Goal: Task Accomplishment & Management: Manage account settings

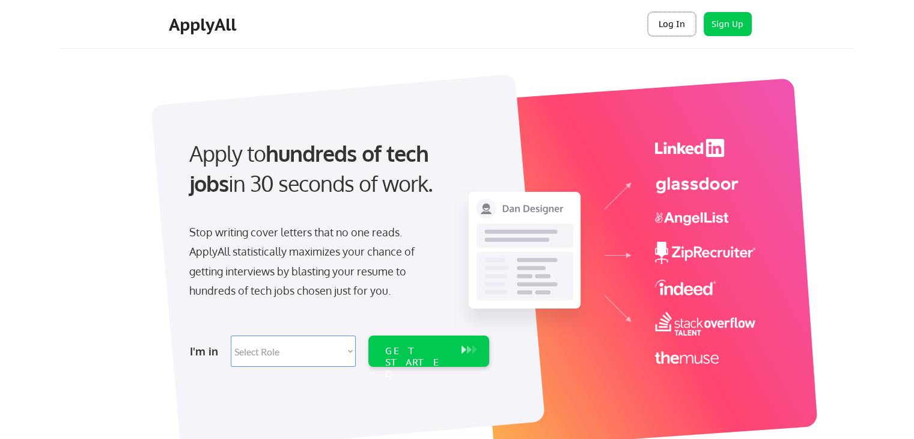
click at [675, 20] on button "Log In" at bounding box center [672, 24] width 48 height 24
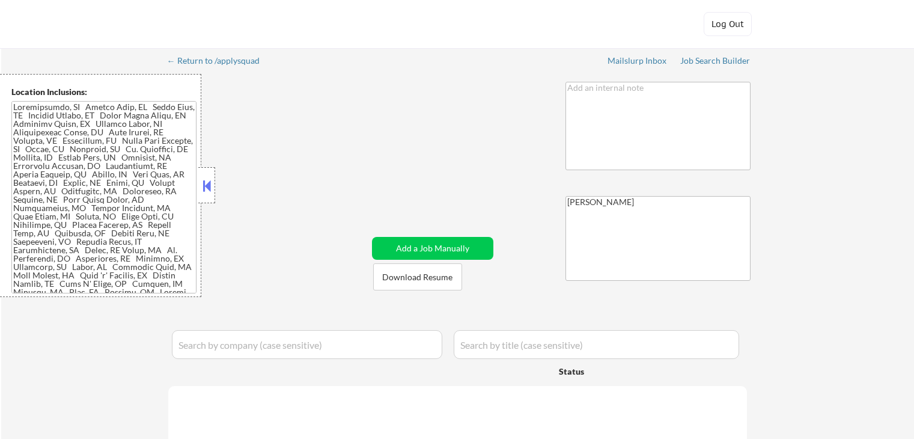
select select ""pending""
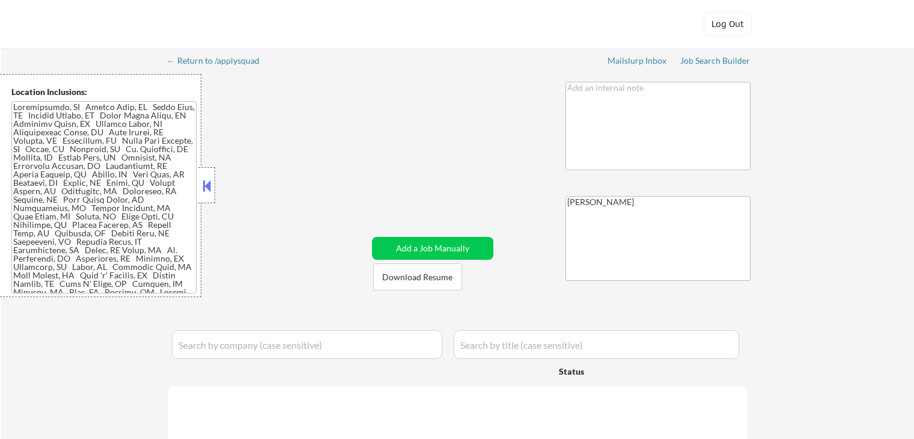
select select ""pending""
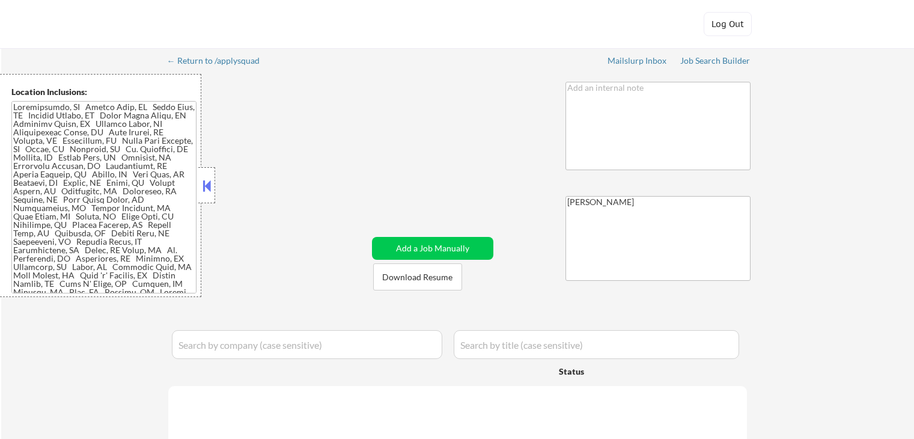
select select ""pending""
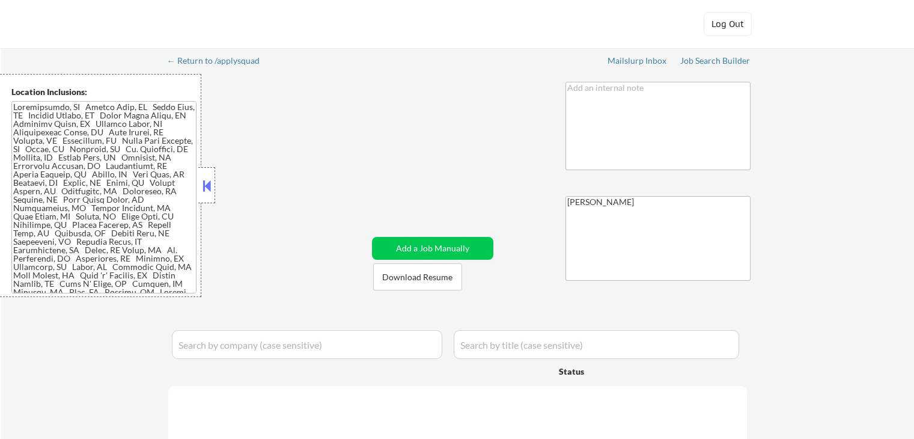
select select ""pending""
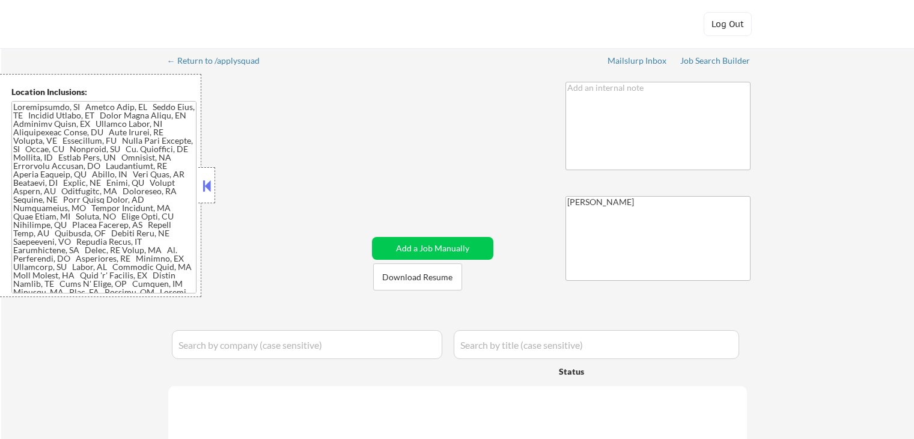
select select ""pending""
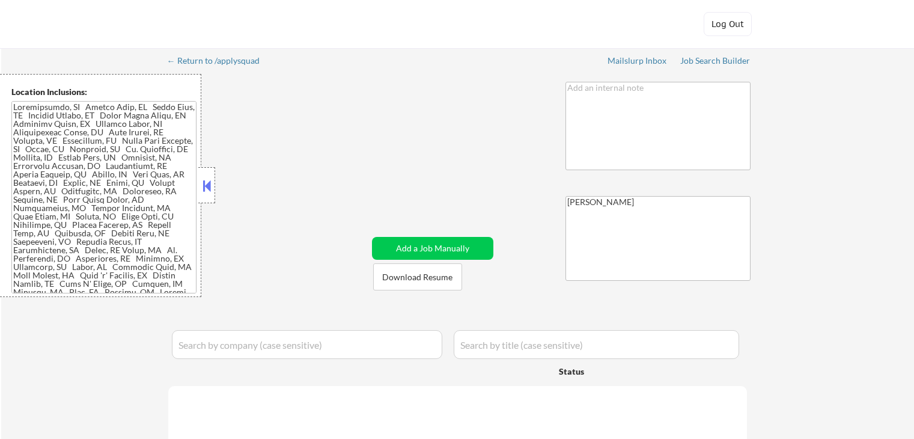
select select ""pending""
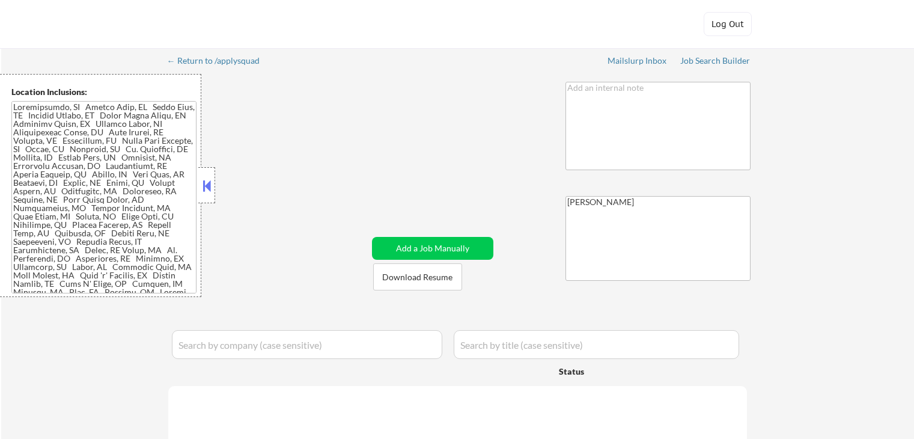
select select ""pending""
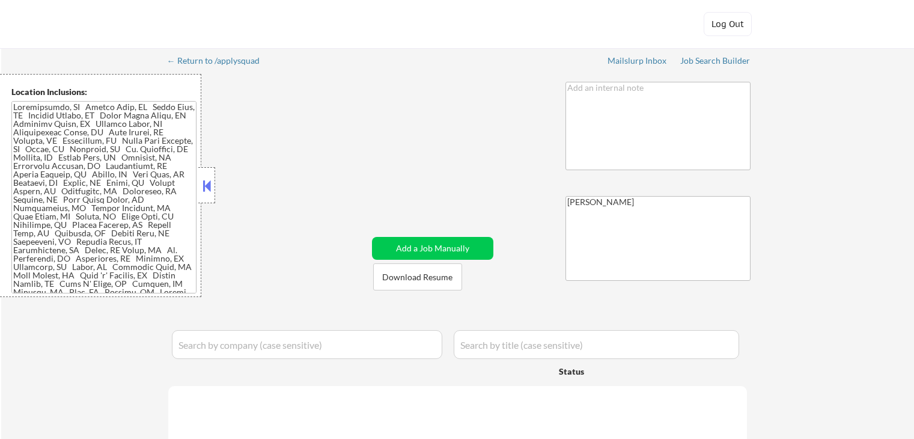
select select ""pending""
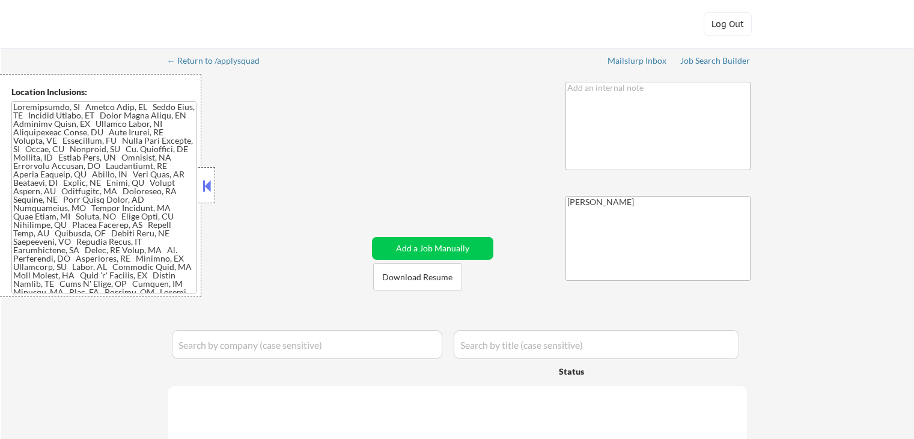
select select ""pending""
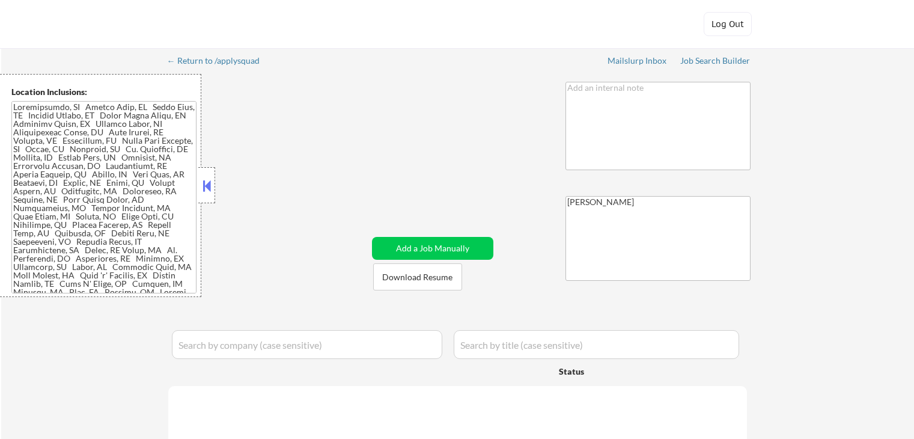
select select ""pending""
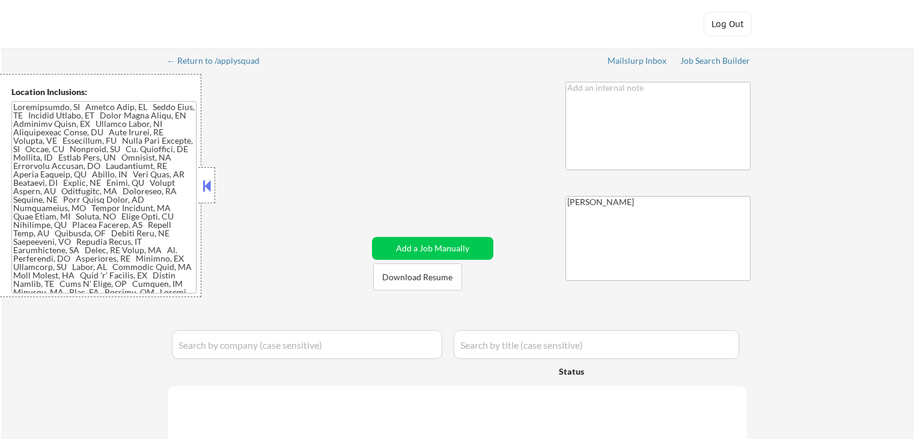
select select ""pending""
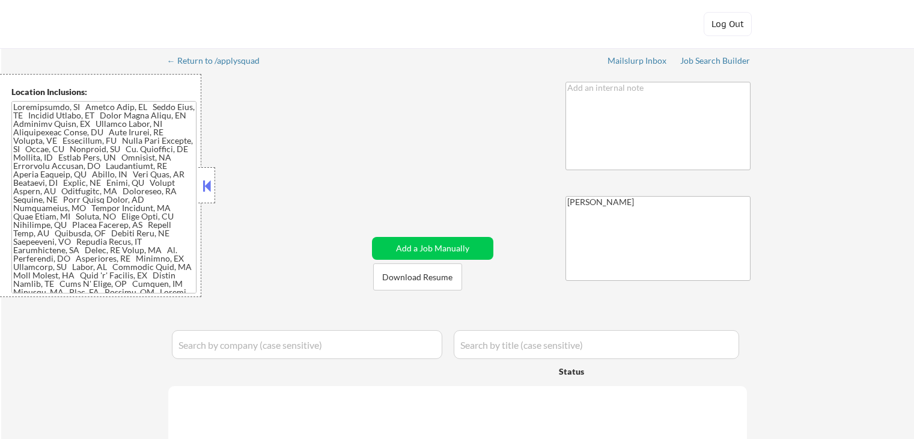
select select ""pending""
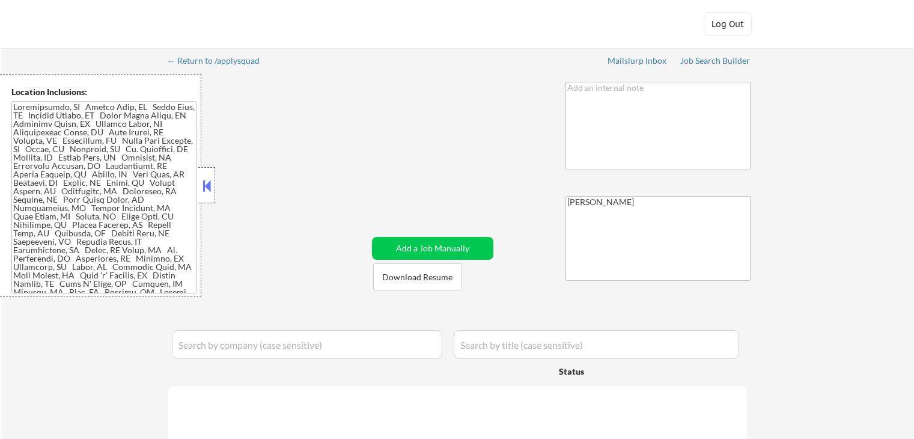
select select ""pending""
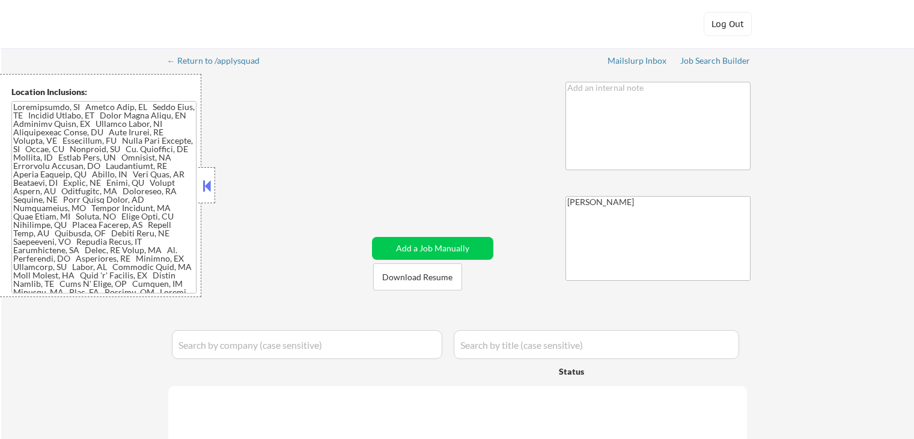
select select ""pending""
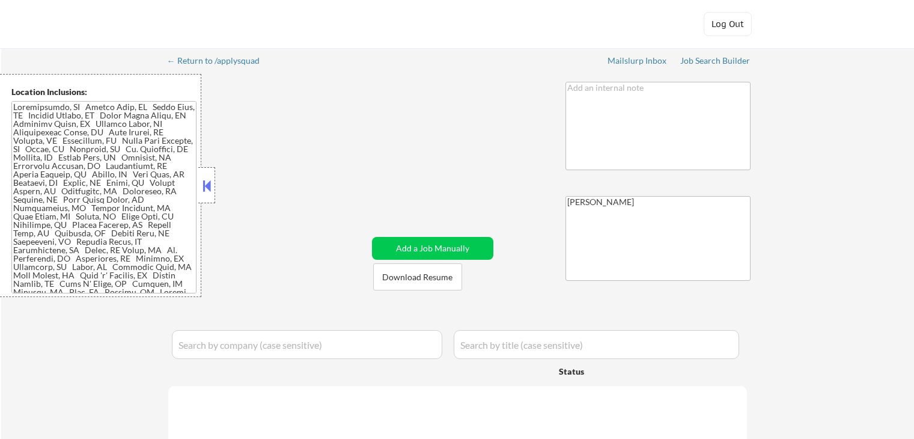
select select ""pending""
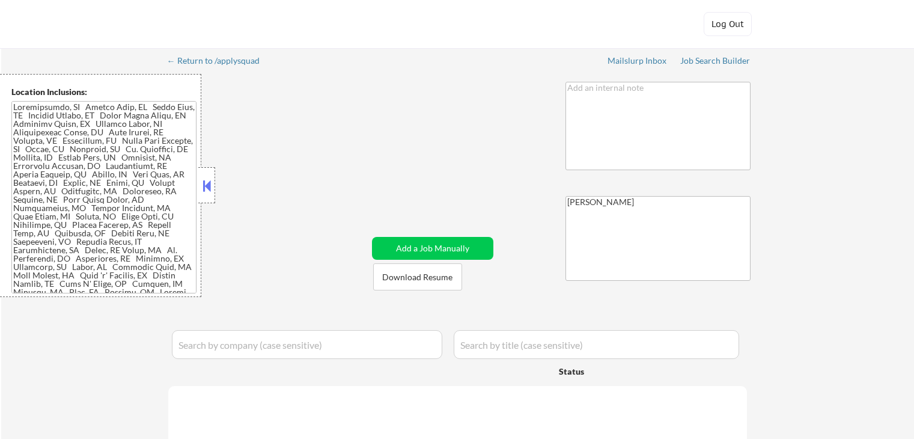
select select ""pending""
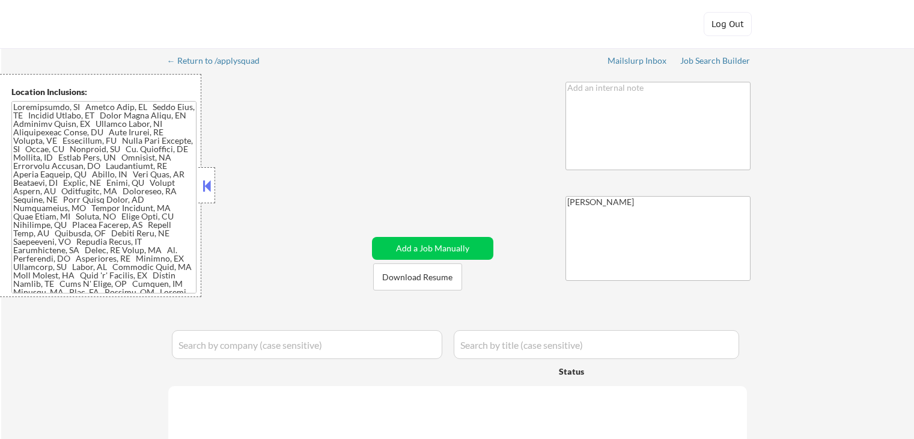
select select ""pending""
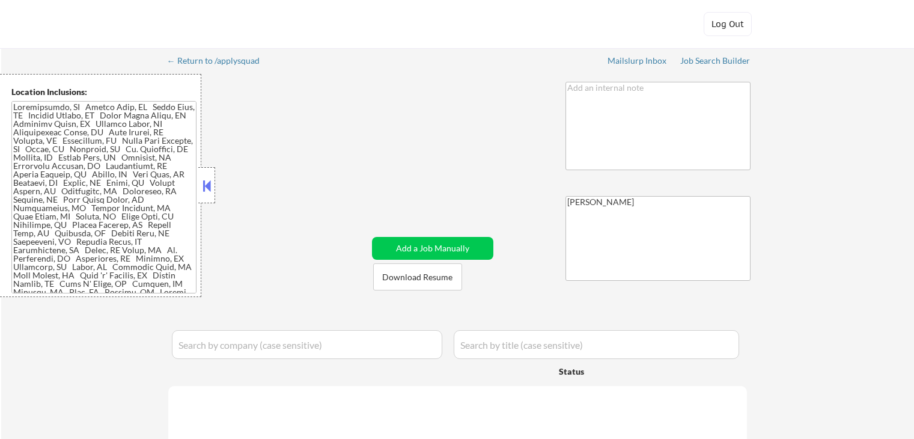
select select ""pending""
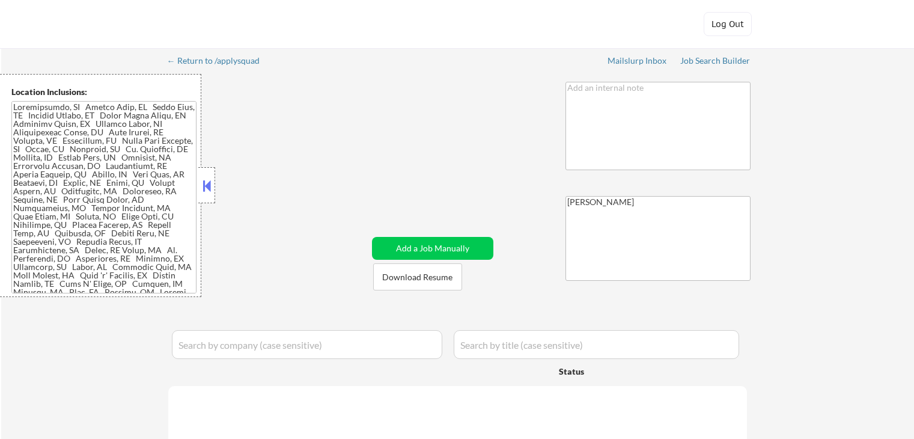
select select ""pending""
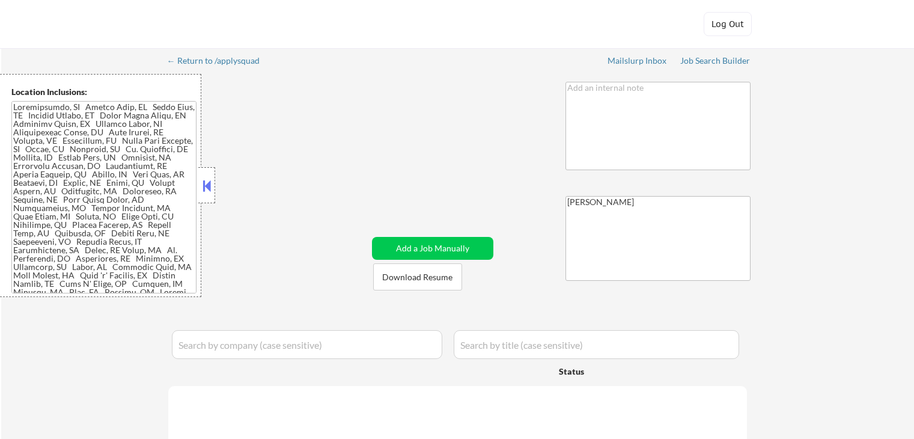
select select ""pending""
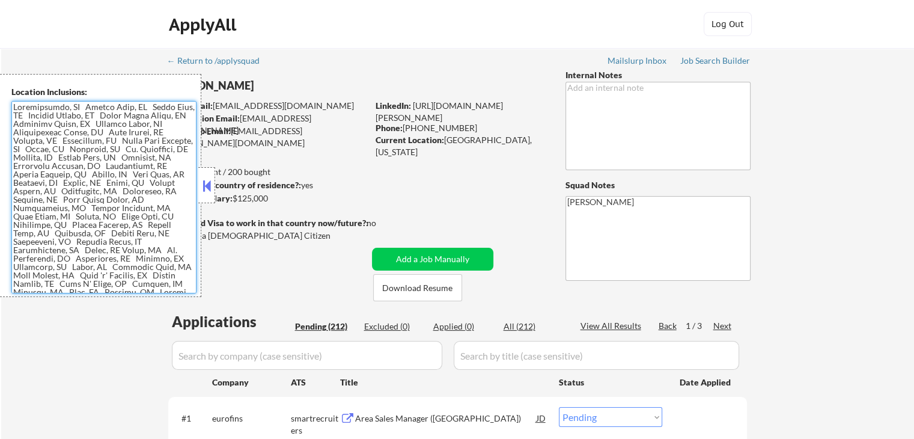
click at [165, 269] on textarea at bounding box center [103, 197] width 185 height 192
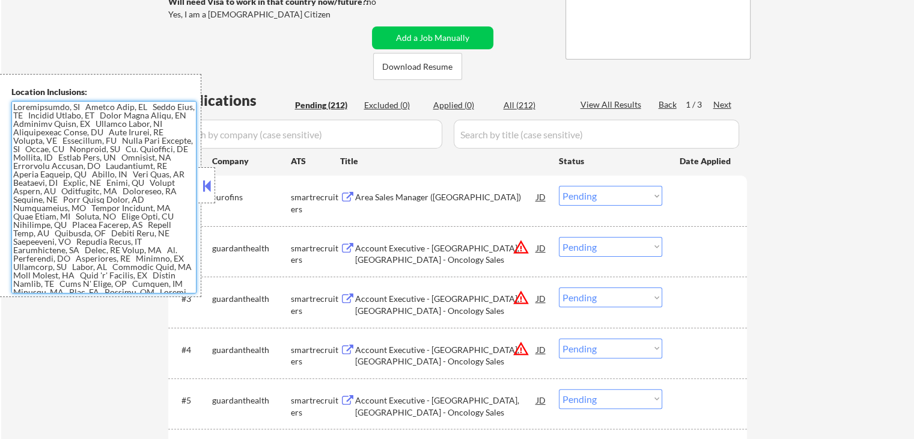
scroll to position [240, 0]
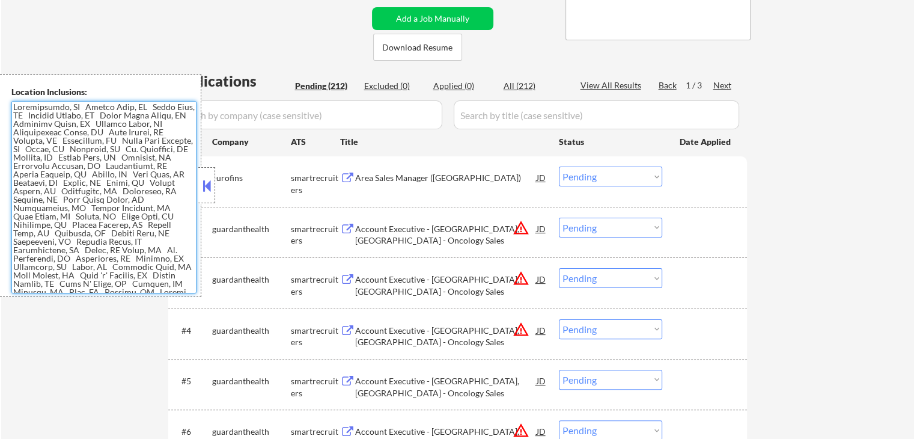
click at [204, 189] on button at bounding box center [206, 186] width 13 height 18
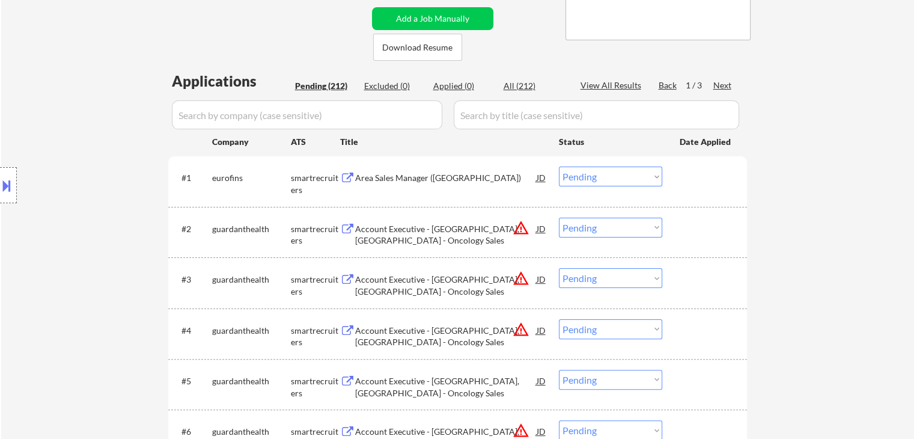
click at [349, 176] on button at bounding box center [347, 177] width 15 height 11
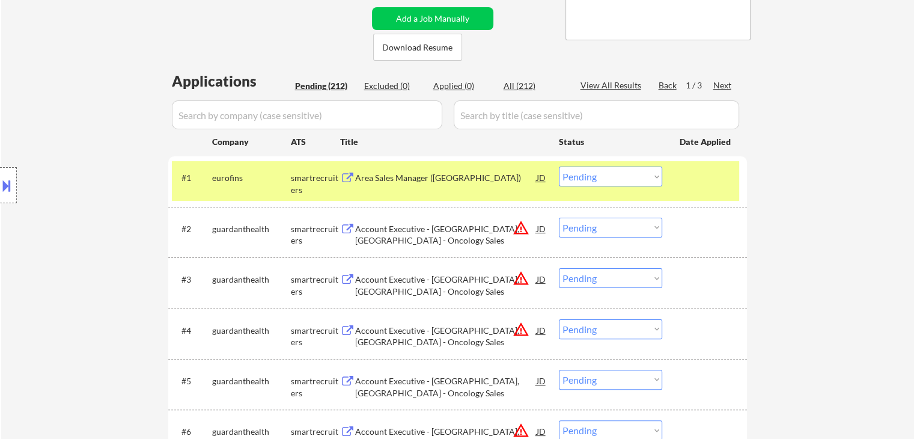
click at [605, 228] on select "Choose an option... Pending Applied Excluded (Questions) Excluded (Expired) Exc…" at bounding box center [610, 228] width 103 height 20
click at [559, 218] on select "Choose an option... Pending Applied Excluded (Questions) Excluded (Expired) Exc…" at bounding box center [610, 228] width 103 height 20
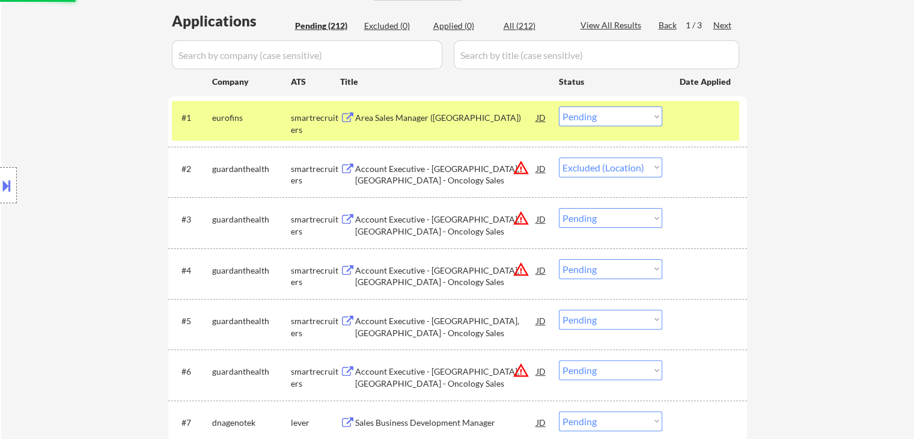
scroll to position [361, 0]
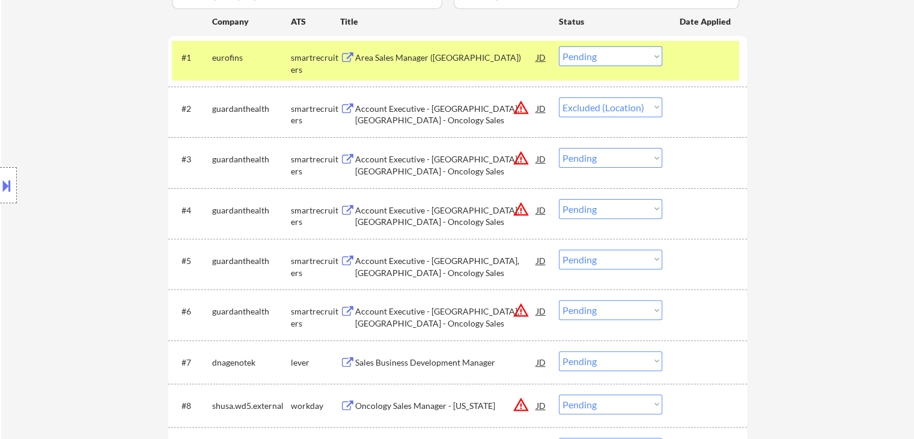
select select ""pending""
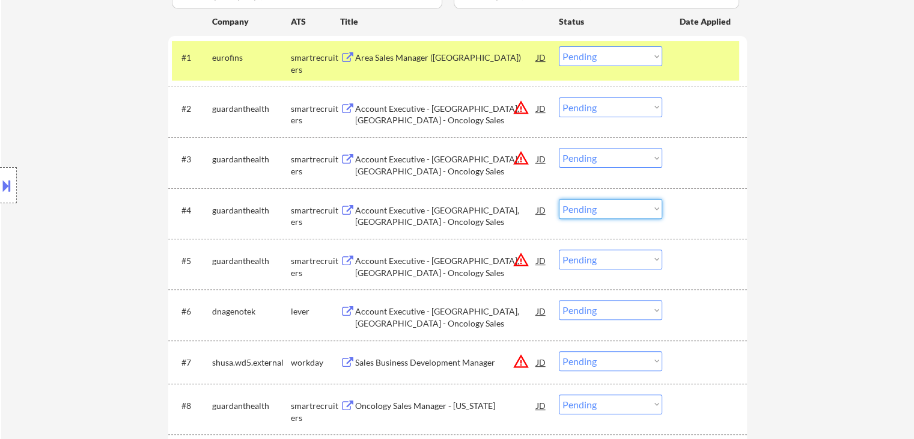
click at [615, 214] on select "Choose an option... Pending Applied Excluded (Questions) Excluded (Expired) Exc…" at bounding box center [610, 209] width 103 height 20
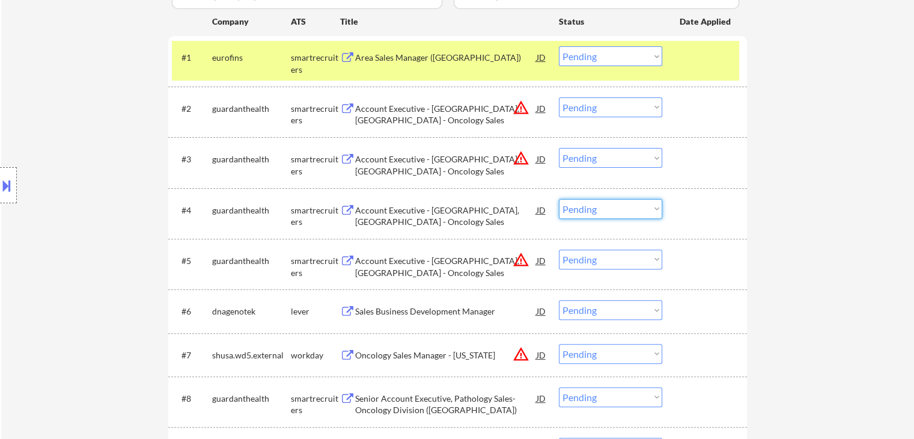
click at [608, 157] on select "Choose an option... Pending Applied Excluded (Questions) Excluded (Expired) Exc…" at bounding box center [610, 158] width 103 height 20
select select ""excluded__location_""
click at [559, 148] on select "Choose an option... Pending Applied Excluded (Questions) Excluded (Expired) Exc…" at bounding box center [610, 158] width 103 height 20
click at [620, 106] on select "Choose an option... Pending Applied Excluded (Questions) Excluded (Expired) Exc…" at bounding box center [610, 107] width 103 height 20
select select ""excluded__location_""
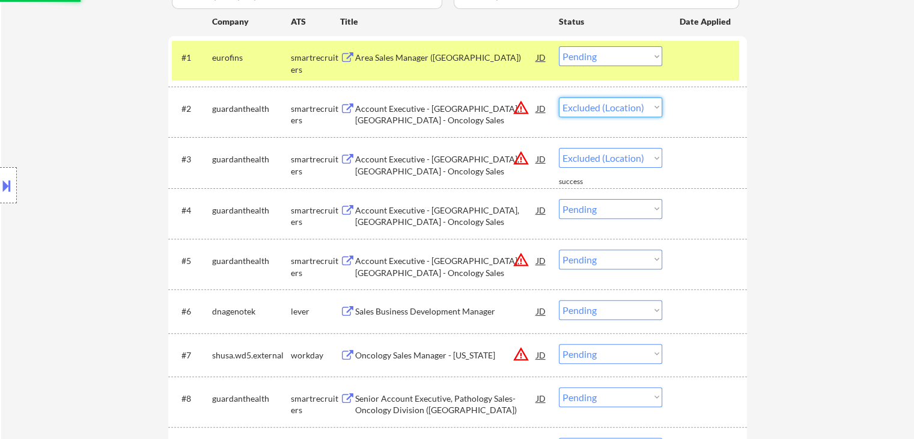
click at [559, 97] on select "Choose an option... Pending Applied Excluded (Questions) Excluded (Expired) Exc…" at bounding box center [610, 107] width 103 height 20
select select ""pending""
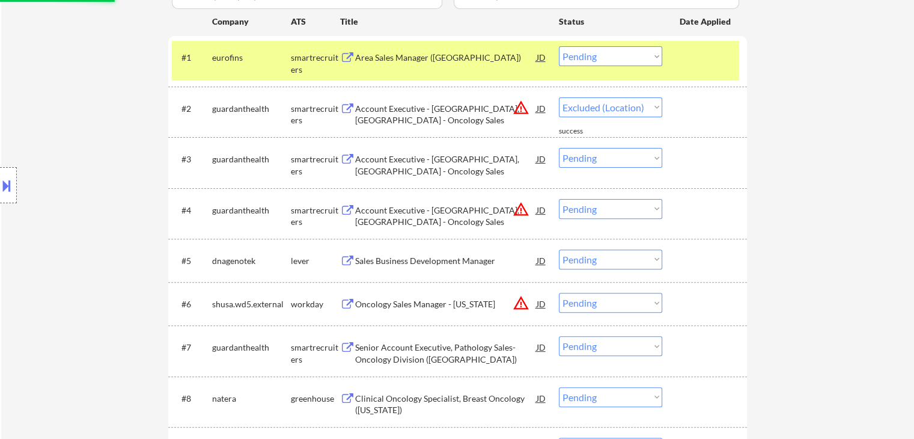
select select ""pending""
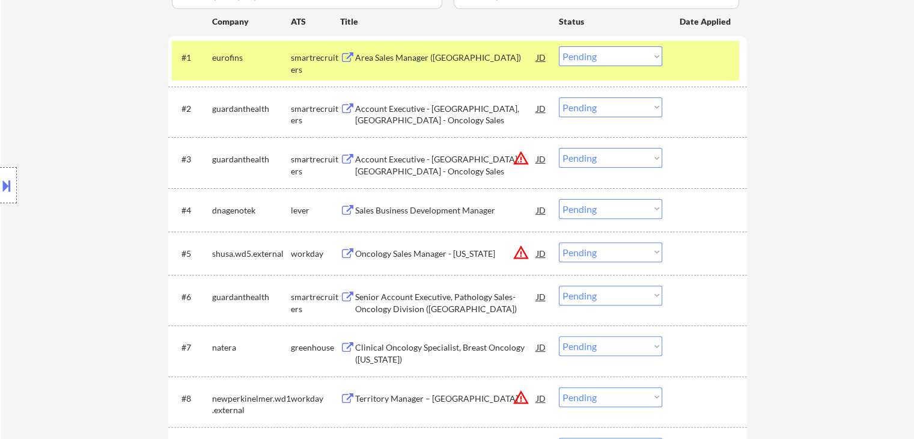
click at [601, 154] on select "Choose an option... Pending Applied Excluded (Questions) Excluded (Expired) Exc…" at bounding box center [610, 158] width 103 height 20
click at [559, 148] on select "Choose an option... Pending Applied Excluded (Questions) Excluded (Expired) Exc…" at bounding box center [610, 158] width 103 height 20
select select ""pending""
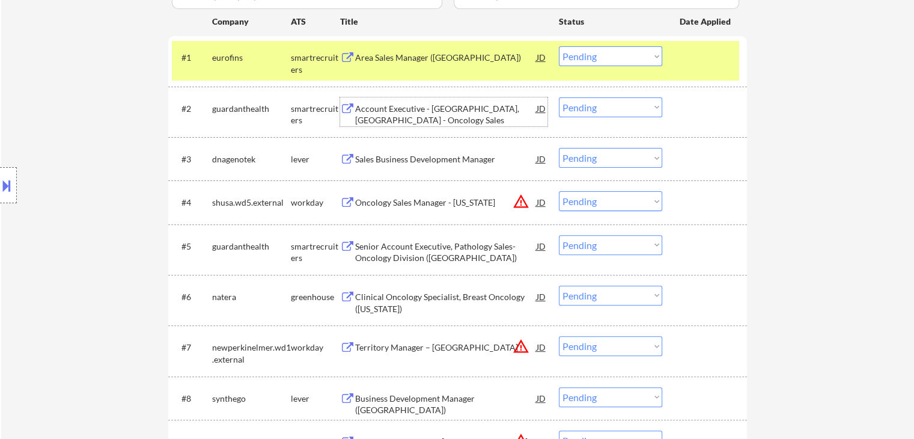
click at [412, 106] on div "Account Executive - Tampa East, FL - Oncology Sales" at bounding box center [445, 114] width 181 height 23
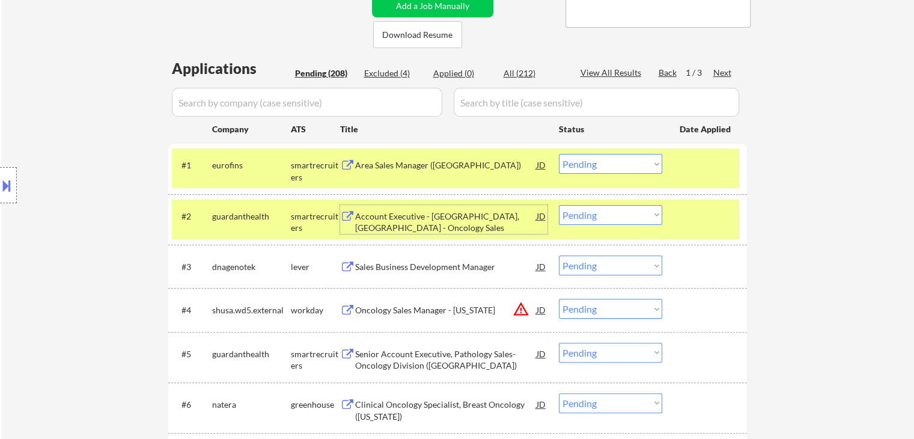
scroll to position [180, 0]
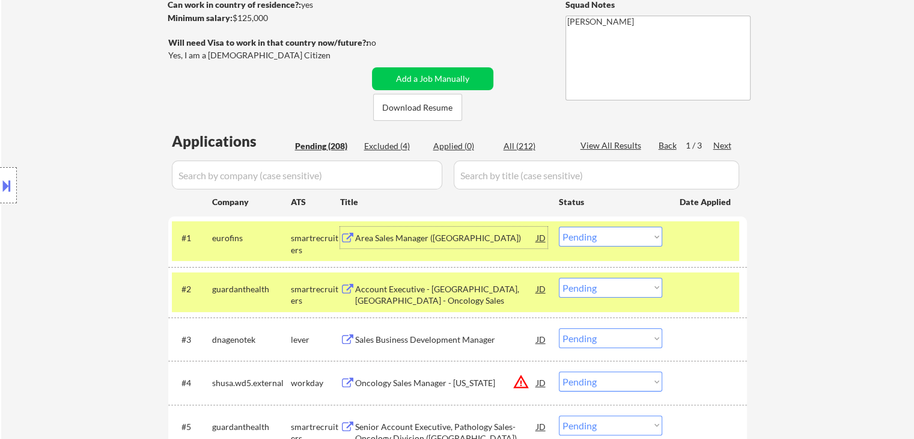
click at [428, 239] on div "Area Sales Manager (Eastern US)" at bounding box center [445, 238] width 181 height 12
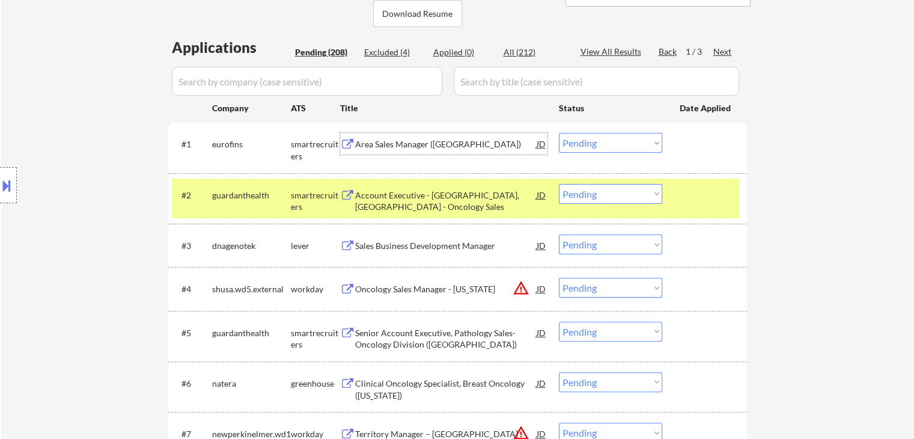
scroll to position [300, 0]
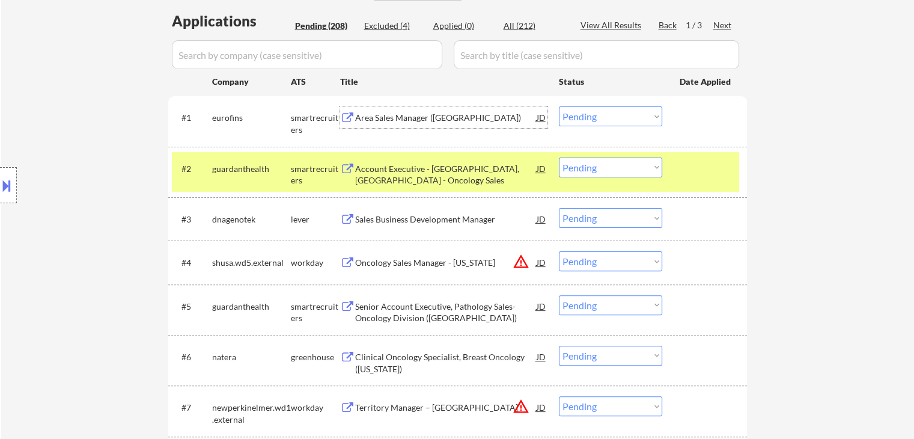
click at [604, 114] on select "Choose an option... Pending Applied Excluded (Questions) Excluded (Expired) Exc…" at bounding box center [610, 116] width 103 height 20
click at [559, 106] on select "Choose an option... Pending Applied Excluded (Questions) Excluded (Expired) Exc…" at bounding box center [610, 116] width 103 height 20
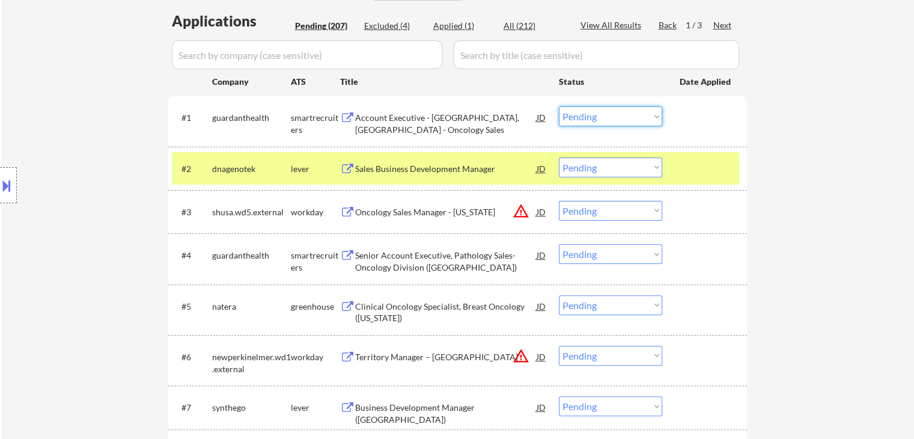
drag, startPoint x: 596, startPoint y: 112, endPoint x: 604, endPoint y: 125, distance: 15.4
click at [598, 112] on select "Choose an option... Pending Applied Excluded (Questions) Excluded (Expired) Exc…" at bounding box center [610, 116] width 103 height 20
click at [559, 106] on select "Choose an option... Pending Applied Excluded (Questions) Excluded (Expired) Exc…" at bounding box center [610, 116] width 103 height 20
select select ""pending""
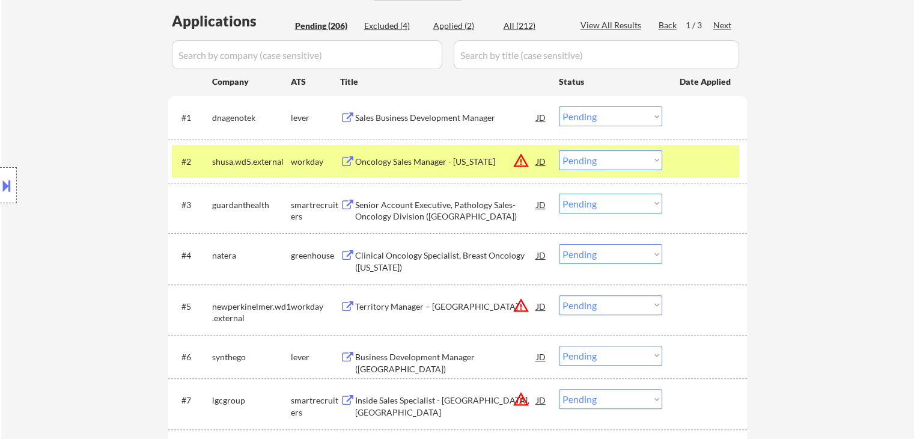
click at [350, 118] on button at bounding box center [347, 117] width 15 height 11
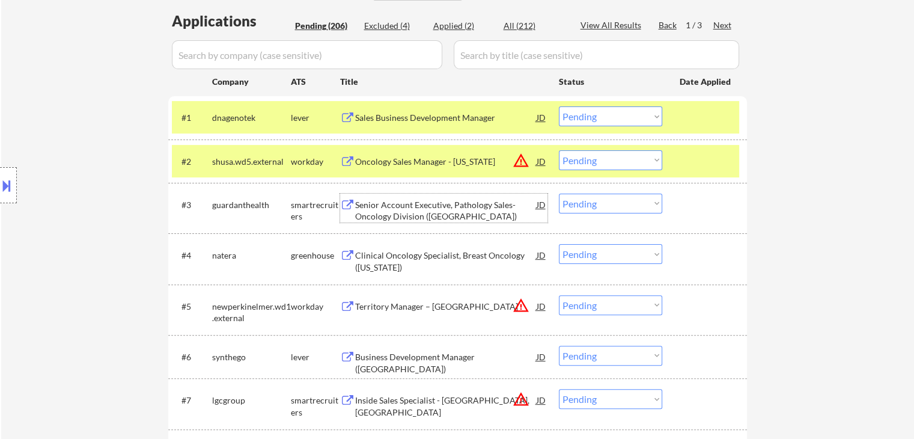
click at [357, 210] on div "Senior Account Executive, Pathology Sales- Oncology Division (North Central)" at bounding box center [445, 210] width 181 height 23
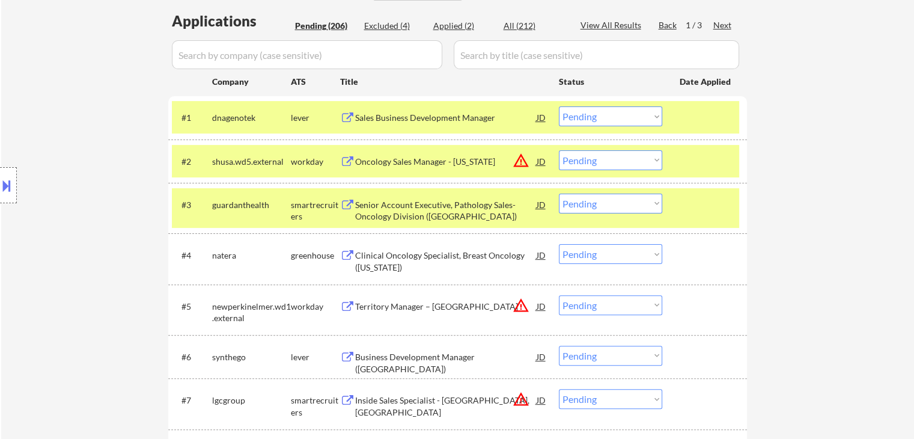
click at [355, 255] on button at bounding box center [347, 255] width 15 height 11
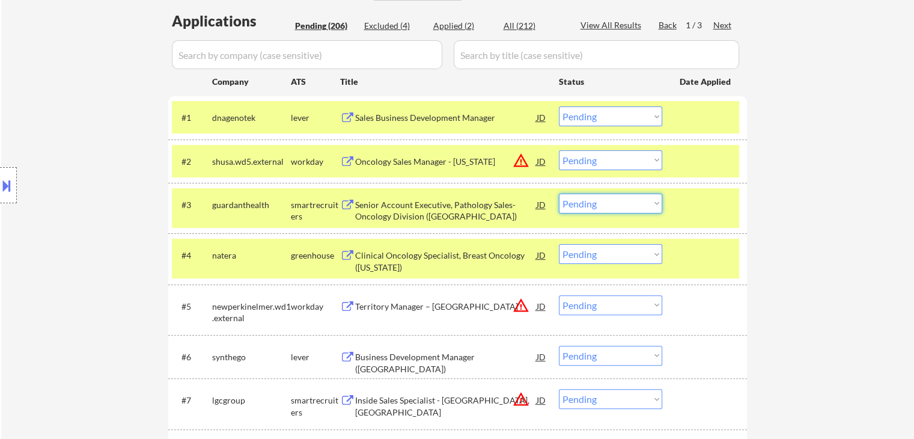
drag, startPoint x: 606, startPoint y: 203, endPoint x: 611, endPoint y: 210, distance: 9.0
click at [606, 203] on select "Choose an option... Pending Applied Excluded (Questions) Excluded (Expired) Exc…" at bounding box center [610, 203] width 103 height 20
click at [559, 193] on select "Choose an option... Pending Applied Excluded (Questions) Excluded (Expired) Exc…" at bounding box center [610, 203] width 103 height 20
select select ""pending""
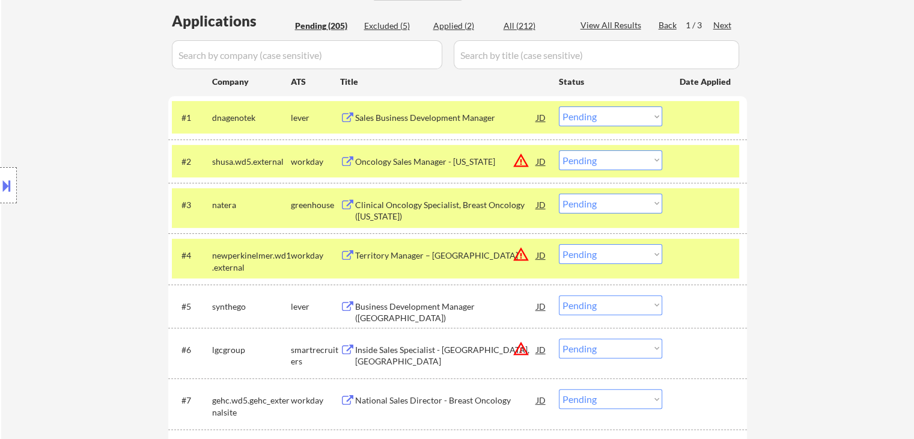
click at [10, 169] on div at bounding box center [8, 185] width 17 height 36
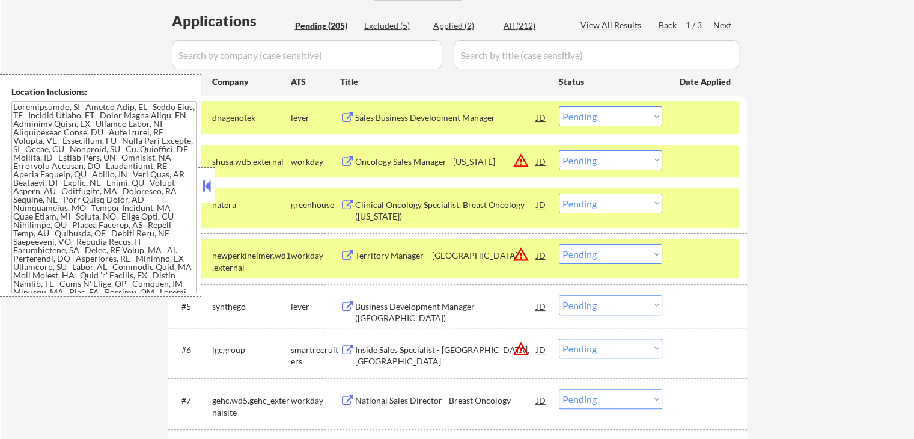
scroll to position [162, 0]
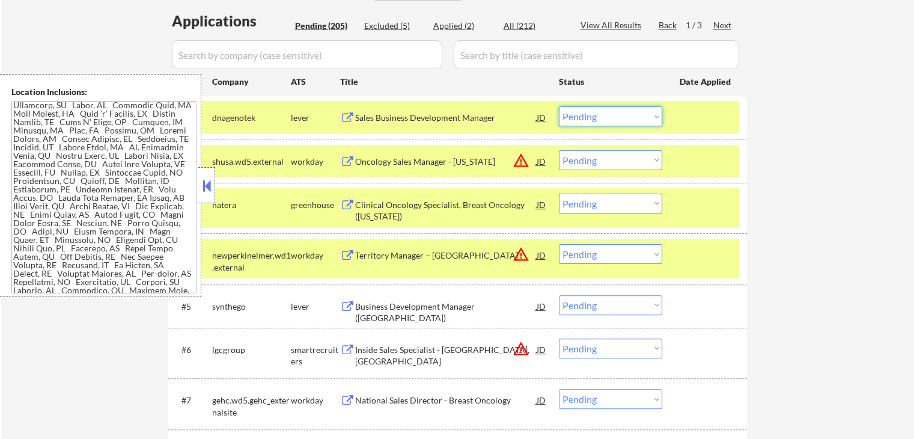
click at [603, 117] on select "Choose an option... Pending Applied Excluded (Questions) Excluded (Expired) Exc…" at bounding box center [610, 116] width 103 height 20
click at [559, 106] on select "Choose an option... Pending Applied Excluded (Questions) Excluded (Expired) Exc…" at bounding box center [610, 116] width 103 height 20
select select ""pending""
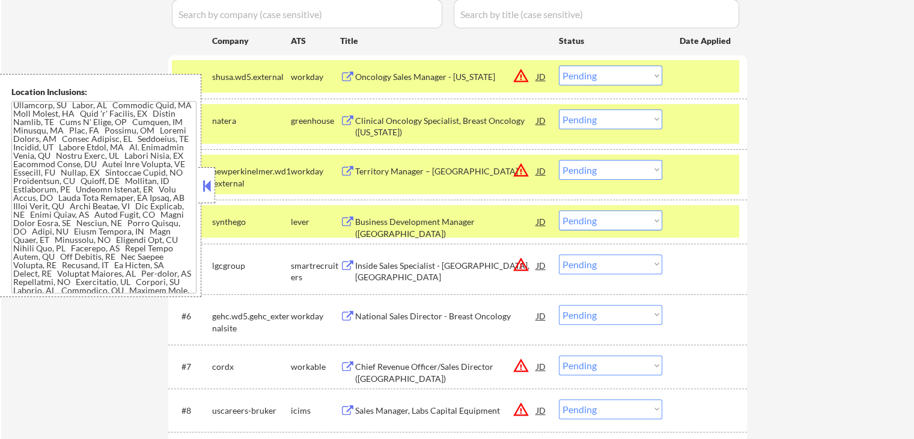
scroll to position [361, 0]
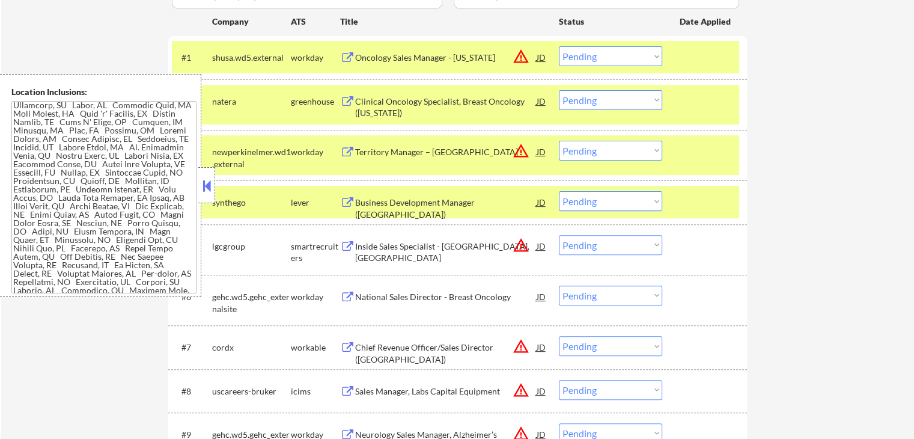
click at [608, 52] on select "Choose an option... Pending Applied Excluded (Questions) Excluded (Expired) Exc…" at bounding box center [610, 56] width 103 height 20
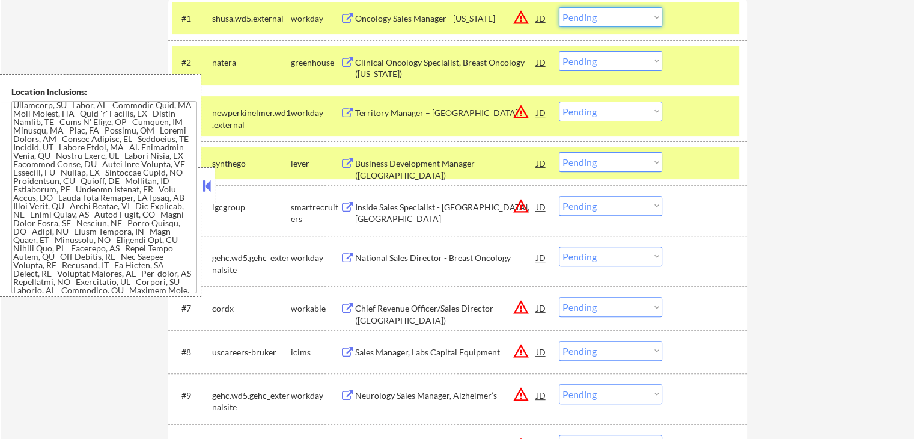
scroll to position [421, 0]
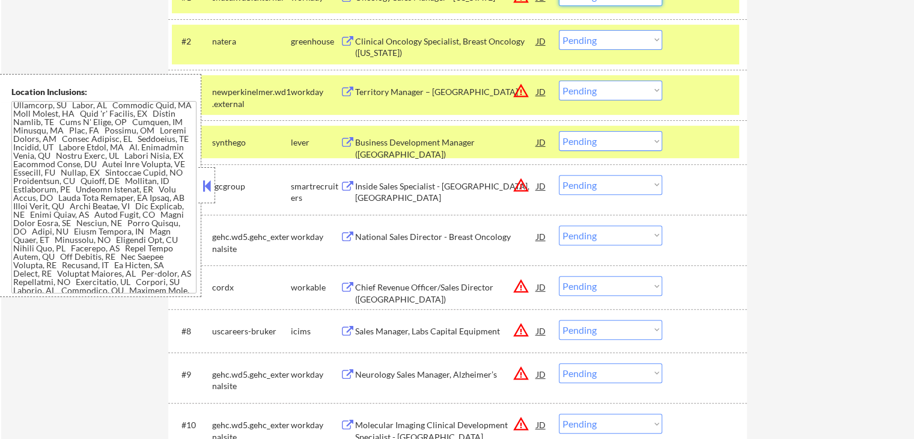
click at [394, 143] on div "Business Development Manager (East Coast)" at bounding box center [445, 147] width 181 height 23
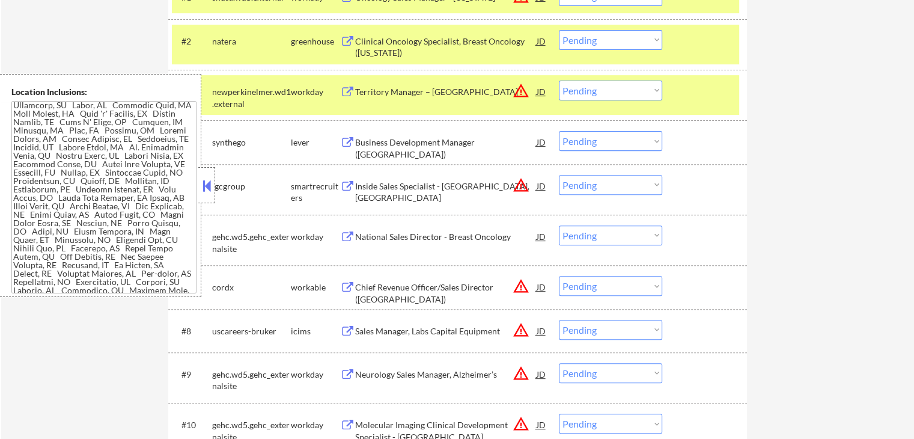
click at [196, 181] on div "Location Inclusions:" at bounding box center [100, 185] width 201 height 223
click at [209, 183] on button at bounding box center [206, 186] width 13 height 18
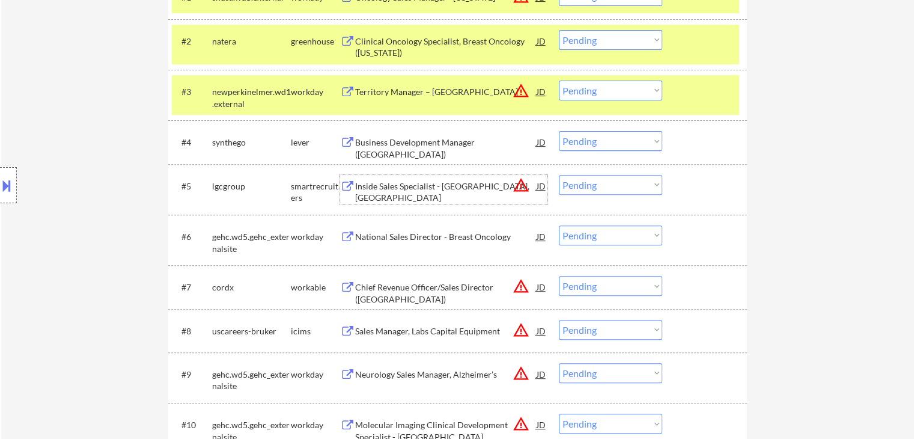
click at [361, 189] on div "Inside Sales Specialist - North America, South Central" at bounding box center [445, 191] width 181 height 23
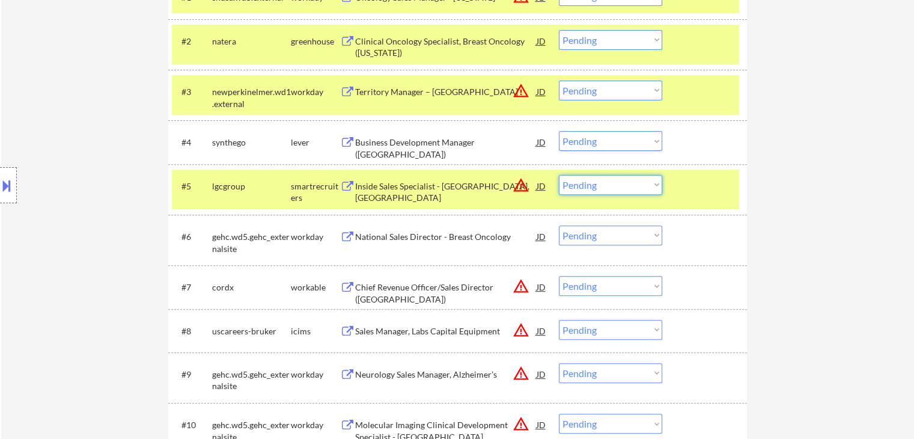
click at [601, 184] on select "Choose an option... Pending Applied Excluded (Questions) Excluded (Expired) Exc…" at bounding box center [610, 185] width 103 height 20
click at [559, 175] on select "Choose an option... Pending Applied Excluded (Questions) Excluded (Expired) Exc…" at bounding box center [610, 185] width 103 height 20
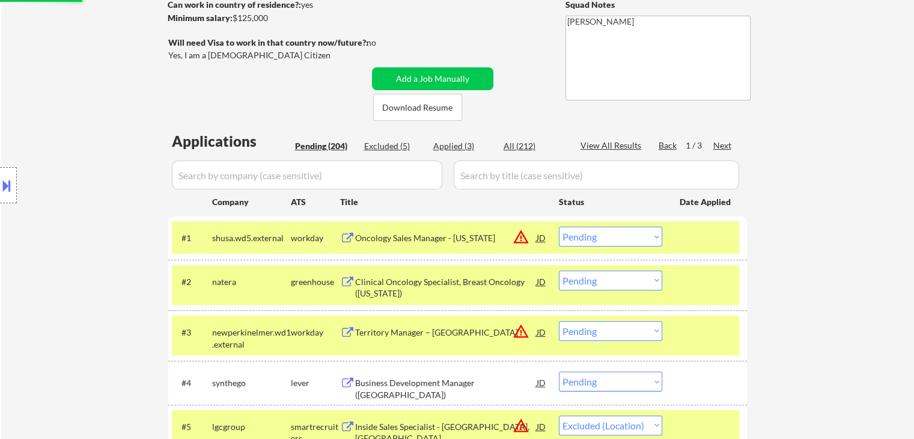
scroll to position [240, 0]
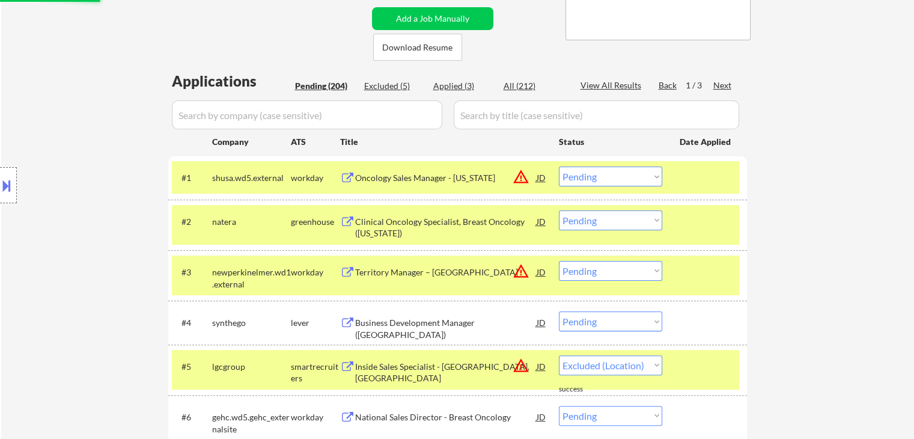
select select ""pending""
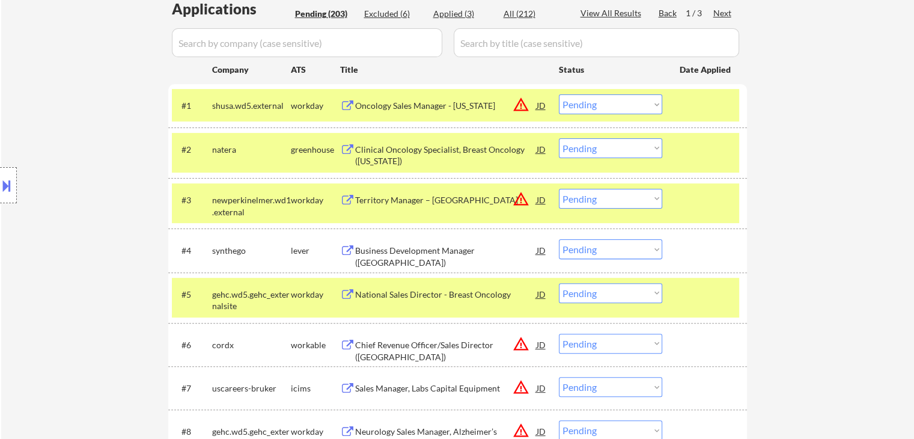
scroll to position [361, 0]
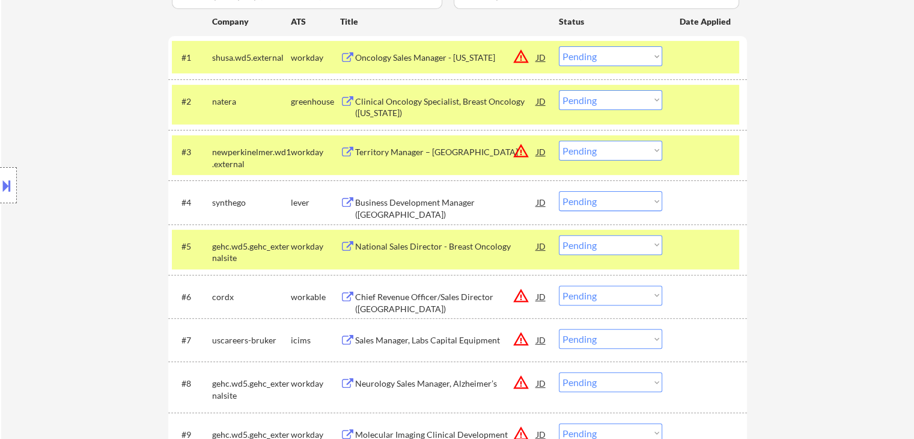
drag, startPoint x: 592, startPoint y: 194, endPoint x: 596, endPoint y: 210, distance: 16.2
click at [593, 195] on select "Choose an option... Pending Applied Excluded (Questions) Excluded (Expired) Exc…" at bounding box center [610, 201] width 103 height 20
click at [559, 191] on select "Choose an option... Pending Applied Excluded (Questions) Excluded (Expired) Exc…" at bounding box center [610, 201] width 103 height 20
select select ""pending""
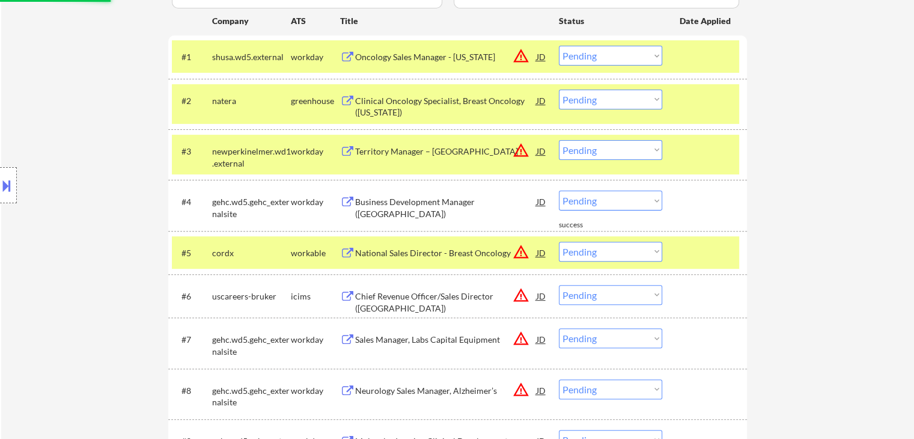
scroll to position [481, 0]
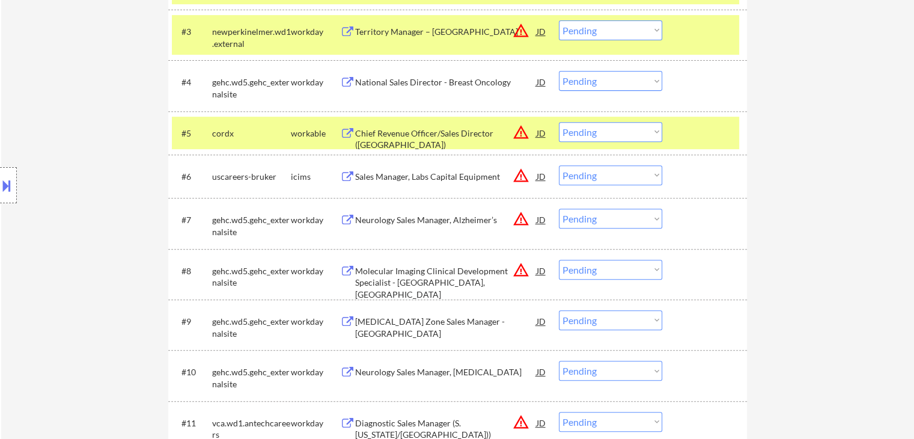
click at [601, 178] on select "Choose an option... Pending Applied Excluded (Questions) Excluded (Expired) Exc…" at bounding box center [610, 175] width 103 height 20
select select ""excluded__expired_""
click at [559, 165] on select "Choose an option... Pending Applied Excluded (Questions) Excluded (Expired) Exc…" at bounding box center [610, 175] width 103 height 20
click at [586, 138] on select "Choose an option... Pending Applied Excluded (Questions) Excluded (Expired) Exc…" at bounding box center [610, 132] width 103 height 20
select select ""excluded__location_""
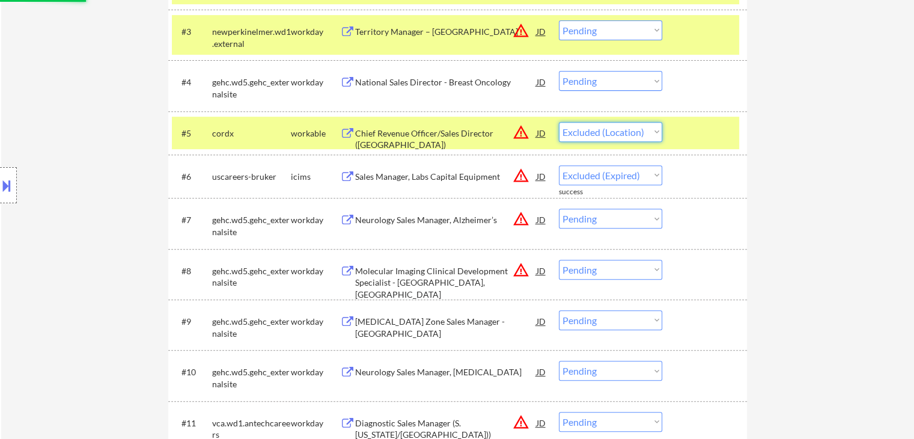
click at [559, 122] on select "Choose an option... Pending Applied Excluded (Questions) Excluded (Expired) Exc…" at bounding box center [610, 132] width 103 height 20
select select ""pending""
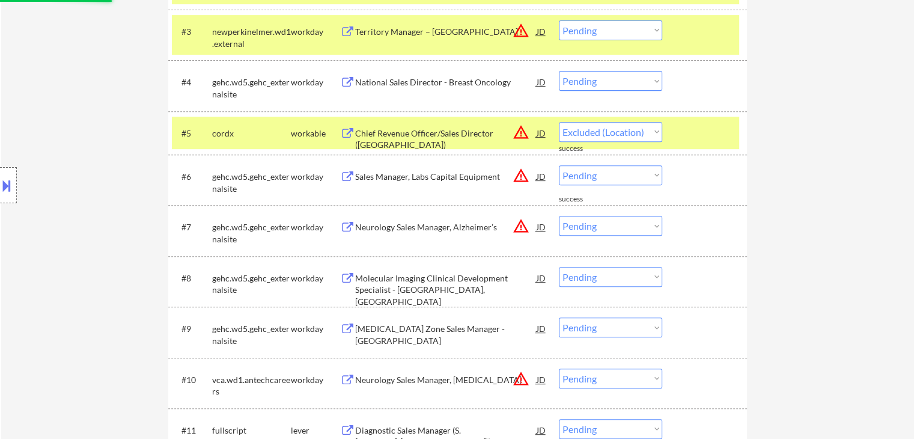
select select ""pending""
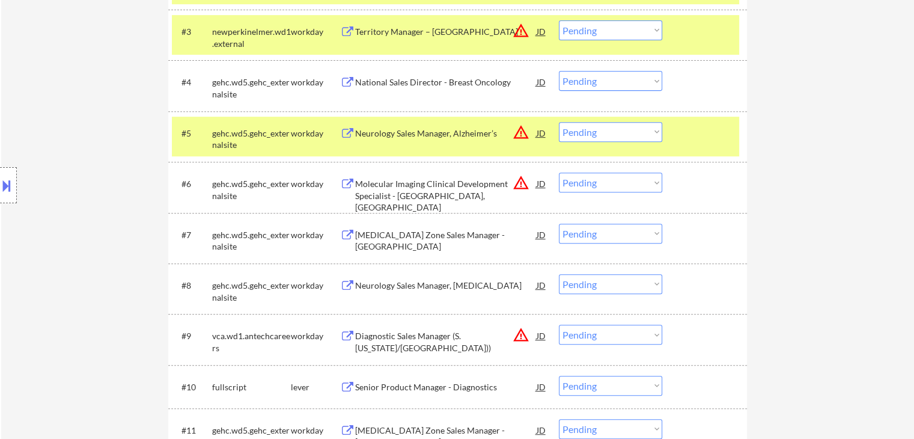
drag, startPoint x: 589, startPoint y: 183, endPoint x: 594, endPoint y: 191, distance: 9.5
click at [592, 187] on select "Choose an option... Pending Applied Excluded (Questions) Excluded (Expired) Exc…" at bounding box center [610, 182] width 103 height 20
click at [559, 172] on select "Choose an option... Pending Applied Excluded (Questions) Excluded (Expired) Exc…" at bounding box center [610, 182] width 103 height 20
select select ""pending""
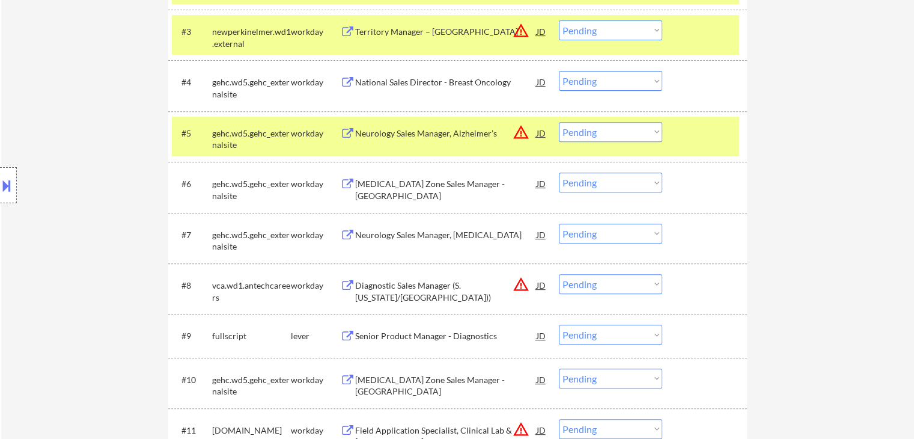
click at [612, 137] on select "Choose an option... Pending Applied Excluded (Questions) Excluded (Expired) Exc…" at bounding box center [610, 132] width 103 height 20
click at [559, 122] on select "Choose an option... Pending Applied Excluded (Questions) Excluded (Expired) Exc…" at bounding box center [610, 132] width 103 height 20
select select ""pending""
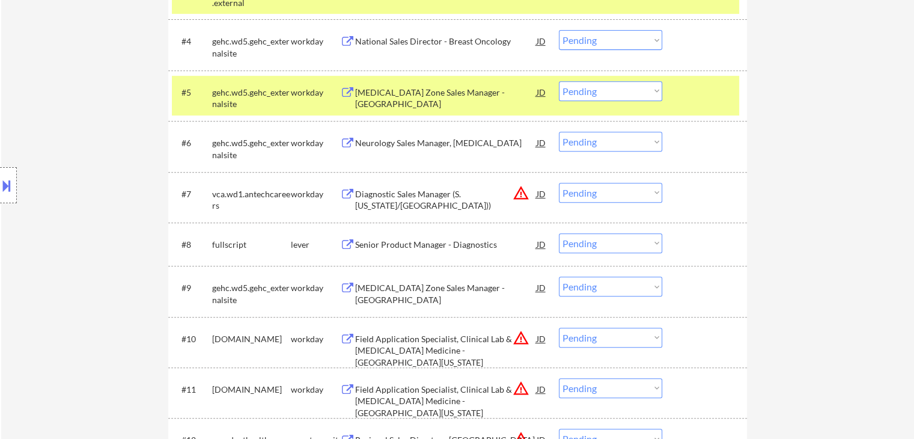
scroll to position [541, 0]
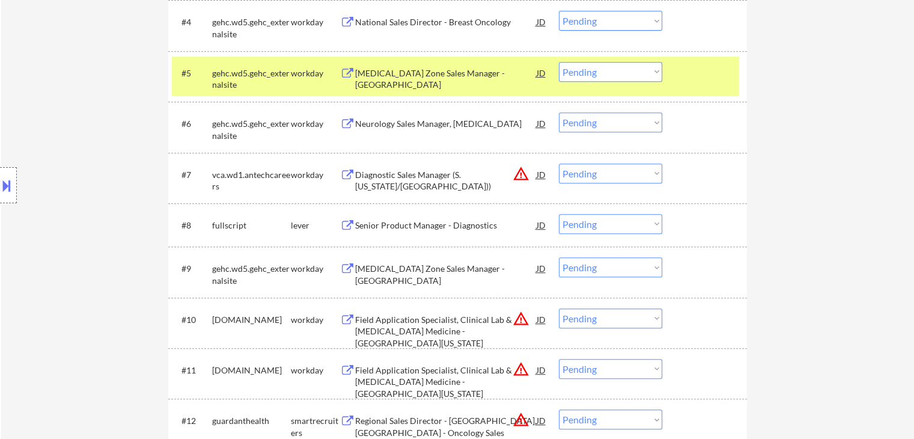
click at [373, 227] on div "Senior Product Manager - Diagnostics" at bounding box center [445, 225] width 181 height 12
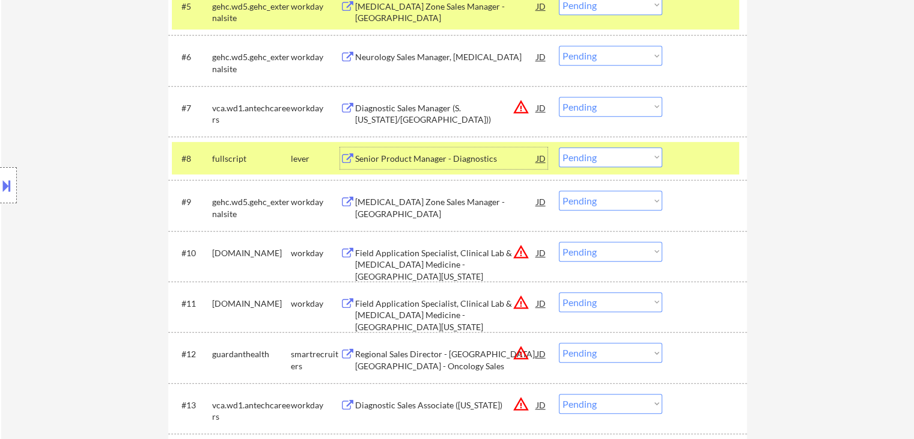
scroll to position [661, 0]
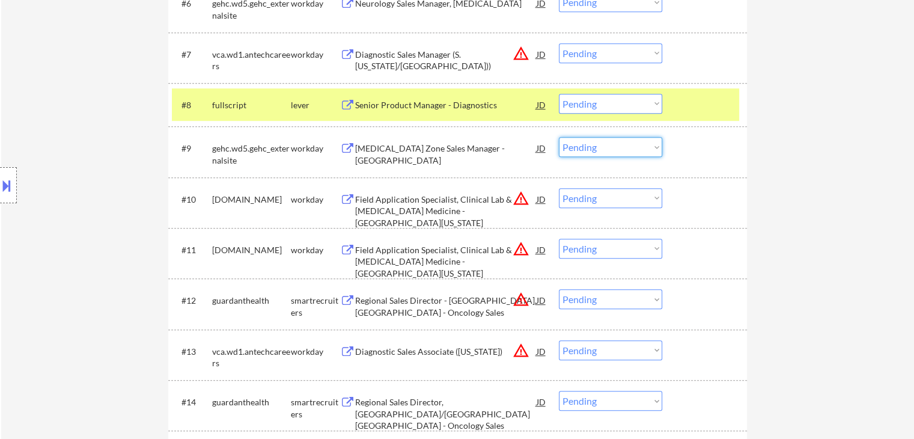
click at [570, 145] on select "Choose an option... Pending Applied Excluded (Questions) Excluded (Expired) Exc…" at bounding box center [610, 147] width 103 height 20
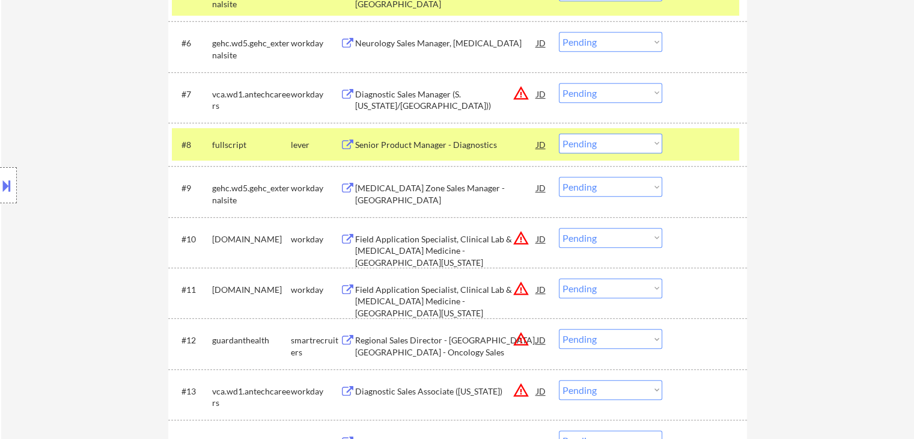
scroll to position [601, 0]
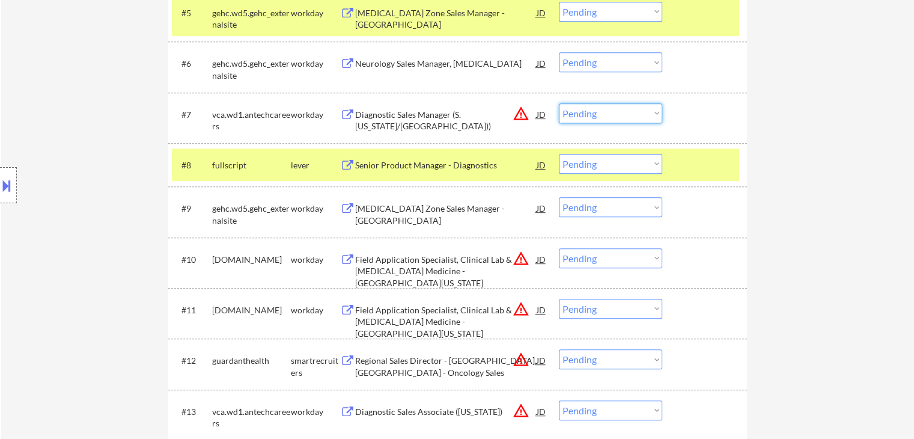
click at [598, 109] on select "Choose an option... Pending Applied Excluded (Questions) Excluded (Expired) Exc…" at bounding box center [610, 113] width 103 height 20
click at [559, 103] on select "Choose an option... Pending Applied Excluded (Questions) Excluded (Expired) Exc…" at bounding box center [610, 113] width 103 height 20
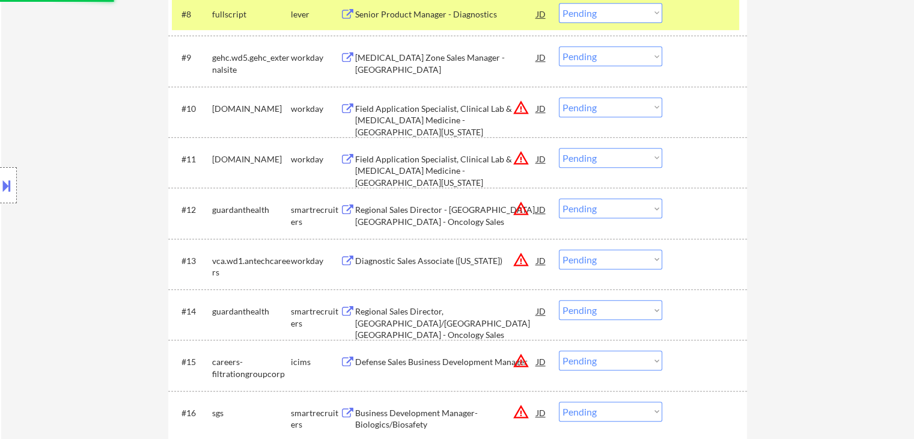
scroll to position [781, 0]
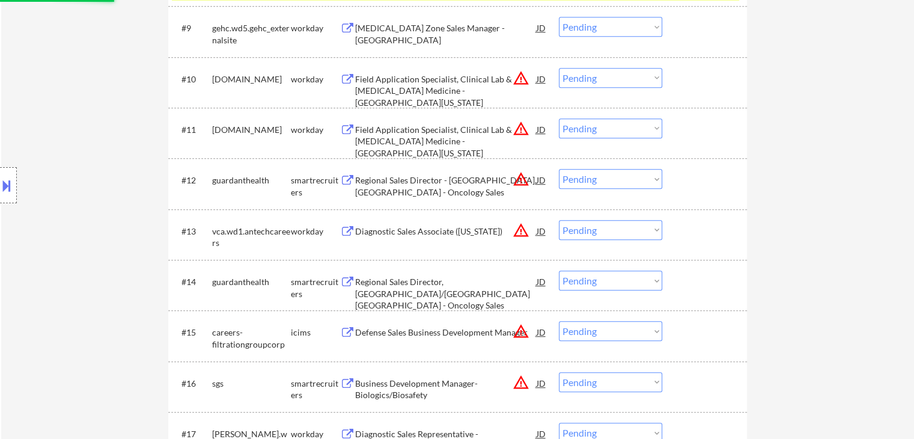
select select ""pending""
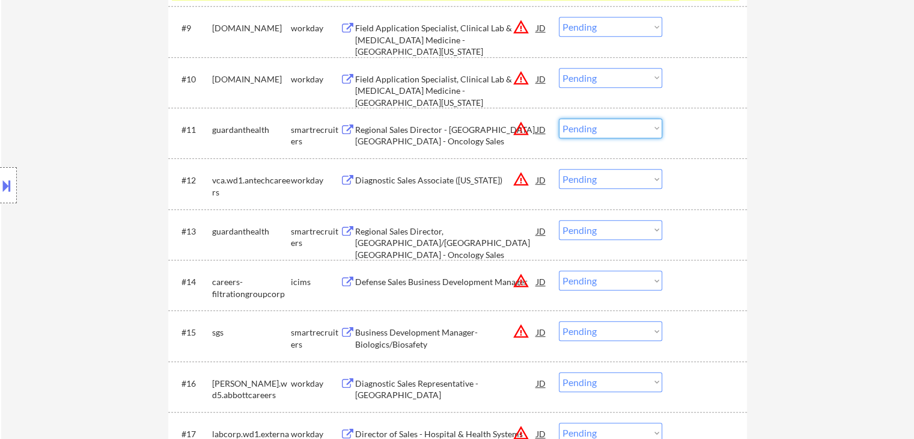
click at [599, 126] on select "Choose an option... Pending Applied Excluded (Questions) Excluded (Expired) Exc…" at bounding box center [610, 128] width 103 height 20
click at [559, 118] on select "Choose an option... Pending Applied Excluded (Questions) Excluded (Expired) Exc…" at bounding box center [610, 128] width 103 height 20
click at [389, 236] on div "Regional Sales Director, Orlando/Jacksonville North FL - Oncology Sales" at bounding box center [445, 242] width 181 height 35
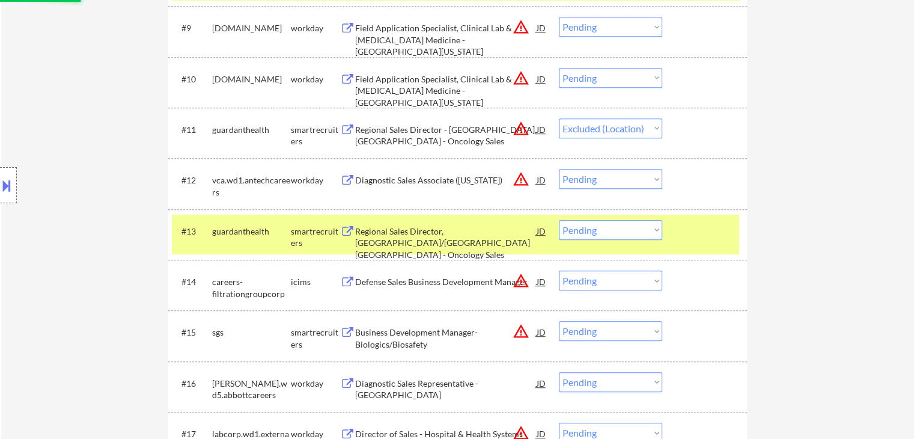
select select ""pending""
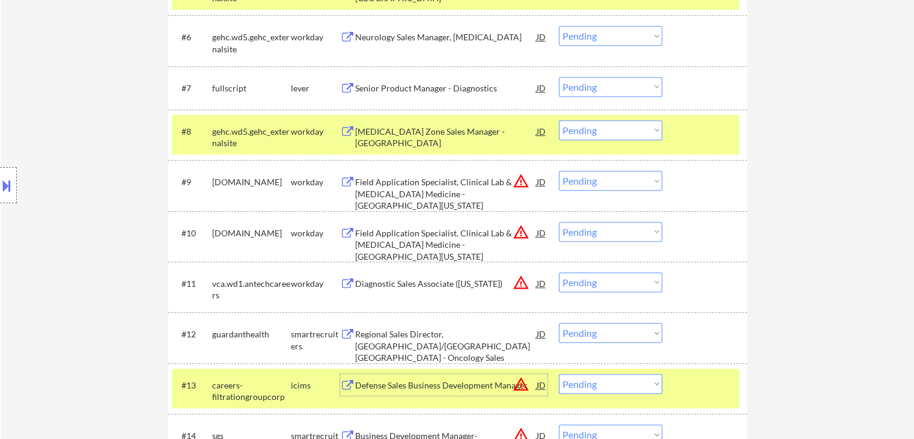
scroll to position [601, 0]
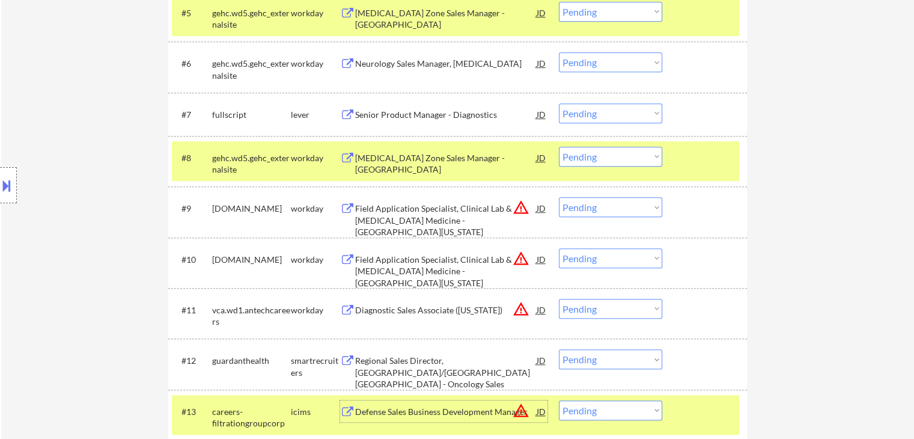
click at [595, 116] on select "Choose an option... Pending Applied Excluded (Questions) Excluded (Expired) Exc…" at bounding box center [610, 113] width 103 height 20
click at [559, 103] on select "Choose an option... Pending Applied Excluded (Questions) Excluded (Expired) Exc…" at bounding box center [610, 113] width 103 height 20
select select ""pending""
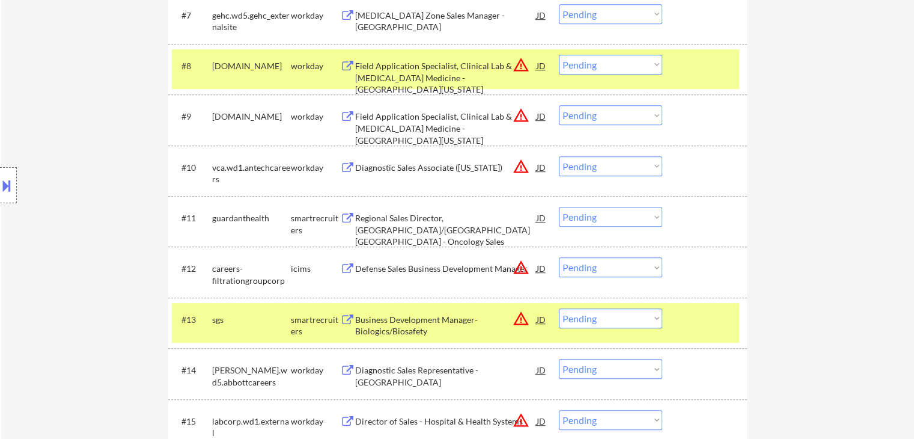
scroll to position [721, 0]
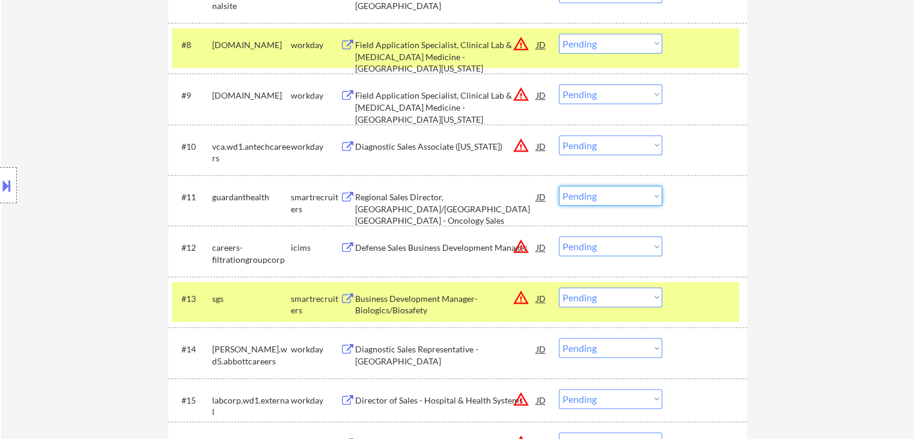
drag, startPoint x: 603, startPoint y: 195, endPoint x: 608, endPoint y: 203, distance: 9.2
click at [605, 195] on select "Choose an option... Pending Applied Excluded (Questions) Excluded (Expired) Exc…" at bounding box center [610, 196] width 103 height 20
click at [390, 189] on div "Regional Sales Director, Orlando/Jacksonville North FL - Oncology Sales" at bounding box center [445, 200] width 181 height 29
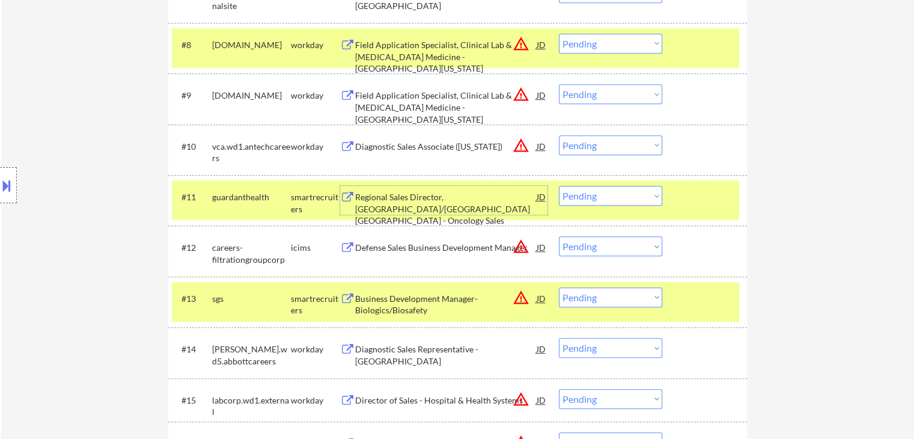
click at [612, 199] on select "Choose an option... Pending Applied Excluded (Questions) Excluded (Expired) Exc…" at bounding box center [610, 196] width 103 height 20
click at [559, 186] on select "Choose an option... Pending Applied Excluded (Questions) Excluded (Expired) Exc…" at bounding box center [610, 196] width 103 height 20
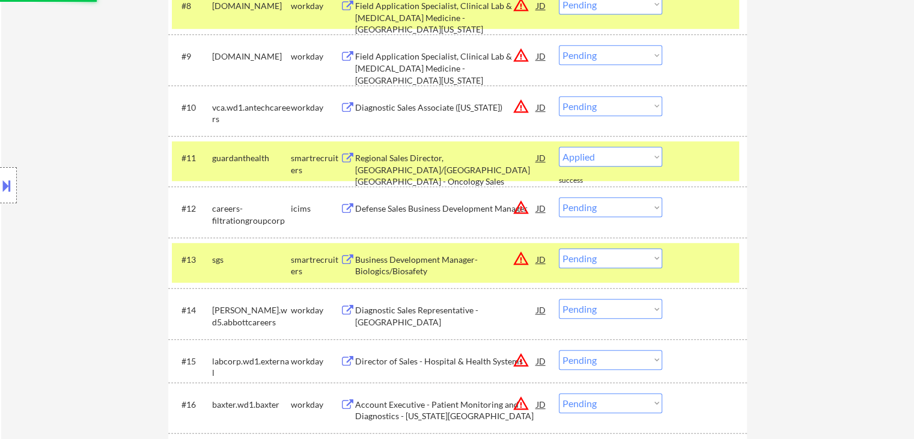
scroll to position [781, 0]
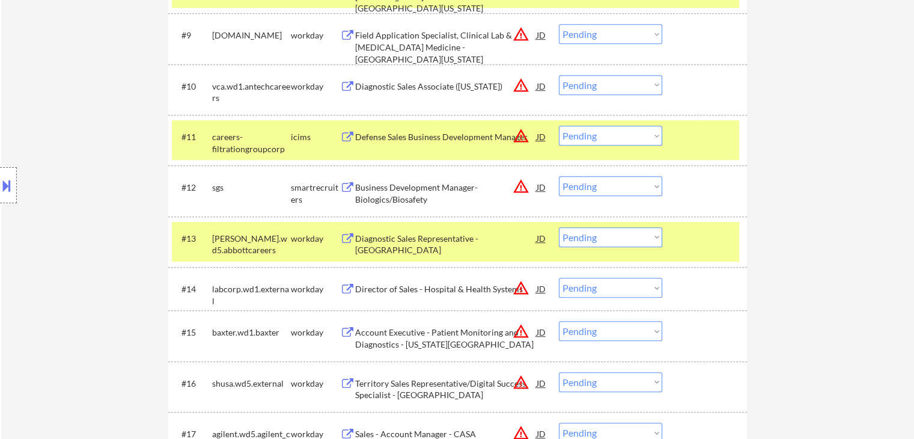
click at [376, 195] on div "Business Development Manager- Biologics/Biosafety" at bounding box center [445, 192] width 181 height 23
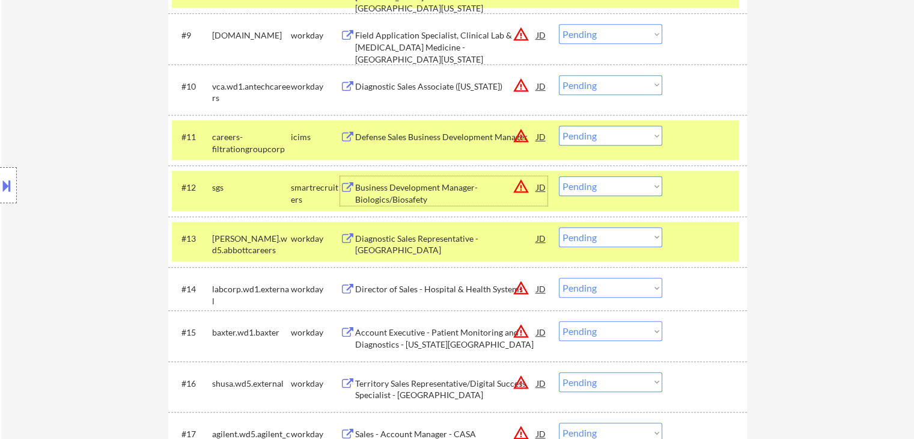
drag, startPoint x: 598, startPoint y: 136, endPoint x: 600, endPoint y: 144, distance: 8.0
click at [598, 136] on select "Choose an option... Pending Applied Excluded (Questions) Excluded (Expired) Exc…" at bounding box center [610, 136] width 103 height 20
select select ""excluded__location_""
click at [559, 126] on select "Choose an option... Pending Applied Excluded (Questions) Excluded (Expired) Exc…" at bounding box center [610, 136] width 103 height 20
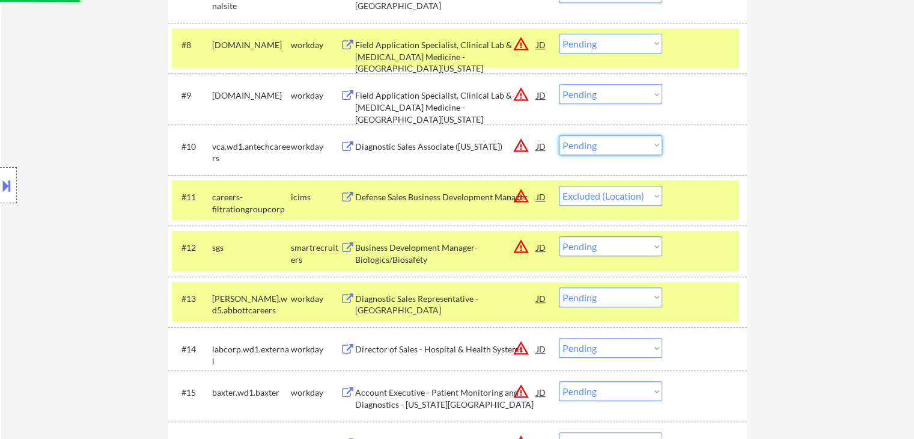
click at [600, 147] on select "Choose an option... Pending Applied Excluded (Questions) Excluded (Expired) Exc…" at bounding box center [610, 145] width 103 height 20
click at [559, 135] on select "Choose an option... Pending Applied Excluded (Questions) Excluded (Expired) Exc…" at bounding box center [610, 145] width 103 height 20
drag, startPoint x: 572, startPoint y: 90, endPoint x: 573, endPoint y: 96, distance: 6.1
click at [572, 90] on select "Choose an option... Pending Applied Excluded (Questions) Excluded (Expired) Exc…" at bounding box center [610, 94] width 103 height 20
select select ""pending""
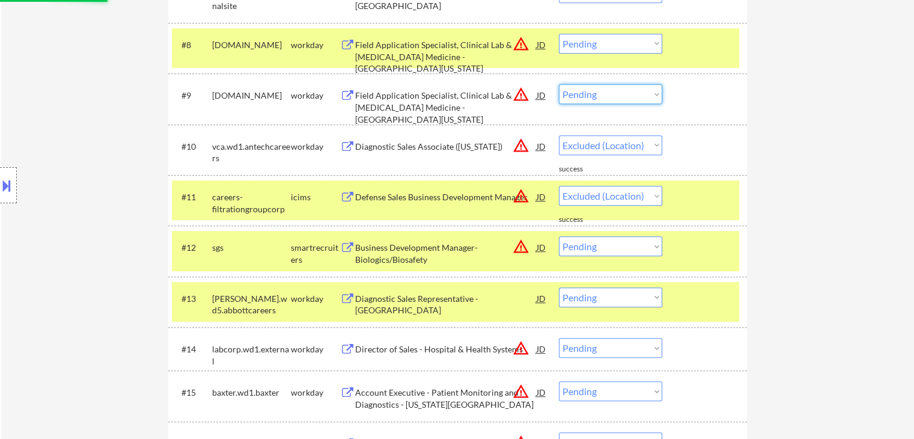
select select ""pending""
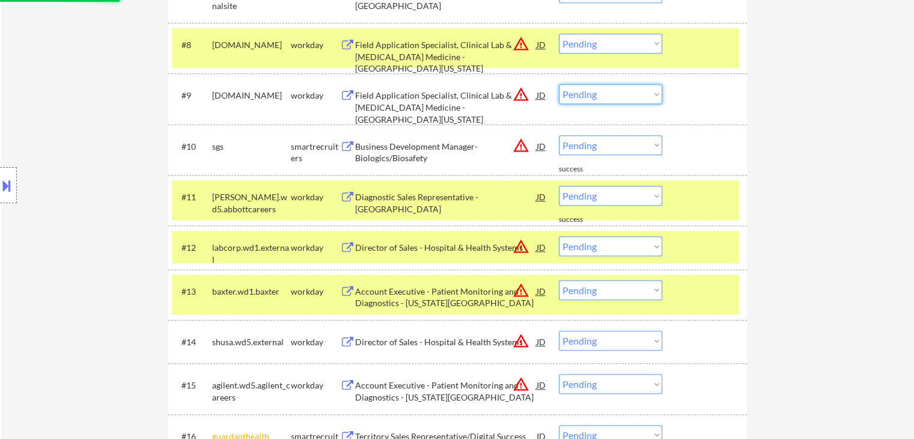
select select ""excluded__location_""
click at [559, 84] on select "Choose an option... Pending Applied Excluded (Questions) Excluded (Expired) Exc…" at bounding box center [610, 94] width 103 height 20
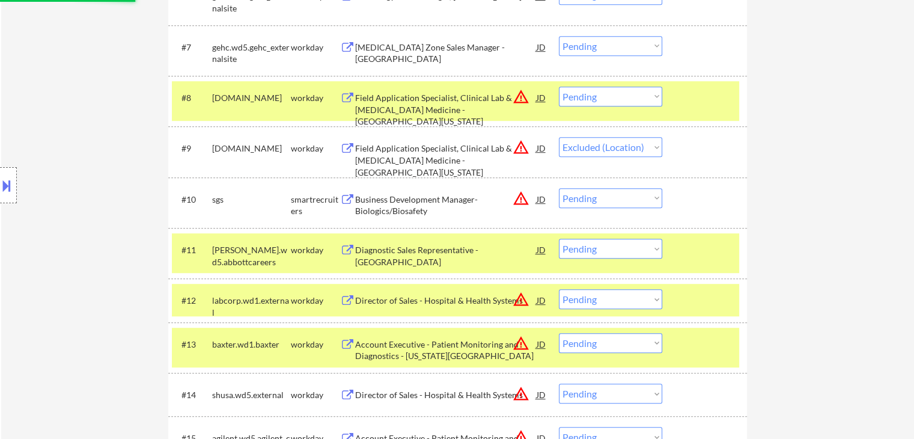
scroll to position [661, 0]
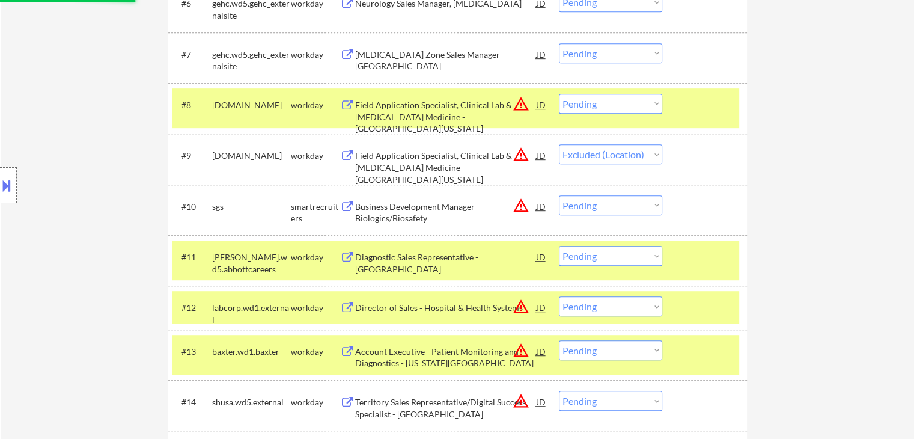
click at [593, 104] on select "Choose an option... Pending Applied Excluded (Questions) Excluded (Expired) Exc…" at bounding box center [610, 104] width 103 height 20
select select ""excluded__location_""
click at [559, 94] on select "Choose an option... Pending Applied Excluded (Questions) Excluded (Expired) Exc…" at bounding box center [610, 104] width 103 height 20
select select ""pending""
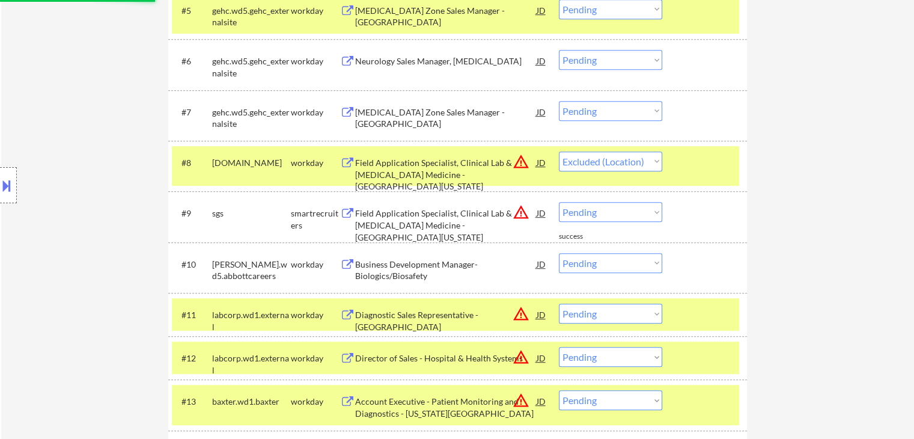
scroll to position [541, 0]
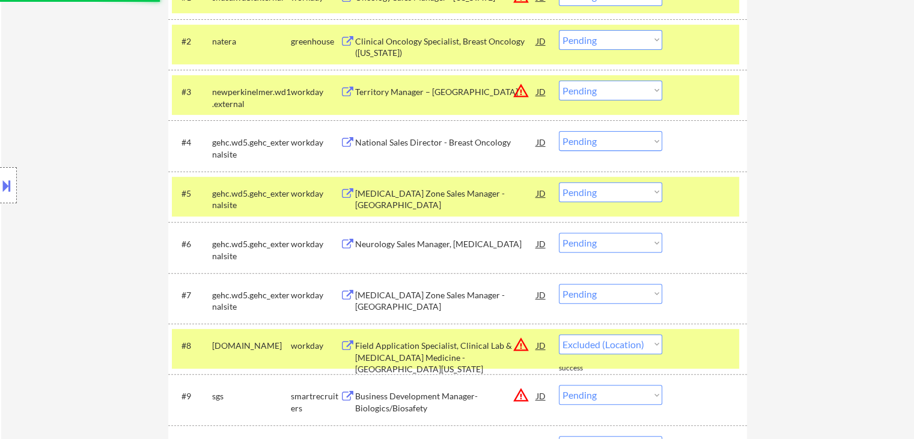
select select ""pending""
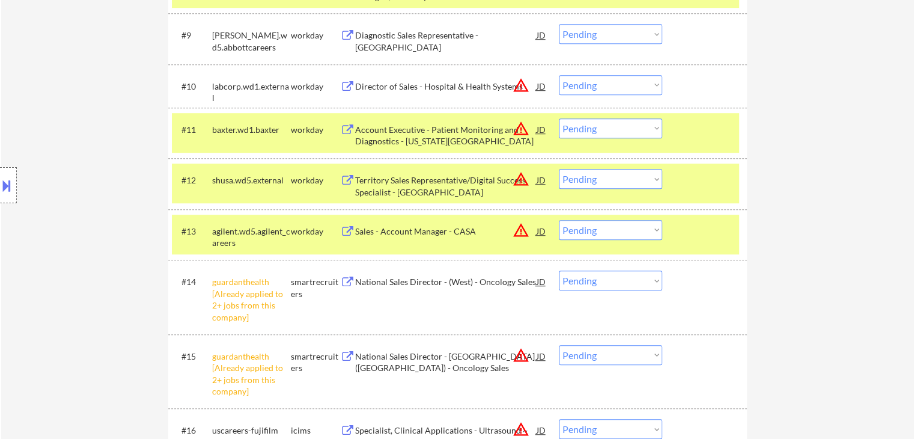
scroll to position [781, 0]
click at [594, 126] on select "Choose an option... Pending Applied Excluded (Questions) Excluded (Expired) Exc…" at bounding box center [610, 128] width 103 height 20
click at [559, 118] on select "Choose an option... Pending Applied Excluded (Questions) Excluded (Expired) Exc…" at bounding box center [610, 128] width 103 height 20
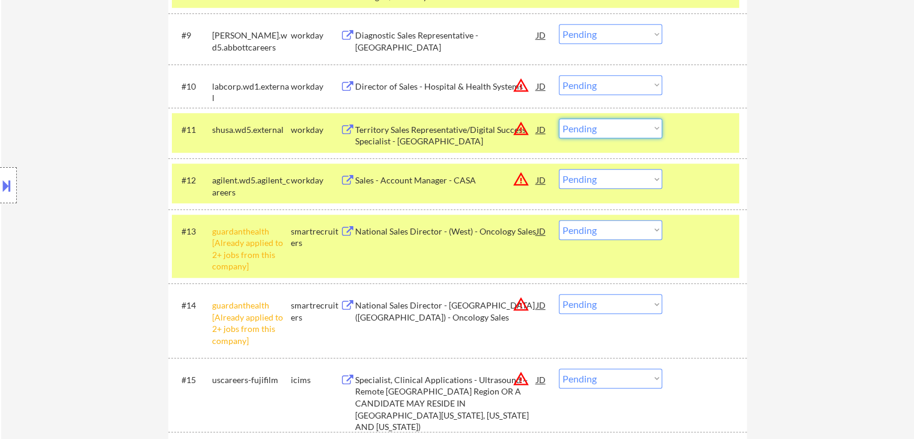
click at [589, 123] on select "Choose an option... Pending Applied Excluded (Questions) Excluded (Expired) Exc…" at bounding box center [610, 128] width 103 height 20
click at [559, 118] on select "Choose an option... Pending Applied Excluded (Questions) Excluded (Expired) Exc…" at bounding box center [610, 128] width 103 height 20
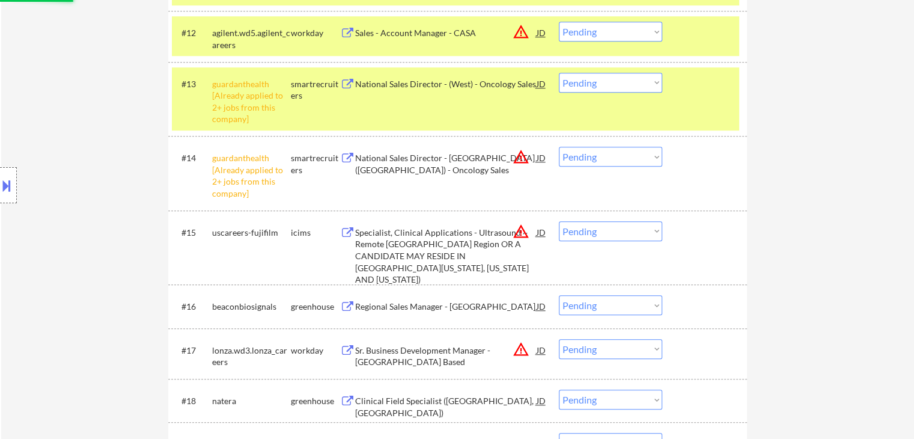
scroll to position [1022, 0]
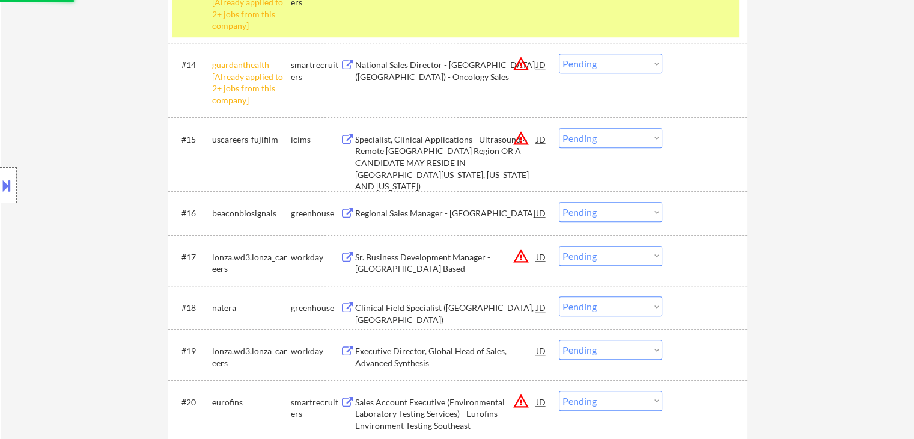
select select ""pending""
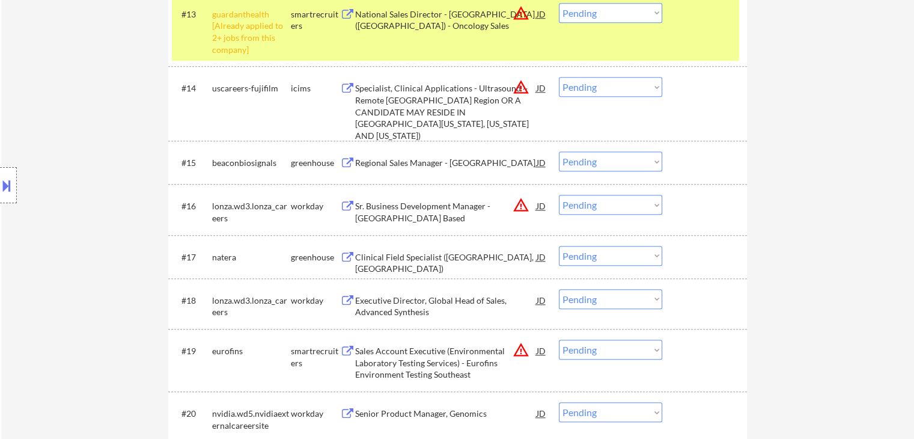
scroll to position [901, 0]
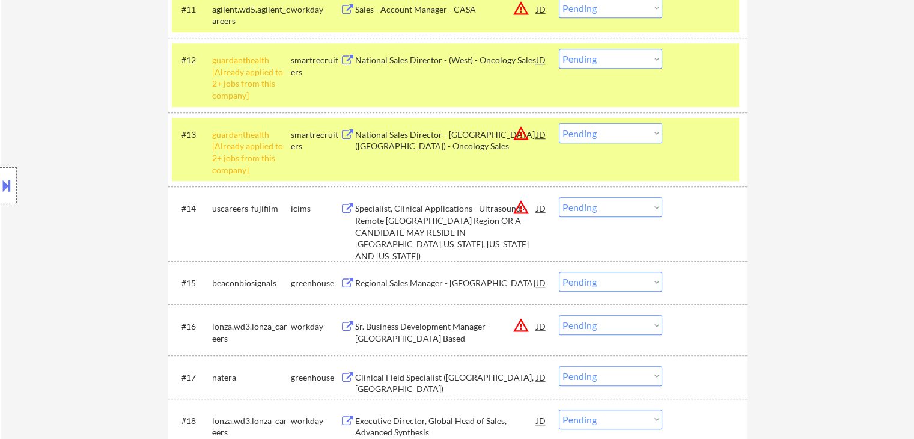
click at [611, 129] on select "Choose an option... Pending Applied Excluded (Questions) Excluded (Expired) Exc…" at bounding box center [610, 133] width 103 height 20
click at [559, 123] on select "Choose an option... Pending Applied Excluded (Questions) Excluded (Expired) Exc…" at bounding box center [610, 133] width 103 height 20
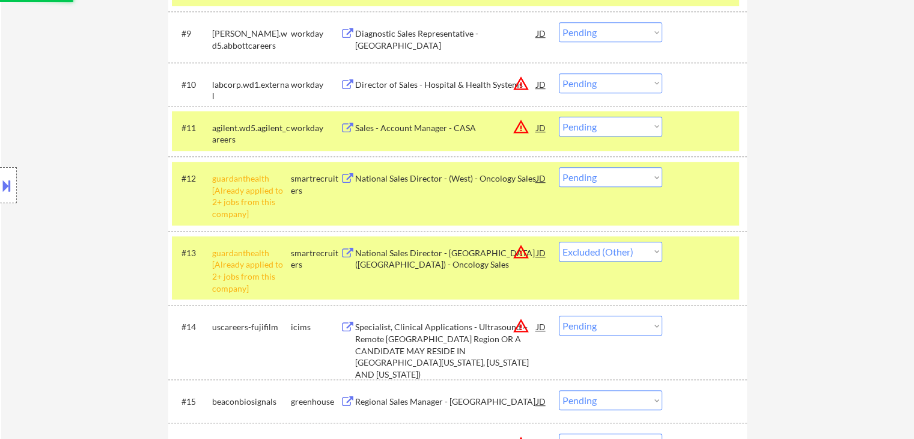
scroll to position [781, 0]
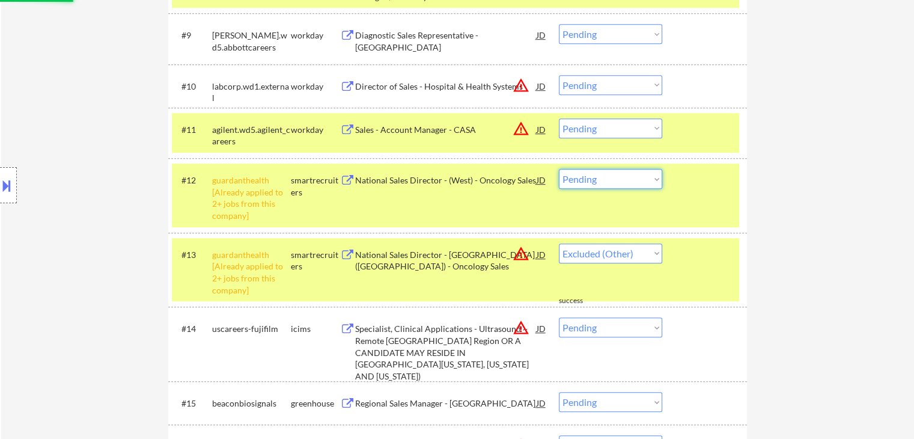
click at [608, 169] on select "Choose an option... Pending Applied Excluded (Questions) Excluded (Expired) Exc…" at bounding box center [610, 179] width 103 height 20
select select ""pending""
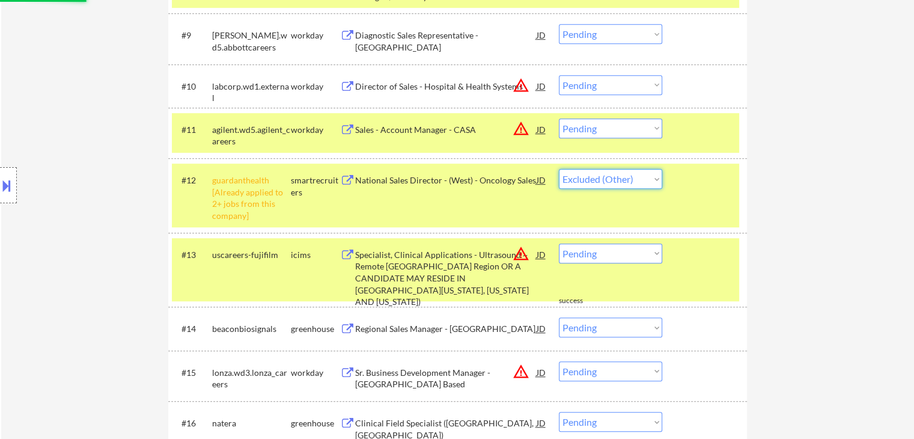
click at [559, 169] on select "Choose an option... Pending Applied Excluded (Questions) Excluded (Expired) Exc…" at bounding box center [610, 179] width 103 height 20
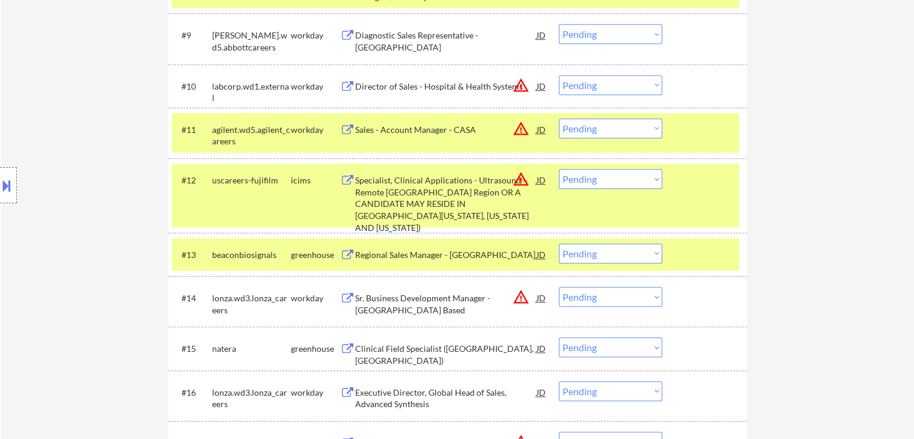
click at [604, 183] on select "Choose an option... Pending Applied Excluded (Questions) Excluded (Expired) Exc…" at bounding box center [610, 179] width 103 height 20
click at [559, 169] on select "Choose an option... Pending Applied Excluded (Questions) Excluded (Expired) Exc…" at bounding box center [610, 179] width 103 height 20
select select ""pending""
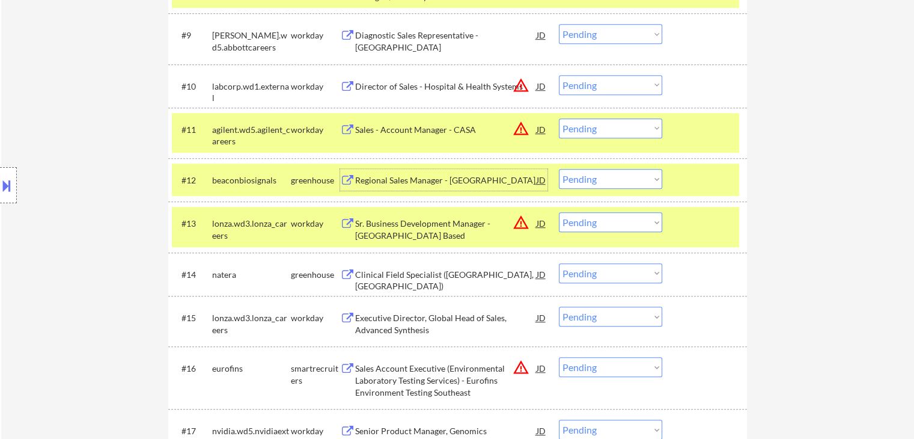
click at [392, 178] on div "Regional Sales Manager - East Coast" at bounding box center [445, 180] width 181 height 12
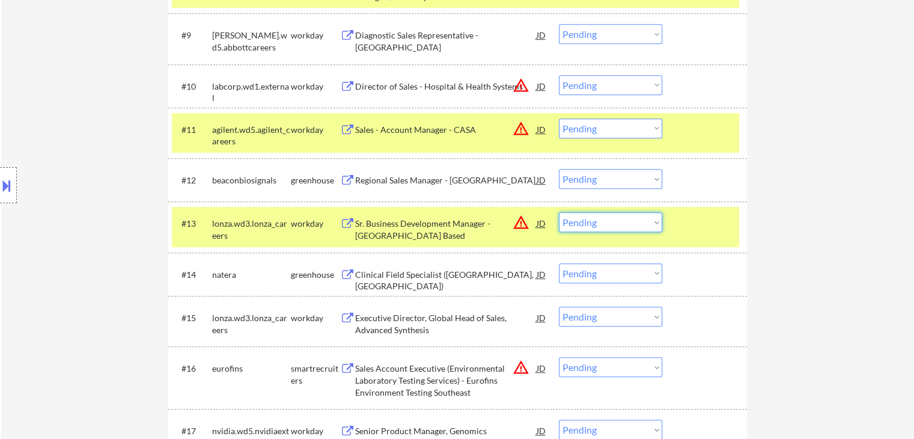
click at [610, 222] on select "Choose an option... Pending Applied Excluded (Questions) Excluded (Expired) Exc…" at bounding box center [610, 222] width 103 height 20
click at [559, 212] on select "Choose an option... Pending Applied Excluded (Questions) Excluded (Expired) Exc…" at bounding box center [610, 222] width 103 height 20
click at [409, 271] on div "Clinical Field Specialist (Jacksonville, FL)" at bounding box center [445, 280] width 181 height 23
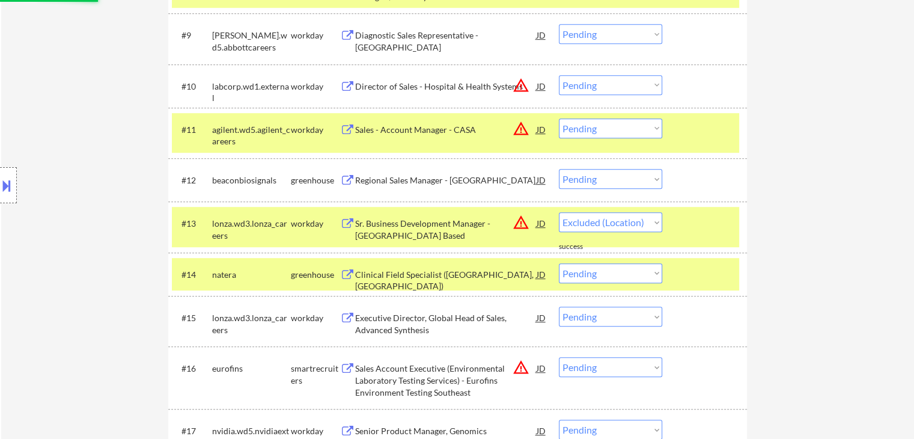
select select ""pending""
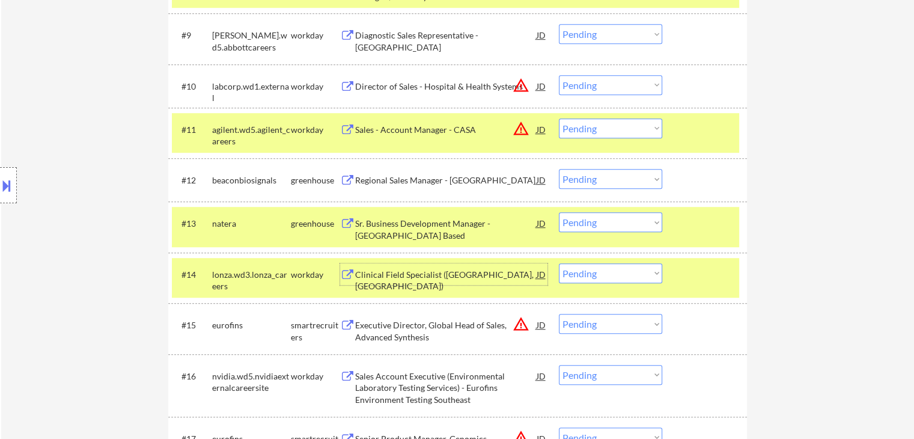
scroll to position [541, 0]
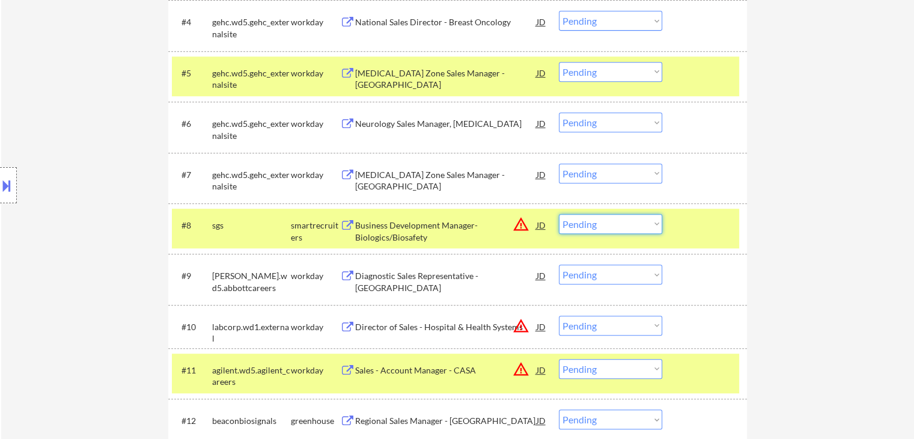
click at [570, 223] on select "Choose an option... Pending Applied Excluded (Questions) Excluded (Expired) Exc…" at bounding box center [610, 224] width 103 height 20
click at [559, 214] on select "Choose an option... Pending Applied Excluded (Questions) Excluded (Expired) Exc…" at bounding box center [610, 224] width 103 height 20
select select ""pending""
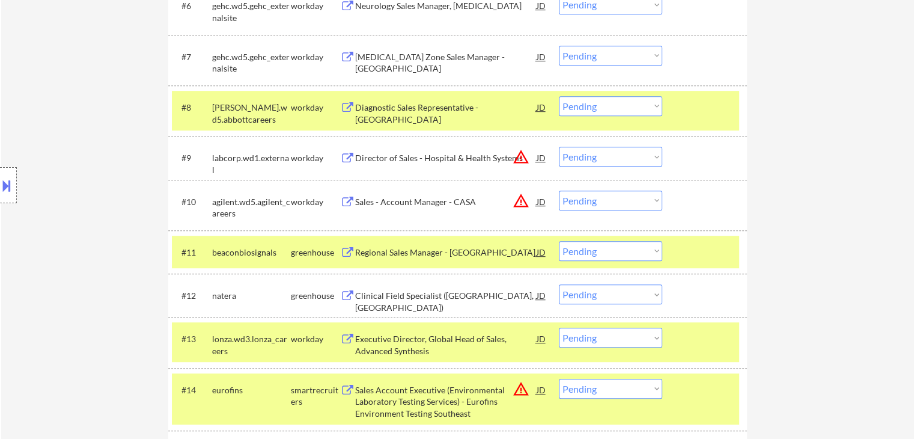
scroll to position [661, 0]
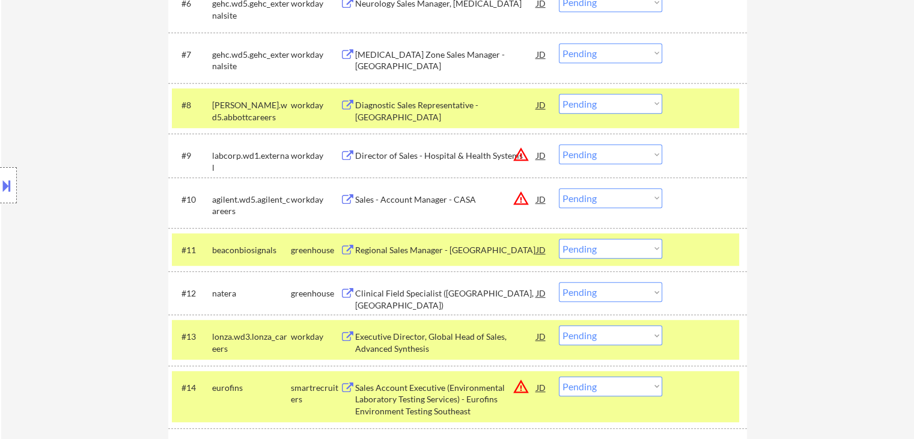
drag, startPoint x: 614, startPoint y: 249, endPoint x: 620, endPoint y: 255, distance: 8.1
click at [615, 249] on select "Choose an option... Pending Applied Excluded (Questions) Excluded (Expired) Exc…" at bounding box center [610, 249] width 103 height 20
click at [559, 239] on select "Choose an option... Pending Applied Excluded (Questions) Excluded (Expired) Exc…" at bounding box center [610, 249] width 103 height 20
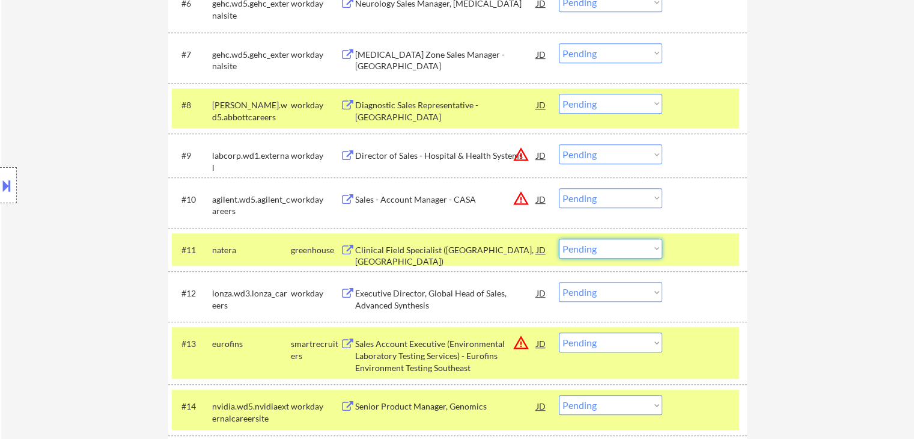
click at [604, 251] on select "Choose an option... Pending Applied Excluded (Questions) Excluded (Expired) Exc…" at bounding box center [610, 249] width 103 height 20
click at [559, 239] on select "Choose an option... Pending Applied Excluded (Questions) Excluded (Expired) Exc…" at bounding box center [610, 249] width 103 height 20
select select ""pending""
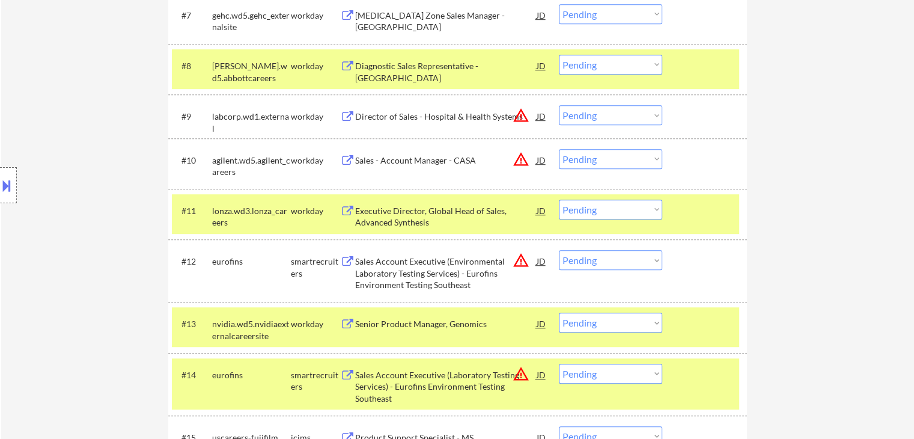
scroll to position [721, 0]
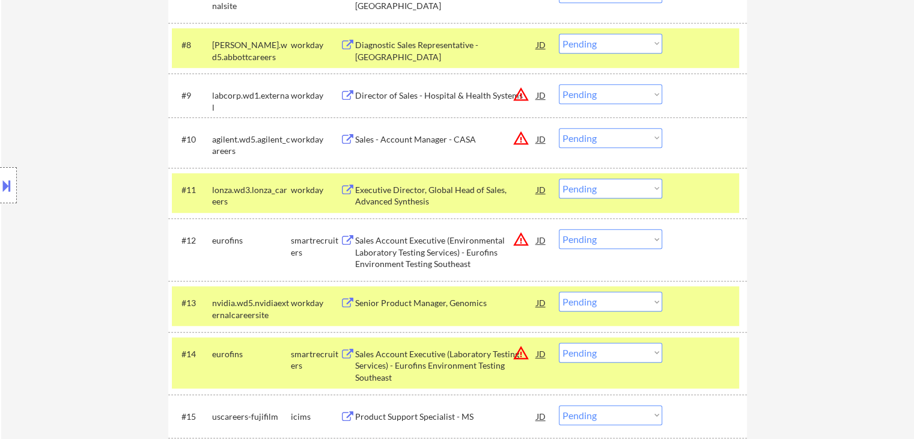
click at [452, 241] on div "Sales Account Executive (Environmental Laboratory Testing Services) - Eurofins …" at bounding box center [445, 251] width 181 height 35
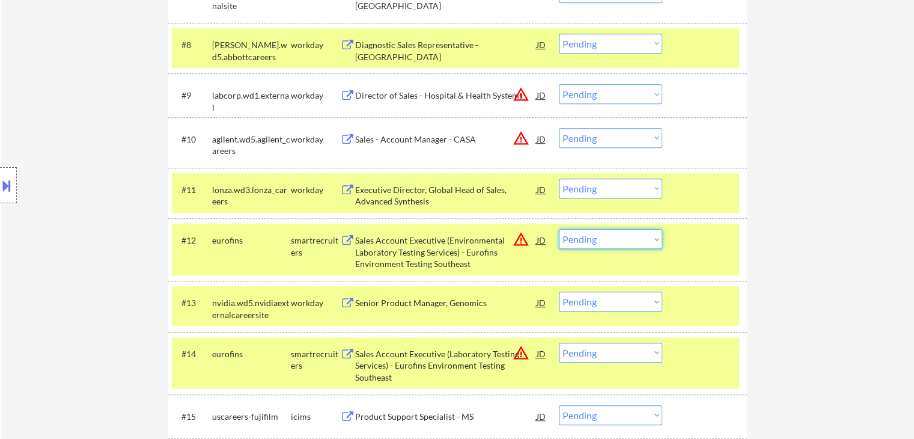
drag, startPoint x: 612, startPoint y: 237, endPoint x: 615, endPoint y: 246, distance: 8.7
click at [614, 240] on select "Choose an option... Pending Applied Excluded (Questions) Excluded (Expired) Exc…" at bounding box center [610, 239] width 103 height 20
click at [559, 229] on select "Choose an option... Pending Applied Excluded (Questions) Excluded (Expired) Exc…" at bounding box center [610, 239] width 103 height 20
select select ""pending""
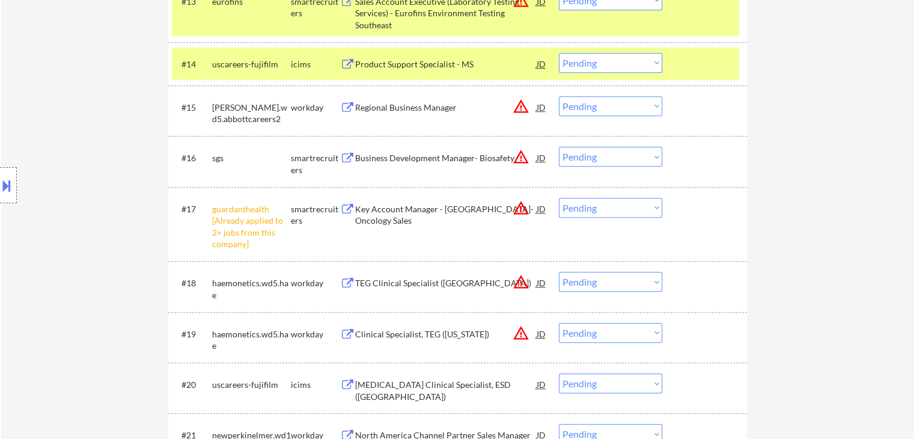
scroll to position [1022, 0]
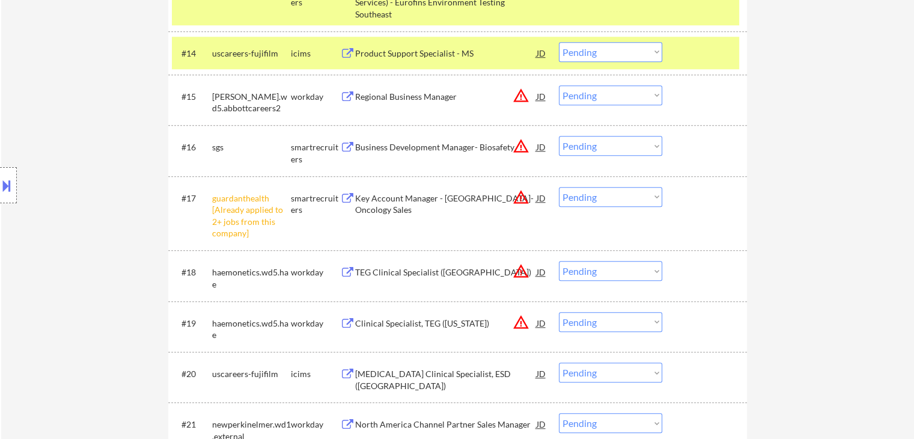
click at [592, 192] on select "Choose an option... Pending Applied Excluded (Questions) Excluded (Expired) Exc…" at bounding box center [610, 197] width 103 height 20
click at [559, 187] on select "Choose an option... Pending Applied Excluded (Questions) Excluded (Expired) Exc…" at bounding box center [610, 197] width 103 height 20
click at [598, 144] on select "Choose an option... Pending Applied Excluded (Questions) Excluded (Expired) Exc…" at bounding box center [610, 146] width 103 height 20
select select ""pending""
click at [559, 136] on select "Choose an option... Pending Applied Excluded (Questions) Excluded (Expired) Exc…" at bounding box center [610, 146] width 103 height 20
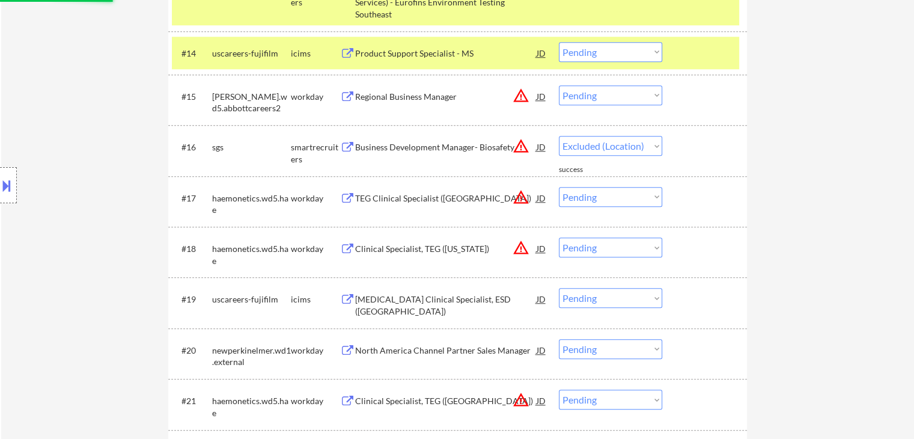
select select ""pending""
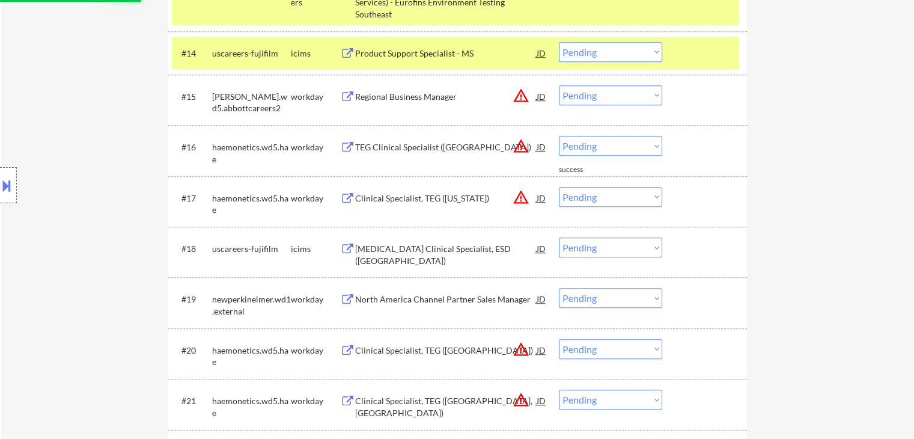
click at [579, 100] on select "Choose an option... Pending Applied Excluded (Questions) Excluded (Expired) Exc…" at bounding box center [610, 95] width 103 height 20
click at [559, 85] on select "Choose an option... Pending Applied Excluded (Questions) Excluded (Expired) Exc…" at bounding box center [610, 95] width 103 height 20
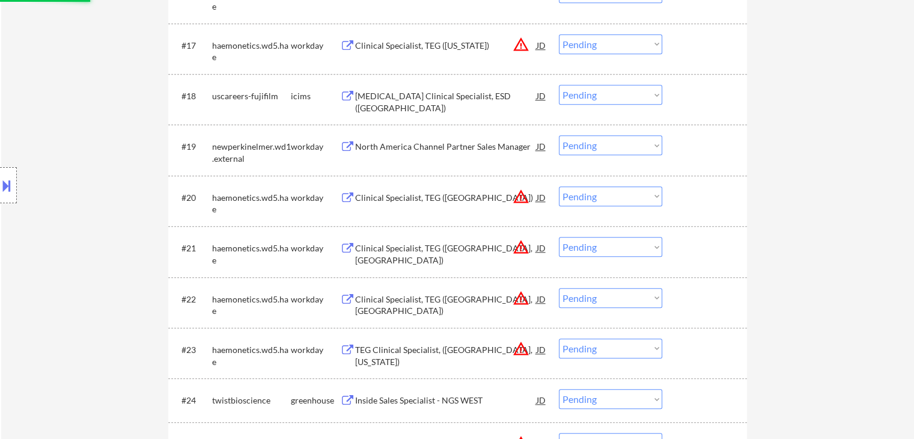
scroll to position [1202, 0]
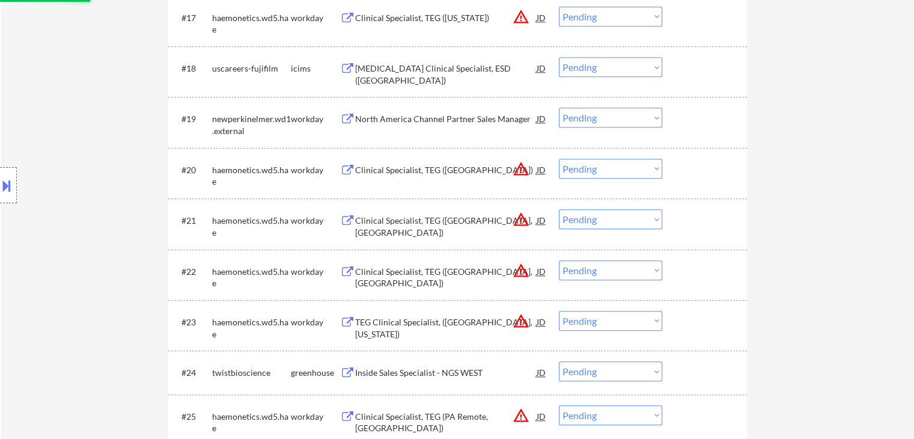
select select ""pending""
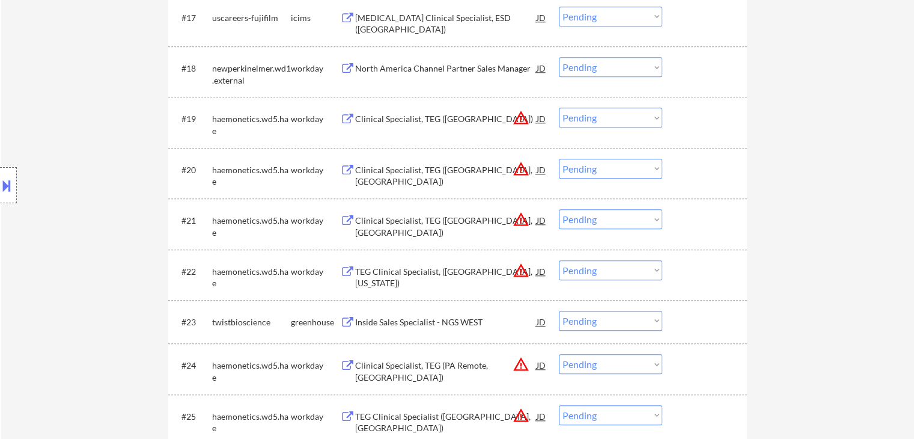
drag, startPoint x: 602, startPoint y: 165, endPoint x: 606, endPoint y: 175, distance: 10.3
click at [602, 165] on select "Choose an option... Pending Applied Excluded (Questions) Excluded (Expired) Exc…" at bounding box center [610, 169] width 103 height 20
select select ""excluded__location_""
click at [559, 159] on select "Choose an option... Pending Applied Excluded (Questions) Excluded (Expired) Exc…" at bounding box center [610, 169] width 103 height 20
drag, startPoint x: 609, startPoint y: 215, endPoint x: 613, endPoint y: 227, distance: 12.0
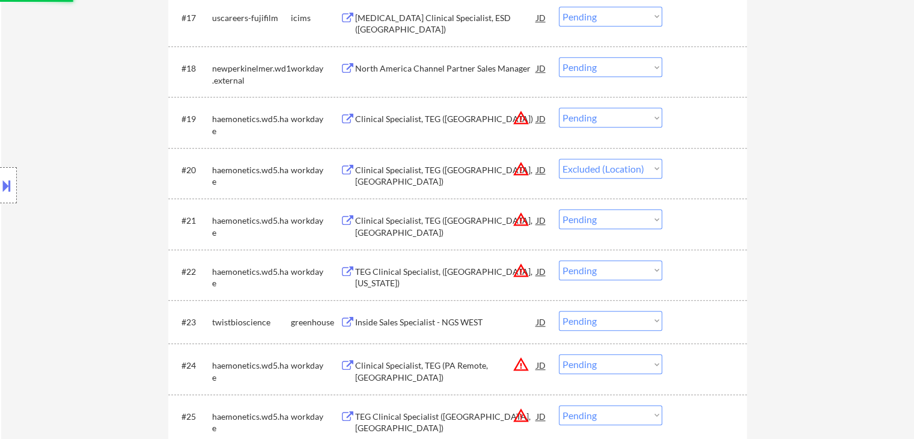
click at [609, 215] on select "Choose an option... Pending Applied Excluded (Questions) Excluded (Expired) Exc…" at bounding box center [610, 219] width 103 height 20
select select ""excluded__location_""
click at [559, 209] on select "Choose an option... Pending Applied Excluded (Questions) Excluded (Expired) Exc…" at bounding box center [610, 219] width 103 height 20
select select ""pending""
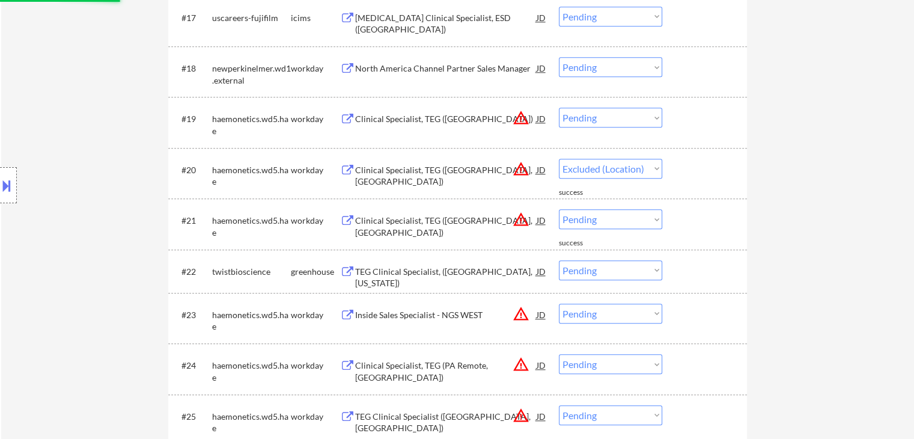
select select ""pending""
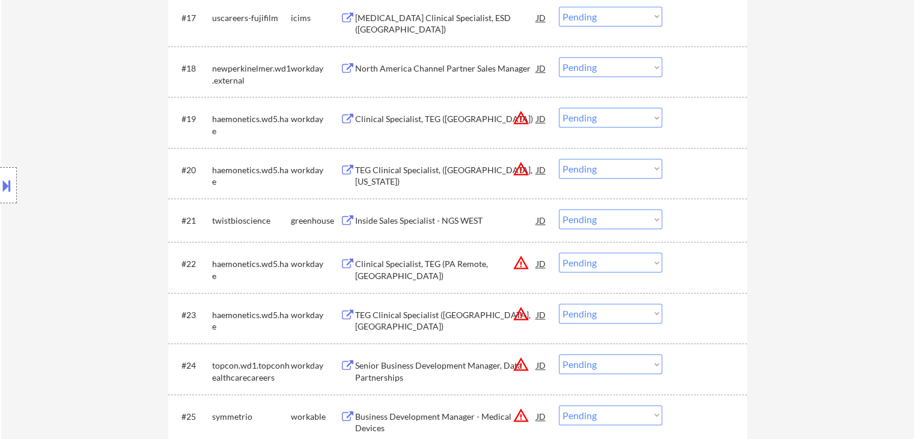
click at [599, 312] on select "Choose an option... Pending Applied Excluded (Questions) Excluded (Expired) Exc…" at bounding box center [610, 313] width 103 height 20
click at [559, 303] on select "Choose an option... Pending Applied Excluded (Questions) Excluded (Expired) Exc…" at bounding box center [610, 313] width 103 height 20
select select ""pending""
click at [606, 261] on select "Choose an option... Pending Applied Excluded (Questions) Excluded (Expired) Exc…" at bounding box center [610, 262] width 103 height 20
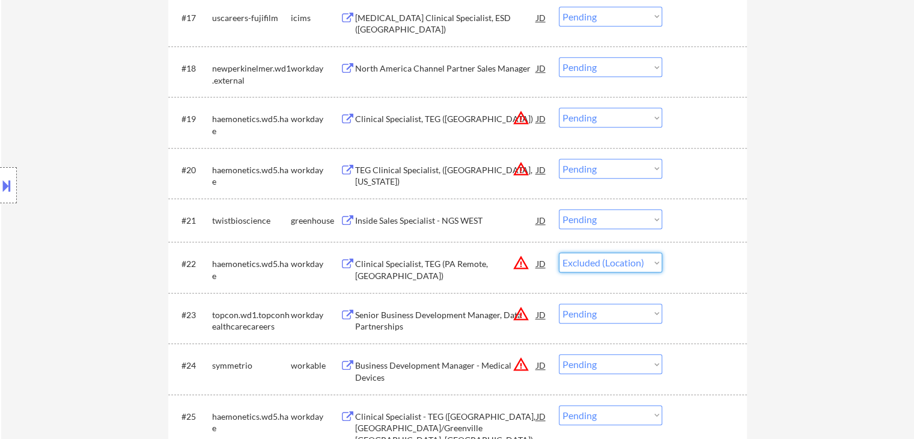
click at [559, 252] on select "Choose an option... Pending Applied Excluded (Questions) Excluded (Expired) Exc…" at bounding box center [610, 262] width 103 height 20
select select ""pending""
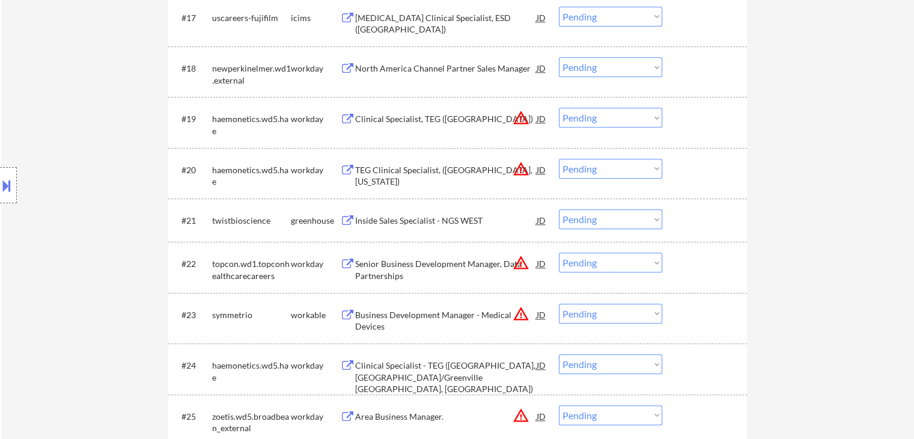
click at [603, 173] on select "Choose an option... Pending Applied Excluded (Questions) Excluded (Expired) Exc…" at bounding box center [610, 169] width 103 height 20
click at [559, 159] on select "Choose an option... Pending Applied Excluded (Questions) Excluded (Expired) Exc…" at bounding box center [610, 169] width 103 height 20
click at [605, 115] on select "Choose an option... Pending Applied Excluded (Questions) Excluded (Expired) Exc…" at bounding box center [610, 118] width 103 height 20
click at [461, 119] on div "Clinical Specialist, TEG (Louisville)" at bounding box center [445, 119] width 181 height 12
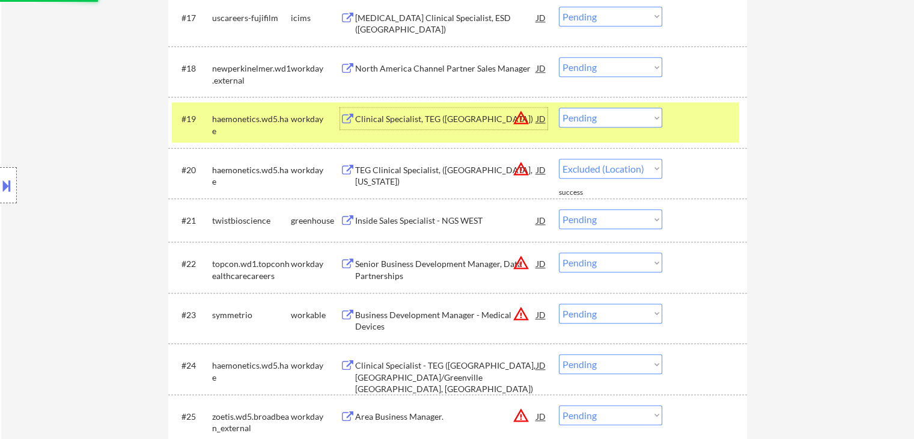
select select ""pending""
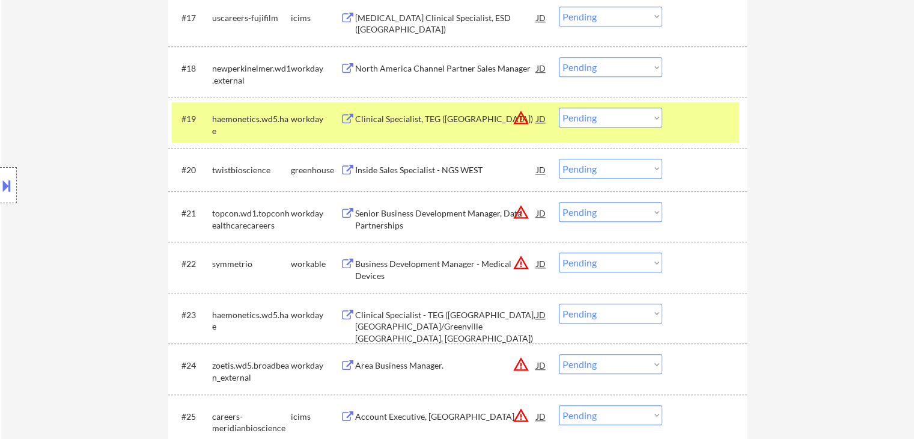
click at [7, 186] on button at bounding box center [6, 185] width 13 height 20
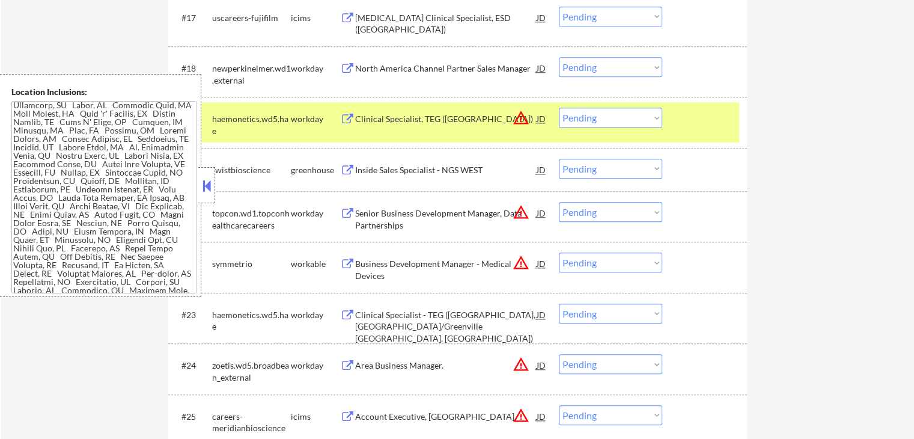
click at [598, 121] on select "Choose an option... Pending Applied Excluded (Questions) Excluded (Expired) Exc…" at bounding box center [610, 118] width 103 height 20
click at [559, 108] on select "Choose an option... Pending Applied Excluded (Questions) Excluded (Expired) Exc…" at bounding box center [610, 118] width 103 height 20
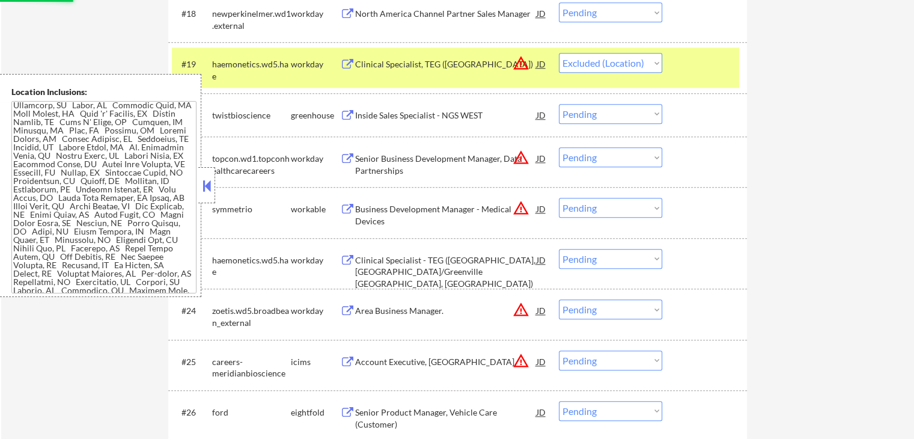
scroll to position [1322, 0]
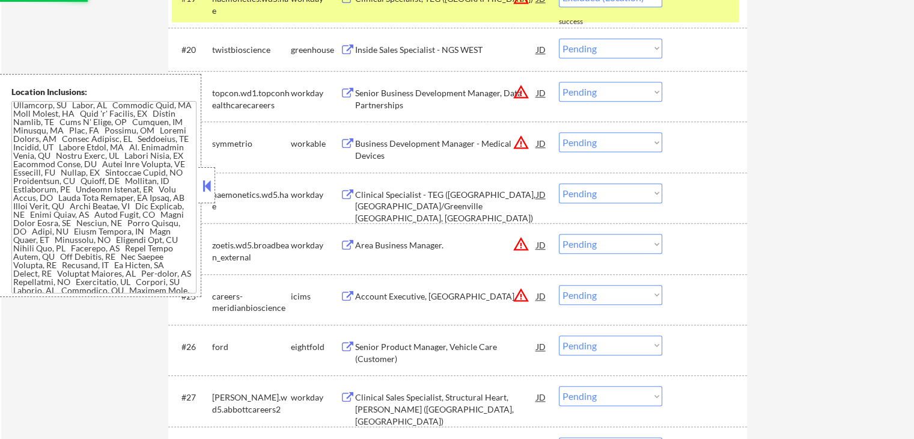
select select ""pending""
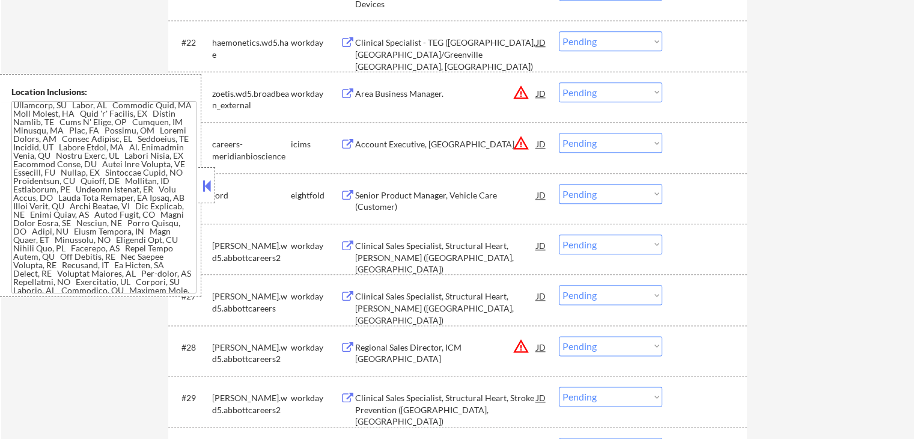
scroll to position [1442, 0]
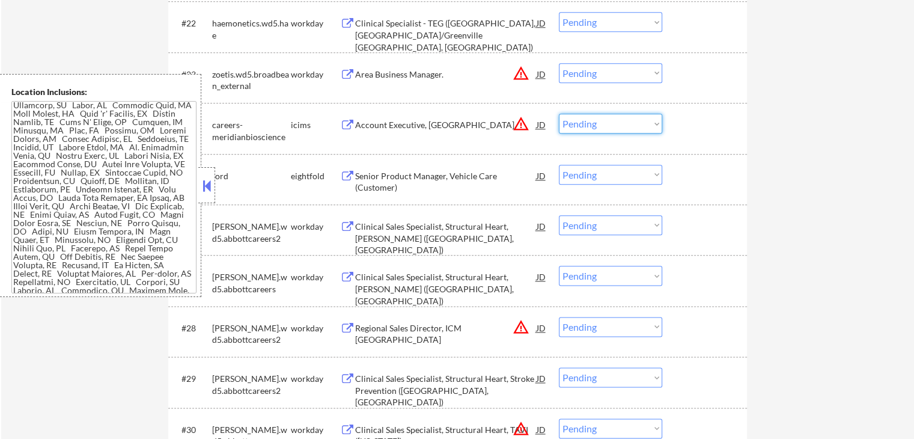
click at [596, 121] on select "Choose an option... Pending Applied Excluded (Questions) Excluded (Expired) Exc…" at bounding box center [610, 124] width 103 height 20
click at [559, 114] on select "Choose an option... Pending Applied Excluded (Questions) Excluded (Expired) Exc…" at bounding box center [610, 124] width 103 height 20
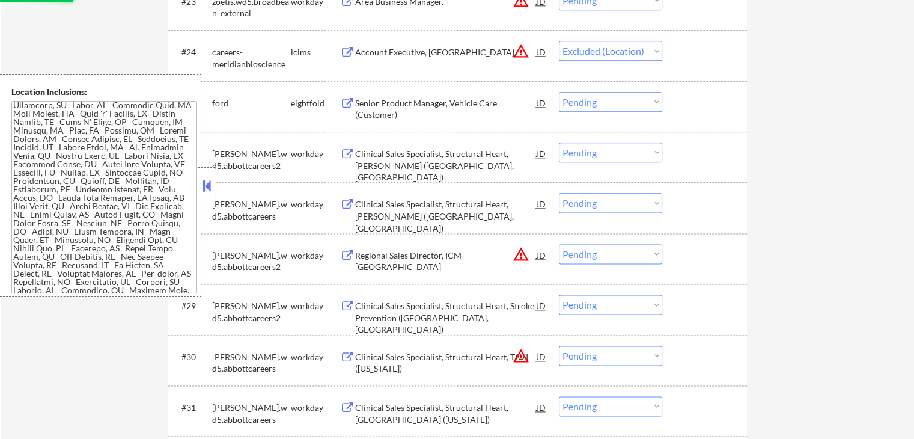
scroll to position [1562, 0]
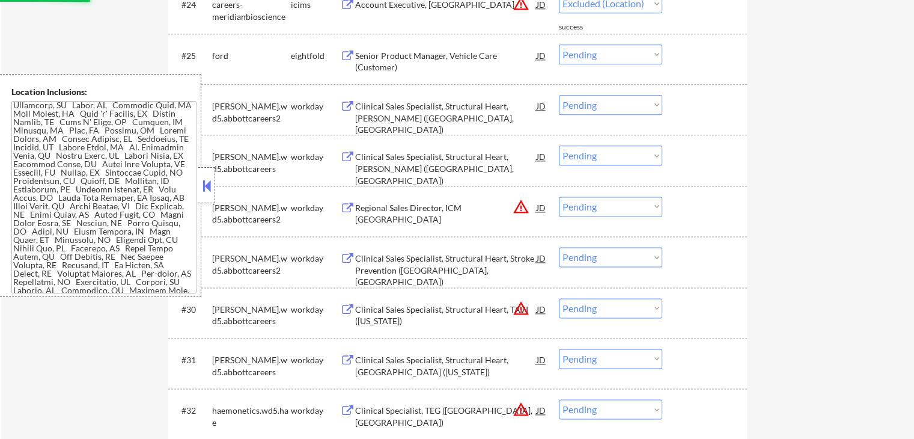
select select ""pending""
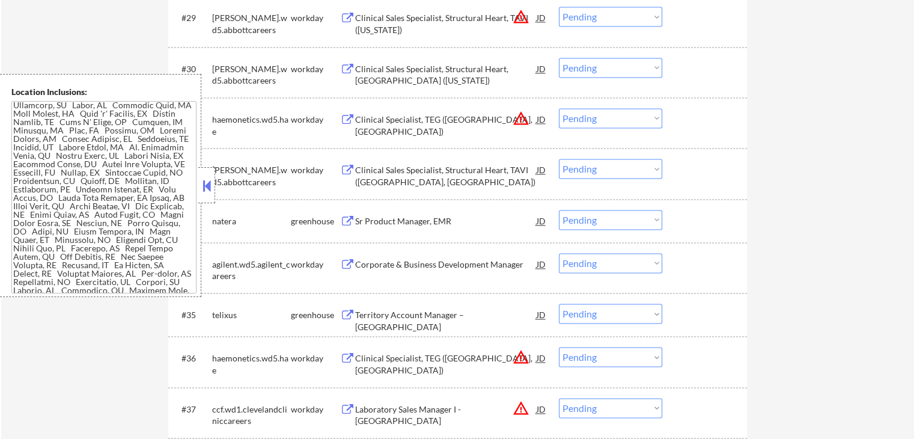
scroll to position [1863, 0]
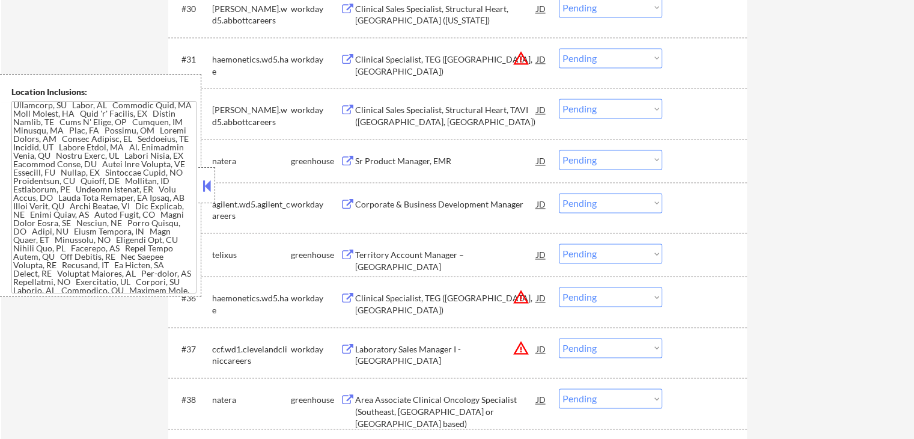
click at [382, 156] on div "Sr Product Manager, EMR" at bounding box center [445, 161] width 181 height 12
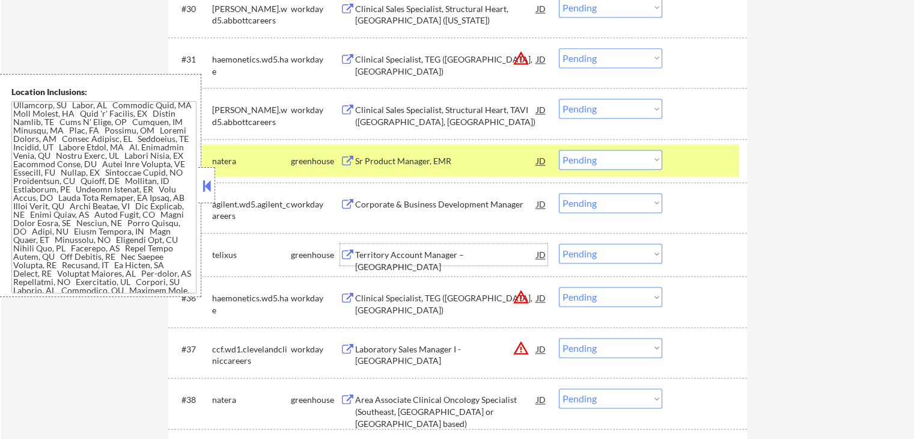
click at [389, 256] on div "Territory Account Manager – [GEOGRAPHIC_DATA]" at bounding box center [445, 260] width 181 height 23
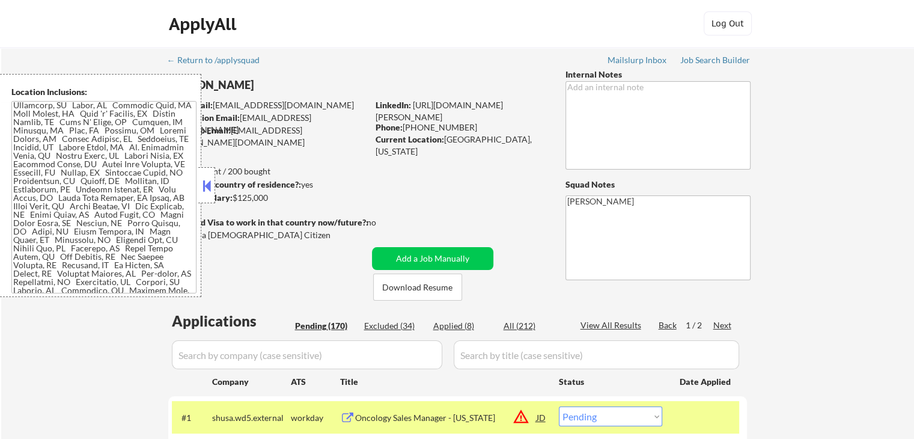
scroll to position [180, 0]
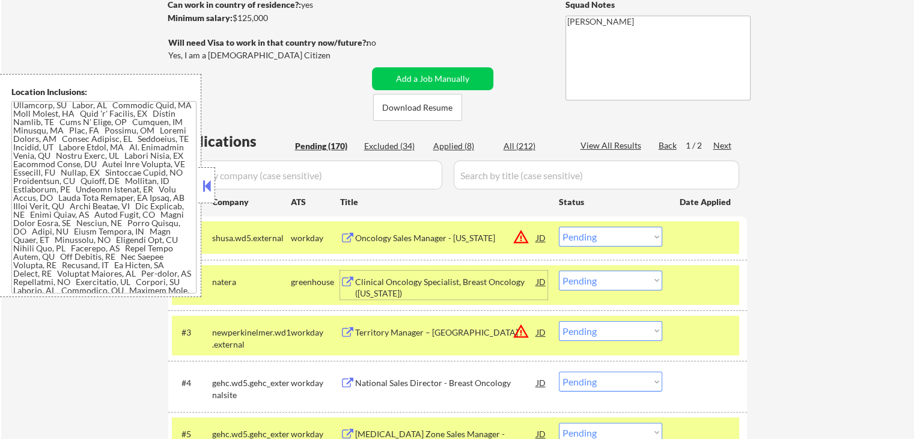
click at [373, 282] on div "Clinical Oncology Specialist, Breast Oncology (Florida)" at bounding box center [445, 287] width 181 height 23
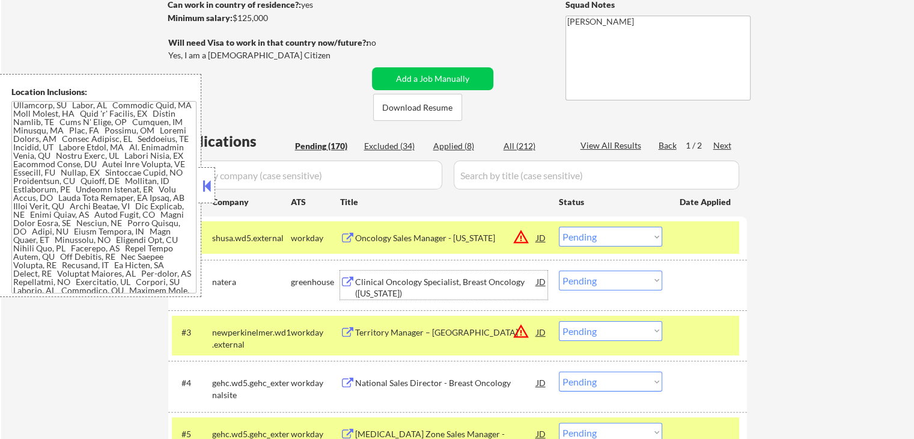
scroll to position [361, 0]
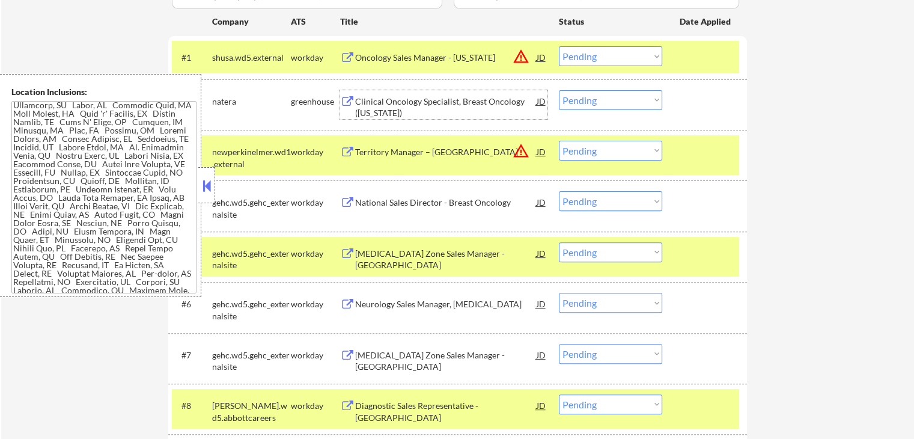
click at [613, 102] on select "Choose an option... Pending Applied Excluded (Questions) Excluded (Expired) Exc…" at bounding box center [610, 100] width 103 height 20
click at [559, 90] on select "Choose an option... Pending Applied Excluded (Questions) Excluded (Expired) Exc…" at bounding box center [610, 100] width 103 height 20
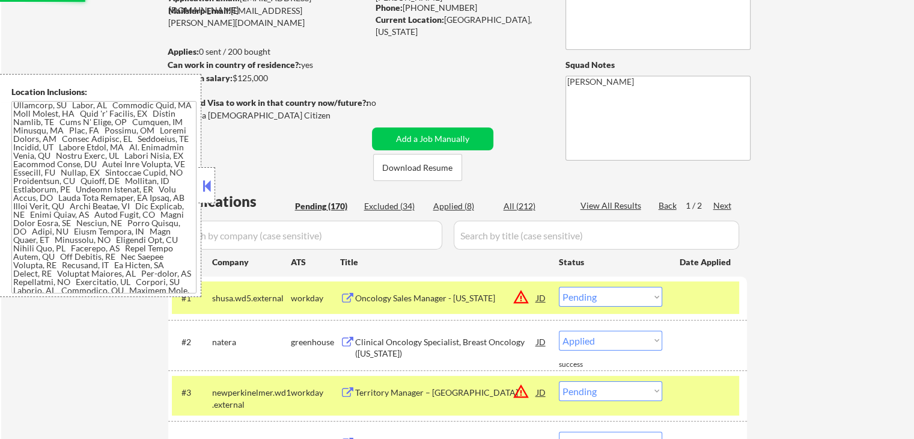
select select ""pending""
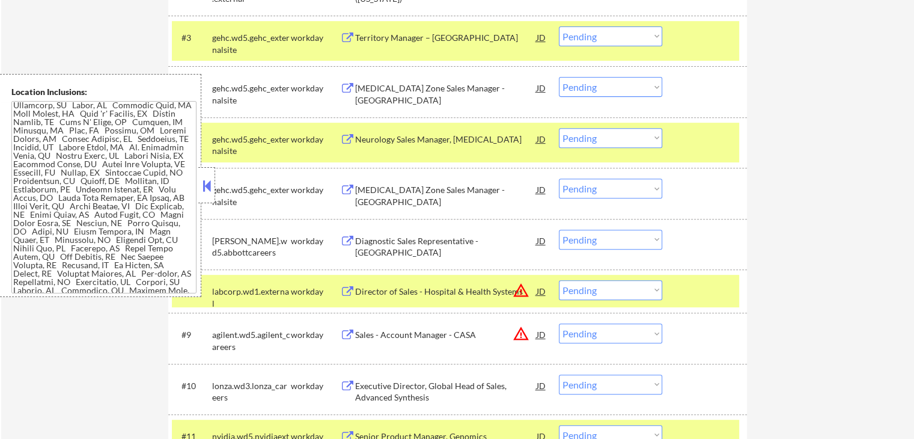
scroll to position [481, 0]
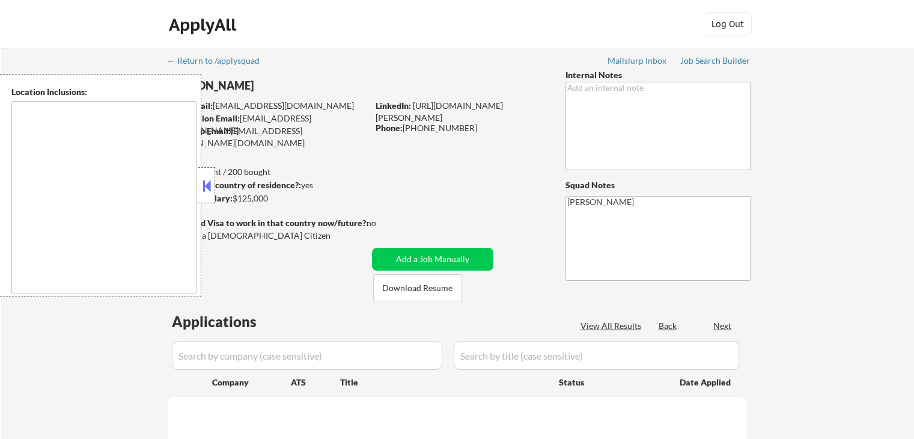
type textarea "[GEOGRAPHIC_DATA], [GEOGRAPHIC_DATA] [GEOGRAPHIC_DATA], [GEOGRAPHIC_DATA] [GEOG…"
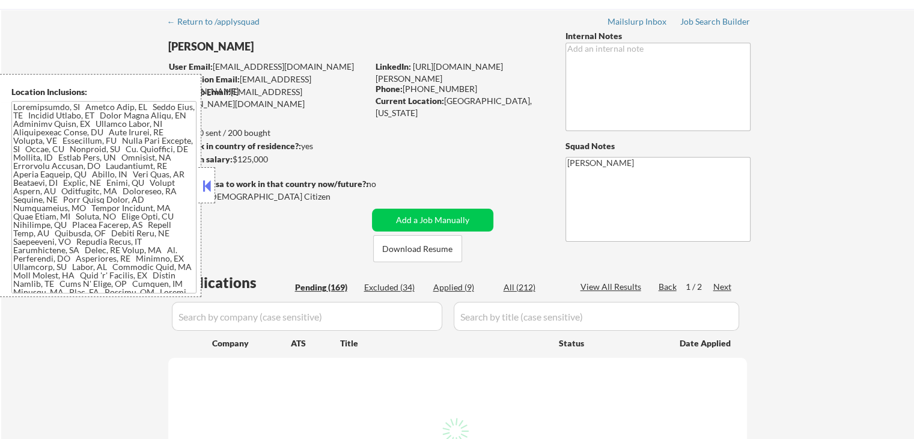
scroll to position [60, 0]
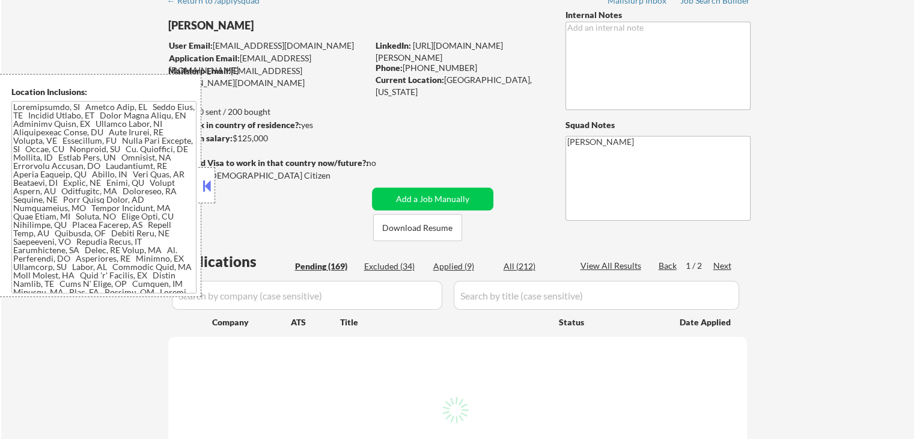
select select ""pending""
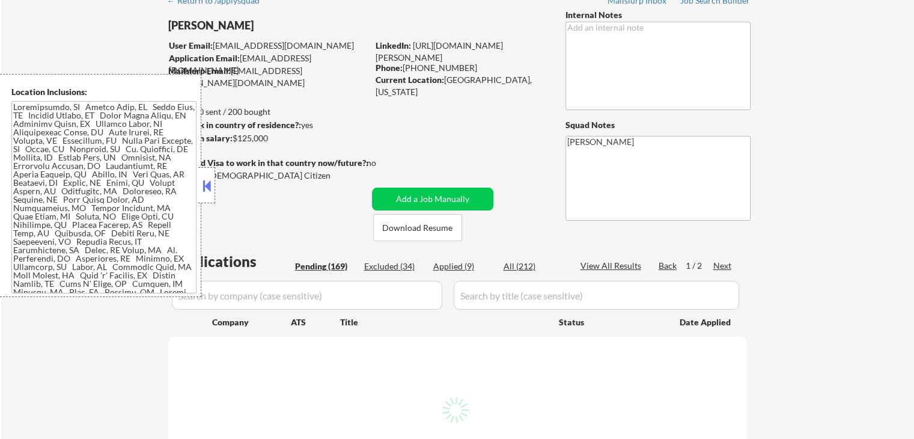
select select ""pending""
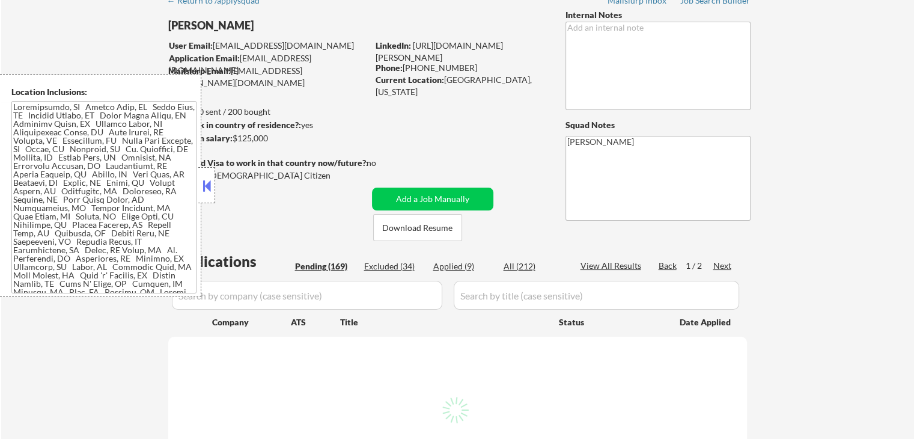
select select ""pending""
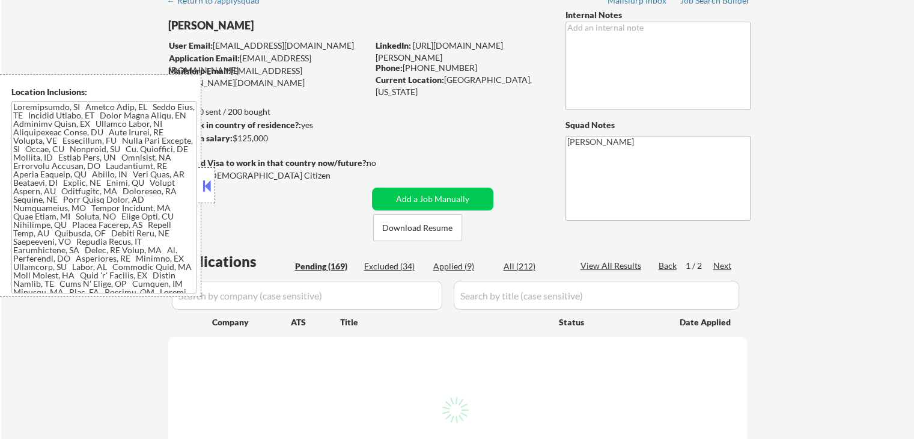
select select ""pending""
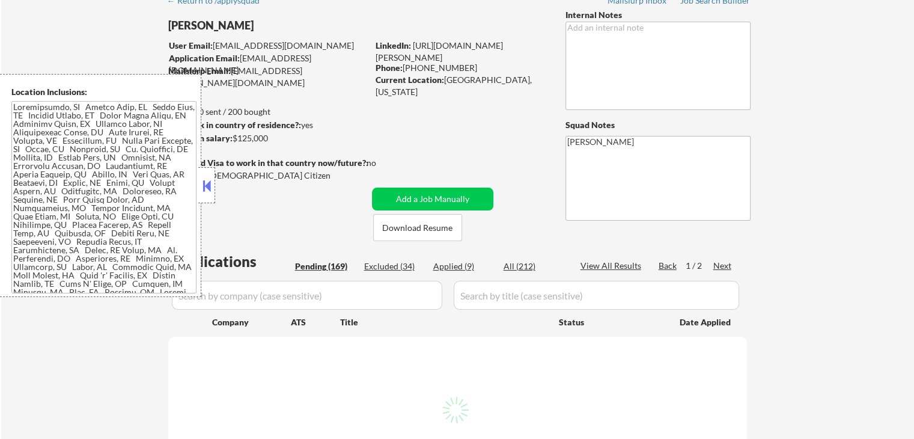
select select ""pending""
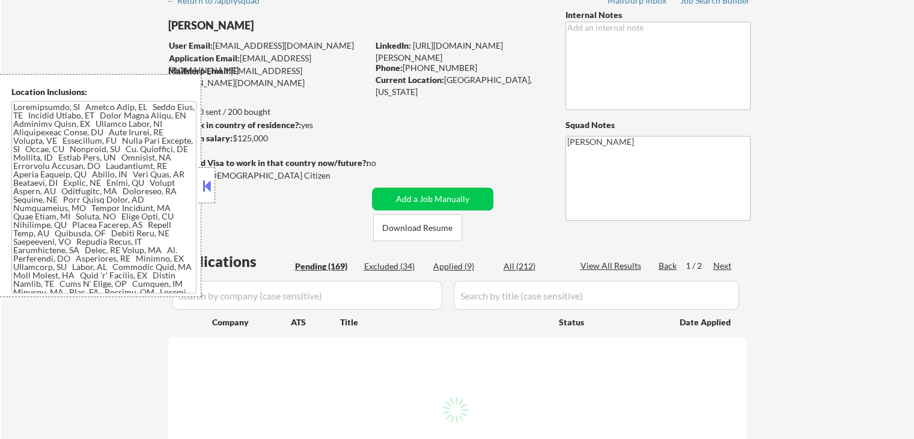
select select ""pending""
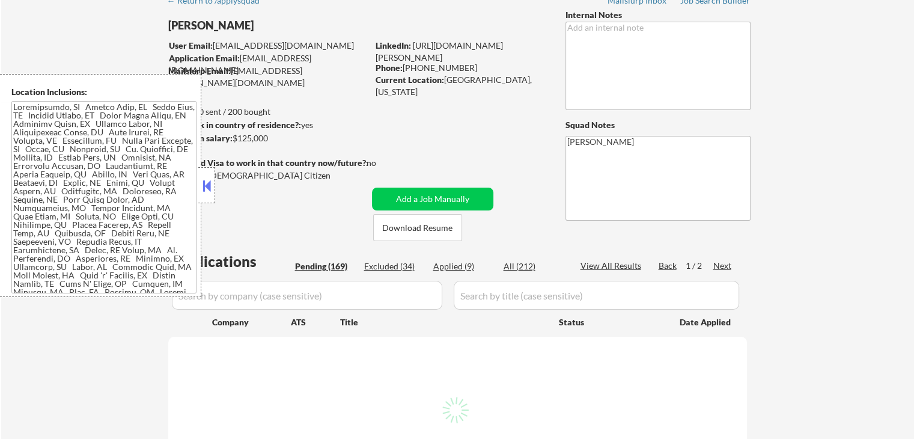
select select ""pending""
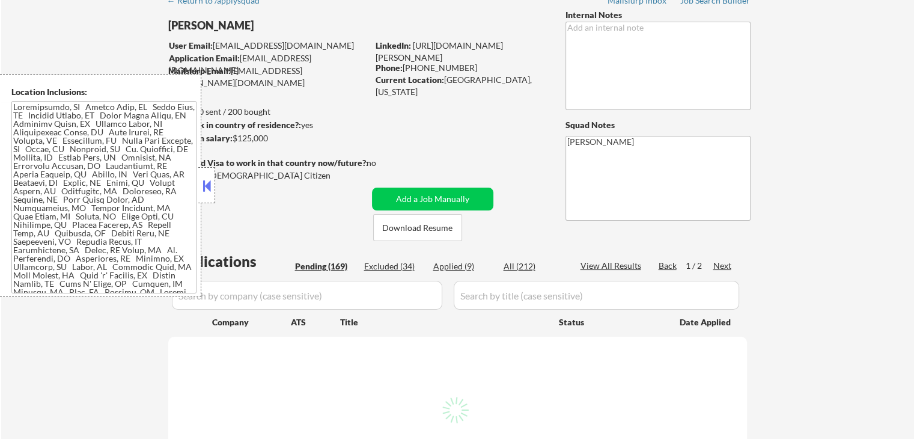
select select ""pending""
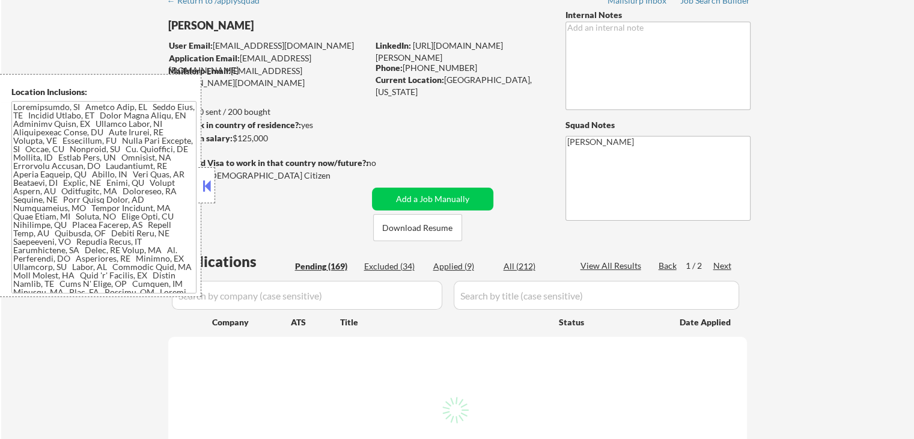
select select ""pending""
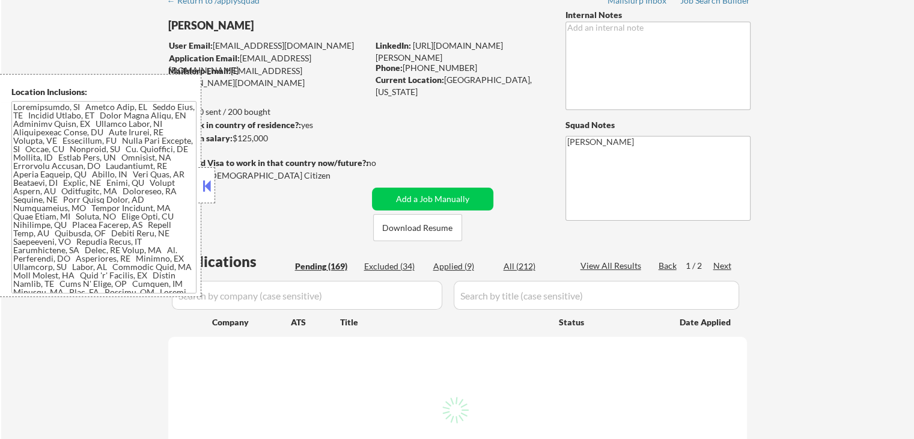
select select ""pending""
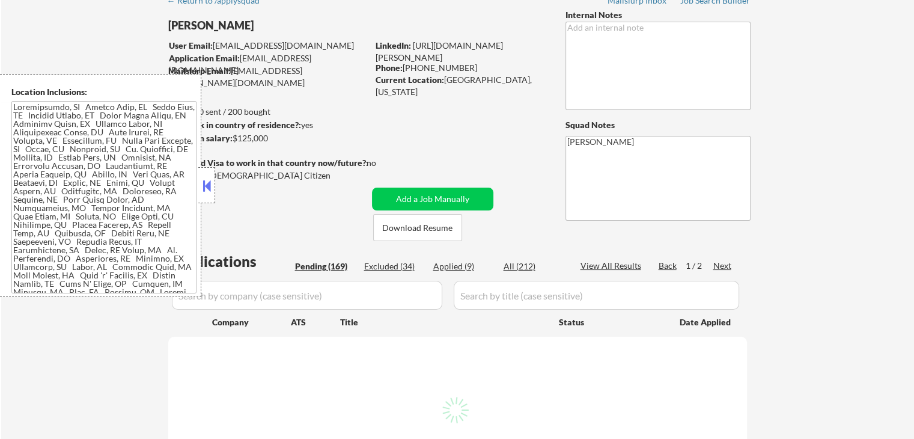
select select ""pending""
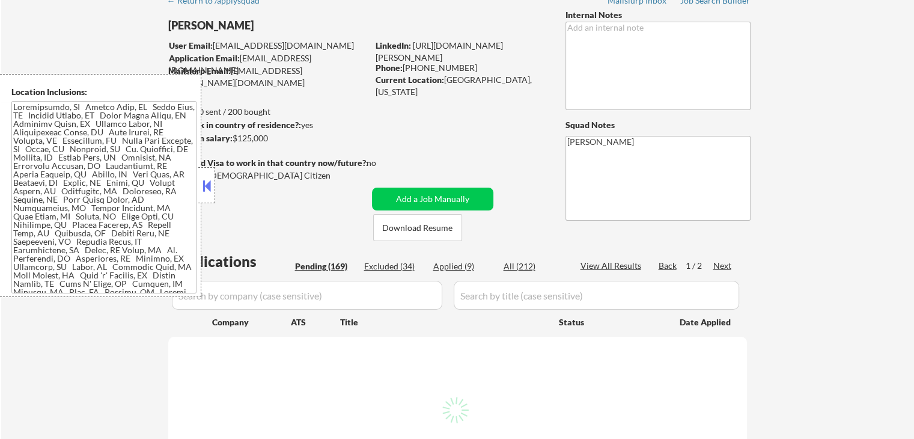
select select ""pending""
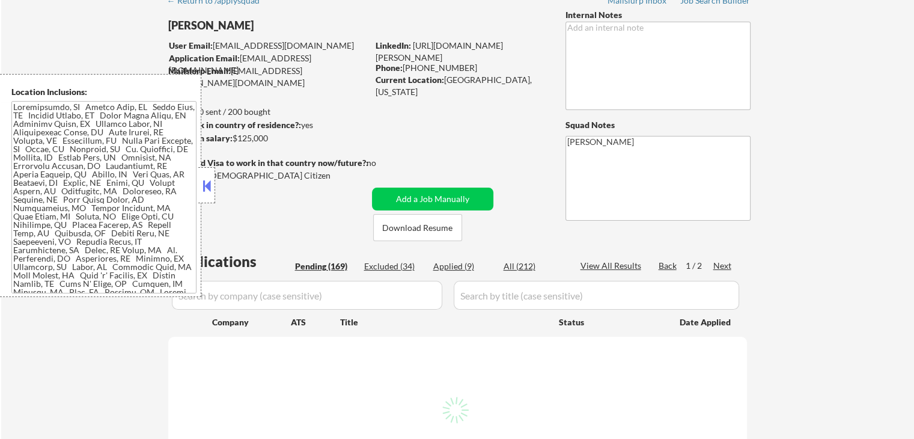
select select ""pending""
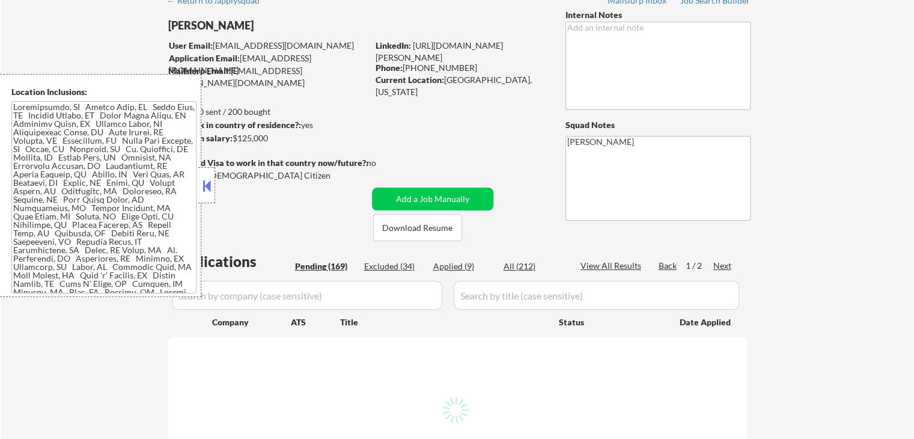
select select ""pending""
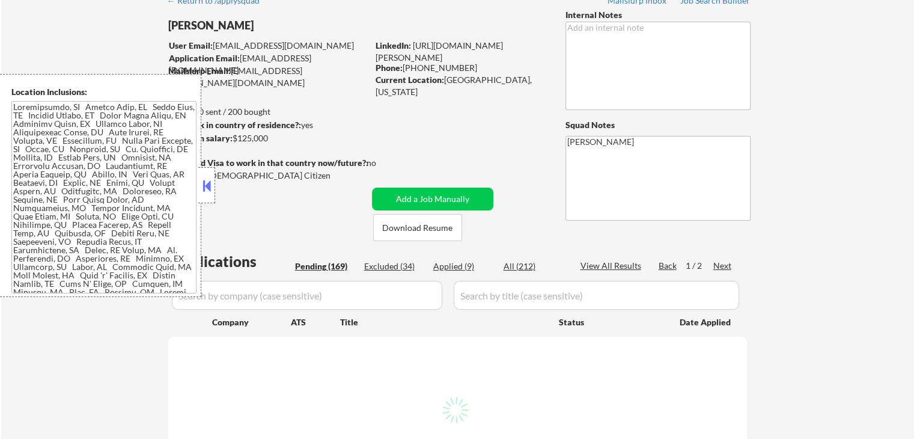
select select ""pending""
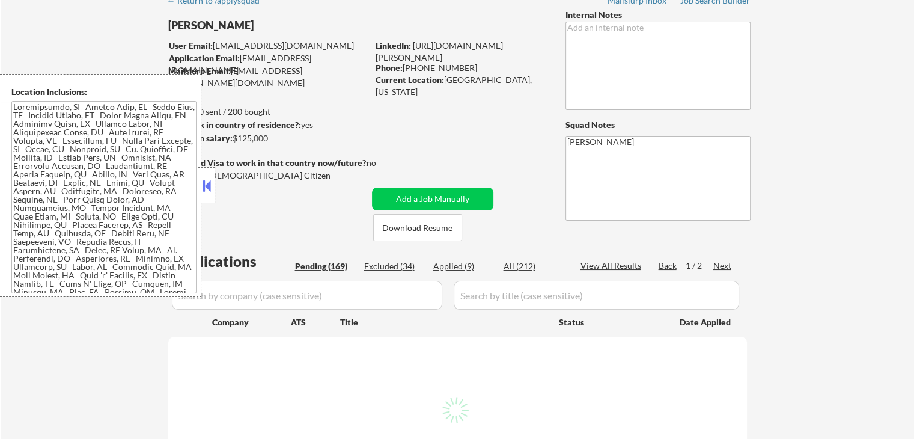
select select ""pending""
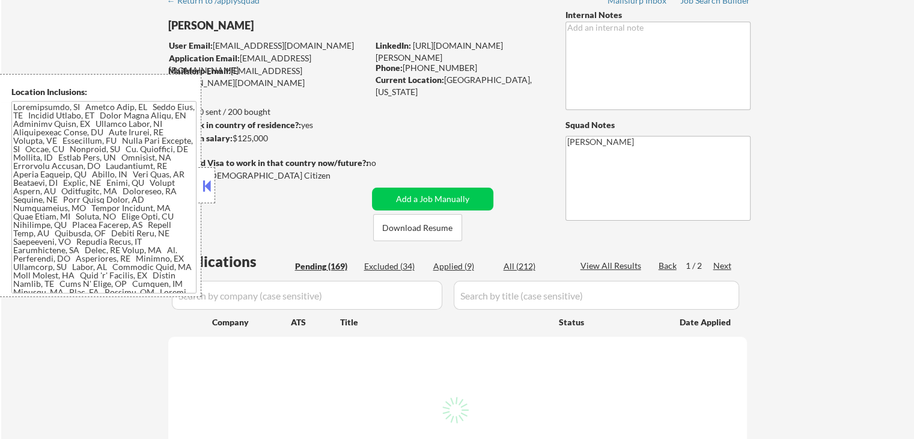
select select ""pending""
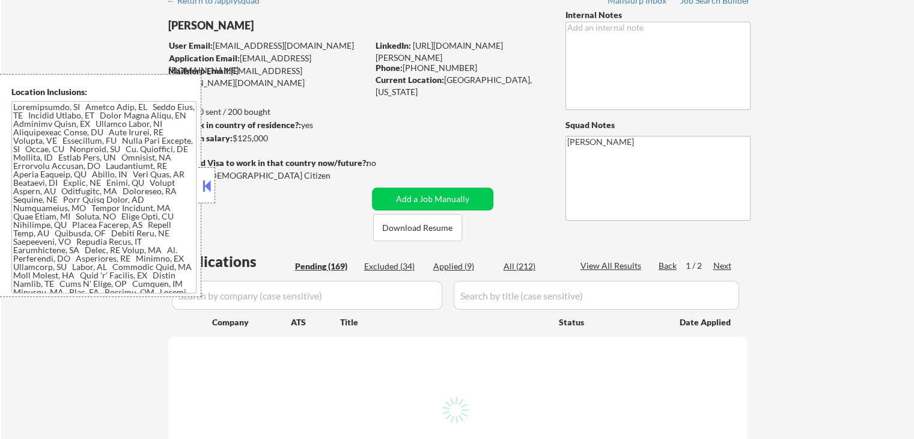
select select ""pending""
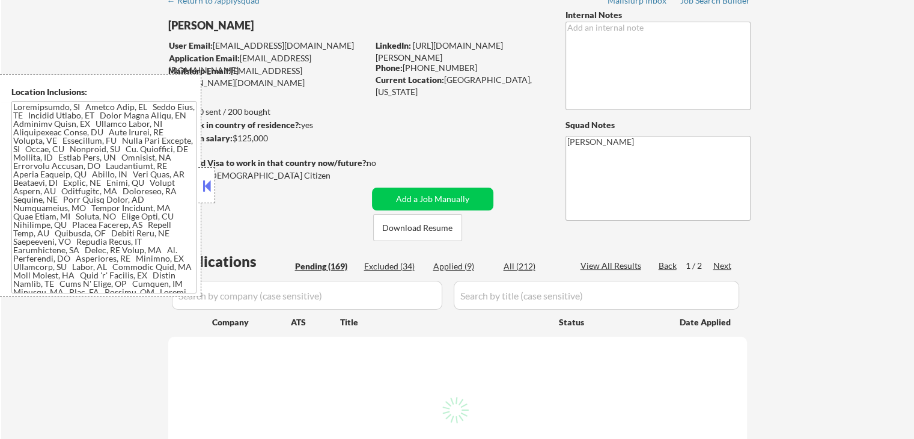
select select ""pending""
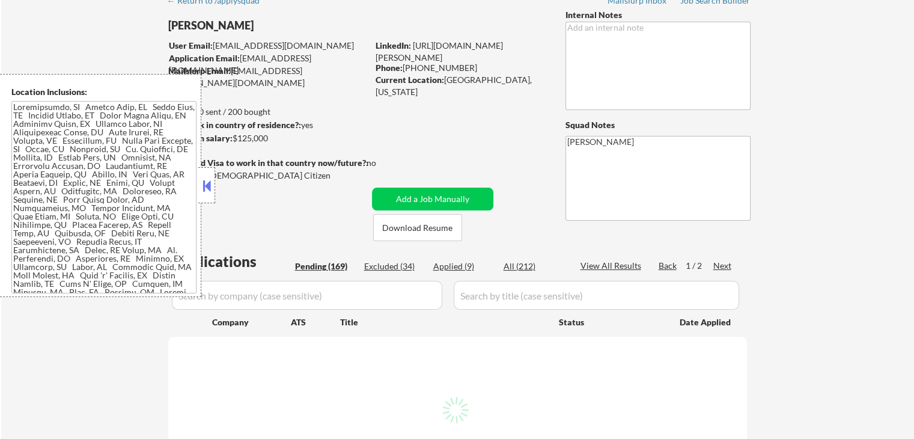
select select ""pending""
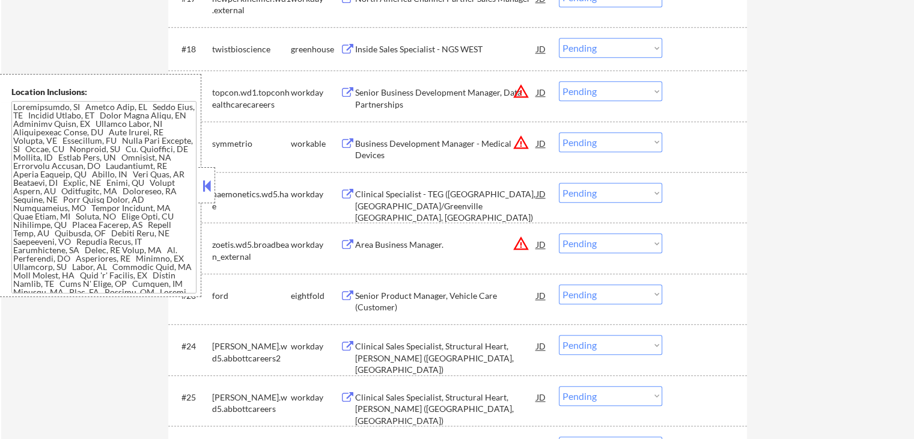
scroll to position [1202, 0]
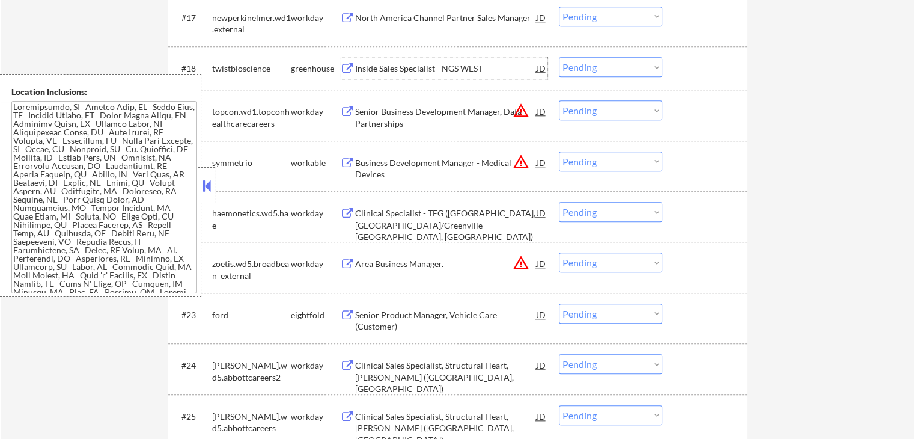
click at [380, 62] on div "Inside Sales Specialist - NGS WEST" at bounding box center [445, 68] width 181 height 12
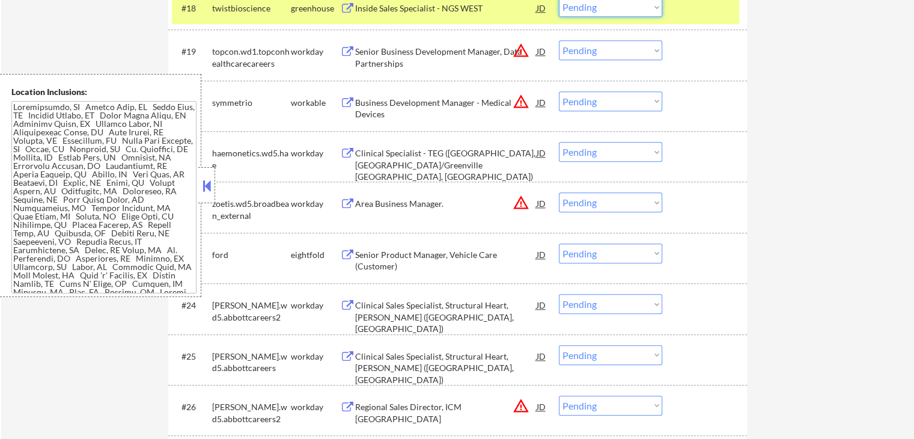
scroll to position [1259, 0]
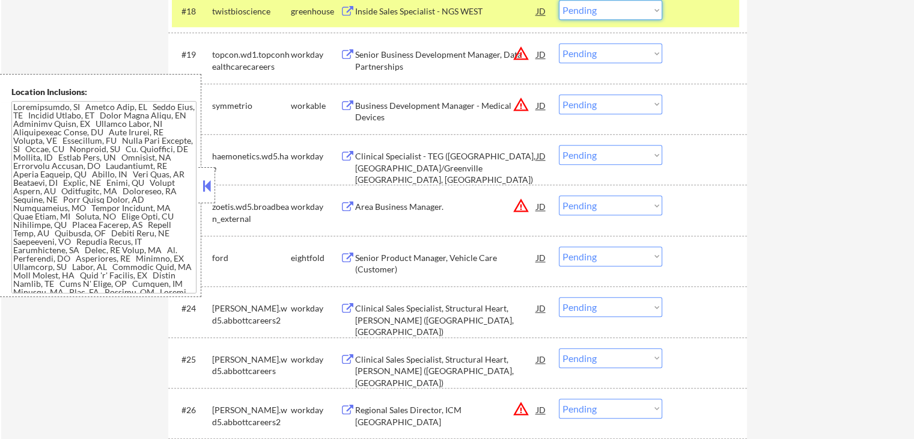
click at [614, 3] on select "Choose an option... Pending Applied Excluded (Questions) Excluded (Expired) Exc…" at bounding box center [610, 10] width 103 height 20
click at [559, 0] on select "Choose an option... Pending Applied Excluded (Questions) Excluded (Expired) Exc…" at bounding box center [610, 10] width 103 height 20
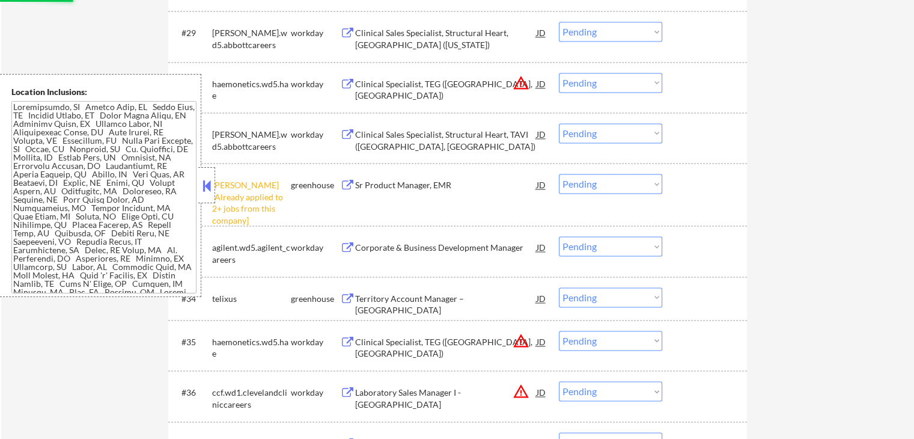
scroll to position [1800, 0]
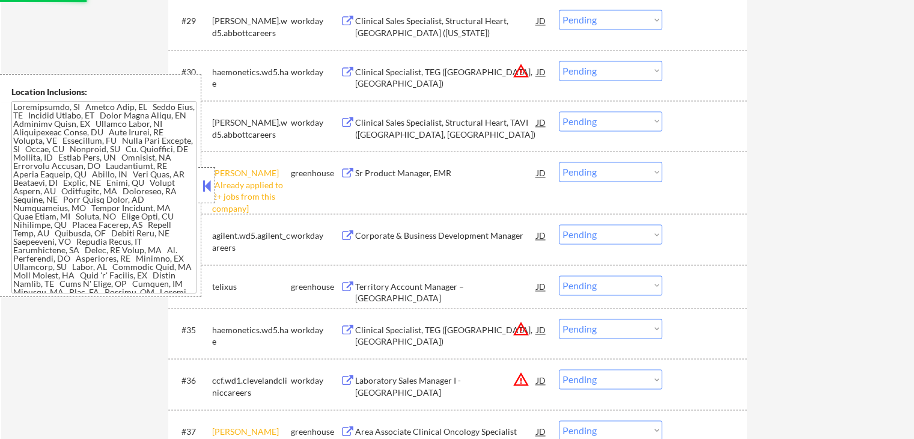
click at [600, 171] on select "Choose an option... Pending Applied Excluded (Questions) Excluded (Expired) Exc…" at bounding box center [610, 172] width 103 height 20
select select ""pending""
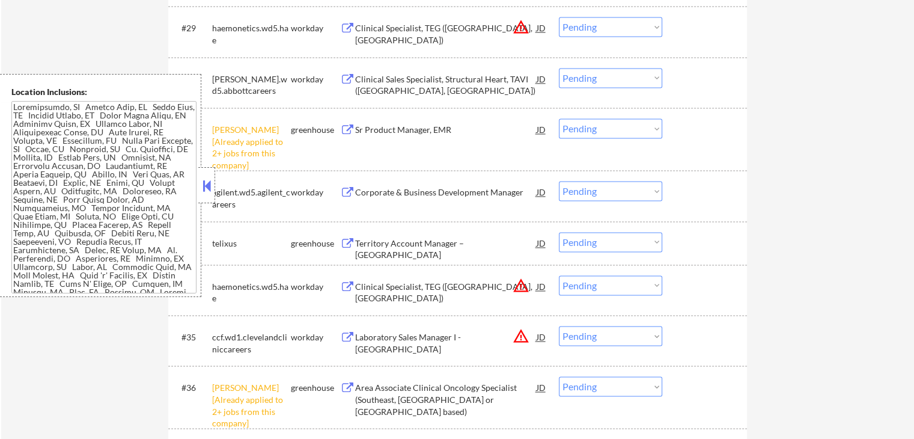
click at [628, 126] on select "Choose an option... Pending Applied Excluded (Questions) Excluded (Expired) Exc…" at bounding box center [610, 128] width 103 height 20
click at [559, 118] on select "Choose an option... Pending Applied Excluded (Questions) Excluded (Expired) Exc…" at bounding box center [610, 128] width 103 height 20
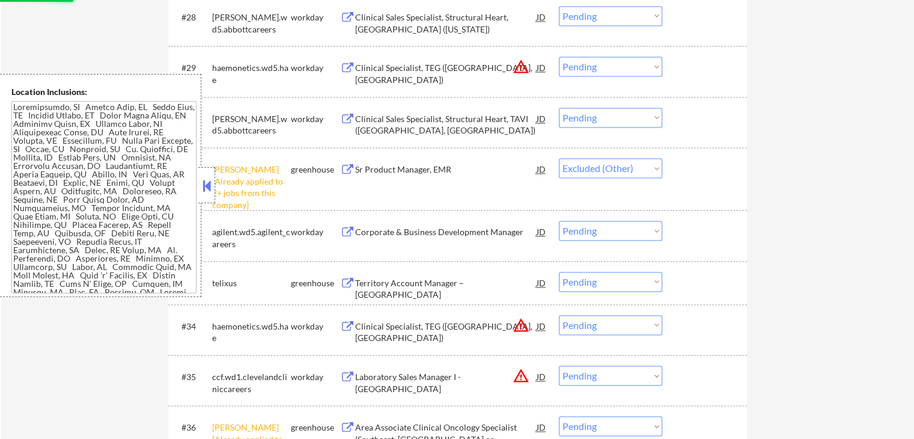
scroll to position [1740, 0]
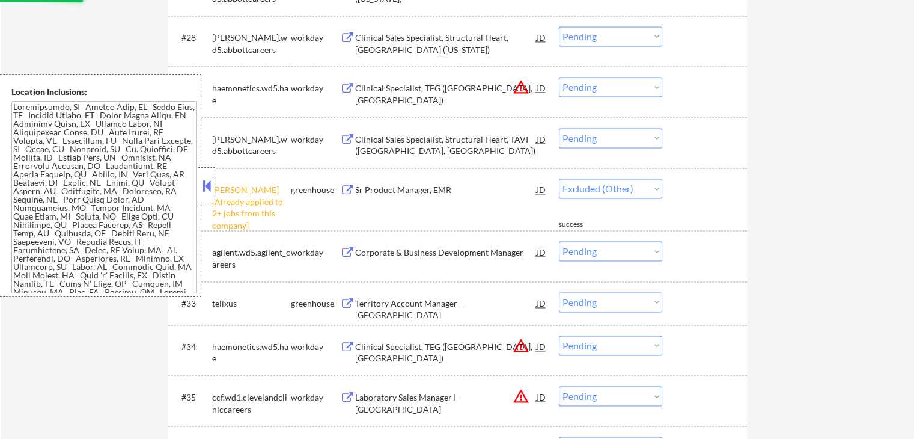
select select ""pending""
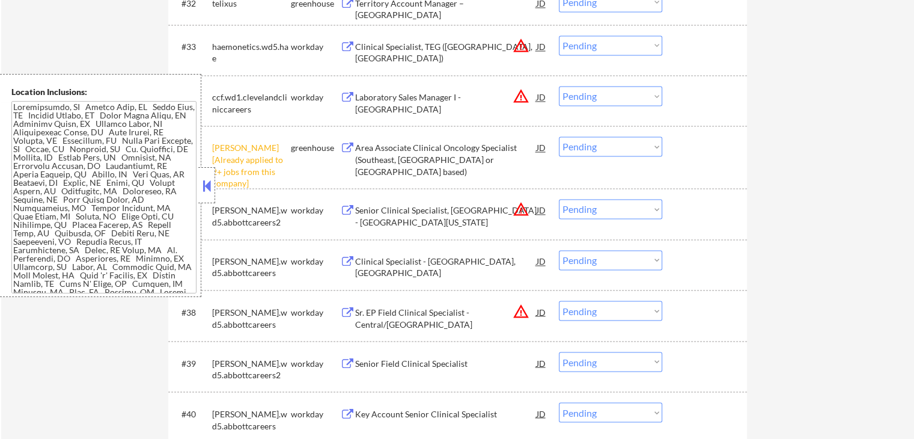
scroll to position [2040, 0]
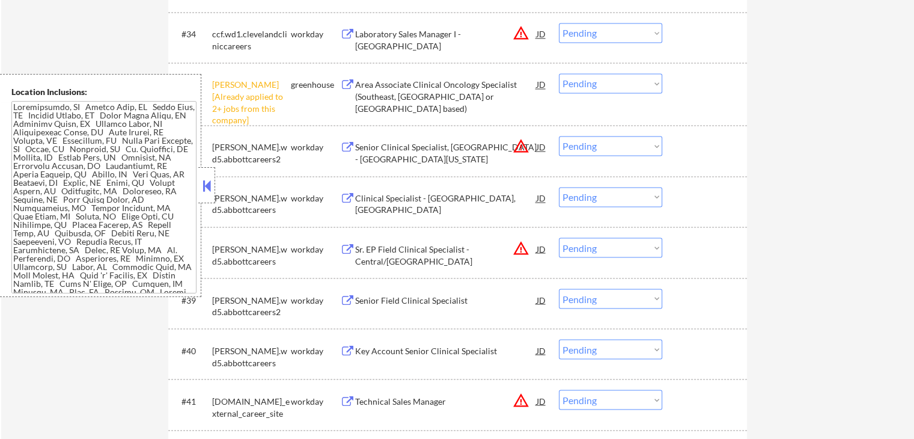
click at [609, 87] on select "Choose an option... Pending Applied Excluded (Questions) Excluded (Expired) Exc…" at bounding box center [610, 83] width 103 height 20
click at [559, 73] on select "Choose an option... Pending Applied Excluded (Questions) Excluded (Expired) Exc…" at bounding box center [610, 83] width 103 height 20
select select ""pending""
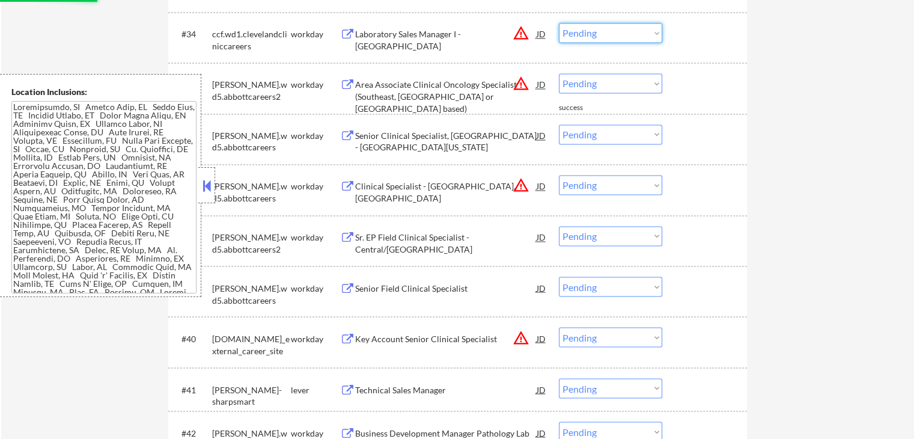
click at [605, 29] on select "Choose an option... Pending Applied Excluded (Questions) Excluded (Expired) Exc…" at bounding box center [610, 33] width 103 height 20
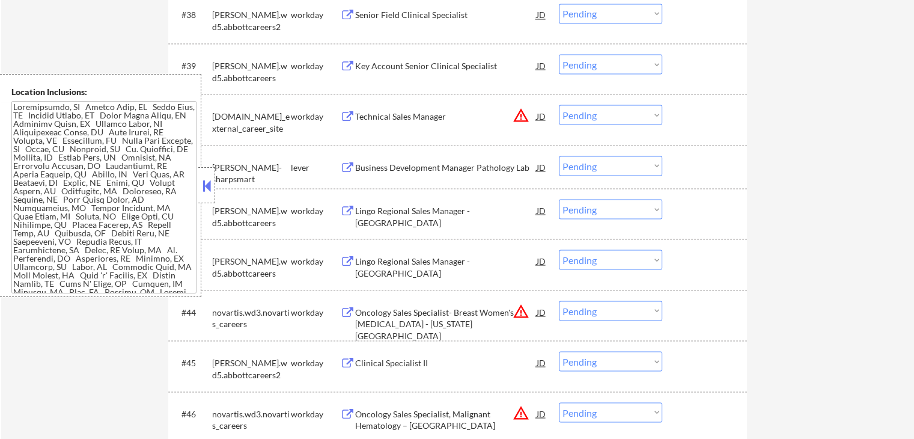
scroll to position [2280, 0]
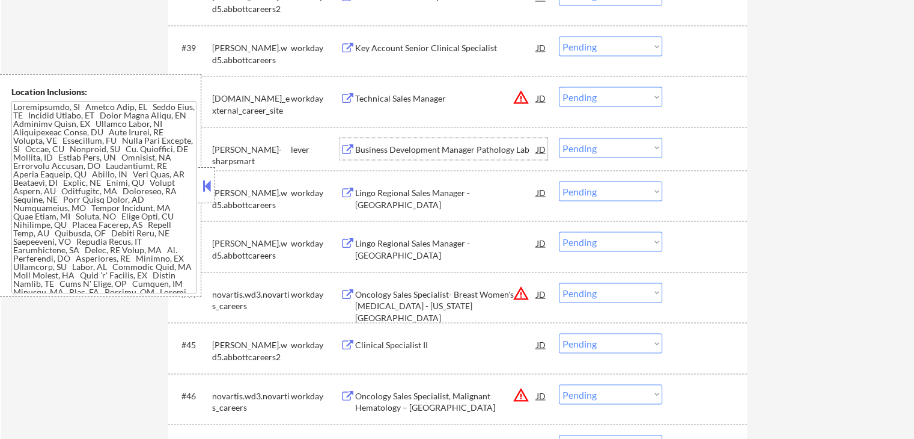
click at [425, 150] on div "Business Development Manager Pathology Lab" at bounding box center [445, 149] width 181 height 12
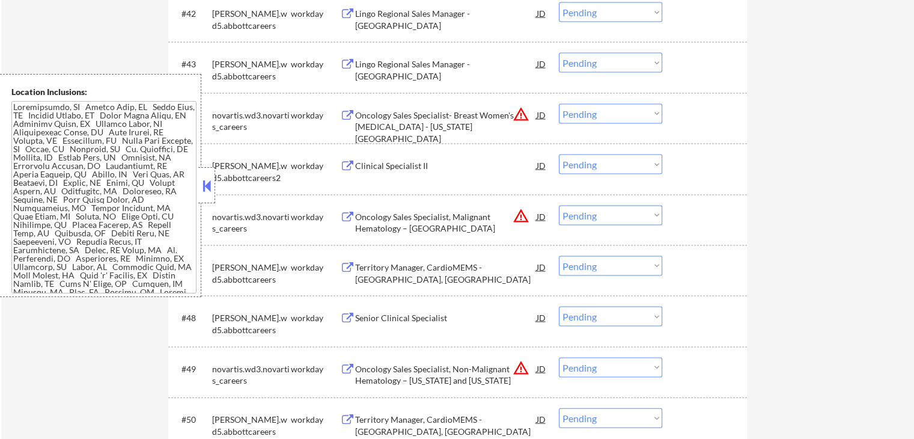
scroll to position [2461, 0]
click at [604, 207] on select "Choose an option... Pending Applied Excluded (Questions) Excluded (Expired) Exc…" at bounding box center [610, 214] width 103 height 20
click at [559, 204] on select "Choose an option... Pending Applied Excluded (Questions) Excluded (Expired) Exc…" at bounding box center [610, 214] width 103 height 20
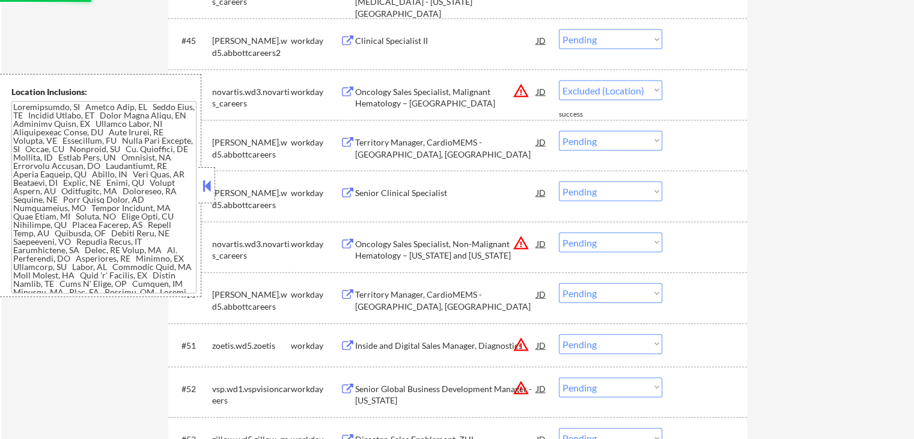
select select ""pending""
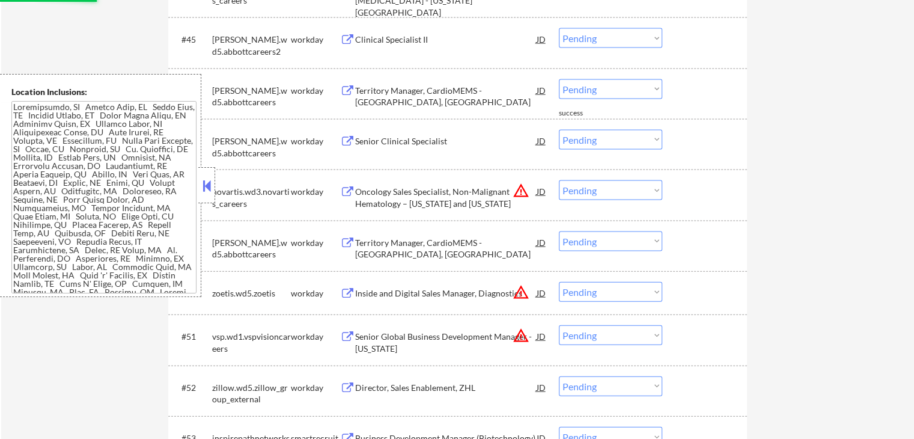
scroll to position [2521, 0]
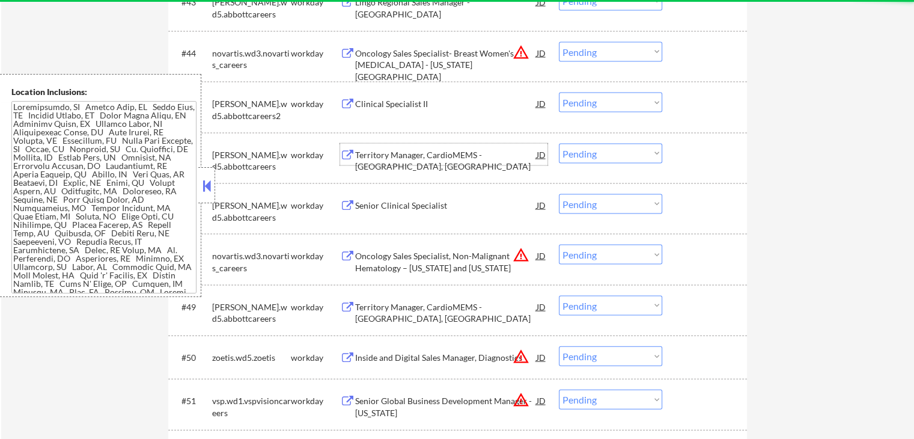
click at [426, 153] on div "Territory Manager, CardioMEMS - [GEOGRAPHIC_DATA], [GEOGRAPHIC_DATA]" at bounding box center [445, 160] width 181 height 23
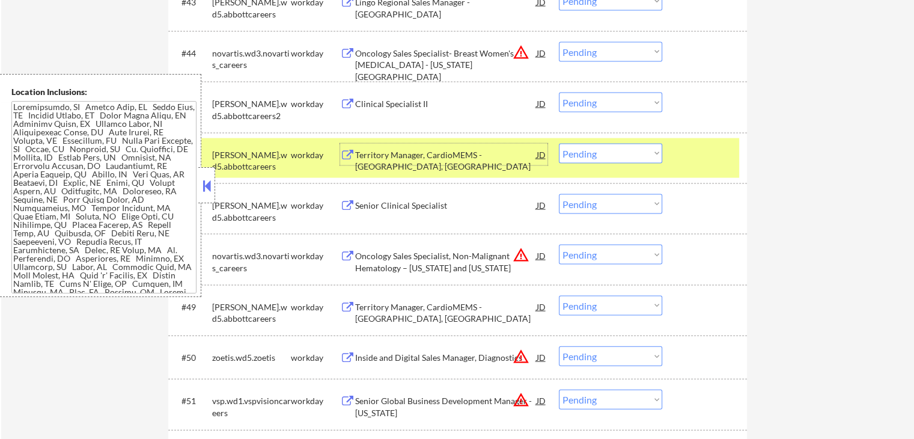
click at [601, 53] on select "Choose an option... Pending Applied Excluded (Questions) Excluded (Expired) Exc…" at bounding box center [610, 52] width 103 height 20
click at [559, 42] on select "Choose an option... Pending Applied Excluded (Questions) Excluded (Expired) Exc…" at bounding box center [610, 52] width 103 height 20
select select ""pending""
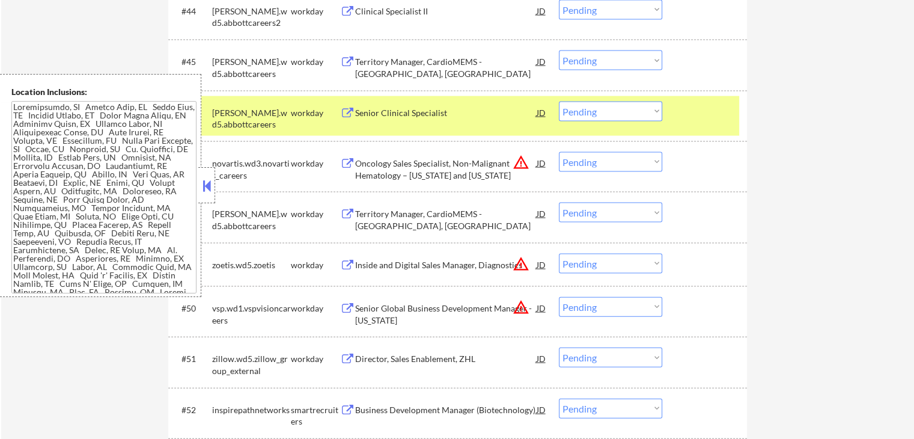
scroll to position [2581, 0]
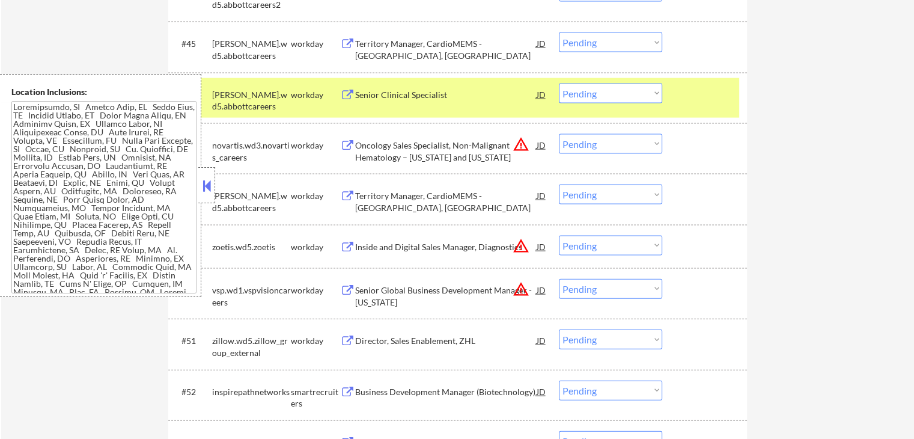
click at [583, 146] on select "Choose an option... Pending Applied Excluded (Questions) Excluded (Expired) Exc…" at bounding box center [610, 144] width 103 height 20
click at [559, 134] on select "Choose an option... Pending Applied Excluded (Questions) Excluded (Expired) Exc…" at bounding box center [610, 144] width 103 height 20
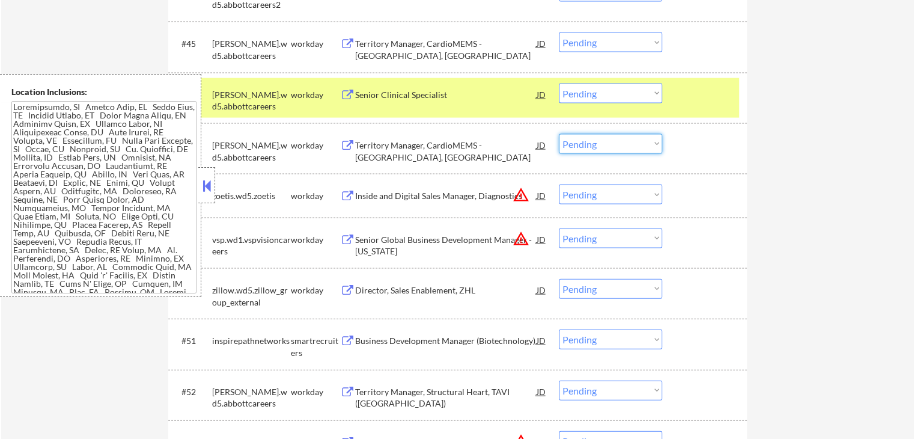
drag, startPoint x: 589, startPoint y: 142, endPoint x: 592, endPoint y: 150, distance: 8.4
click at [589, 142] on select "Choose an option... Pending Applied Excluded (Questions) Excluded (Expired) Exc…" at bounding box center [610, 144] width 103 height 20
click at [559, 134] on select "Choose an option... Pending Applied Excluded (Questions) Excluded (Expired) Exc…" at bounding box center [610, 144] width 103 height 20
select select ""pending""
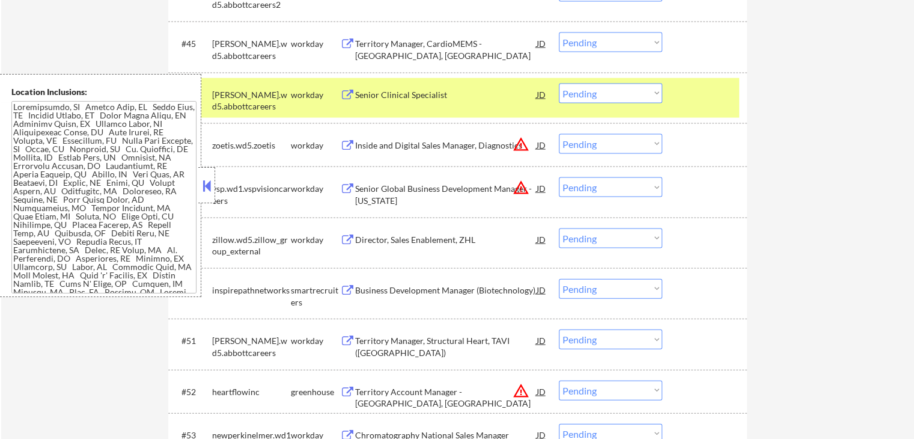
click at [380, 293] on div "Business Development Manager (Biotechnology)" at bounding box center [445, 290] width 181 height 12
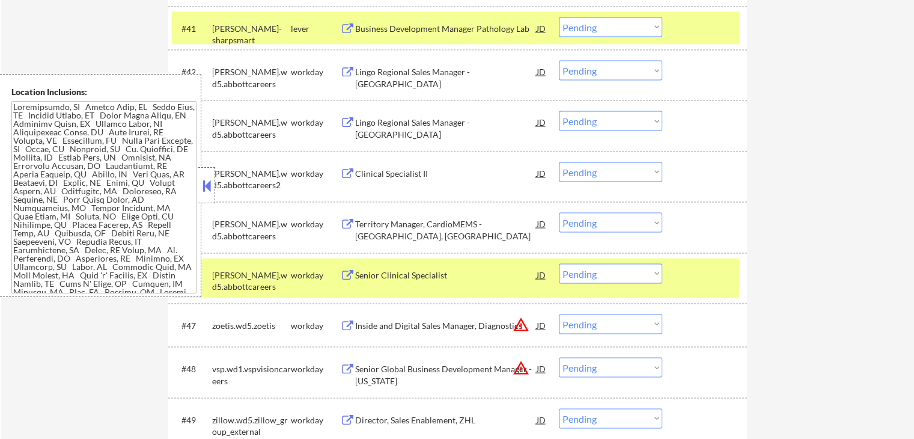
scroll to position [2340, 0]
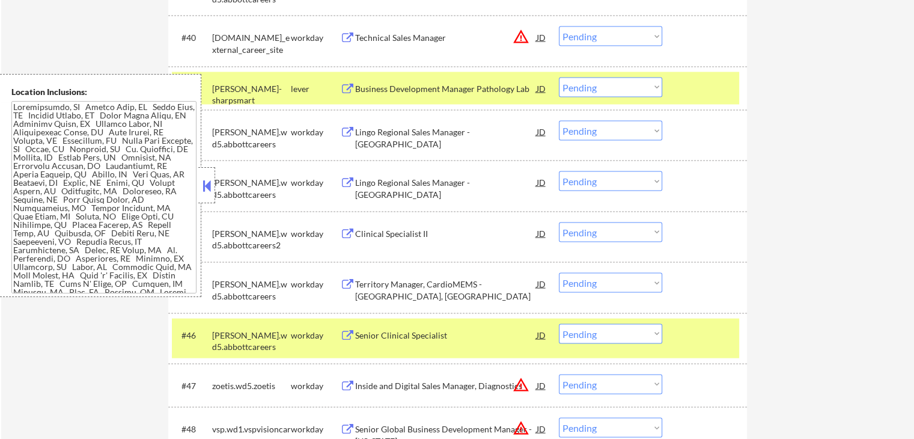
click at [608, 90] on select "Choose an option... Pending Applied Excluded (Questions) Excluded (Expired) Exc…" at bounding box center [610, 88] width 103 height 20
click at [559, 78] on select "Choose an option... Pending Applied Excluded (Questions) Excluded (Expired) Exc…" at bounding box center [610, 88] width 103 height 20
select select ""pending""
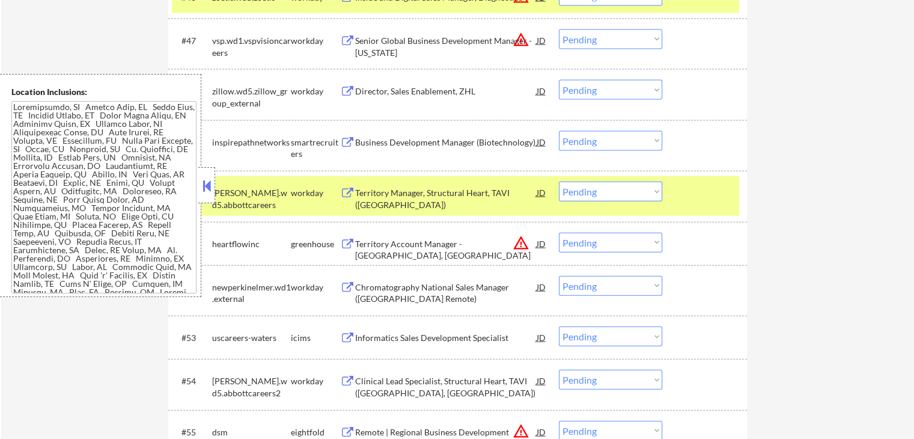
scroll to position [2701, 0]
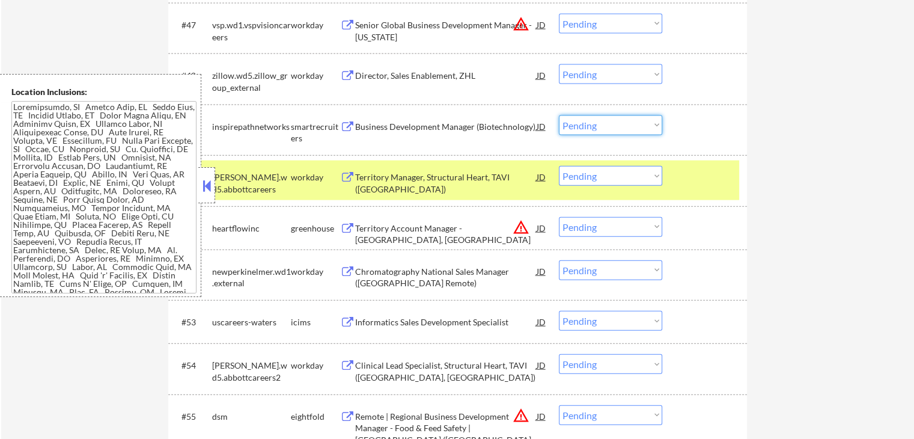
click at [616, 126] on select "Choose an option... Pending Applied Excluded (Questions) Excluded (Expired) Exc…" at bounding box center [610, 125] width 103 height 20
click at [559, 115] on select "Choose an option... Pending Applied Excluded (Questions) Excluded (Expired) Exc…" at bounding box center [610, 125] width 103 height 20
select select ""pending""
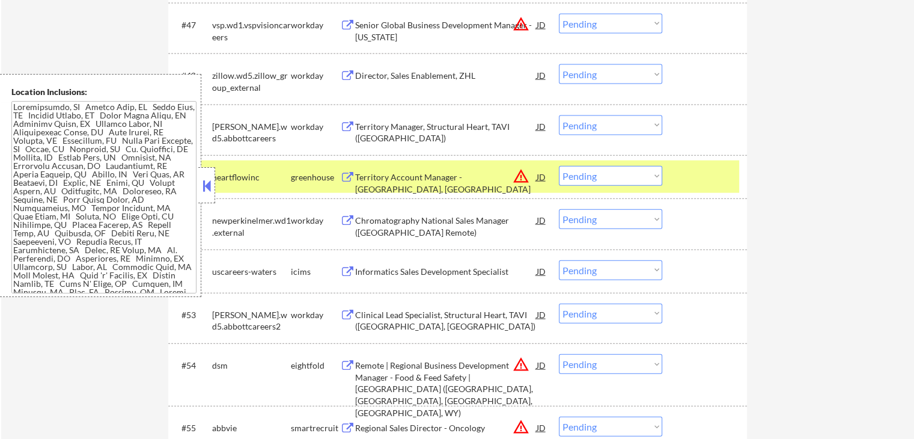
drag, startPoint x: 594, startPoint y: 176, endPoint x: 600, endPoint y: 184, distance: 10.7
click at [595, 176] on select "Choose an option... Pending Applied Excluded (Questions) Excluded (Expired) Exc…" at bounding box center [610, 176] width 103 height 20
click at [559, 166] on select "Choose an option... Pending Applied Excluded (Questions) Excluded (Expired) Exc…" at bounding box center [610, 176] width 103 height 20
select select ""pending""
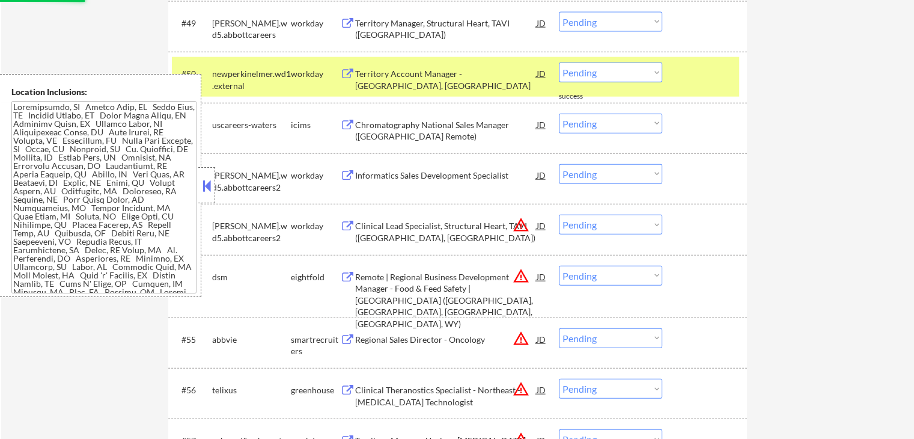
scroll to position [2881, 0]
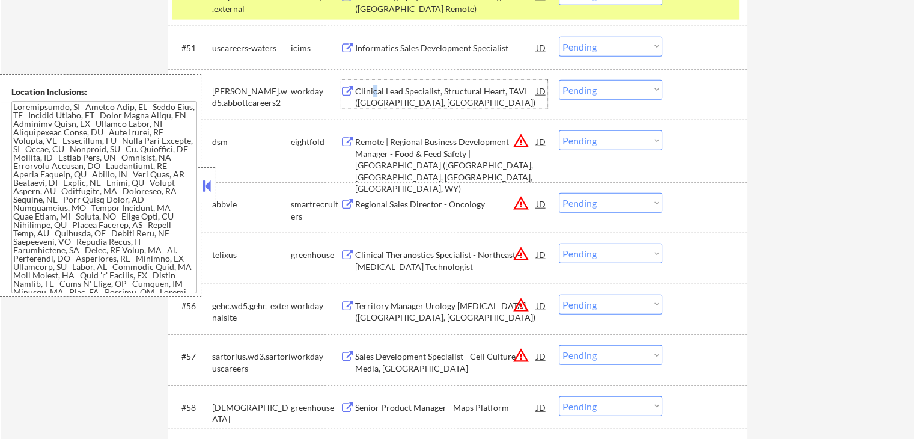
click at [374, 89] on div "Clinical Lead Specialist, Structural Heart, TAVI (Tallahassee, FL)" at bounding box center [445, 96] width 181 height 23
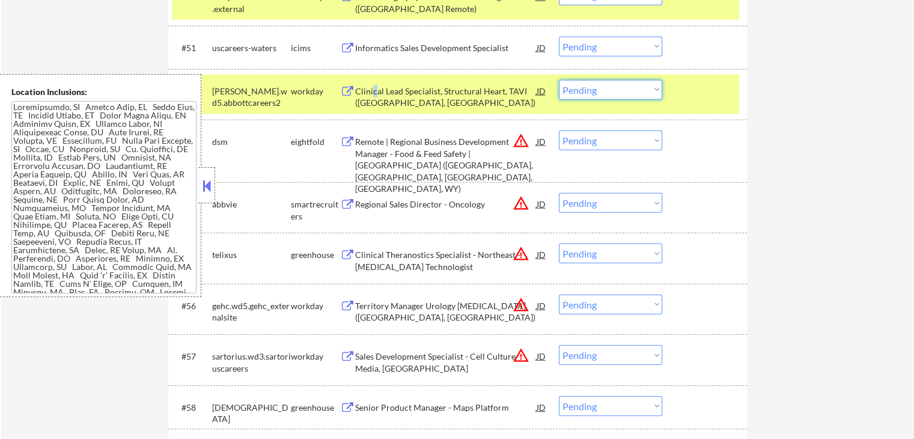
click at [623, 91] on select "Choose an option... Pending Applied Excluded (Questions) Excluded (Expired) Exc…" at bounding box center [610, 90] width 103 height 20
click at [559, 80] on select "Choose an option... Pending Applied Excluded (Questions) Excluded (Expired) Exc…" at bounding box center [610, 90] width 103 height 20
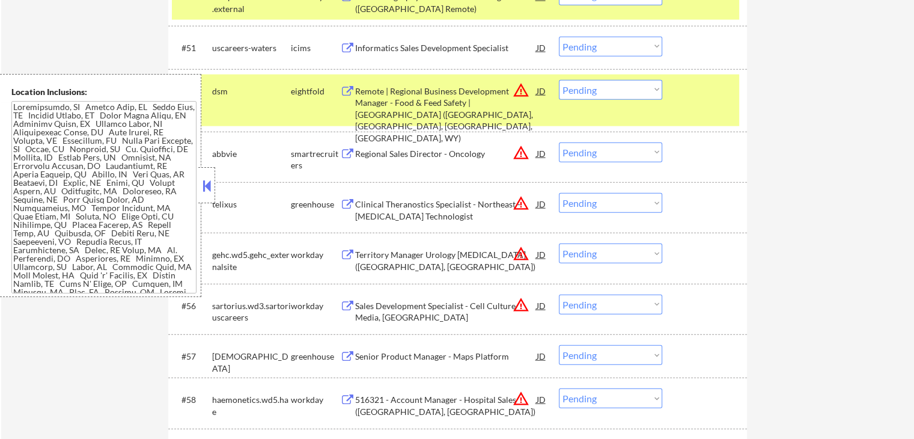
click at [589, 82] on select "Choose an option... Pending Applied Excluded (Questions) Excluded (Expired) Exc…" at bounding box center [610, 90] width 103 height 20
click at [559, 80] on select "Choose an option... Pending Applied Excluded (Questions) Excluded (Expired) Exc…" at bounding box center [610, 90] width 103 height 20
select select ""pending""
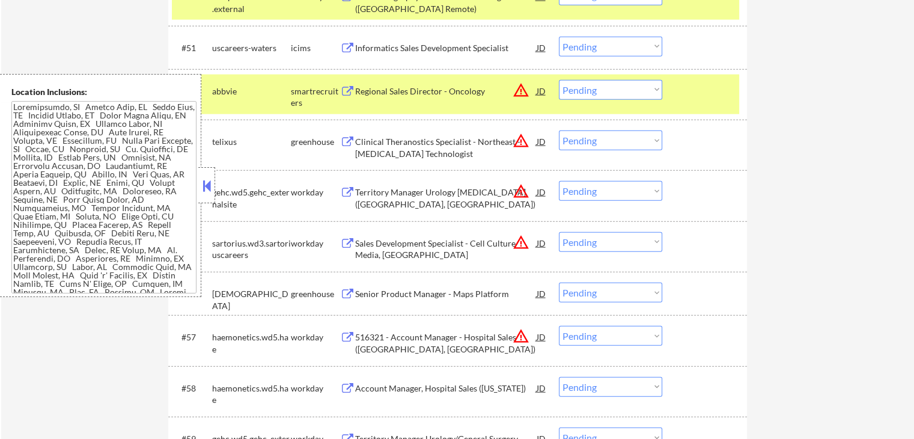
scroll to position [2941, 0]
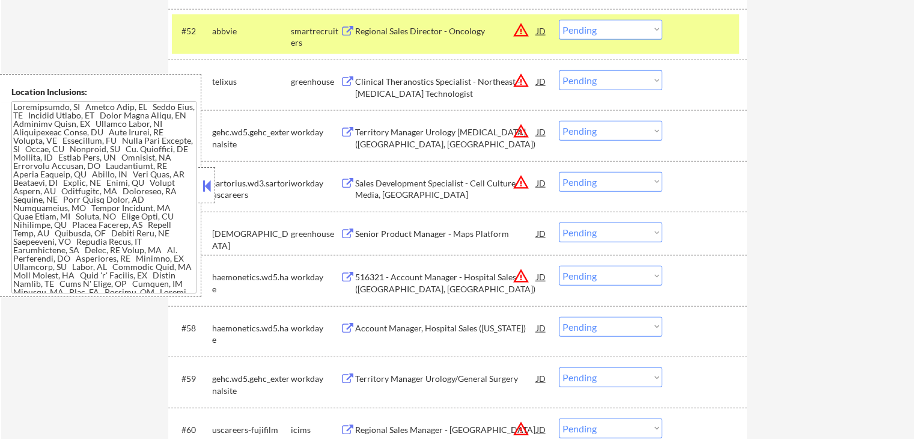
click at [431, 86] on div "Clinical Theranostics Specialist - Northeast - Nuclear Medicine Technologist" at bounding box center [445, 87] width 181 height 23
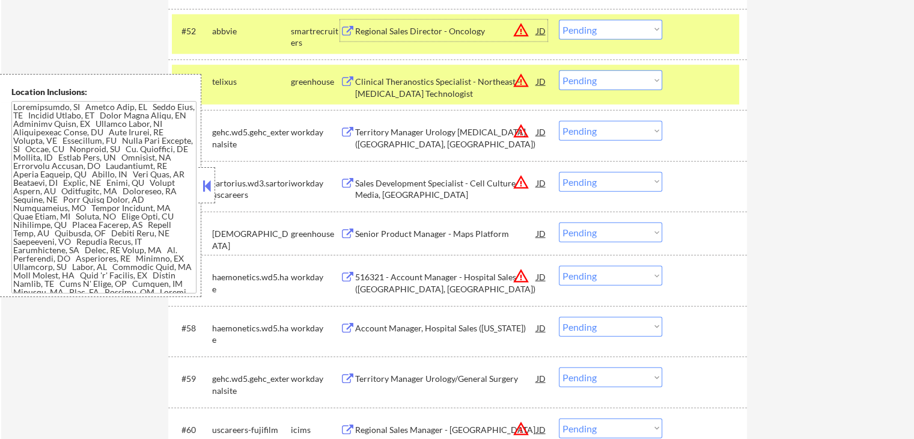
click at [424, 34] on div "Regional Sales Director - Oncology" at bounding box center [445, 31] width 181 height 12
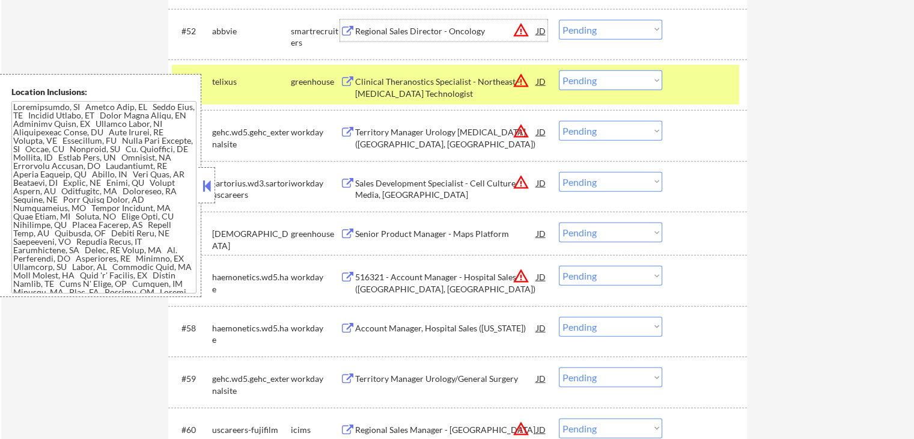
click at [583, 79] on select "Choose an option... Pending Applied Excluded (Questions) Excluded (Expired) Exc…" at bounding box center [610, 80] width 103 height 20
click at [559, 70] on select "Choose an option... Pending Applied Excluded (Questions) Excluded (Expired) Exc…" at bounding box center [610, 80] width 103 height 20
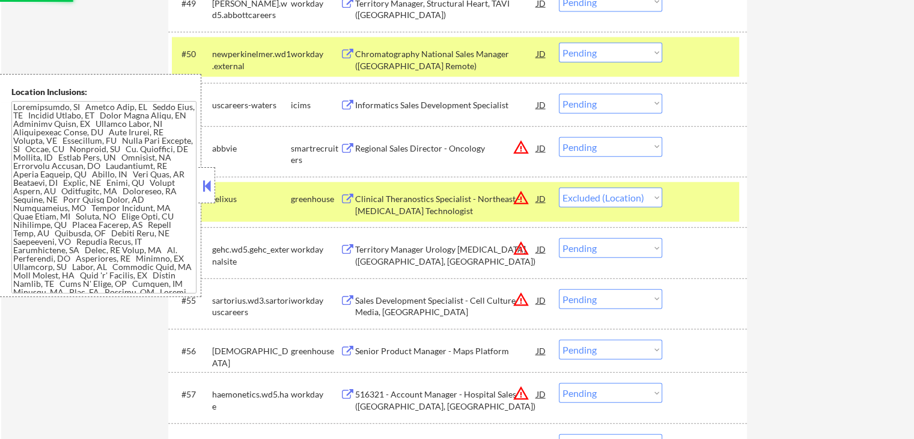
scroll to position [2821, 0]
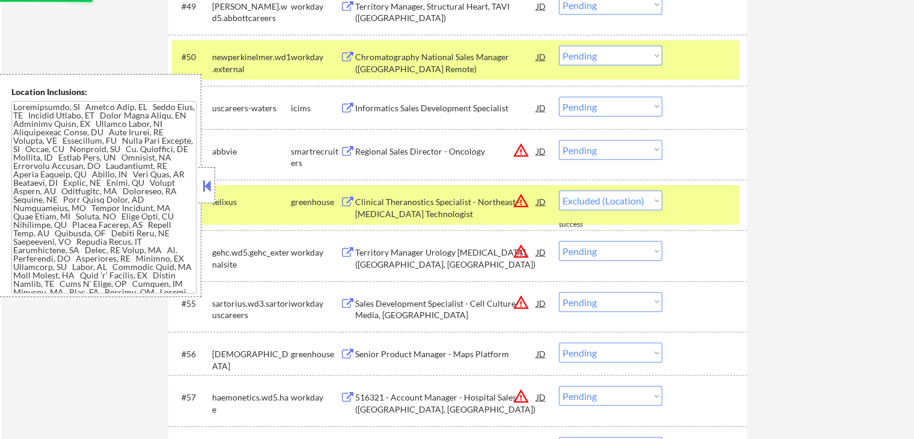
select select ""pending""
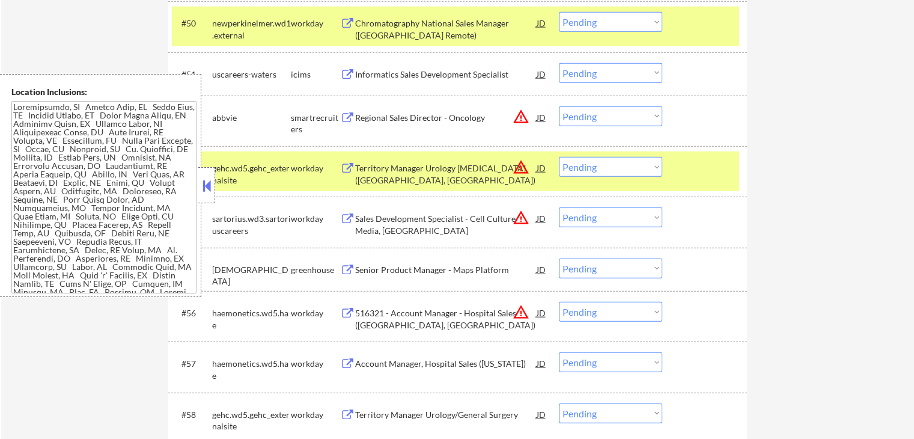
scroll to position [2881, 0]
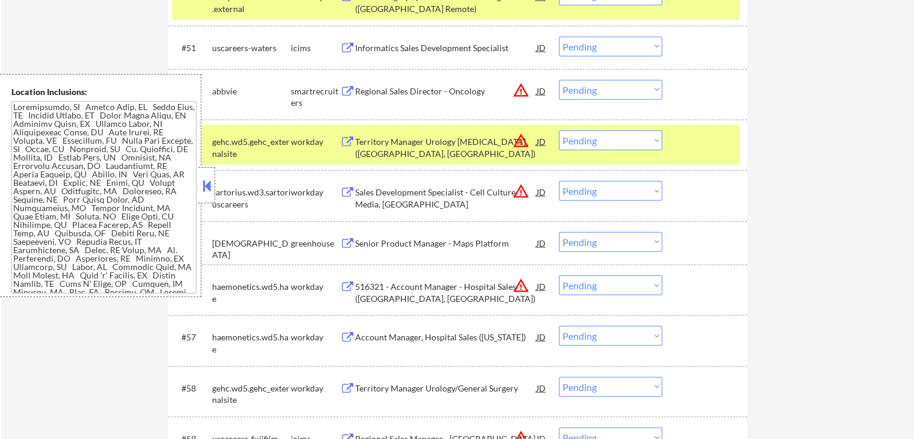
drag, startPoint x: 603, startPoint y: 84, endPoint x: 608, endPoint y: 95, distance: 12.1
click at [604, 85] on select "Choose an option... Pending Applied Excluded (Questions) Excluded (Expired) Exc…" at bounding box center [610, 90] width 103 height 20
click at [559, 80] on select "Choose an option... Pending Applied Excluded (Questions) Excluded (Expired) Exc…" at bounding box center [610, 90] width 103 height 20
select select ""pending""
click at [394, 243] on div "Senior Product Manager - Maps Platform" at bounding box center [445, 243] width 181 height 12
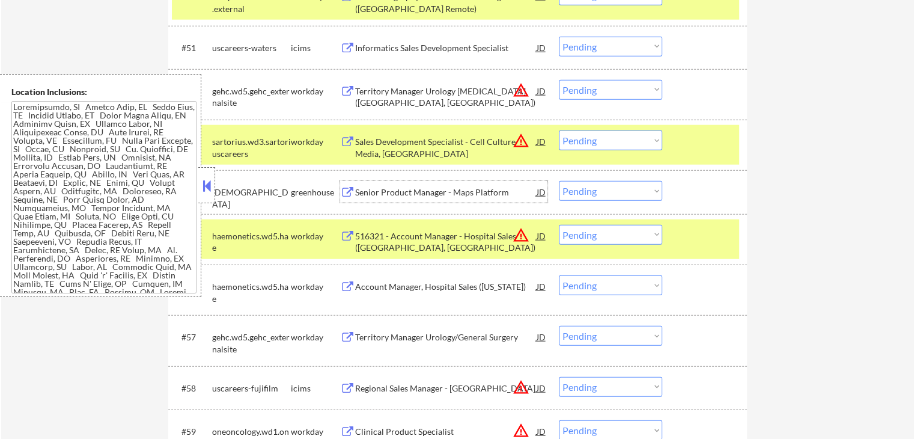
click at [404, 188] on div "Senior Product Manager - Maps Platform" at bounding box center [445, 192] width 181 height 12
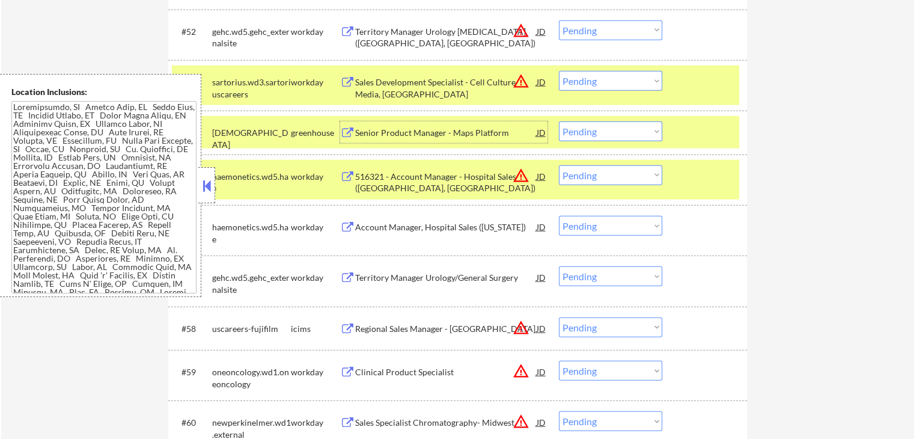
scroll to position [2941, 0]
click at [596, 178] on select "Choose an option... Pending Applied Excluded (Questions) Excluded (Expired) Exc…" at bounding box center [610, 175] width 103 height 20
click at [559, 165] on select "Choose an option... Pending Applied Excluded (Questions) Excluded (Expired) Exc…" at bounding box center [610, 175] width 103 height 20
select select ""pending""
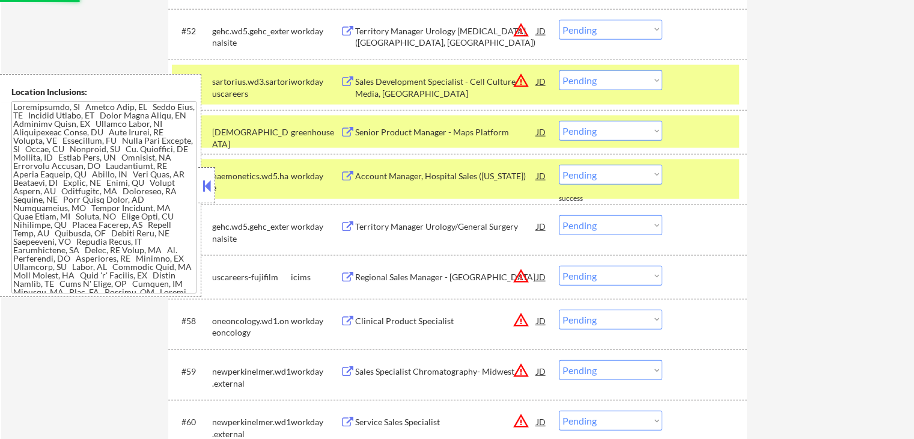
drag, startPoint x: 620, startPoint y: 26, endPoint x: 622, endPoint y: 38, distance: 12.8
click at [620, 26] on select "Choose an option... Pending Applied Excluded (Questions) Excluded (Expired) Exc…" at bounding box center [610, 30] width 103 height 20
click at [559, 20] on select "Choose an option... Pending Applied Excluded (Questions) Excluded (Expired) Exc…" at bounding box center [610, 30] width 103 height 20
select select ""pending""
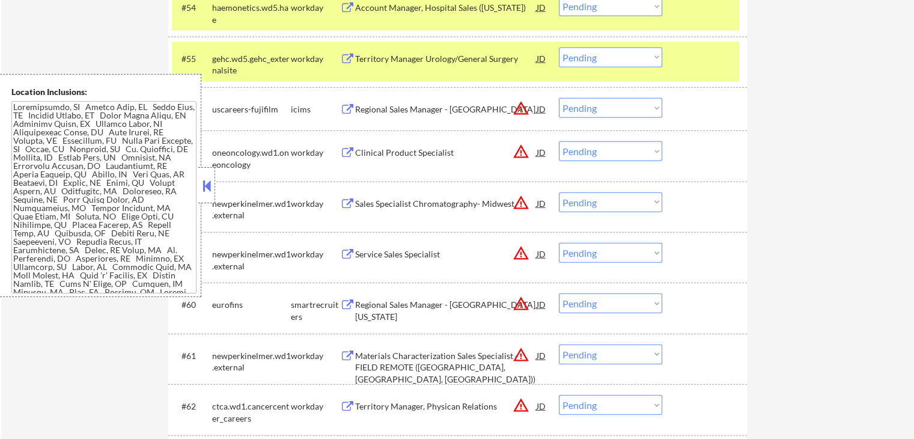
scroll to position [3062, 0]
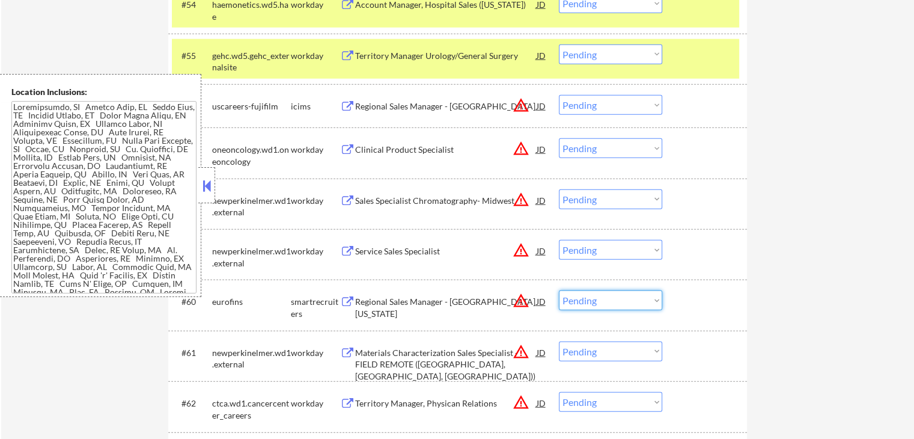
click at [601, 291] on select "Choose an option... Pending Applied Excluded (Questions) Excluded (Expired) Exc…" at bounding box center [610, 300] width 103 height 20
click at [559, 290] on select "Choose an option... Pending Applied Excluded (Questions) Excluded (Expired) Exc…" at bounding box center [610, 300] width 103 height 20
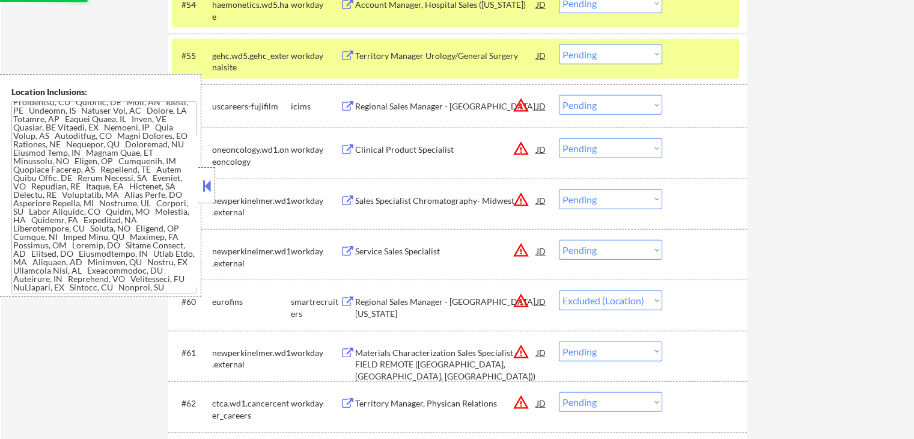
scroll to position [433, 0]
select select ""pending""
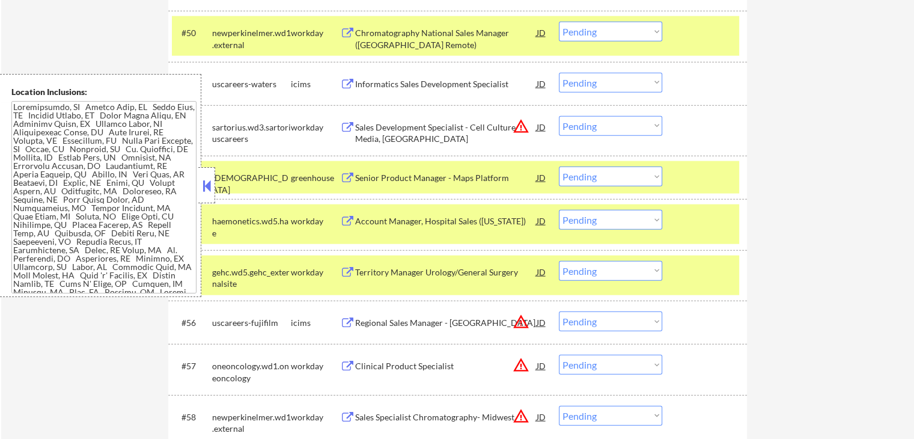
scroll to position [2863, 0]
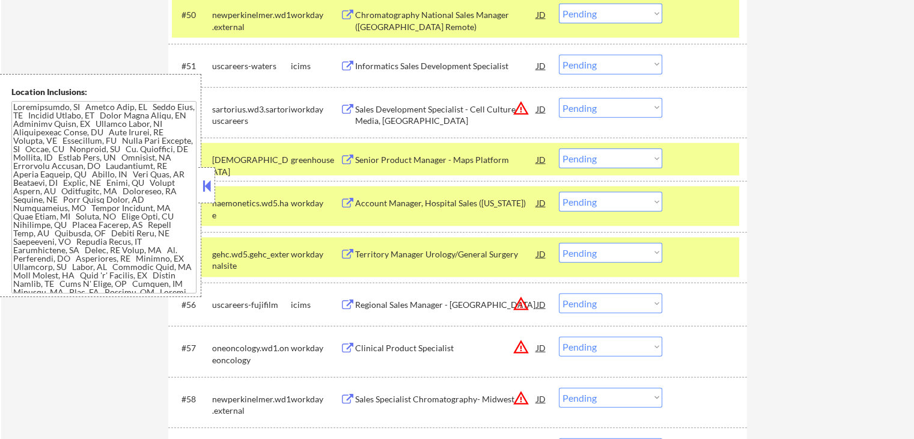
click at [598, 174] on div "#53 samsara greenhouse Senior Product Manager - Maps Platform JD warning_amber …" at bounding box center [455, 159] width 567 height 32
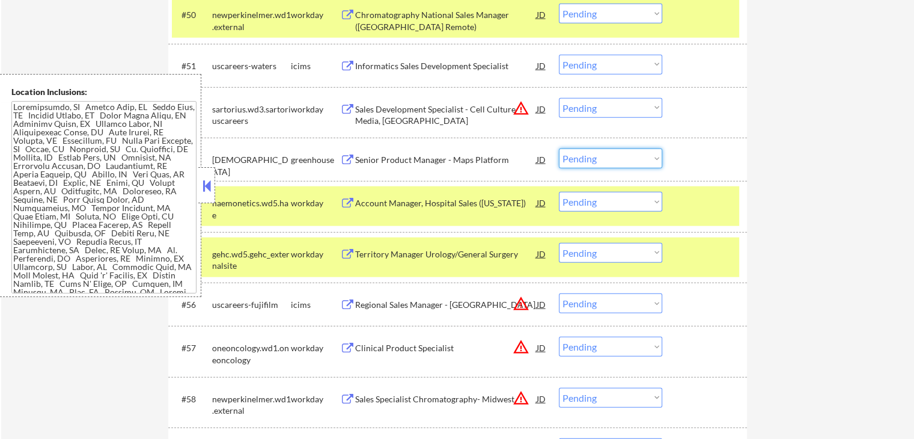
click at [609, 159] on select "Choose an option... Pending Applied Excluded (Questions) Excluded (Expired) Exc…" at bounding box center [610, 158] width 103 height 20
click at [559, 148] on select "Choose an option... Pending Applied Excluded (Questions) Excluded (Expired) Exc…" at bounding box center [610, 158] width 103 height 20
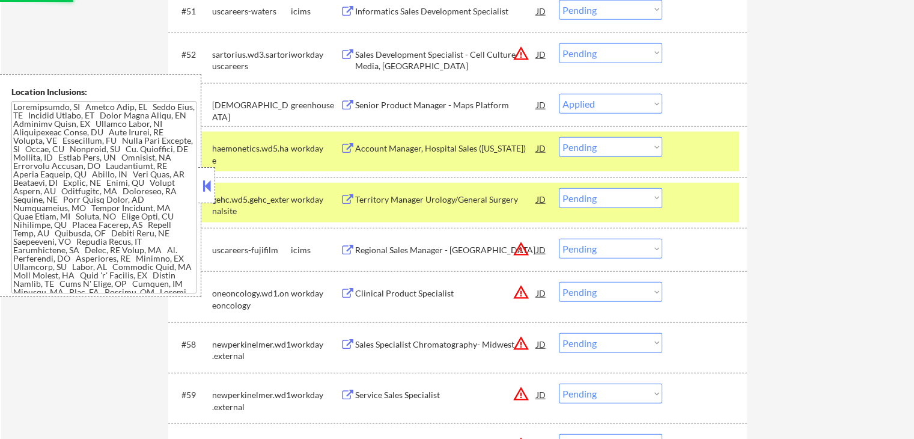
scroll to position [2983, 0]
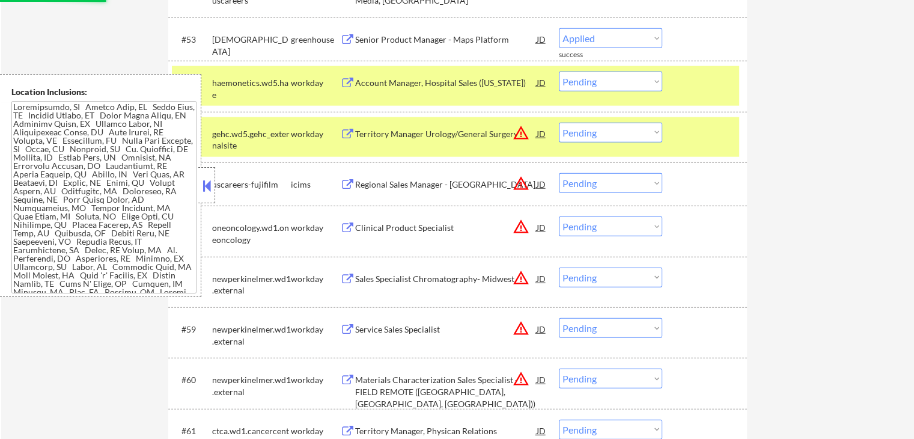
select select ""pending""
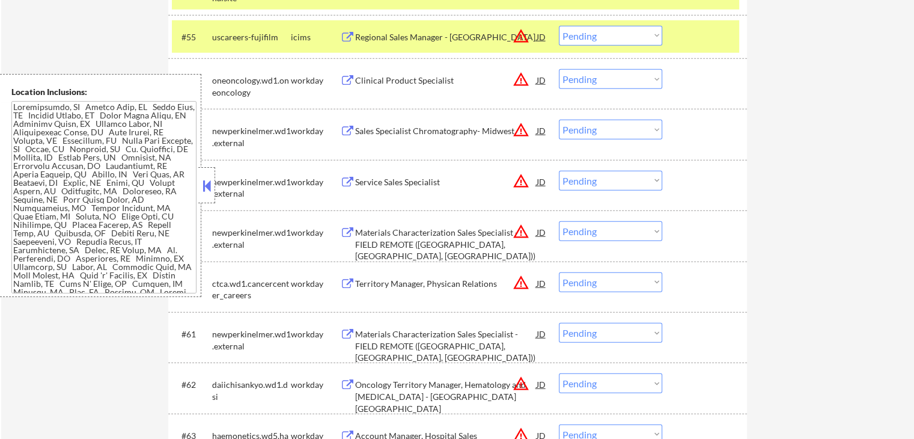
scroll to position [3104, 0]
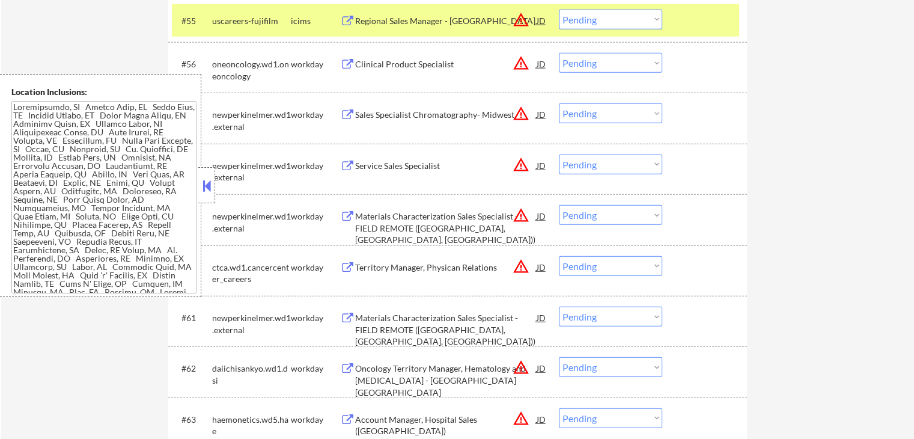
click at [584, 212] on select "Choose an option... Pending Applied Excluded (Questions) Excluded (Expired) Exc…" at bounding box center [610, 215] width 103 height 20
click at [559, 205] on select "Choose an option... Pending Applied Excluded (Questions) Excluded (Expired) Exc…" at bounding box center [610, 215] width 103 height 20
select select ""pending""
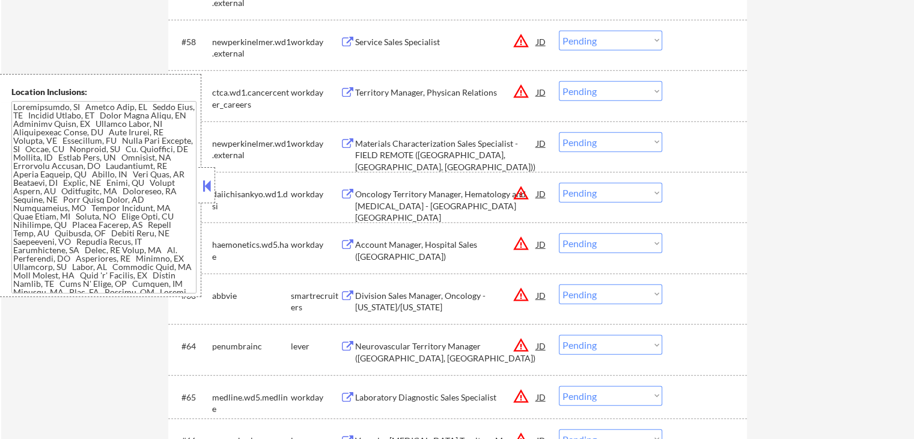
scroll to position [3164, 0]
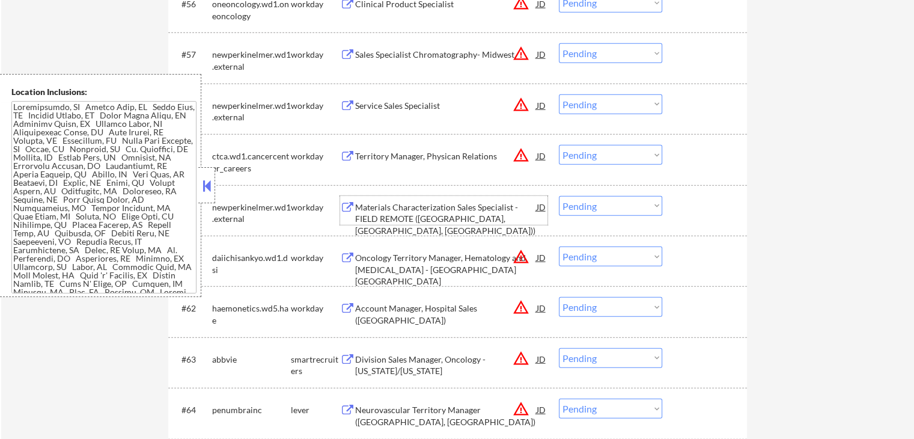
click at [370, 206] on div "Materials Characterization Sales Specialist - FIELD REMOTE (GA, SC, FL))" at bounding box center [445, 218] width 181 height 35
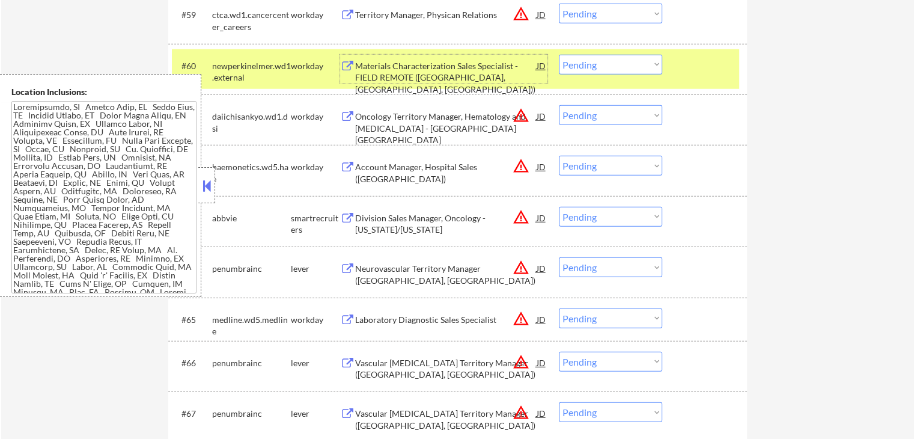
scroll to position [3284, 0]
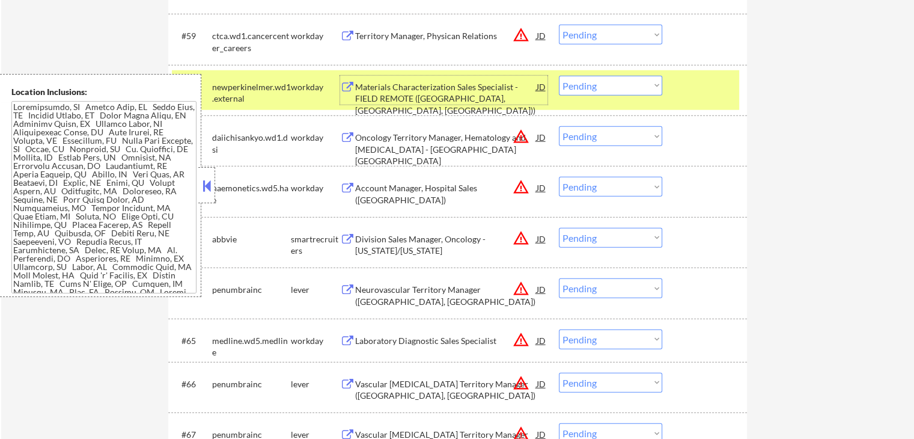
drag, startPoint x: 603, startPoint y: 88, endPoint x: 605, endPoint y: 94, distance: 7.0
click at [603, 88] on select "Choose an option... Pending Applied Excluded (Questions) Excluded (Expired) Exc…" at bounding box center [610, 86] width 103 height 20
click at [559, 76] on select "Choose an option... Pending Applied Excluded (Questions) Excluded (Expired) Exc…" at bounding box center [610, 86] width 103 height 20
select select ""pending""
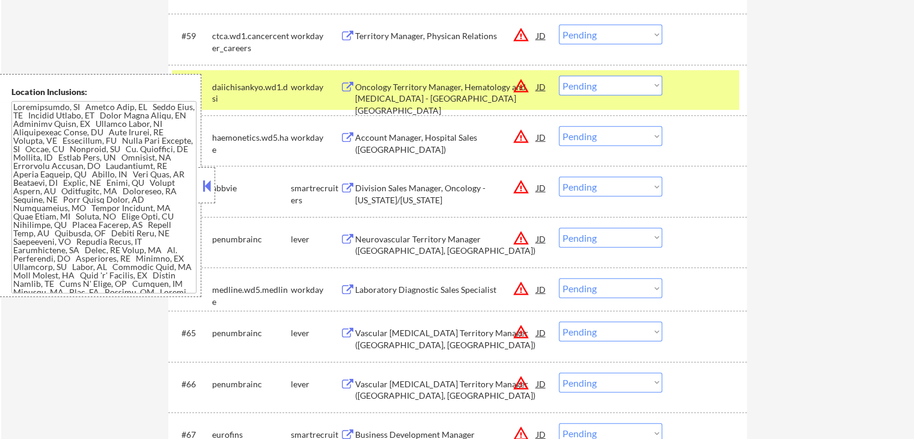
click at [595, 244] on select "Choose an option... Pending Applied Excluded (Questions) Excluded (Expired) Exc…" at bounding box center [610, 238] width 103 height 20
select select ""excluded__location_""
click at [559, 228] on select "Choose an option... Pending Applied Excluded (Questions) Excluded (Expired) Exc…" at bounding box center [610, 238] width 103 height 20
click at [593, 135] on select "Choose an option... Pending Applied Excluded (Questions) Excluded (Expired) Exc…" at bounding box center [610, 136] width 103 height 20
select select ""excluded__location_""
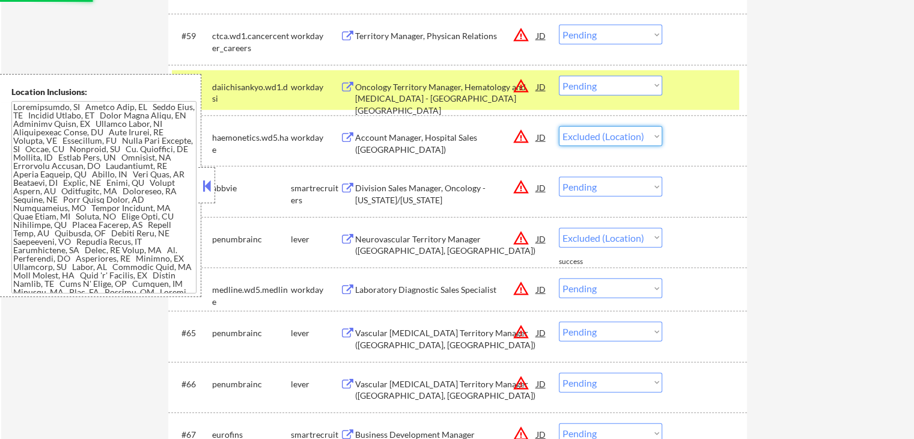
click at [559, 126] on select "Choose an option... Pending Applied Excluded (Questions) Excluded (Expired) Exc…" at bounding box center [610, 136] width 103 height 20
select select ""pending""
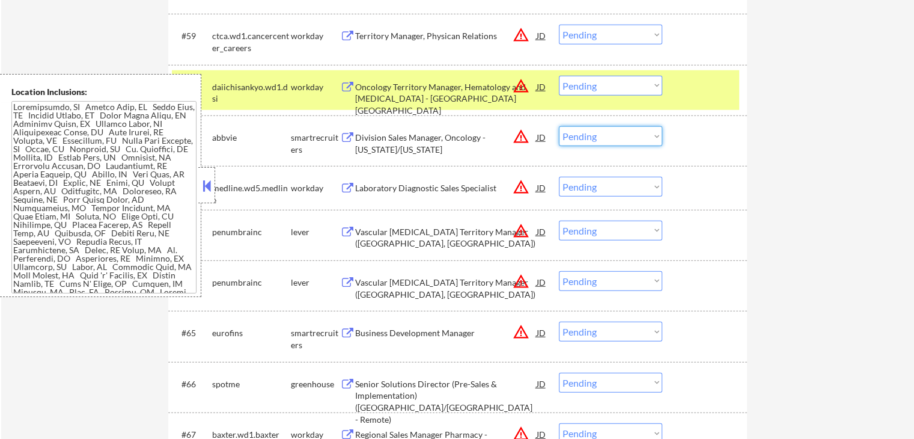
drag, startPoint x: 601, startPoint y: 135, endPoint x: 603, endPoint y: 144, distance: 8.6
click at [601, 135] on select "Choose an option... Pending Applied Excluded (Questions) Excluded (Expired) Exc…" at bounding box center [610, 136] width 103 height 20
click at [559, 126] on select "Choose an option... Pending Applied Excluded (Questions) Excluded (Expired) Exc…" at bounding box center [610, 136] width 103 height 20
select select ""pending""
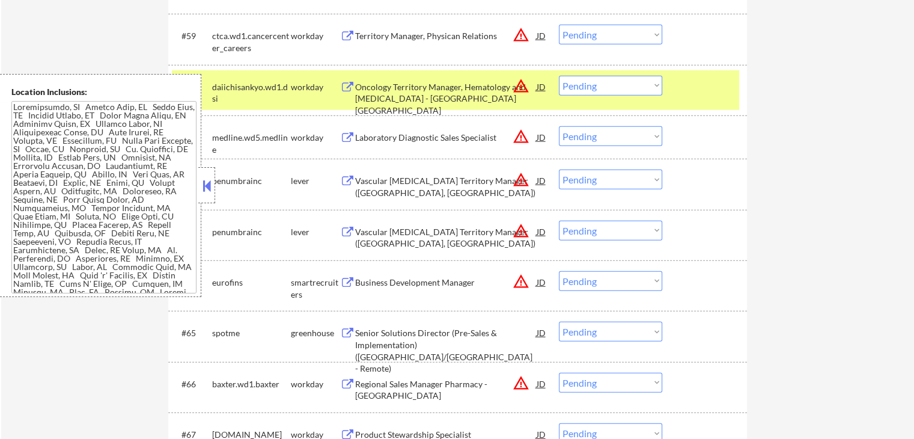
click at [593, 229] on select "Choose an option... Pending Applied Excluded (Questions) Excluded (Expired) Exc…" at bounding box center [610, 231] width 103 height 20
click at [559, 221] on select "Choose an option... Pending Applied Excluded (Questions) Excluded (Expired) Exc…" at bounding box center [610, 231] width 103 height 20
click at [608, 178] on select "Choose an option... Pending Applied Excluded (Questions) Excluded (Expired) Exc…" at bounding box center [610, 179] width 103 height 20
select select ""pending""
click at [559, 169] on select "Choose an option... Pending Applied Excluded (Questions) Excluded (Expired) Exc…" at bounding box center [610, 179] width 103 height 20
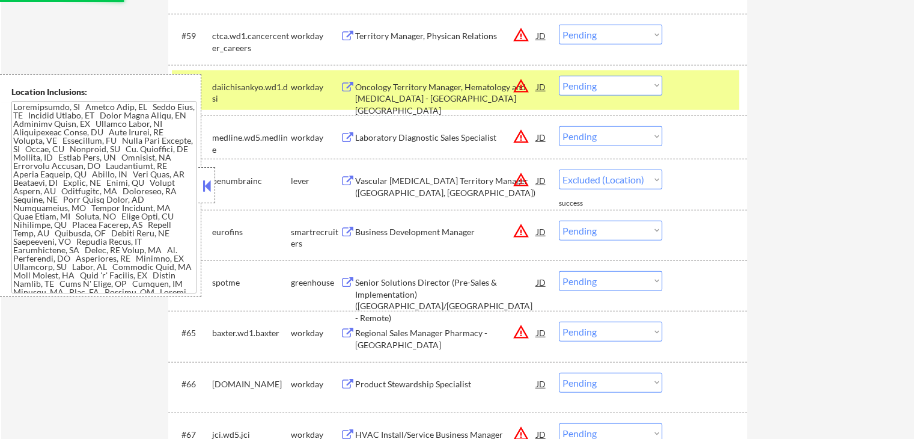
select select ""pending""
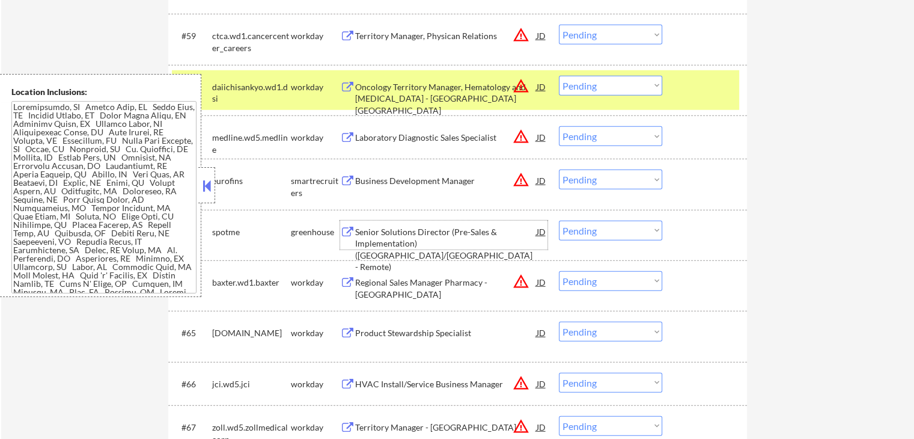
click at [394, 236] on div "Senior Solutions Director (Pre-Sales & Implementation)(Europe/US - Remote)" at bounding box center [445, 249] width 181 height 47
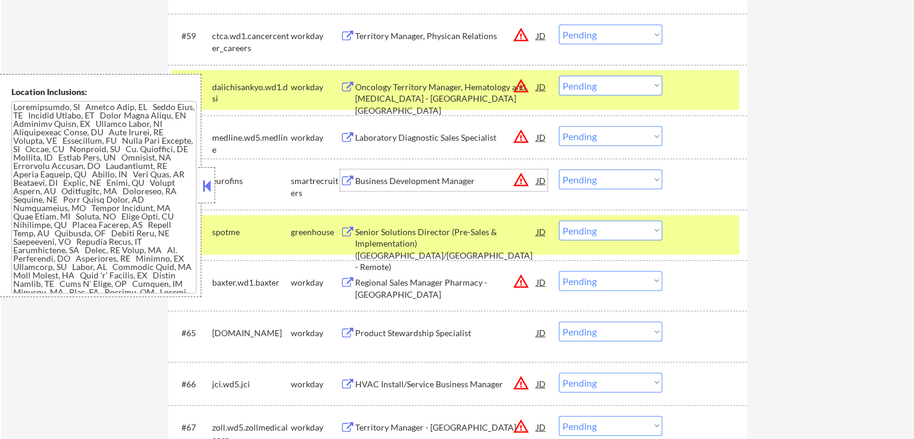
click at [395, 178] on div "Business Development Manager" at bounding box center [445, 181] width 181 height 12
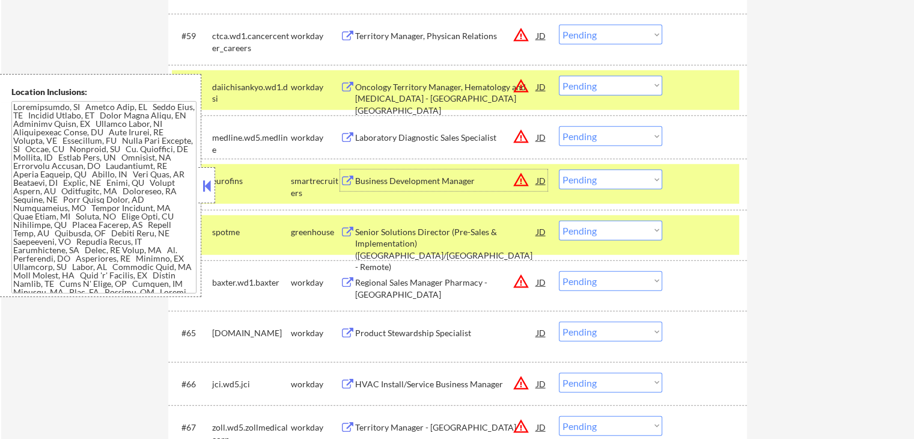
click at [608, 226] on select "Choose an option... Pending Applied Excluded (Questions) Excluded (Expired) Exc…" at bounding box center [610, 231] width 103 height 20
click at [559, 221] on select "Choose an option... Pending Applied Excluded (Questions) Excluded (Expired) Exc…" at bounding box center [610, 231] width 103 height 20
select select ""pending""
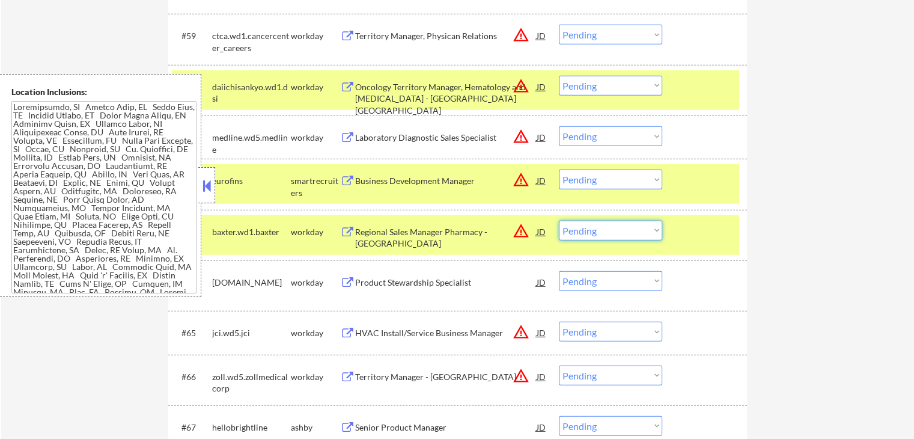
click at [599, 227] on select "Choose an option... Pending Applied Excluded (Questions) Excluded (Expired) Exc…" at bounding box center [610, 231] width 103 height 20
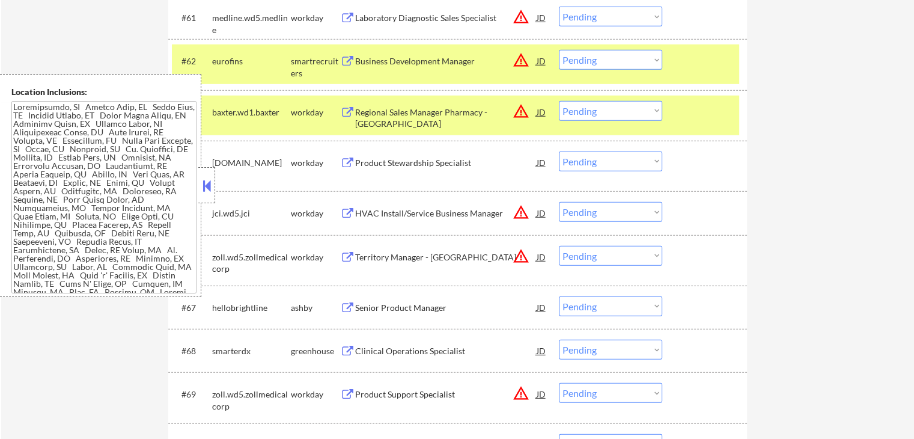
scroll to position [3404, 0]
click at [402, 308] on div "Senior Product Manager" at bounding box center [445, 307] width 181 height 12
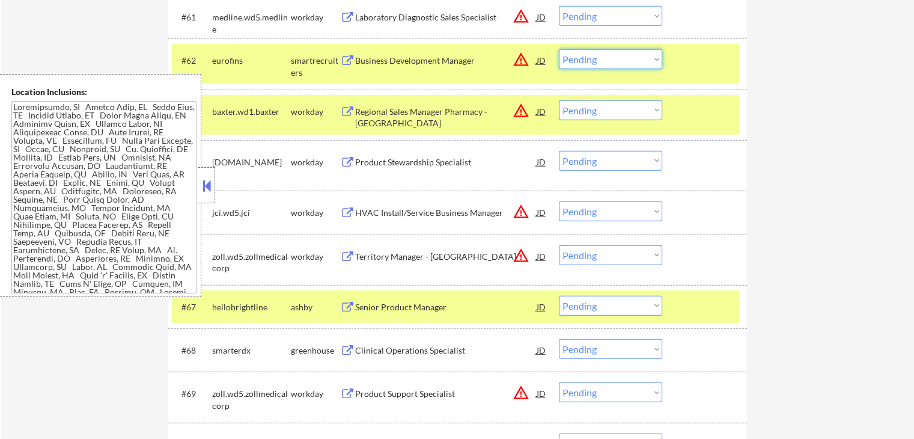
click at [592, 65] on select "Choose an option... Pending Applied Excluded (Questions) Excluded (Expired) Exc…" at bounding box center [610, 59] width 103 height 20
click at [559, 49] on select "Choose an option... Pending Applied Excluded (Questions) Excluded (Expired) Exc…" at bounding box center [610, 59] width 103 height 20
select select ""pending""
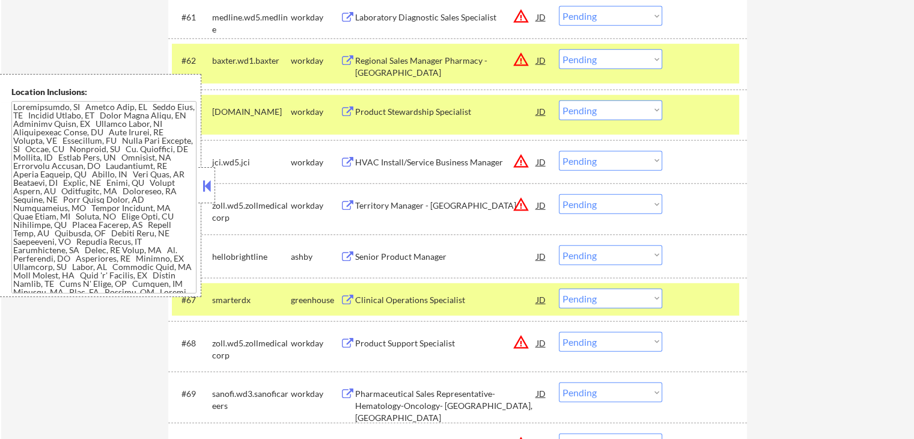
scroll to position [3464, 0]
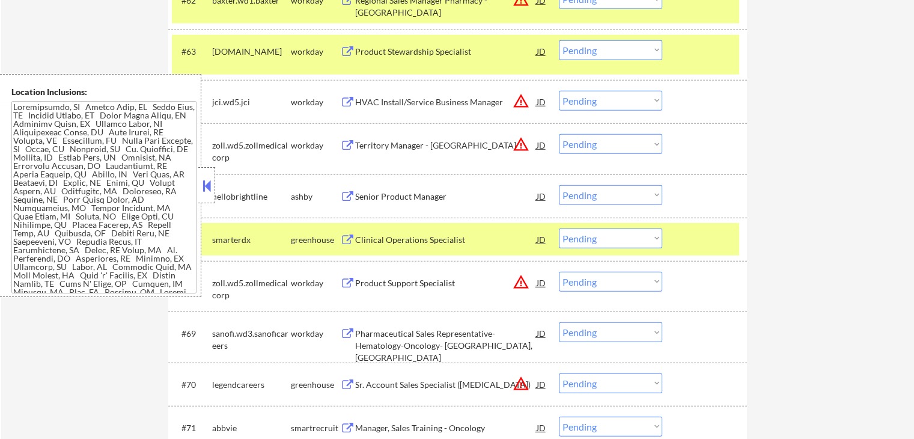
click at [385, 195] on div "Senior Product Manager" at bounding box center [445, 196] width 181 height 12
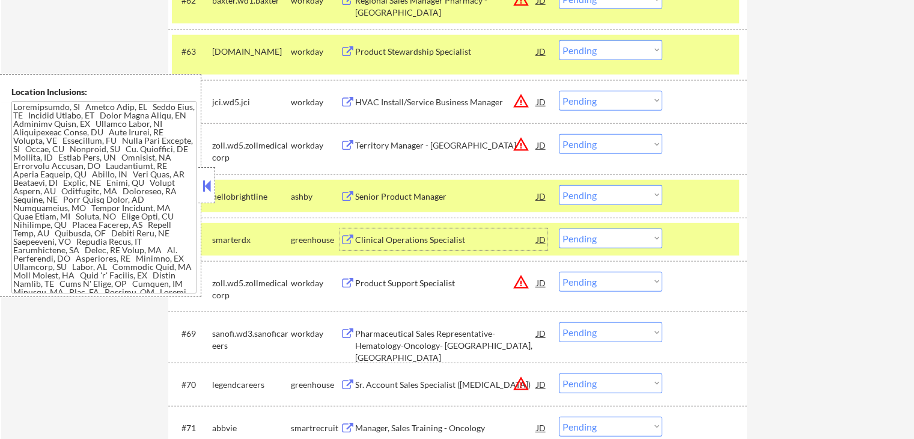
click at [381, 246] on div "Clinical Operations Specialist" at bounding box center [445, 239] width 181 height 22
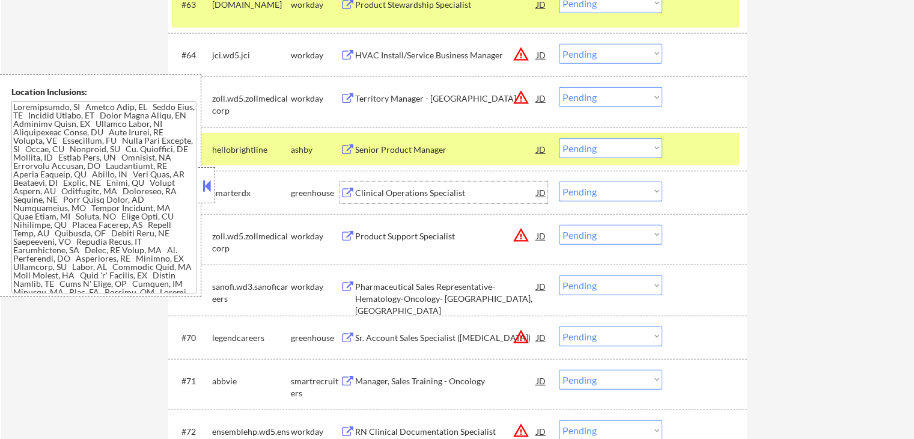
scroll to position [3524, 0]
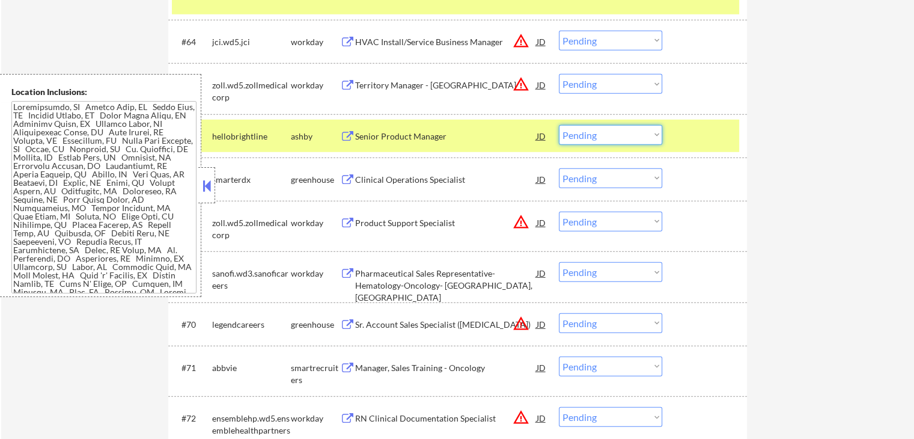
drag, startPoint x: 611, startPoint y: 132, endPoint x: 611, endPoint y: 142, distance: 10.8
click at [611, 132] on select "Choose an option... Pending Applied Excluded (Questions) Excluded (Expired) Exc…" at bounding box center [610, 135] width 103 height 20
click at [559, 125] on select "Choose an option... Pending Applied Excluded (Questions) Excluded (Expired) Exc…" at bounding box center [610, 135] width 103 height 20
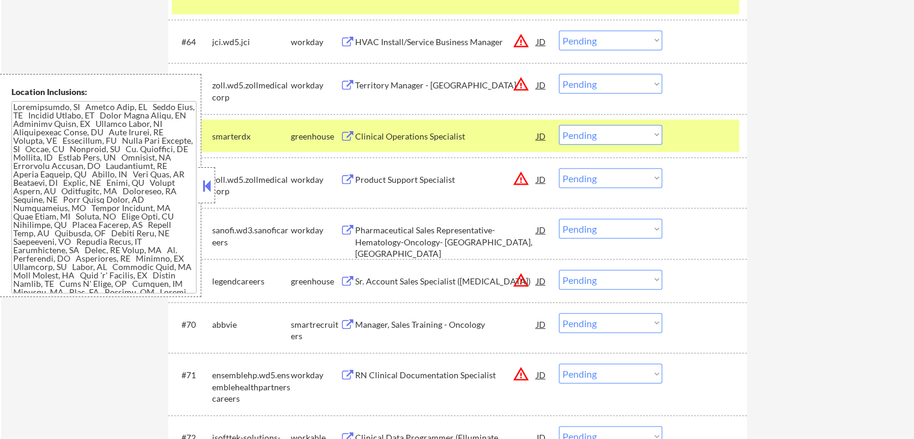
drag, startPoint x: 606, startPoint y: 133, endPoint x: 607, endPoint y: 142, distance: 9.6
click at [607, 133] on select "Choose an option... Pending Applied Excluded (Questions) Excluded (Expired) Exc…" at bounding box center [610, 135] width 103 height 20
click at [559, 125] on select "Choose an option... Pending Applied Excluded (Questions) Excluded (Expired) Exc…" at bounding box center [610, 135] width 103 height 20
select select ""pending""
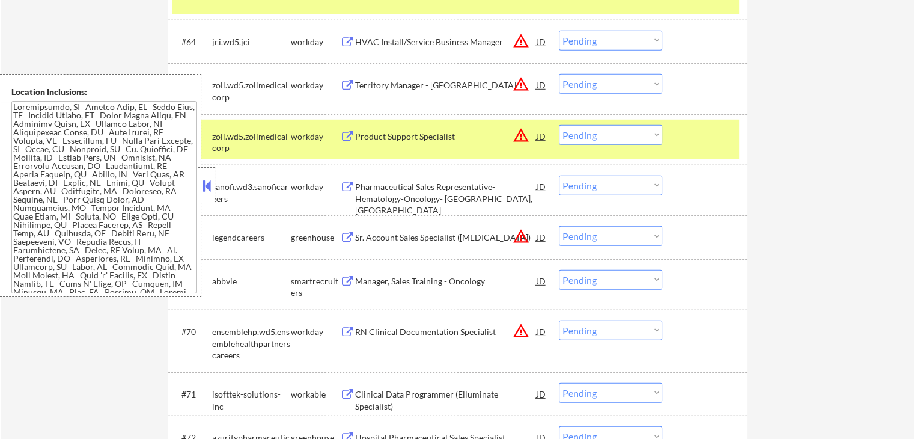
click at [416, 237] on div "Sr. Account Sales Specialist (Cell Therapy)" at bounding box center [445, 237] width 181 height 12
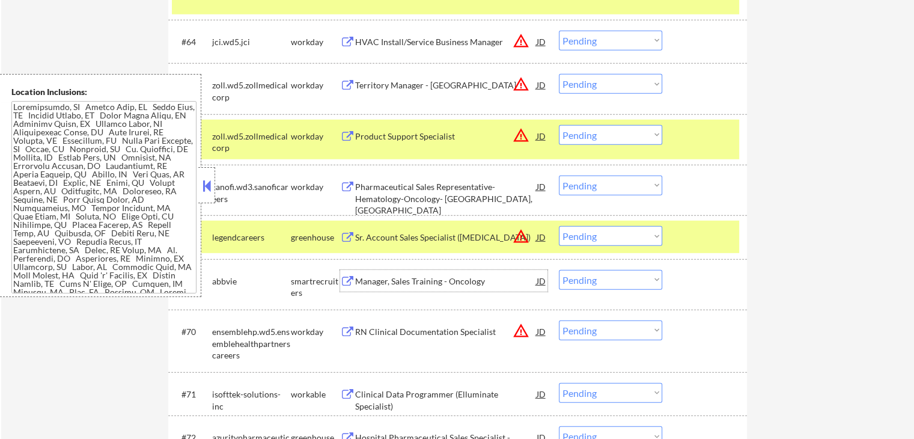
click at [388, 284] on div "Manager, Sales Training - Oncology" at bounding box center [445, 281] width 181 height 12
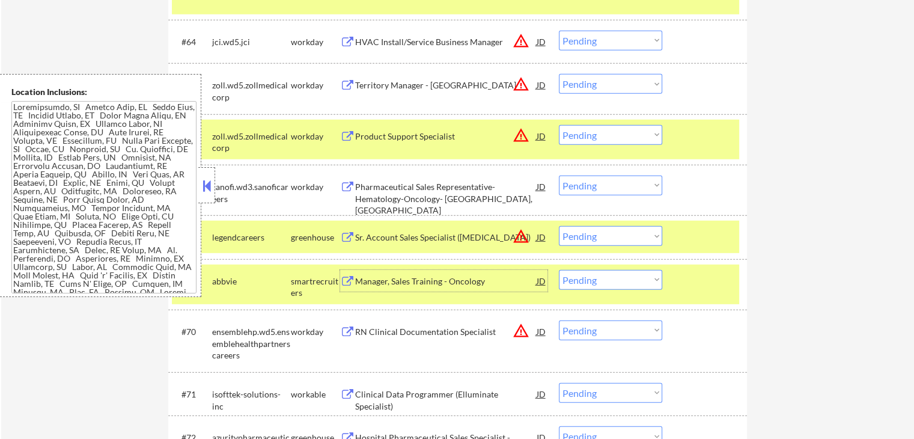
drag, startPoint x: 597, startPoint y: 237, endPoint x: 605, endPoint y: 244, distance: 10.2
click at [598, 237] on select "Choose an option... Pending Applied Excluded (Questions) Excluded (Expired) Exc…" at bounding box center [610, 236] width 103 height 20
click at [559, 226] on select "Choose an option... Pending Applied Excluded (Questions) Excluded (Expired) Exc…" at bounding box center [610, 236] width 103 height 20
select select ""pending""
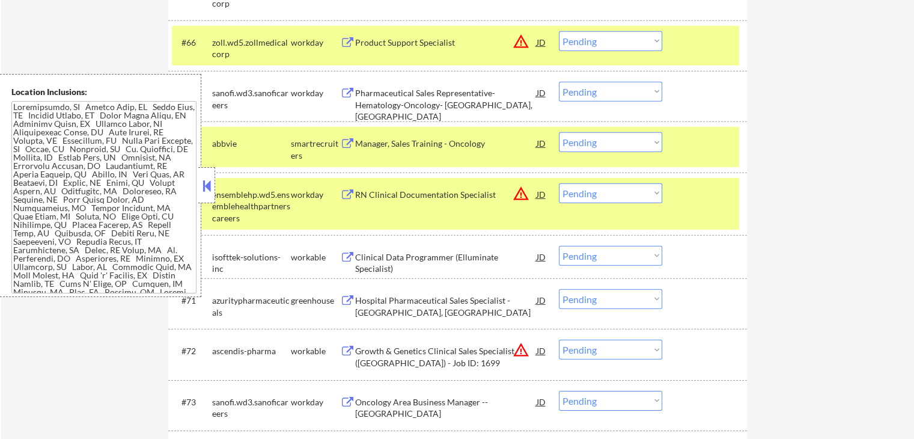
scroll to position [3644, 0]
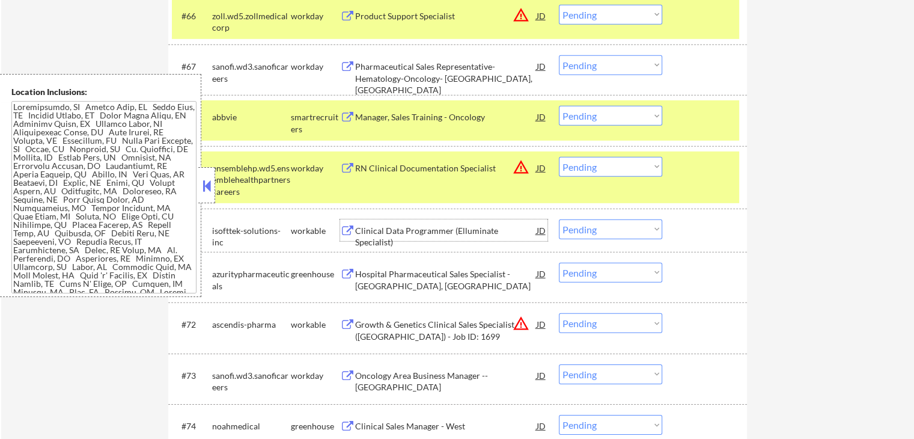
click at [397, 225] on div "Clinical Data Programmer (Elluminate Specialist)" at bounding box center [445, 236] width 181 height 23
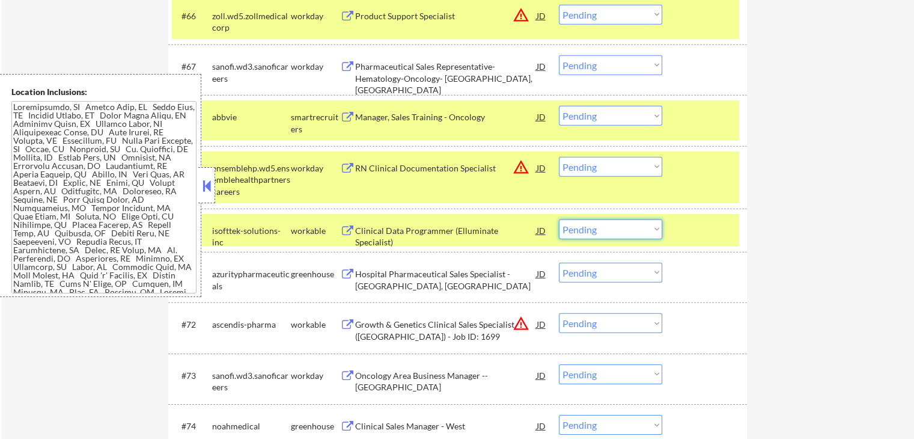
drag, startPoint x: 588, startPoint y: 232, endPoint x: 594, endPoint y: 237, distance: 7.2
click at [588, 232] on select "Choose an option... Pending Applied Excluded (Questions) Excluded (Expired) Exc…" at bounding box center [610, 229] width 103 height 20
click at [559, 219] on select "Choose an option... Pending Applied Excluded (Questions) Excluded (Expired) Exc…" at bounding box center [610, 229] width 103 height 20
click at [377, 277] on div "Hospital Pharmaceutical Sales Specialist - Pittsburgh, PA" at bounding box center [445, 279] width 181 height 23
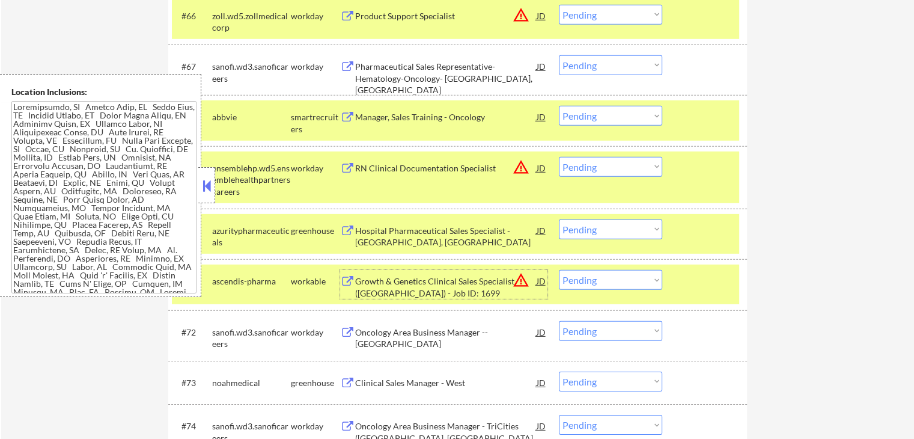
drag, startPoint x: 591, startPoint y: 225, endPoint x: 600, endPoint y: 236, distance: 14.5
click at [591, 225] on select "Choose an option... Pending Applied Excluded (Questions) Excluded (Expired) Exc…" at bounding box center [610, 229] width 103 height 20
click at [559, 219] on select "Choose an option... Pending Applied Excluded (Questions) Excluded (Expired) Exc…" at bounding box center [610, 229] width 103 height 20
select select ""pending""
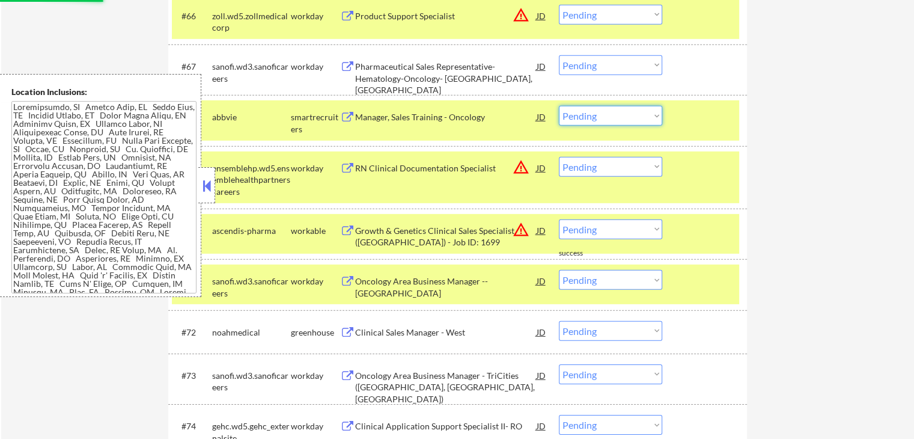
drag, startPoint x: 603, startPoint y: 118, endPoint x: 603, endPoint y: 125, distance: 7.2
click at [603, 118] on select "Choose an option... Pending Applied Excluded (Questions) Excluded (Expired) Exc…" at bounding box center [610, 116] width 103 height 20
click at [559, 106] on select "Choose an option... Pending Applied Excluded (Questions) Excluded (Expired) Exc…" at bounding box center [610, 116] width 103 height 20
click at [417, 288] on div "Oncology Area Business Manager -- Denver" at bounding box center [445, 281] width 181 height 22
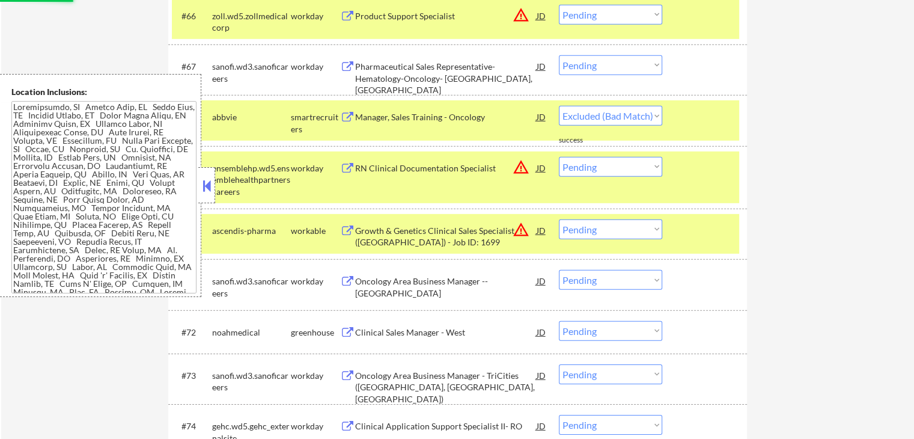
select select ""pending""
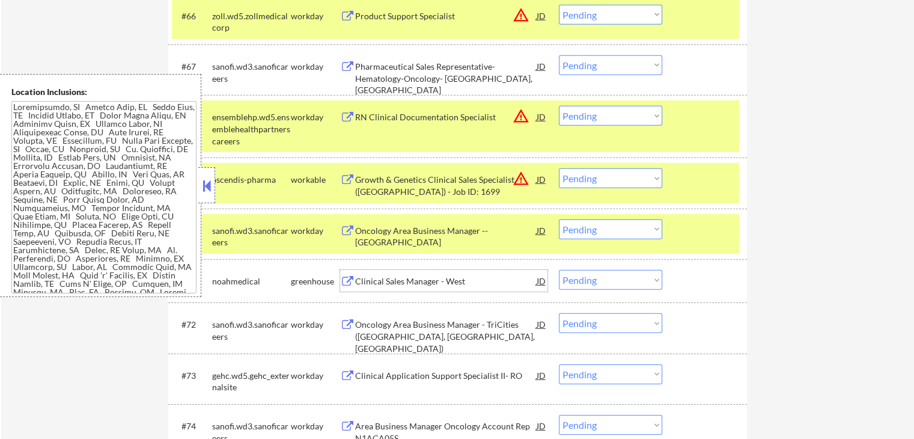
click at [611, 237] on select "Choose an option... Pending Applied Excluded (Questions) Excluded (Expired) Exc…" at bounding box center [610, 229] width 103 height 20
click at [559, 219] on select "Choose an option... Pending Applied Excluded (Questions) Excluded (Expired) Exc…" at bounding box center [610, 229] width 103 height 20
click at [398, 181] on div "Growth & Genetics Clinical Sales Specialist (New England) - Job ID: 1699" at bounding box center [445, 185] width 181 height 23
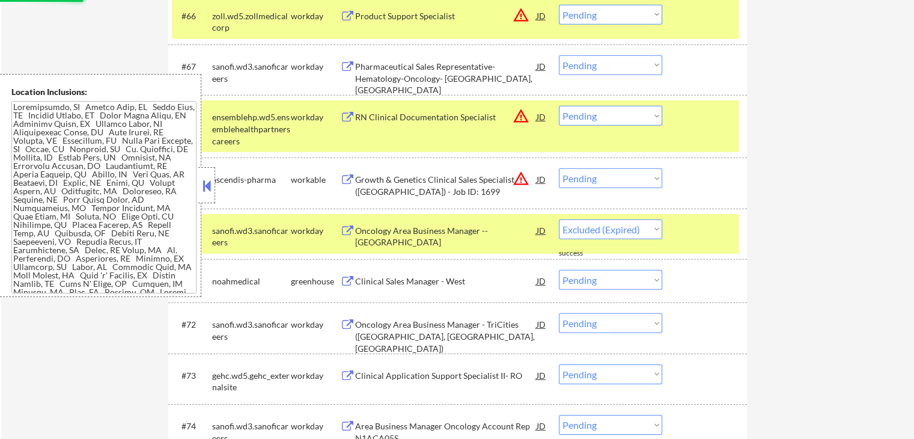
select select ""pending""
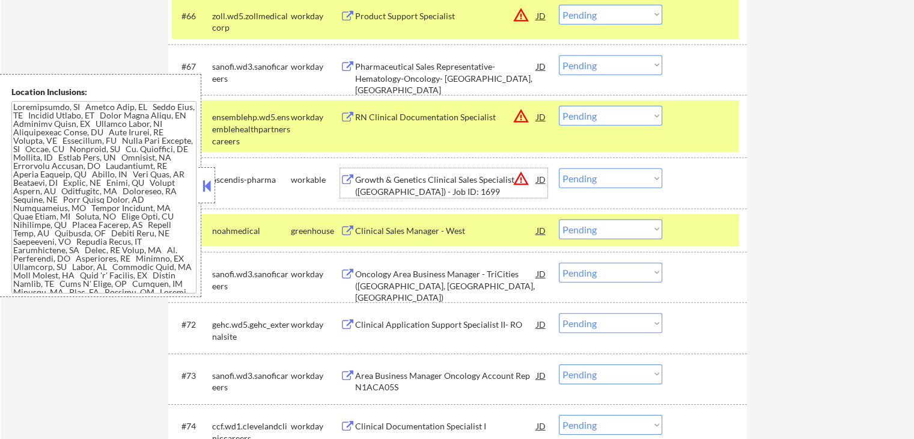
click at [379, 232] on div "Clinical Sales Manager - West" at bounding box center [445, 231] width 181 height 12
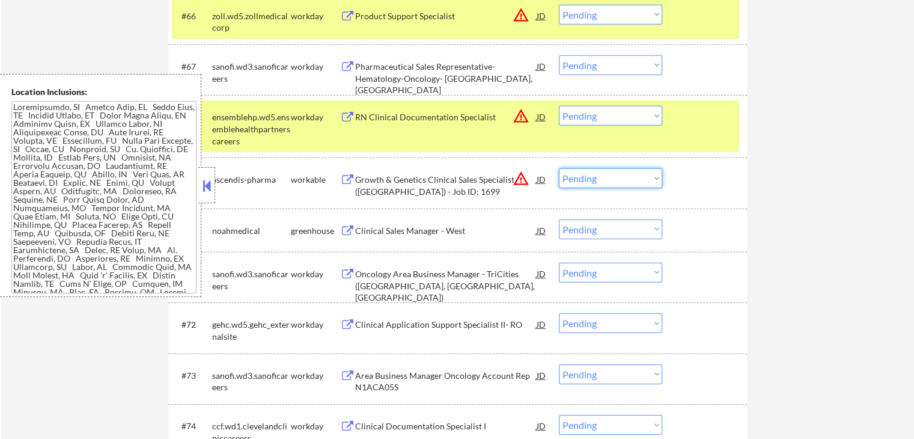
click at [598, 169] on select "Choose an option... Pending Applied Excluded (Questions) Excluded (Expired) Exc…" at bounding box center [610, 178] width 103 height 20
click at [559, 168] on select "Choose an option... Pending Applied Excluded (Questions) Excluded (Expired) Exc…" at bounding box center [610, 178] width 103 height 20
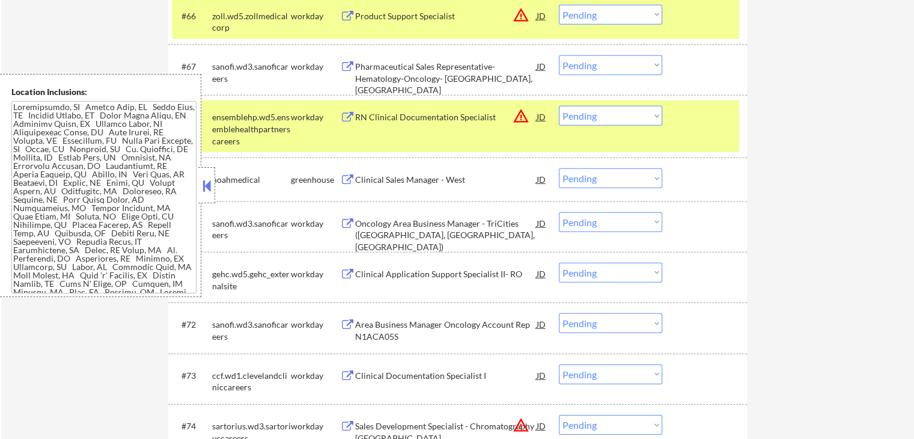
click at [608, 178] on select "Choose an option... Pending Applied Excluded (Questions) Excluded (Expired) Exc…" at bounding box center [610, 178] width 103 height 20
click at [559, 168] on select "Choose an option... Pending Applied Excluded (Questions) Excluded (Expired) Exc…" at bounding box center [610, 178] width 103 height 20
select select ""pending""
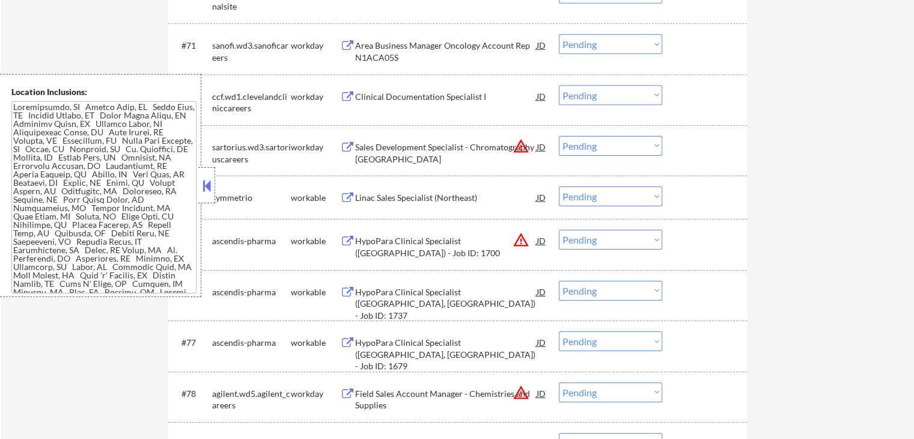
scroll to position [3885, 0]
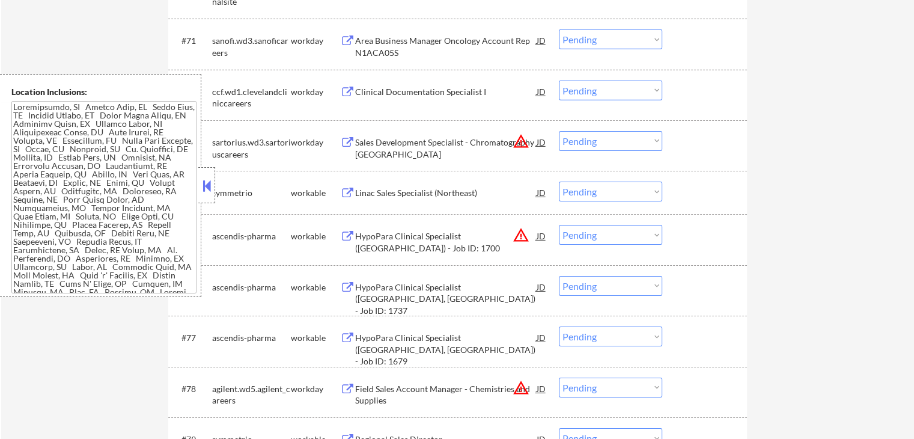
click at [378, 190] on div "Linac Sales Specialist (Northeast)" at bounding box center [445, 193] width 181 height 12
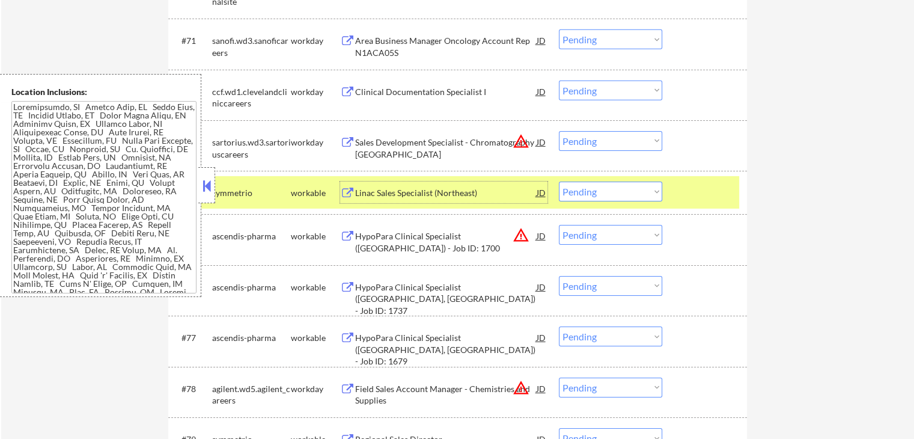
click at [406, 233] on div "HypoPara Clinical Specialist (Boston) - Job ID: 1700" at bounding box center [445, 241] width 181 height 23
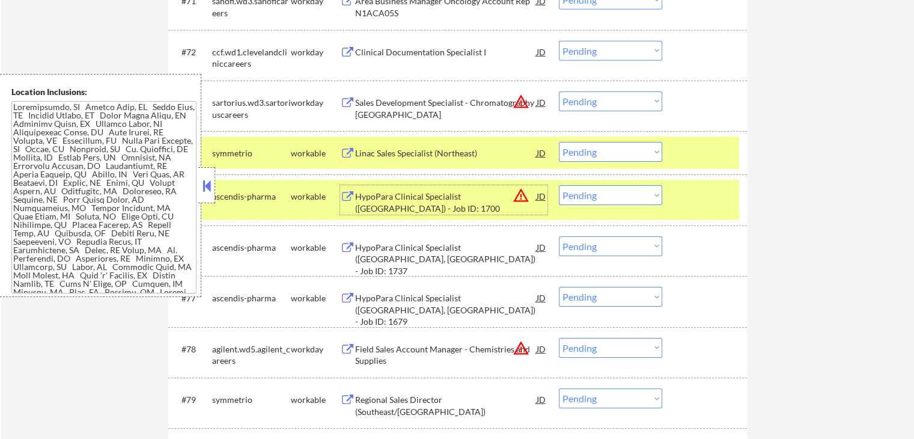
scroll to position [3945, 0]
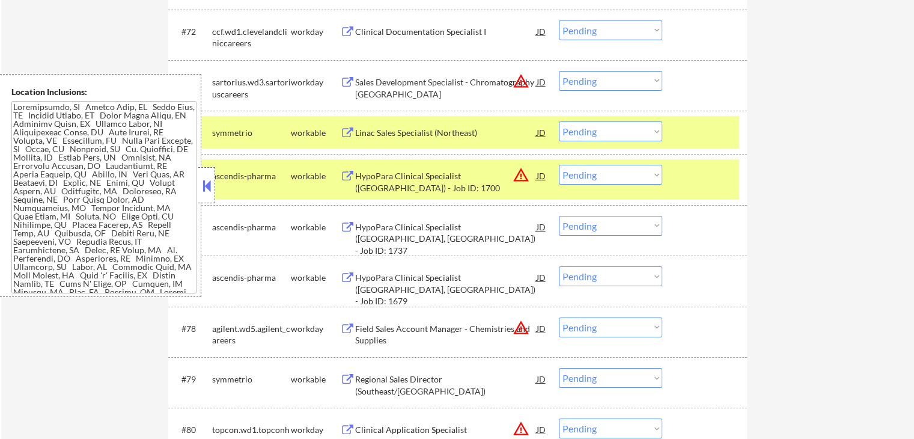
click at [208, 183] on button at bounding box center [206, 186] width 13 height 18
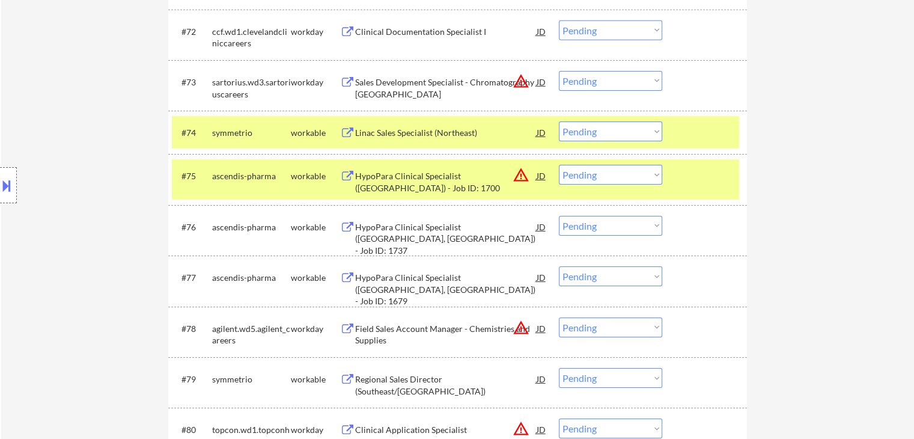
click at [591, 135] on select "Choose an option... Pending Applied Excluded (Questions) Excluded (Expired) Exc…" at bounding box center [610, 131] width 103 height 20
click at [559, 121] on select "Choose an option... Pending Applied Excluded (Questions) Excluded (Expired) Exc…" at bounding box center [610, 131] width 103 height 20
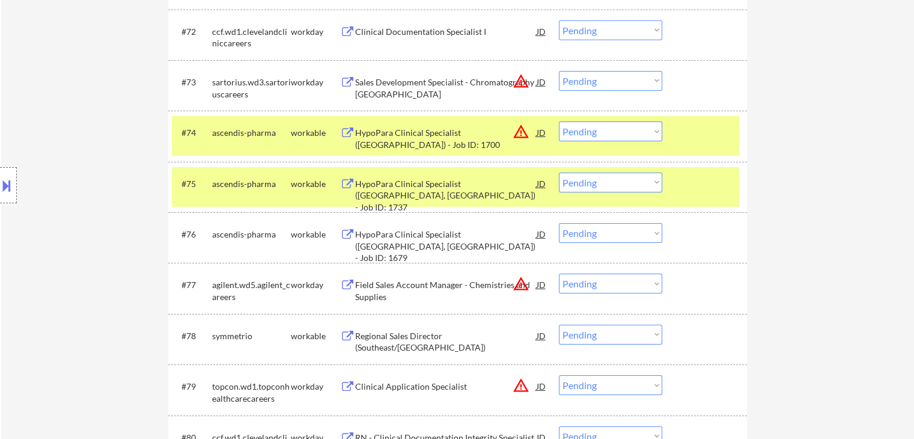
click at [373, 186] on div "HypoPara Clinical Specialist (Portland, ME) - Job ID: 1737" at bounding box center [445, 195] width 181 height 35
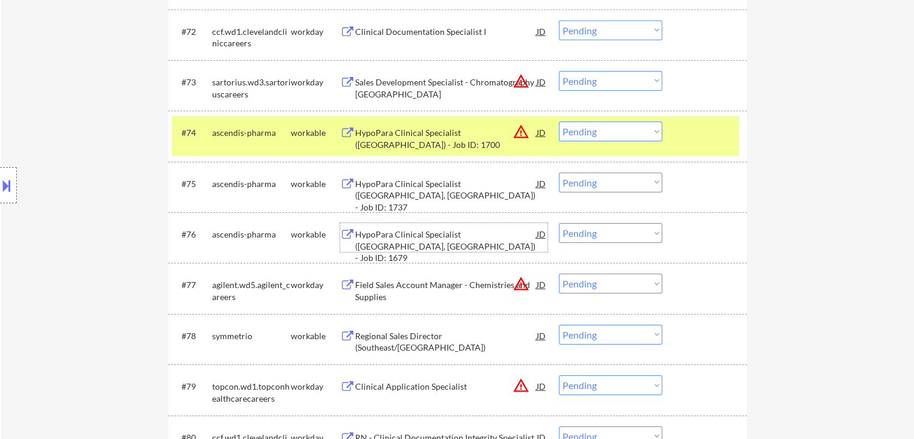
click at [374, 234] on div "HypoPara Clinical Specialist (Denver, CO) - Job ID: 1679" at bounding box center [445, 245] width 181 height 35
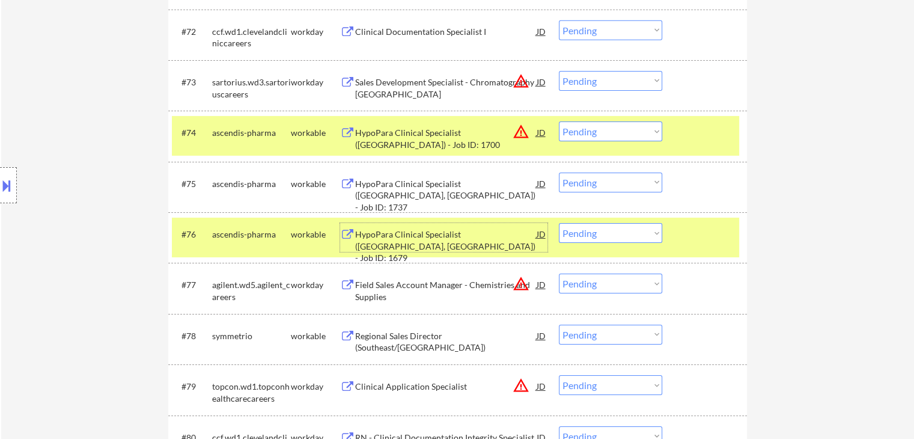
click at [601, 130] on select "Choose an option... Pending Applied Excluded (Questions) Excluded (Expired) Exc…" at bounding box center [610, 131] width 103 height 20
click at [559, 121] on select "Choose an option... Pending Applied Excluded (Questions) Excluded (Expired) Exc…" at bounding box center [610, 131] width 103 height 20
click at [602, 84] on select "Choose an option... Pending Applied Excluded (Questions) Excluded (Expired) Exc…" at bounding box center [610, 81] width 103 height 20
select select ""pending""
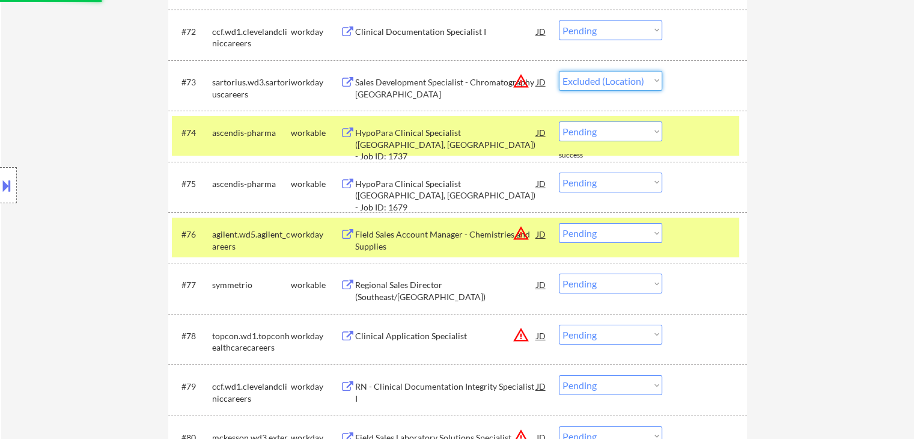
click at [559, 71] on select "Choose an option... Pending Applied Excluded (Questions) Excluded (Expired) Exc…" at bounding box center [610, 81] width 103 height 20
select select ""pending""
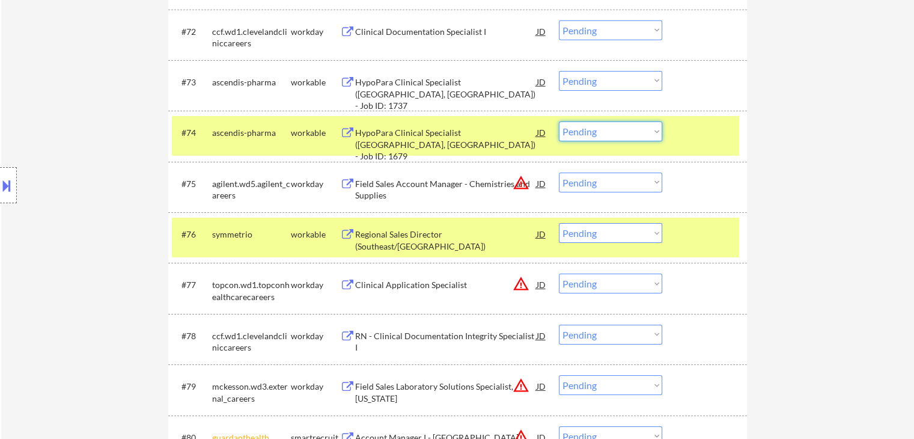
drag, startPoint x: 601, startPoint y: 134, endPoint x: 608, endPoint y: 139, distance: 8.1
click at [603, 134] on select "Choose an option... Pending Applied Excluded (Questions) Excluded (Expired) Exc…" at bounding box center [610, 131] width 103 height 20
select select ""excluded__location_""
click at [559, 121] on select "Choose an option... Pending Applied Excluded (Questions) Excluded (Expired) Exc…" at bounding box center [610, 131] width 103 height 20
click at [599, 75] on select "Choose an option... Pending Applied Excluded (Questions) Excluded (Expired) Exc…" at bounding box center [610, 81] width 103 height 20
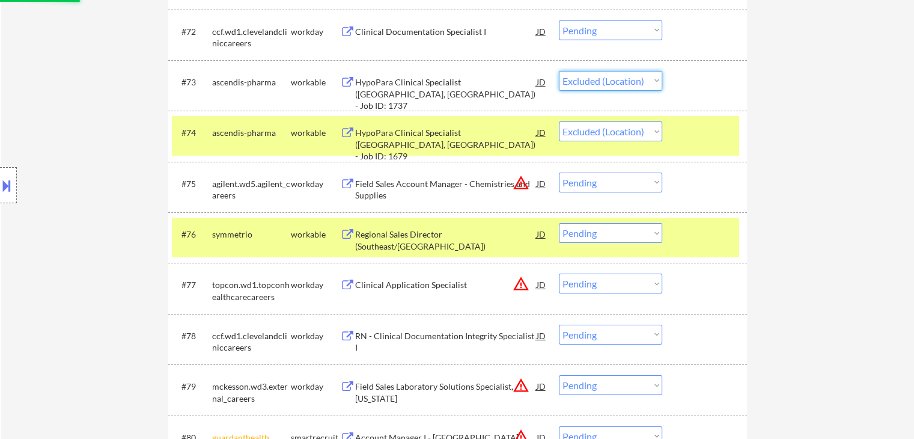
click at [559, 71] on select "Choose an option... Pending Applied Excluded (Questions) Excluded (Expired) Exc…" at bounding box center [610, 81] width 103 height 20
select select ""pending""
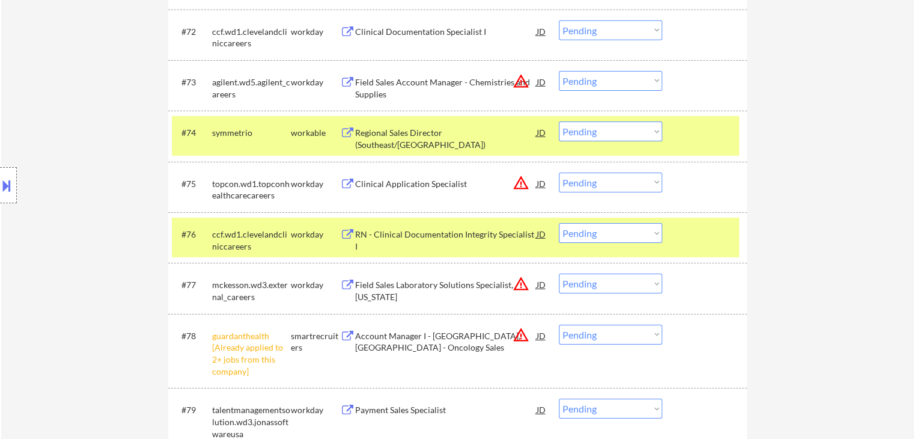
click at [421, 136] on div "Regional Sales Director (Southeast/Midwest Region)" at bounding box center [445, 138] width 181 height 23
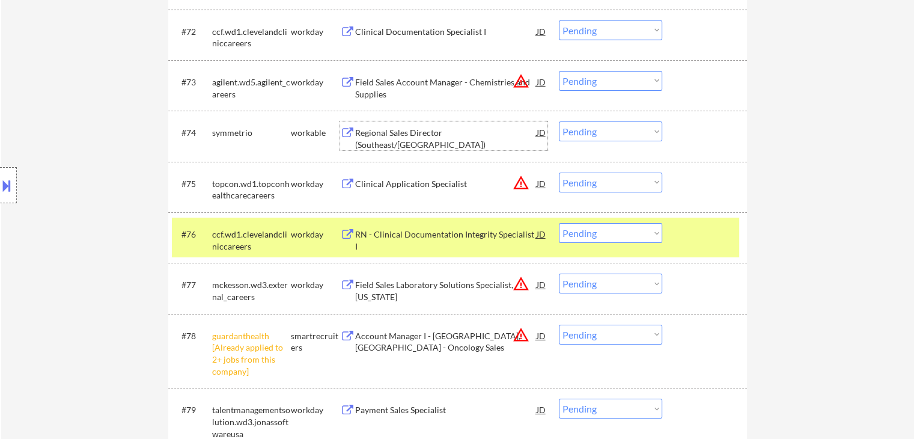
scroll to position [4065, 0]
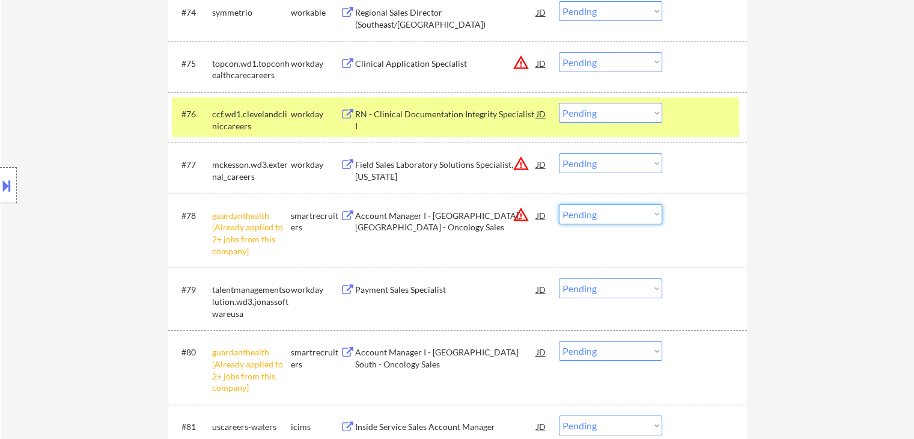
click at [623, 217] on select "Choose an option... Pending Applied Excluded (Questions) Excluded (Expired) Exc…" at bounding box center [610, 214] width 103 height 20
click at [559, 204] on select "Choose an option... Pending Applied Excluded (Questions) Excluded (Expired) Exc…" at bounding box center [610, 214] width 103 height 20
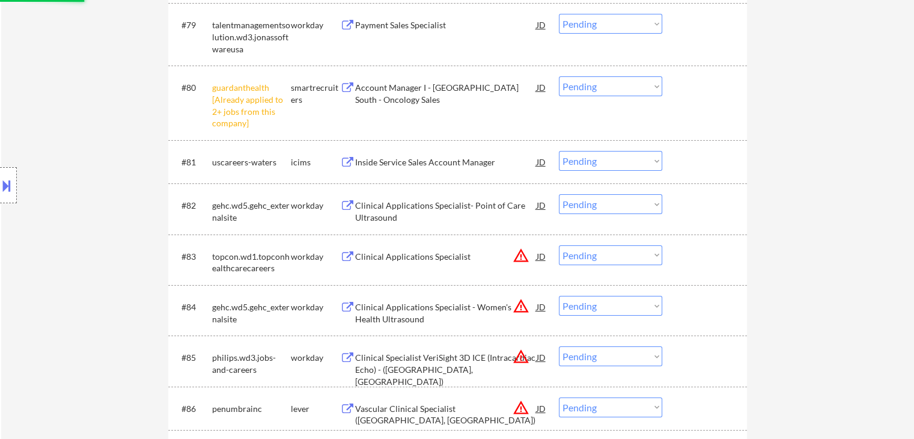
scroll to position [4245, 0]
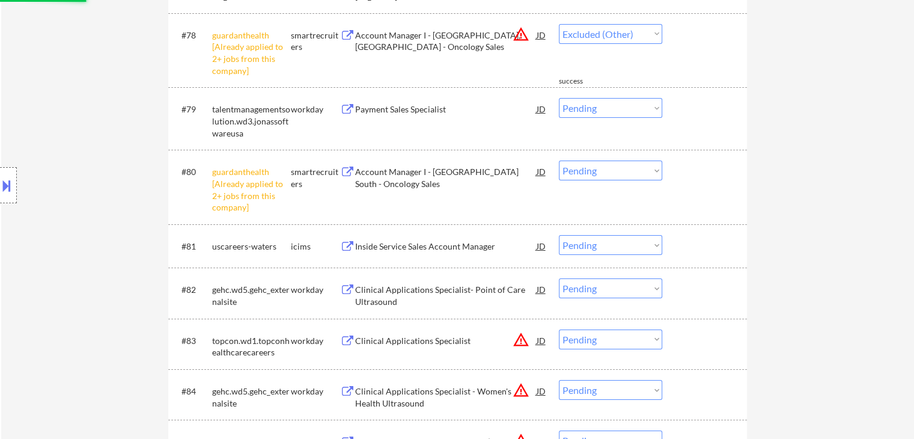
select select ""pending""
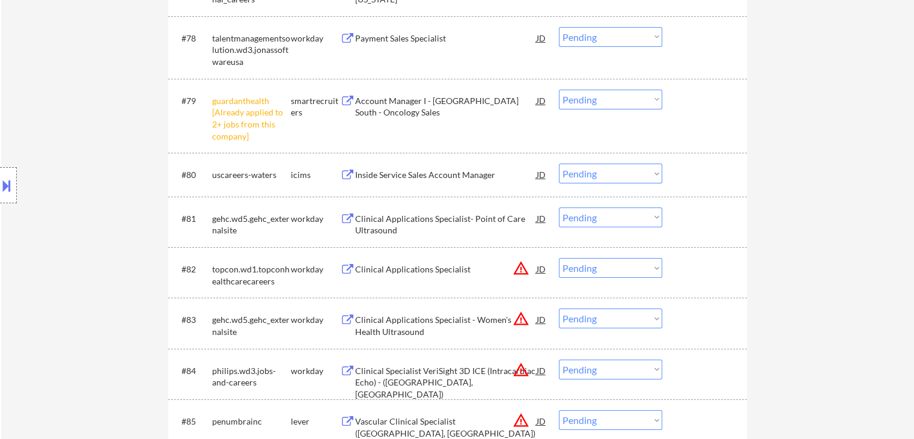
scroll to position [4185, 0]
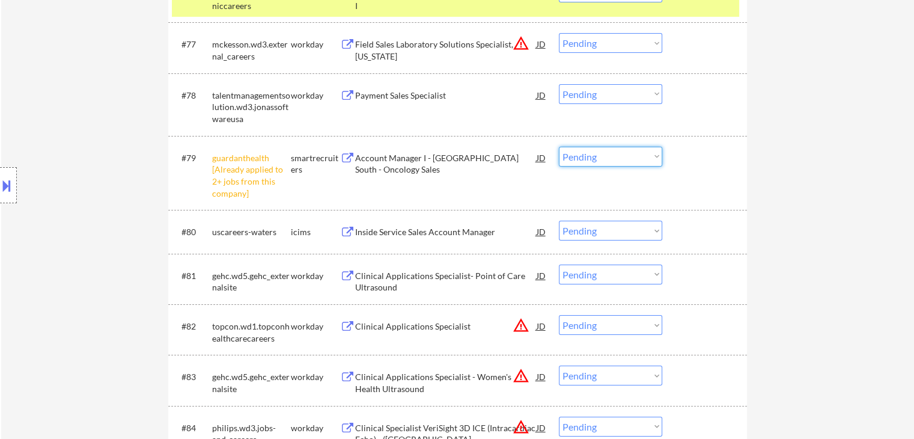
click at [606, 152] on select "Choose an option... Pending Applied Excluded (Questions) Excluded (Expired) Exc…" at bounding box center [610, 157] width 103 height 20
click at [559, 147] on select "Choose an option... Pending Applied Excluded (Questions) Excluded (Expired) Exc…" at bounding box center [610, 157] width 103 height 20
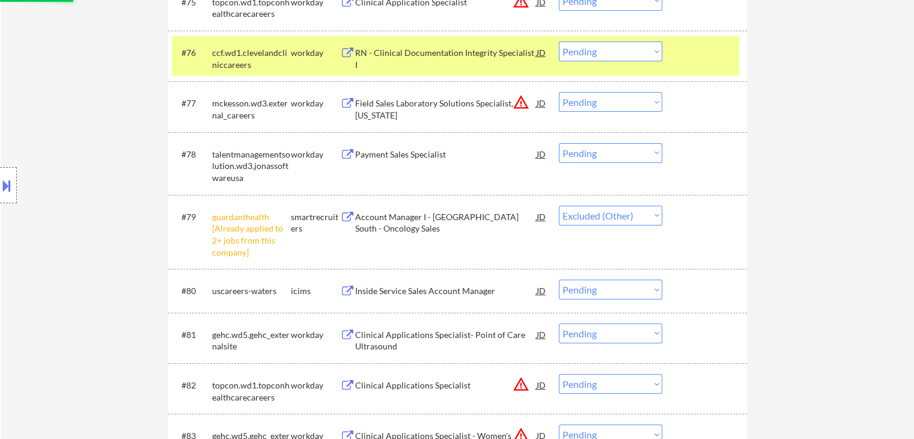
scroll to position [4065, 0]
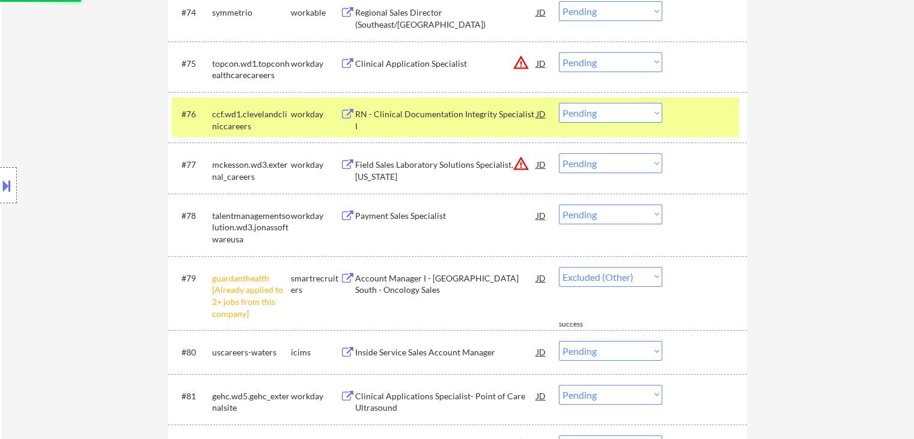
select select ""pending""
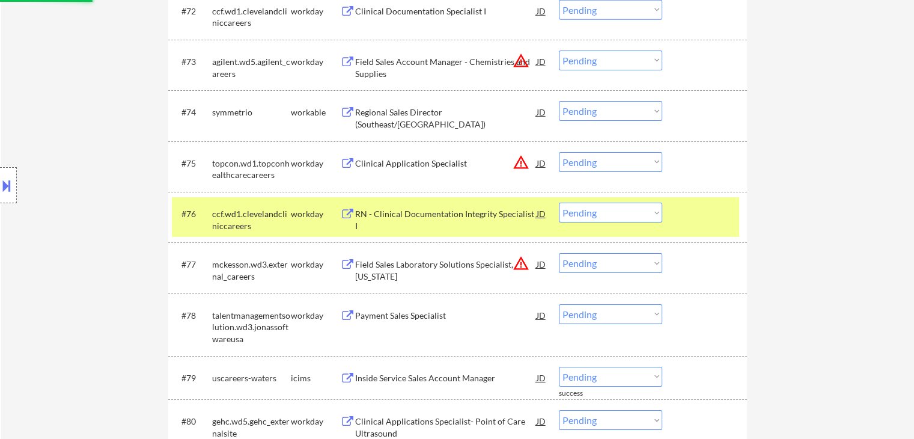
scroll to position [3945, 0]
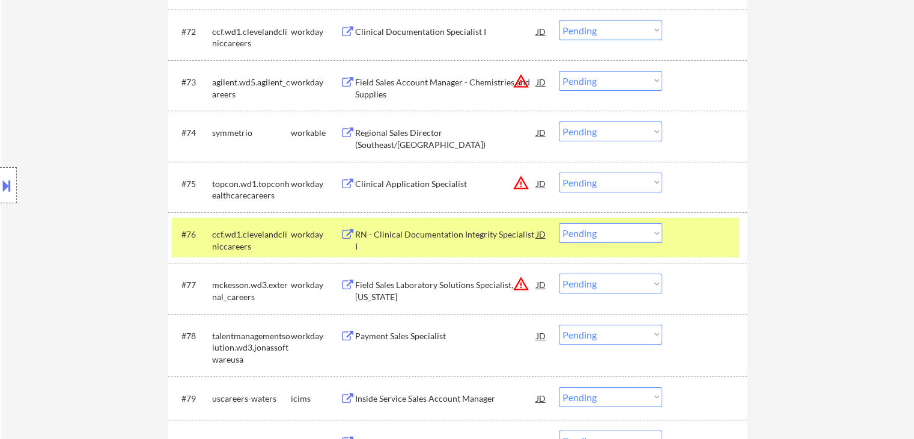
drag, startPoint x: 598, startPoint y: 125, endPoint x: 601, endPoint y: 132, distance: 7.3
click at [598, 125] on select "Choose an option... Pending Applied Excluded (Questions) Excluded (Expired) Exc…" at bounding box center [610, 131] width 103 height 20
click at [559, 121] on select "Choose an option... Pending Applied Excluded (Questions) Excluded (Expired) Exc…" at bounding box center [610, 131] width 103 height 20
select select ""pending""
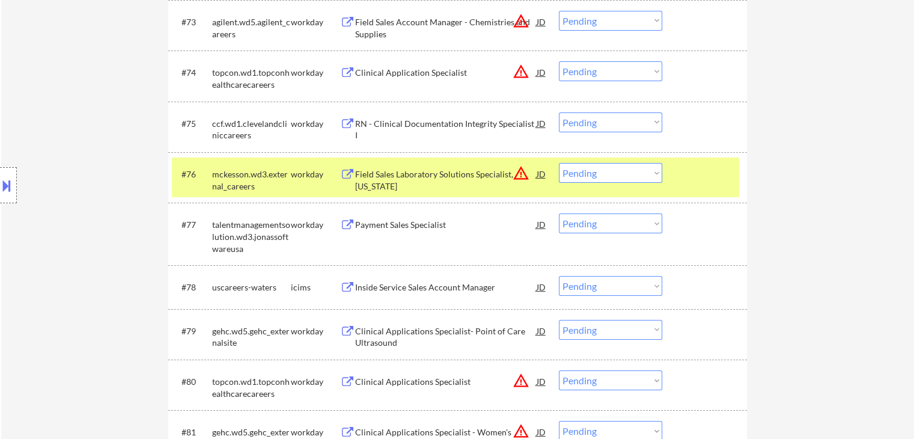
scroll to position [4065, 0]
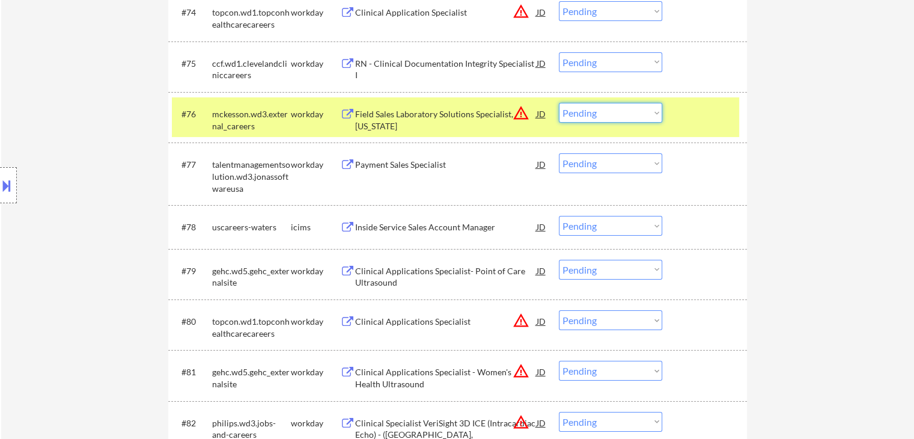
click at [600, 104] on select "Choose an option... Pending Applied Excluded (Questions) Excluded (Expired) Exc…" at bounding box center [610, 113] width 103 height 20
click at [559, 103] on select "Choose an option... Pending Applied Excluded (Questions) Excluded (Expired) Exc…" at bounding box center [610, 113] width 103 height 20
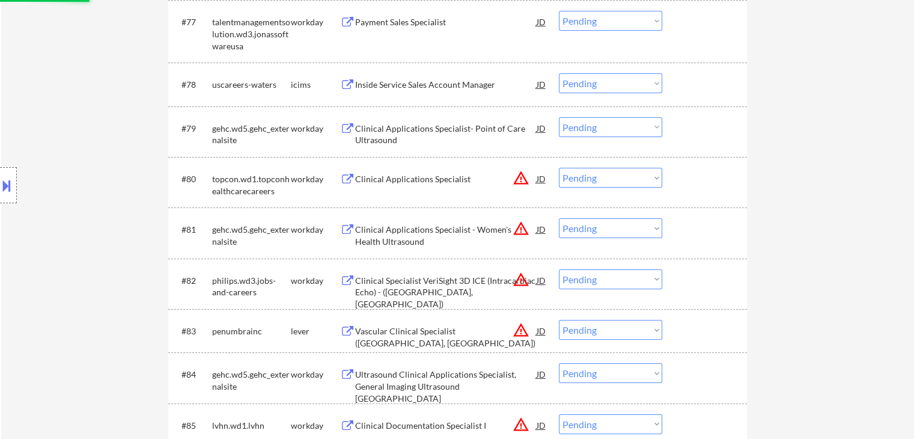
scroll to position [4245, 0]
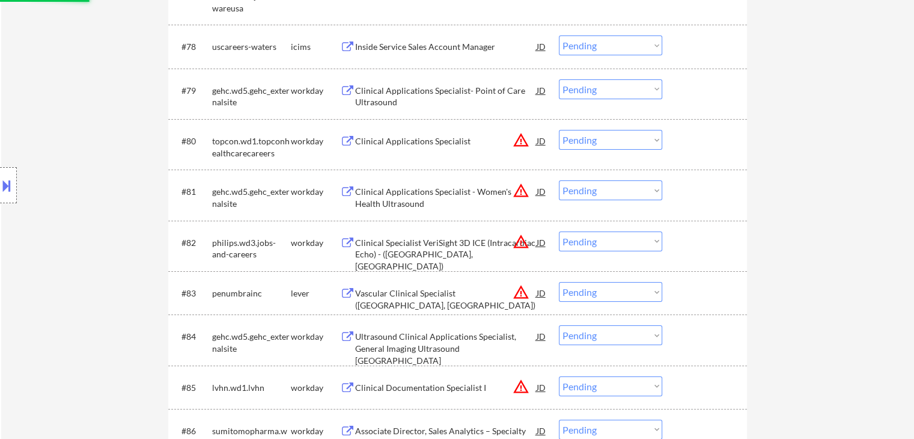
select select ""pending""
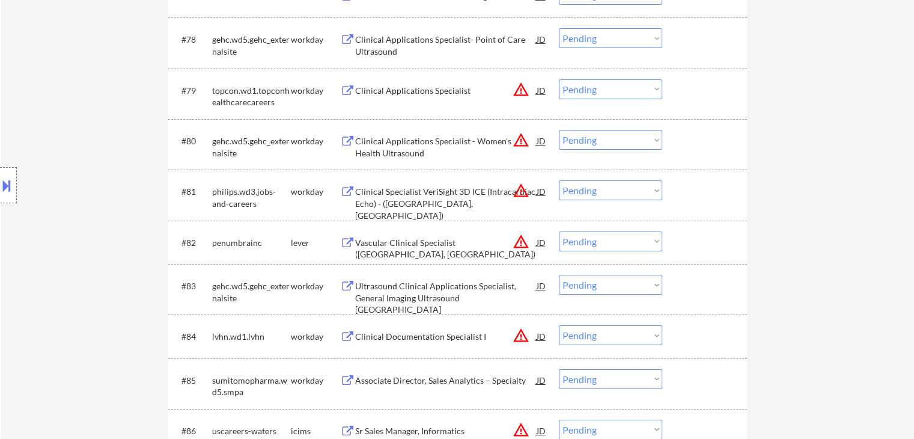
click at [594, 190] on select "Choose an option... Pending Applied Excluded (Questions) Excluded (Expired) Exc…" at bounding box center [610, 190] width 103 height 20
click at [559, 180] on select "Choose an option... Pending Applied Excluded (Questions) Excluded (Expired) Exc…" at bounding box center [610, 190] width 103 height 20
select select ""pending""
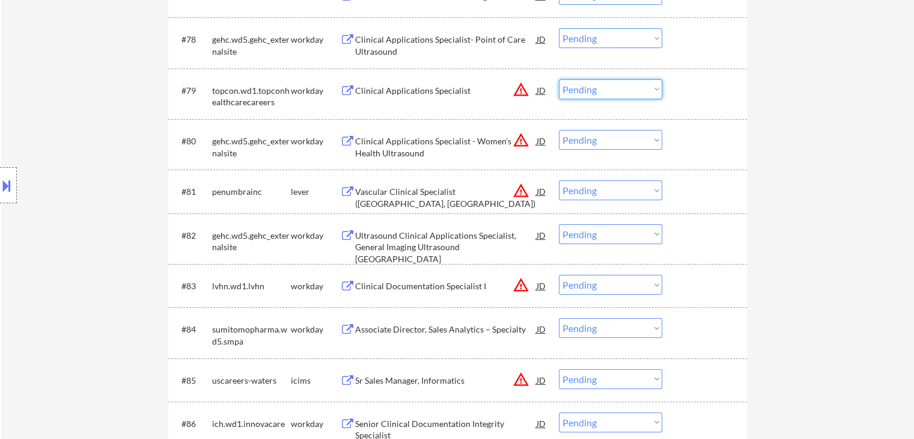
click at [619, 84] on select "Choose an option... Pending Applied Excluded (Questions) Excluded (Expired) Exc…" at bounding box center [610, 89] width 103 height 20
click at [559, 79] on select "Choose an option... Pending Applied Excluded (Questions) Excluded (Expired) Exc…" at bounding box center [610, 89] width 103 height 20
select select ""pending""
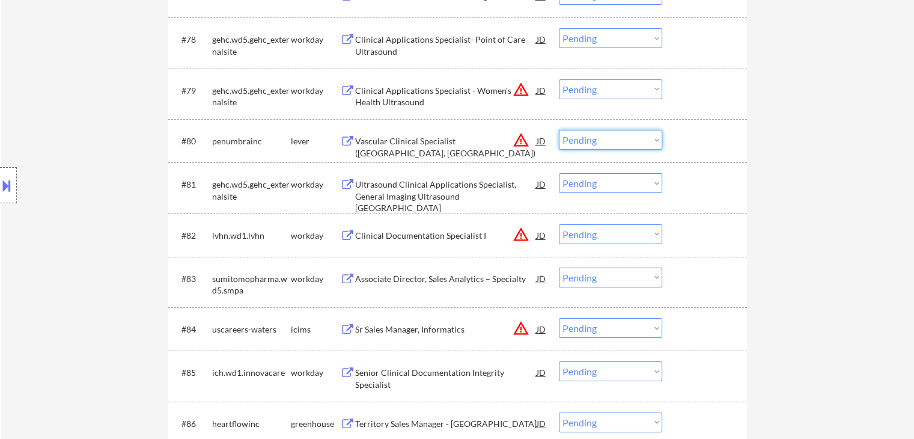
click at [596, 139] on select "Choose an option... Pending Applied Excluded (Questions) Excluded (Expired) Exc…" at bounding box center [610, 140] width 103 height 20
click at [559, 130] on select "Choose an option... Pending Applied Excluded (Questions) Excluded (Expired) Exc…" at bounding box center [610, 140] width 103 height 20
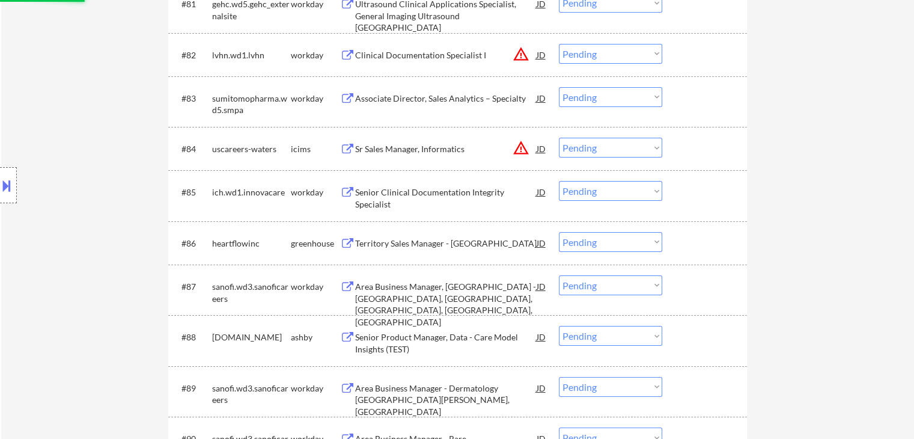
select select ""pending""
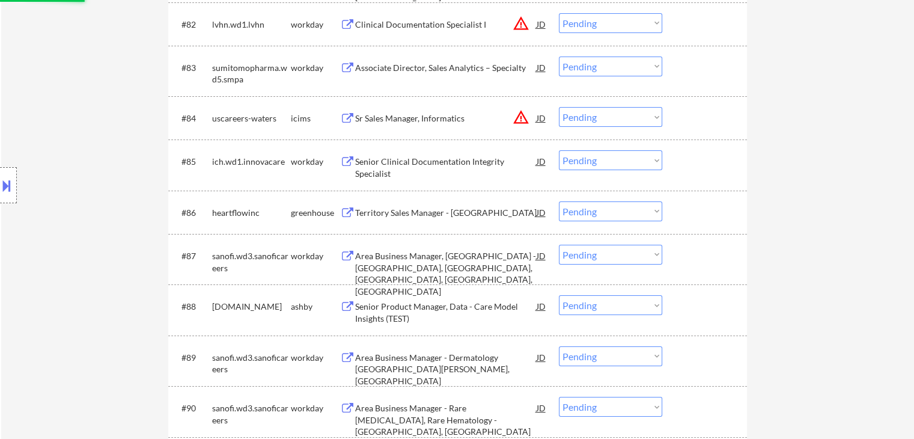
scroll to position [4486, 0]
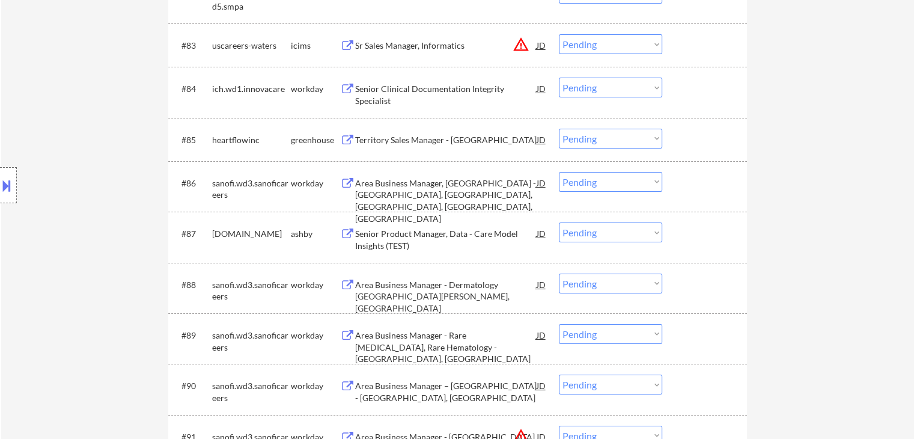
click at [379, 140] on div "Territory Sales Manager - Jacksonville" at bounding box center [445, 140] width 181 height 12
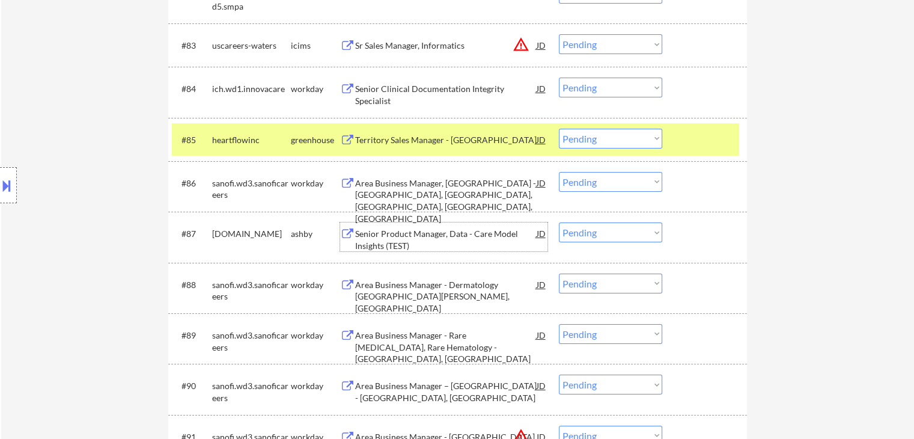
click at [368, 239] on div "Senior Product Manager, Data - Care Model Insights (TEST)" at bounding box center [445, 239] width 181 height 23
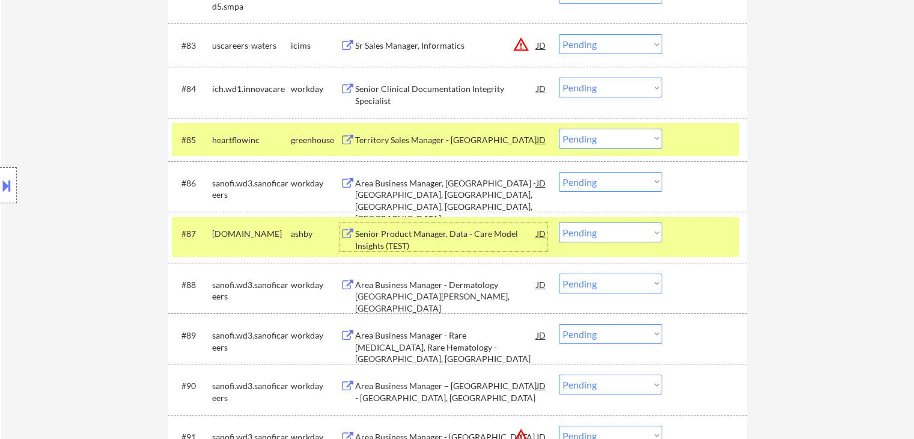
click at [598, 234] on select "Choose an option... Pending Applied Excluded (Questions) Excluded (Expired) Exc…" at bounding box center [610, 232] width 103 height 20
click at [559, 222] on select "Choose an option... Pending Applied Excluded (Questions) Excluded (Expired) Exc…" at bounding box center [610, 232] width 103 height 20
select select ""pending""
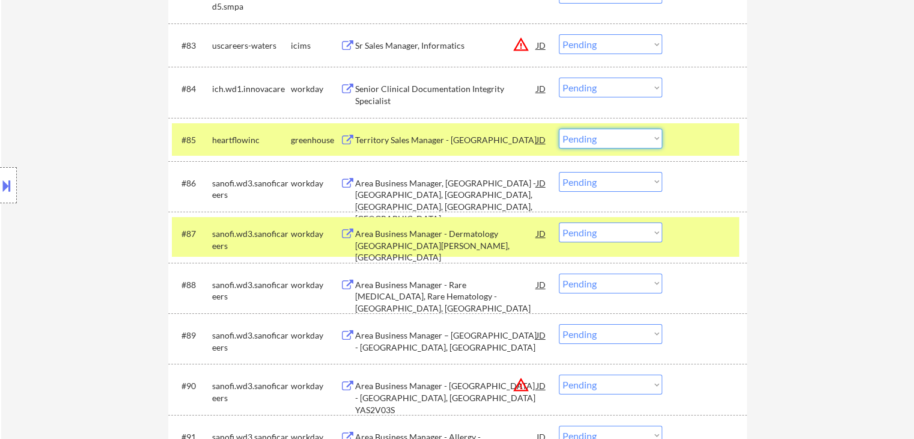
click at [601, 142] on select "Choose an option... Pending Applied Excluded (Questions) Excluded (Expired) Exc…" at bounding box center [610, 139] width 103 height 20
click at [559, 129] on select "Choose an option... Pending Applied Excluded (Questions) Excluded (Expired) Exc…" at bounding box center [610, 139] width 103 height 20
select select ""pending""
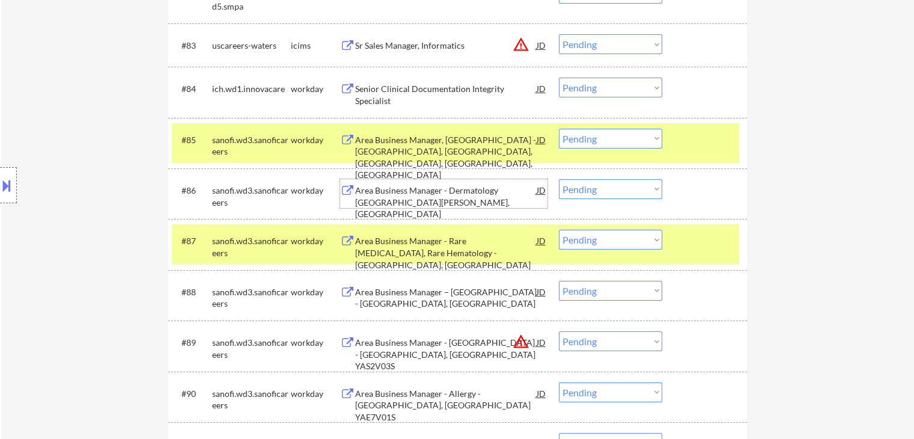
click at [397, 194] on div "Area Business Manager - Dermatology Fort Myers, FL" at bounding box center [445, 201] width 181 height 35
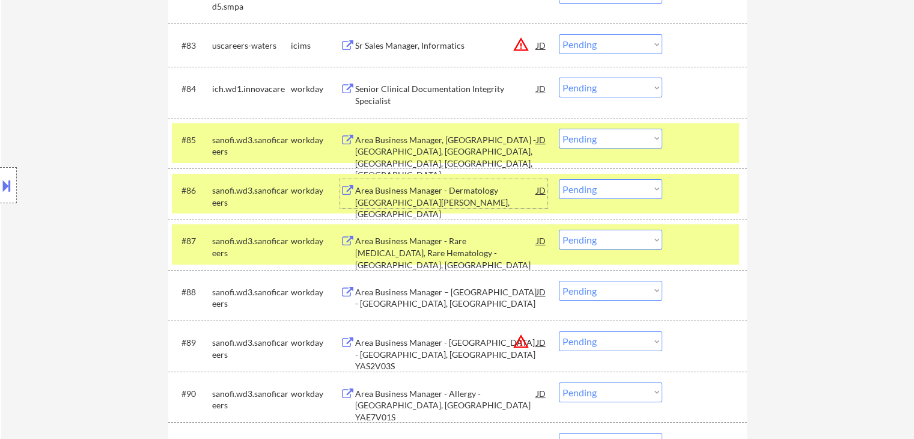
drag, startPoint x: 604, startPoint y: 186, endPoint x: 610, endPoint y: 197, distance: 12.6
click at [606, 186] on select "Choose an option... Pending Applied Excluded (Questions) Excluded (Expired) Exc…" at bounding box center [610, 189] width 103 height 20
click at [559, 179] on select "Choose an option... Pending Applied Excluded (Questions) Excluded (Expired) Exc…" at bounding box center [610, 189] width 103 height 20
click at [465, 141] on div "Area Business Manager, Hemophilia - MN, IA, NE, SD, ND" at bounding box center [445, 157] width 181 height 47
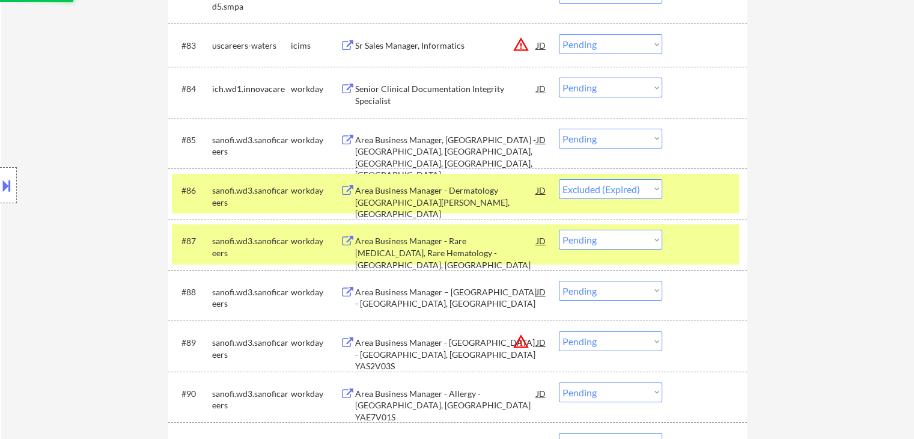
select select ""pending""
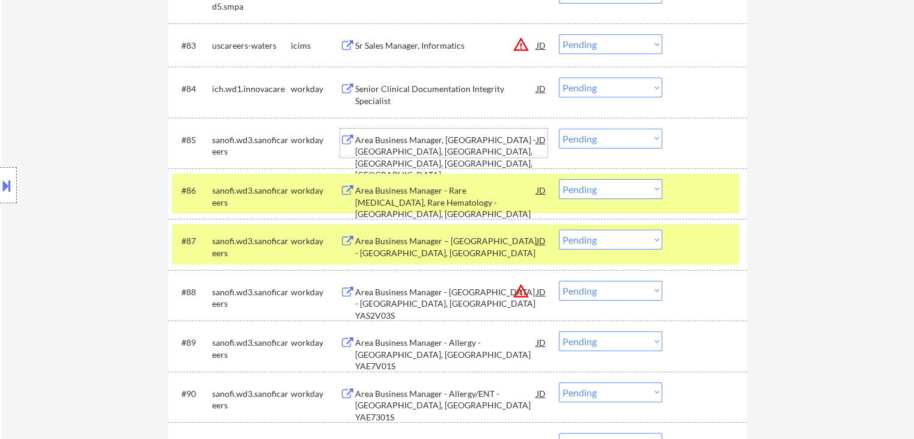
click at [583, 132] on select "Choose an option... Pending Applied Excluded (Questions) Excluded (Expired) Exc…" at bounding box center [610, 139] width 103 height 20
click at [559, 129] on select "Choose an option... Pending Applied Excluded (Questions) Excluded (Expired) Exc…" at bounding box center [610, 139] width 103 height 20
click at [420, 206] on div "Area Business Manager - Rare Blood Disorders, Rare Hematology - Long Island, NY" at bounding box center [445, 201] width 181 height 35
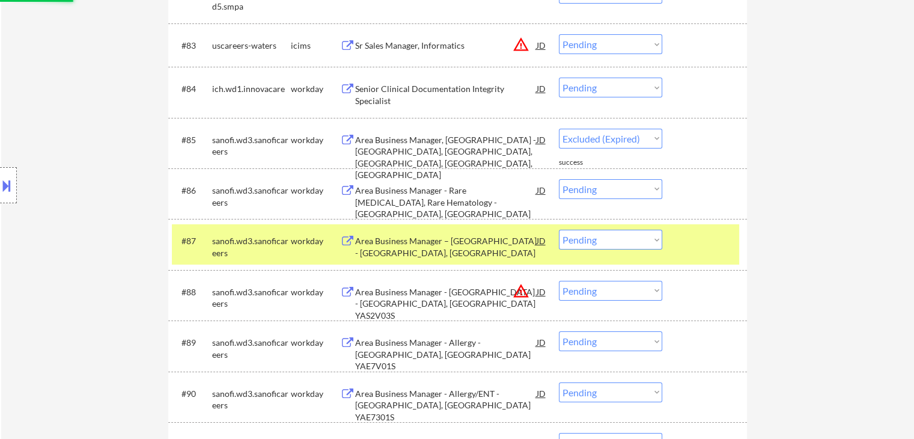
select select ""pending""
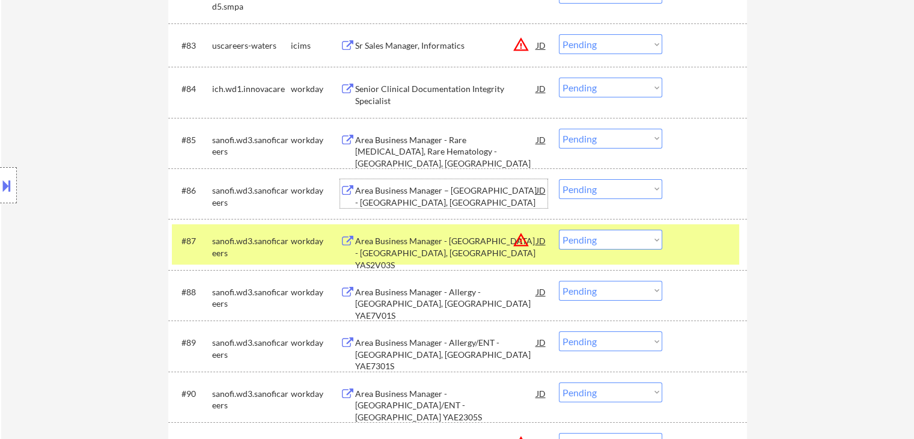
click at [612, 190] on select "Choose an option... Pending Applied Excluded (Questions) Excluded (Expired) Exc…" at bounding box center [610, 189] width 103 height 20
select select ""excluded__location_""
click at [559, 179] on select "Choose an option... Pending Applied Excluded (Questions) Excluded (Expired) Exc…" at bounding box center [610, 189] width 103 height 20
drag, startPoint x: 618, startPoint y: 133, endPoint x: 618, endPoint y: 145, distance: 12.0
click at [618, 133] on select "Choose an option... Pending Applied Excluded (Questions) Excluded (Expired) Exc…" at bounding box center [610, 139] width 103 height 20
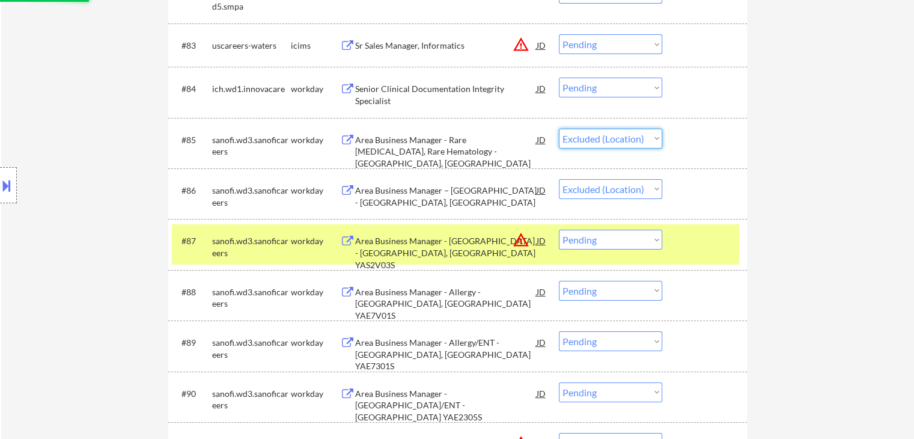
click at [559, 129] on select "Choose an option... Pending Applied Excluded (Questions) Excluded (Expired) Exc…" at bounding box center [610, 139] width 103 height 20
select select ""pending""
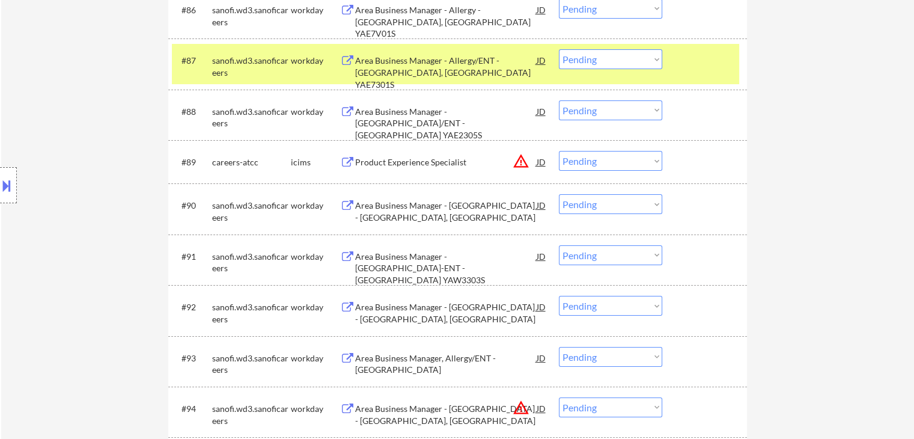
scroll to position [4726, 0]
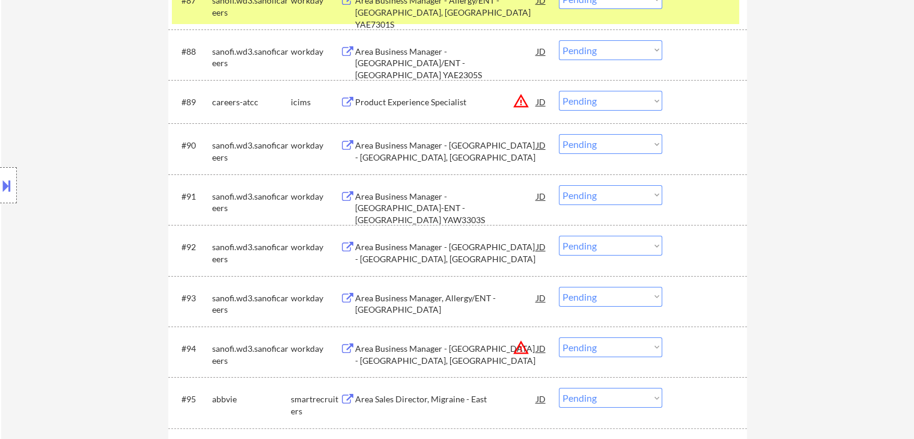
drag, startPoint x: 608, startPoint y: 145, endPoint x: 612, endPoint y: 153, distance: 8.9
click at [610, 148] on select "Choose an option... Pending Applied Excluded (Questions) Excluded (Expired) Exc…" at bounding box center [610, 144] width 103 height 20
click at [559, 134] on select "Choose an option... Pending Applied Excluded (Questions) Excluded (Expired) Exc…" at bounding box center [610, 144] width 103 height 20
select select ""pending""
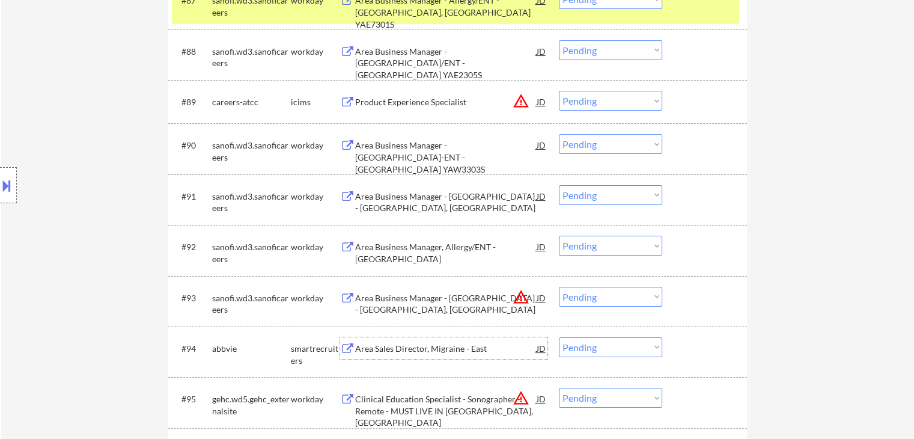
click at [432, 351] on div "Area Sales Director, Migraine - East" at bounding box center [445, 349] width 181 height 12
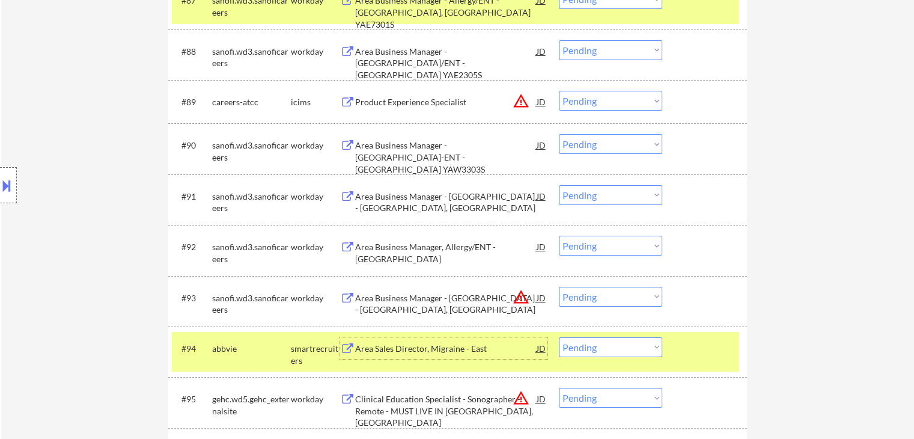
scroll to position [4906, 0]
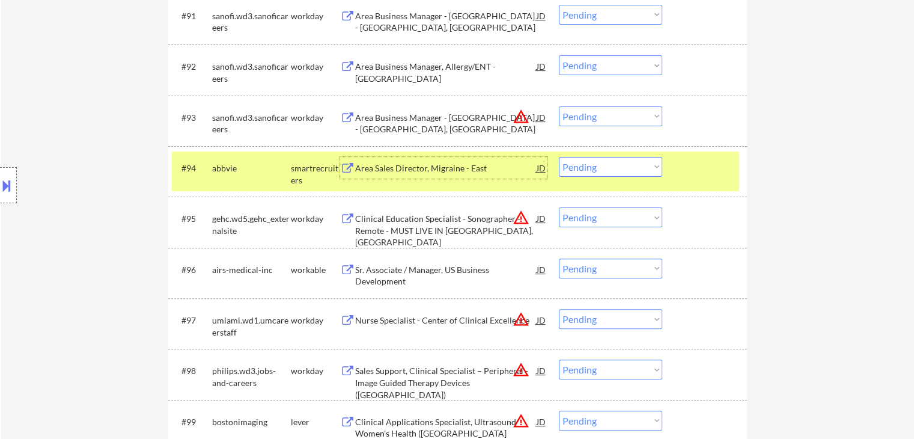
click at [611, 170] on select "Choose an option... Pending Applied Excluded (Questions) Excluded (Expired) Exc…" at bounding box center [610, 167] width 103 height 20
click at [559, 157] on select "Choose an option... Pending Applied Excluded (Questions) Excluded (Expired) Exc…" at bounding box center [610, 167] width 103 height 20
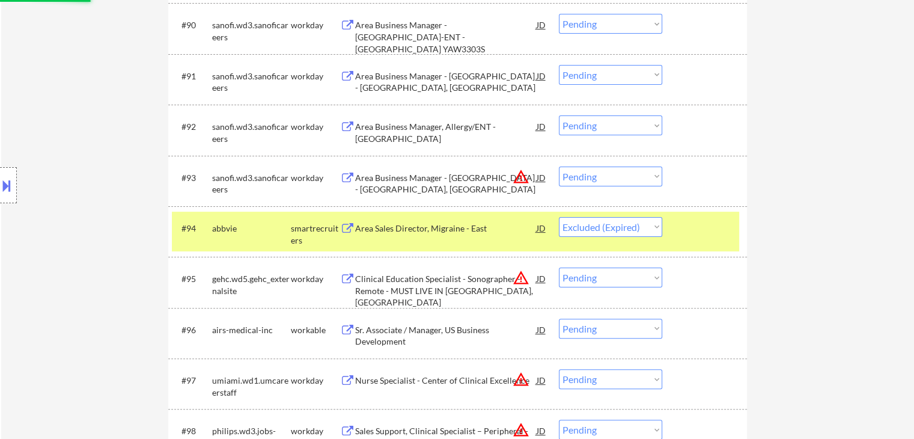
click at [592, 117] on select "Choose an option... Pending Applied Excluded (Questions) Excluded (Expired) Exc…" at bounding box center [610, 125] width 103 height 20
select select ""pending""
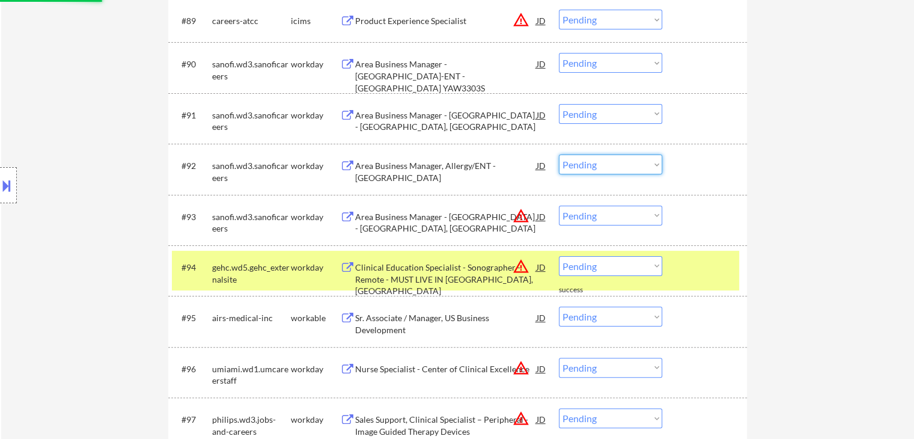
scroll to position [4786, 0]
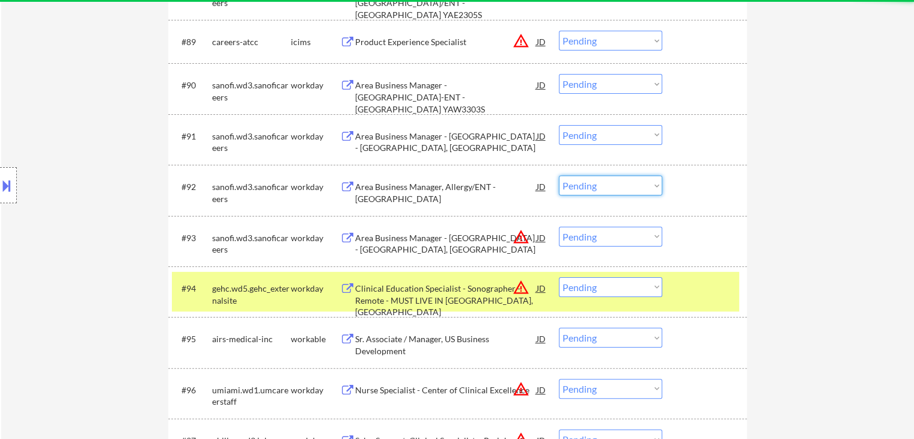
click at [411, 186] on div "Area Business Manager, Allergy/ENT - Tampa N, FL YAS2310S" at bounding box center [445, 192] width 181 height 23
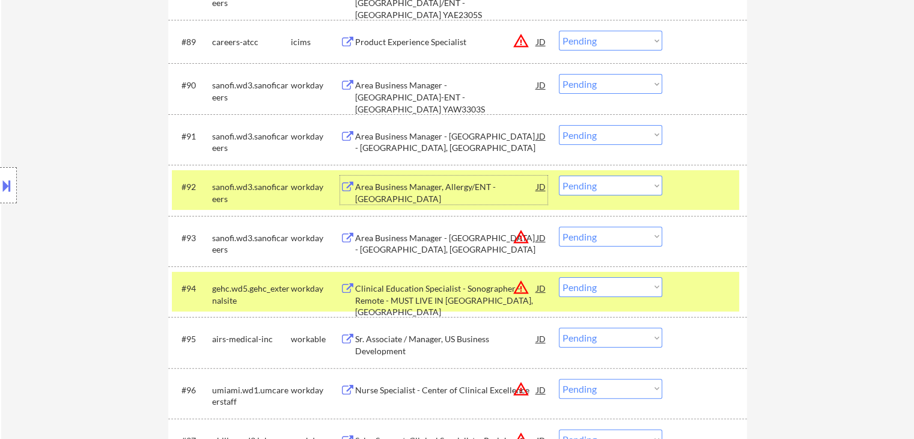
drag, startPoint x: 623, startPoint y: 136, endPoint x: 625, endPoint y: 143, distance: 6.9
click at [623, 136] on select "Choose an option... Pending Applied Excluded (Questions) Excluded (Expired) Exc…" at bounding box center [610, 135] width 103 height 20
click at [559, 125] on select "Choose an option... Pending Applied Excluded (Questions) Excluded (Expired) Exc…" at bounding box center [610, 135] width 103 height 20
select select ""pending""
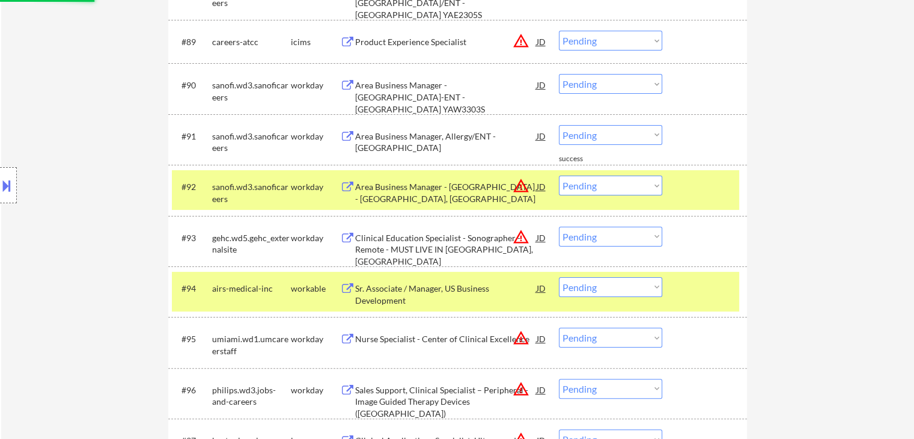
click at [591, 78] on select "Choose an option... Pending Applied Excluded (Questions) Excluded (Expired) Exc…" at bounding box center [610, 84] width 103 height 20
click at [559, 74] on select "Choose an option... Pending Applied Excluded (Questions) Excluded (Expired) Exc…" at bounding box center [610, 84] width 103 height 20
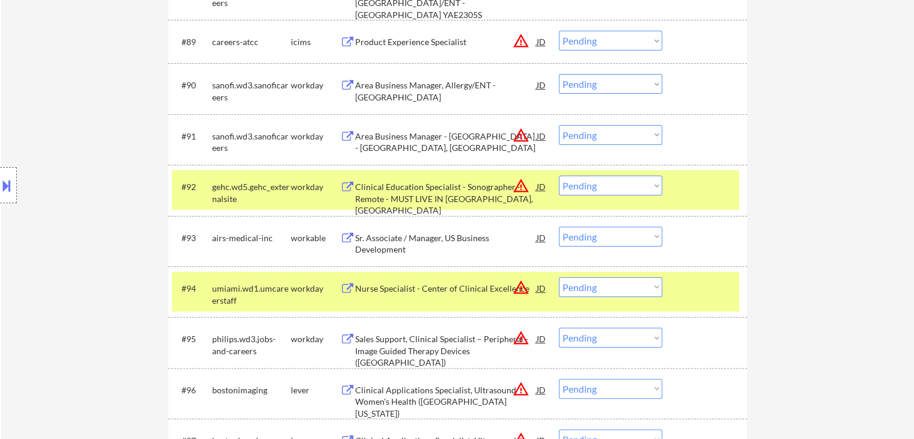
drag, startPoint x: 589, startPoint y: 82, endPoint x: 591, endPoint y: 90, distance: 7.3
click at [590, 82] on select "Choose an option... Pending Applied Excluded (Questions) Excluded (Expired) Exc…" at bounding box center [610, 84] width 103 height 20
click at [559, 74] on select "Choose an option... Pending Applied Excluded (Questions) Excluded (Expired) Exc…" at bounding box center [610, 84] width 103 height 20
select select ""pending""
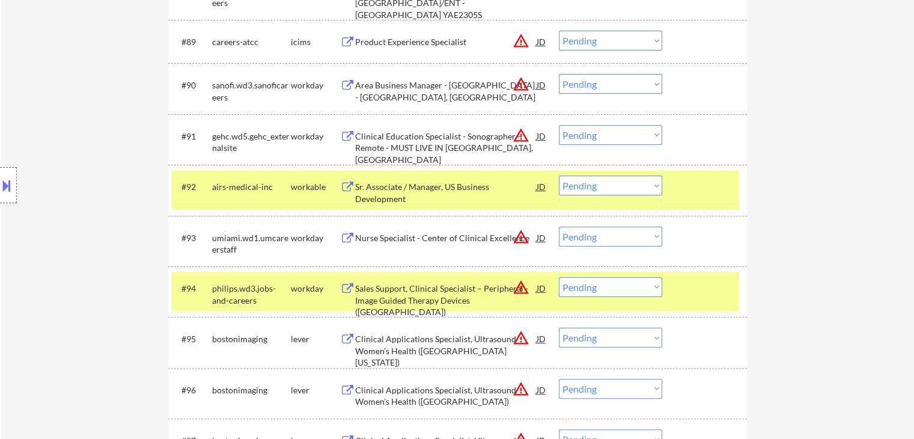
scroll to position [4846, 0]
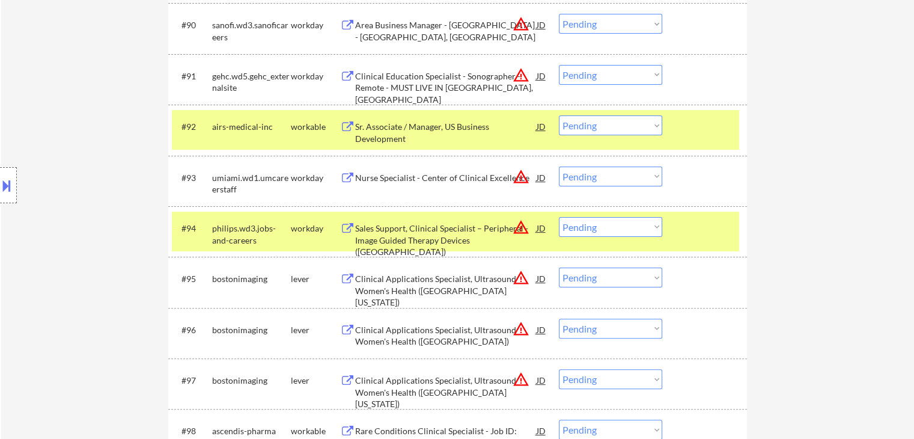
click at [371, 131] on div "Sr. Associate / Manager, US Business Development" at bounding box center [445, 132] width 181 height 23
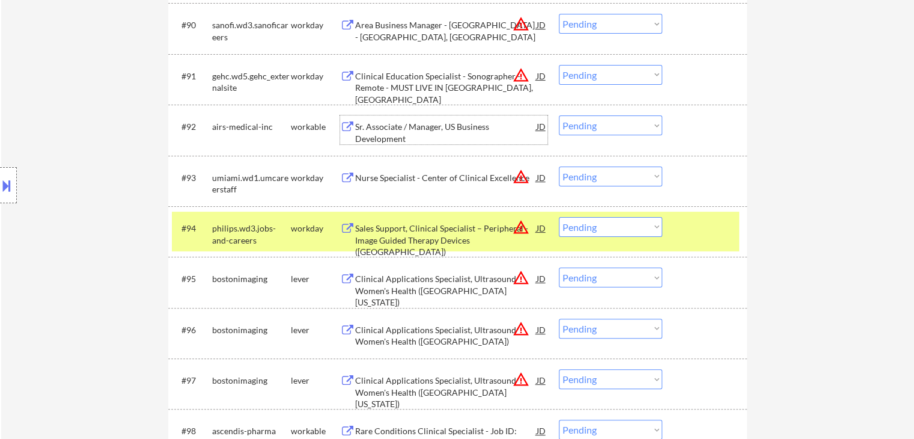
click at [613, 135] on div "#92 airs-medical-inc workable Sr. Associate / Manager, US Business Development …" at bounding box center [455, 130] width 567 height 40
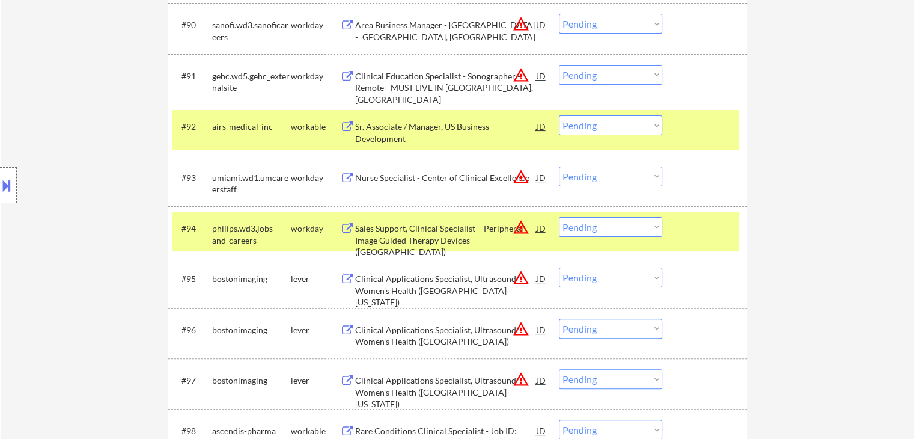
click at [618, 133] on select "Choose an option... Pending Applied Excluded (Questions) Excluded (Expired) Exc…" at bounding box center [610, 125] width 103 height 20
click at [559, 115] on select "Choose an option... Pending Applied Excluded (Questions) Excluded (Expired) Exc…" at bounding box center [610, 125] width 103 height 20
select select ""pending""
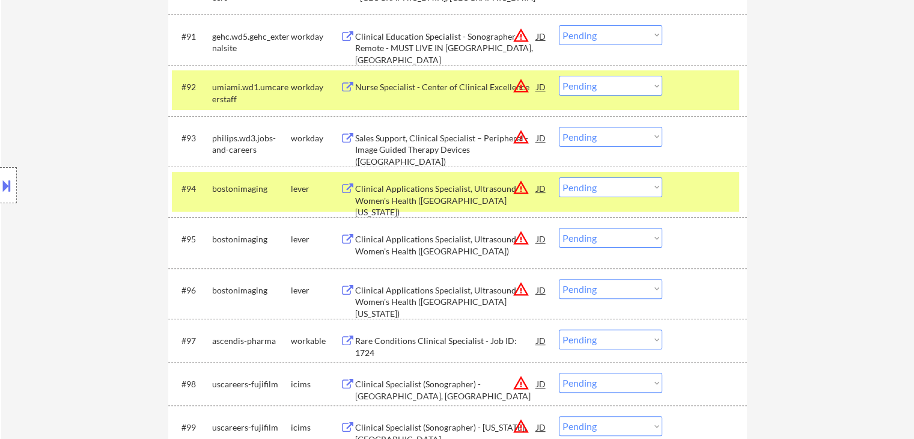
scroll to position [4966, 0]
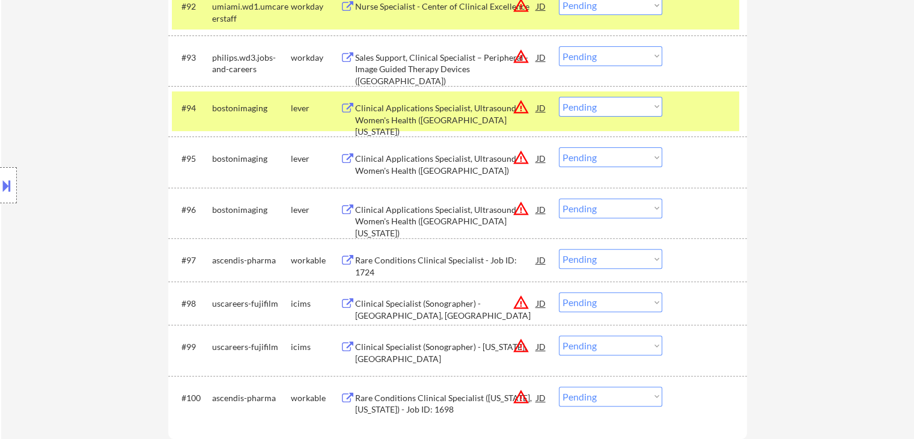
click at [591, 210] on select "Choose an option... Pending Applied Excluded (Questions) Excluded (Expired) Exc…" at bounding box center [610, 208] width 103 height 20
click at [559, 198] on select "Choose an option... Pending Applied Excluded (Questions) Excluded (Expired) Exc…" at bounding box center [610, 208] width 103 height 20
click at [595, 159] on select "Choose an option... Pending Applied Excluded (Questions) Excluded (Expired) Exc…" at bounding box center [610, 157] width 103 height 20
select select ""pending""
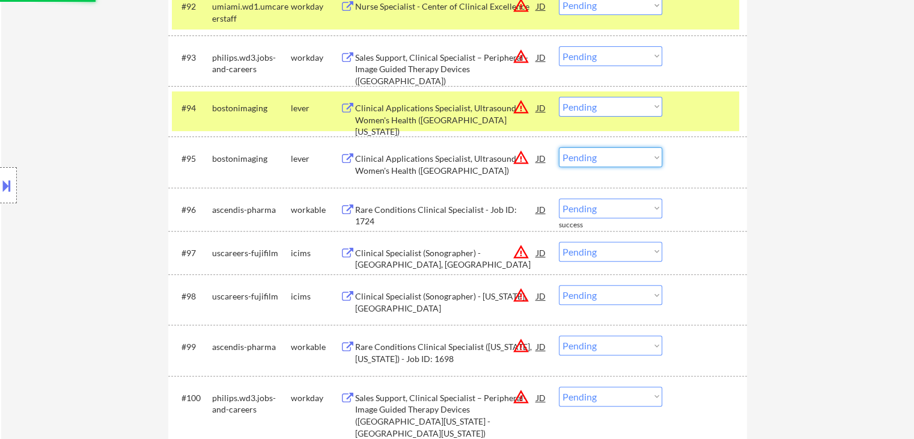
select select ""excluded__location_""
click at [559, 147] on select "Choose an option... Pending Applied Excluded (Questions) Excluded (Expired) Exc…" at bounding box center [610, 157] width 103 height 20
click at [606, 110] on select "Choose an option... Pending Applied Excluded (Questions) Excluded (Expired) Exc…" at bounding box center [610, 107] width 103 height 20
select select ""excluded__location_""
click at [559, 97] on select "Choose an option... Pending Applied Excluded (Questions) Excluded (Expired) Exc…" at bounding box center [610, 107] width 103 height 20
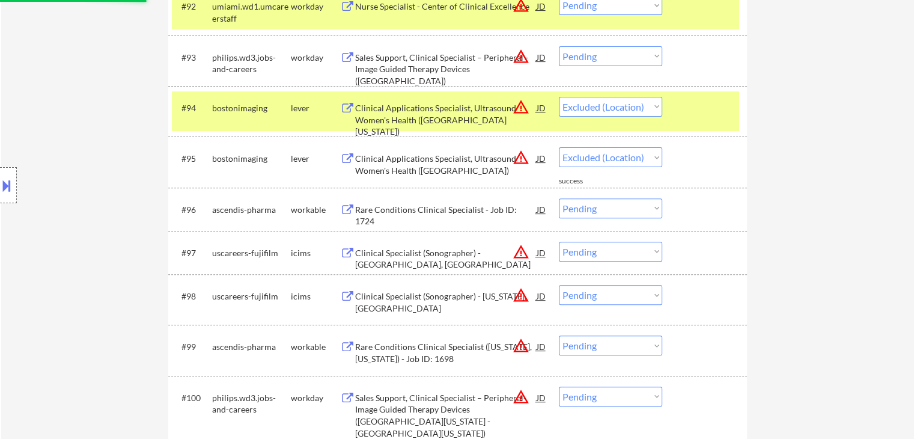
select select ""pending""
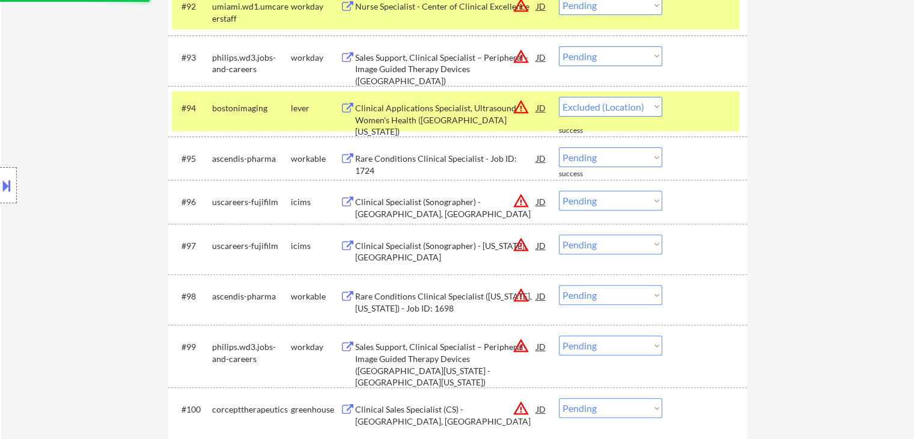
select select ""pending""
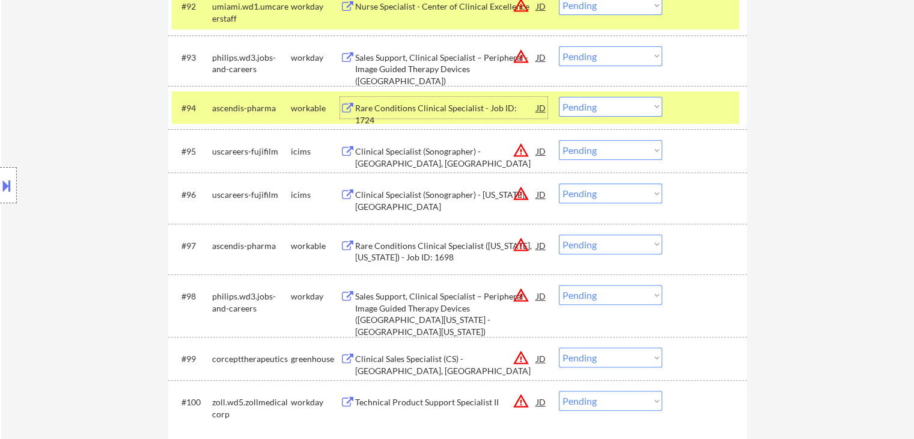
click at [368, 108] on div "Rare Conditions Clinical Specialist - Job ID: 1724" at bounding box center [445, 113] width 181 height 23
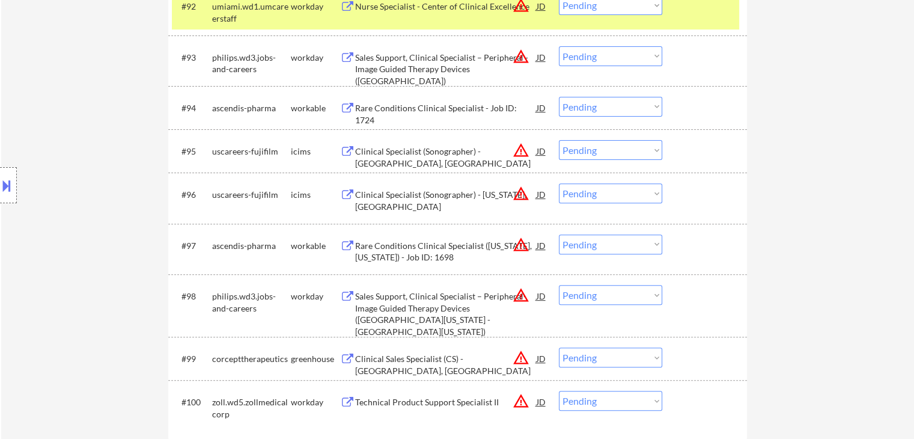
click at [0, 191] on button at bounding box center [6, 185] width 13 height 20
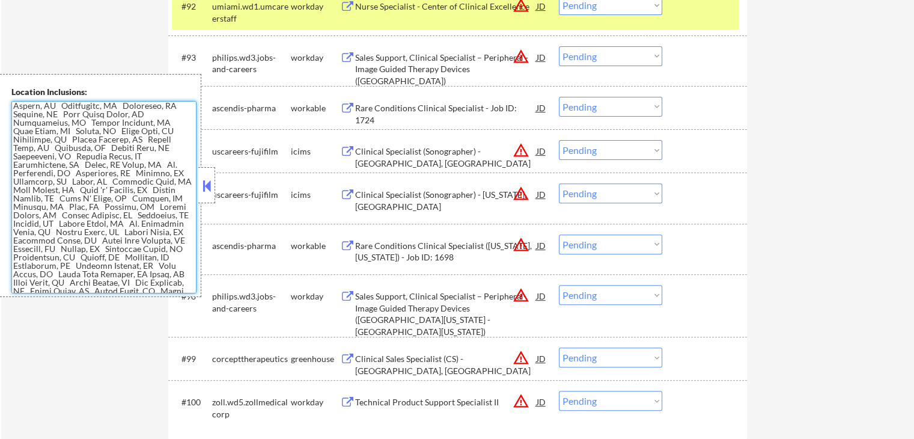
scroll to position [163, 0]
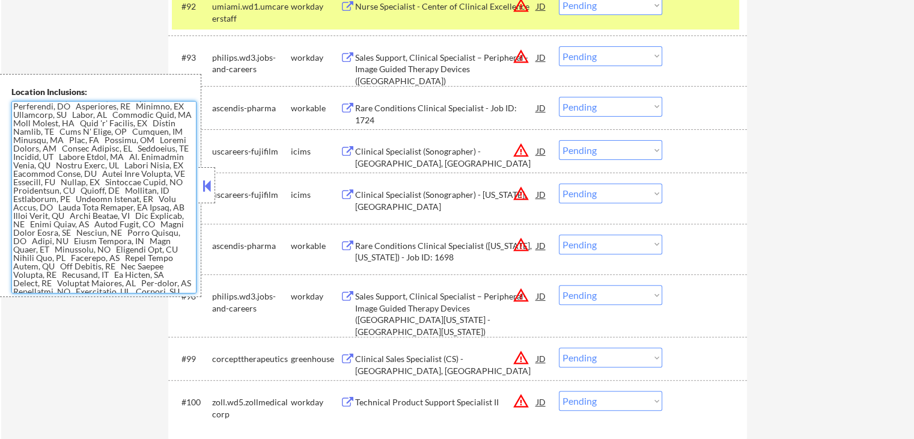
drag, startPoint x: 110, startPoint y: 147, endPoint x: 147, endPoint y: 291, distance: 148.8
click at [147, 291] on textarea at bounding box center [103, 197] width 185 height 192
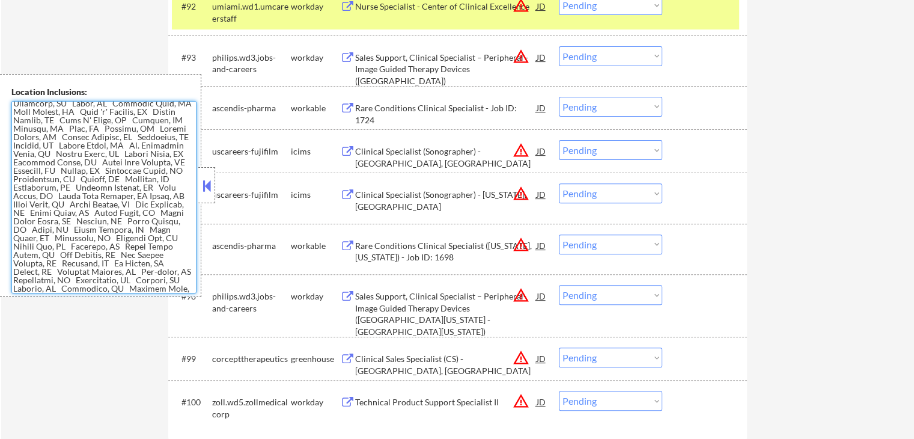
click at [137, 264] on textarea at bounding box center [103, 197] width 185 height 192
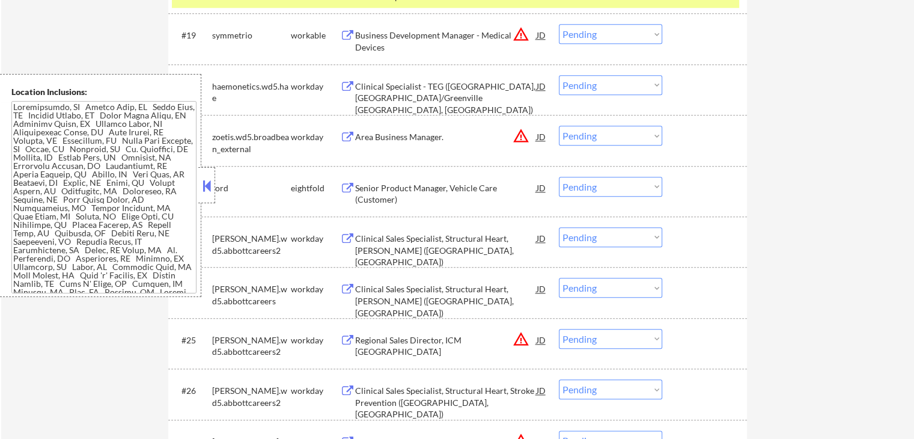
scroll to position [1256, 0]
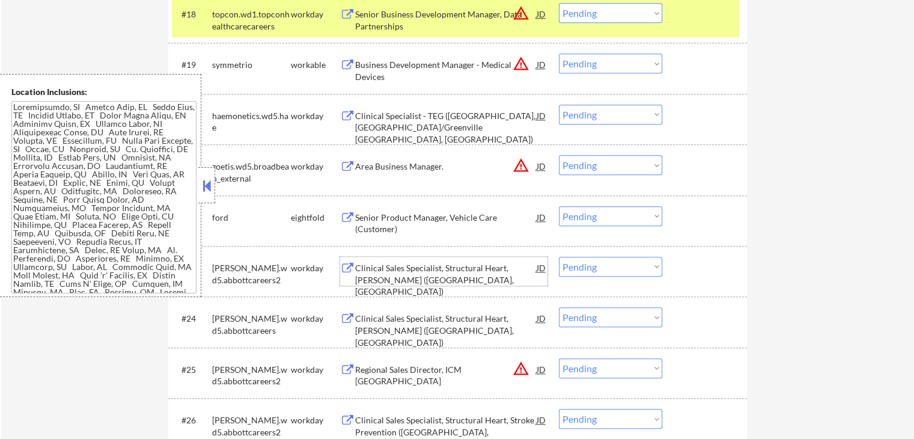
click at [435, 266] on div "Clinical Sales Specialist, Structural Heart, TEER (Atlanta, GA)" at bounding box center [445, 279] width 181 height 35
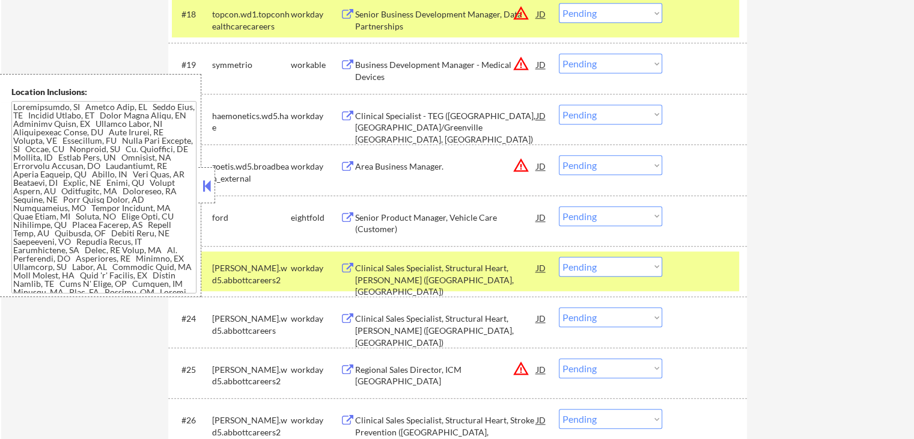
click at [408, 318] on div "Clinical Sales Specialist, Structural Heart, TEER (Atlanta, GA)" at bounding box center [445, 329] width 181 height 35
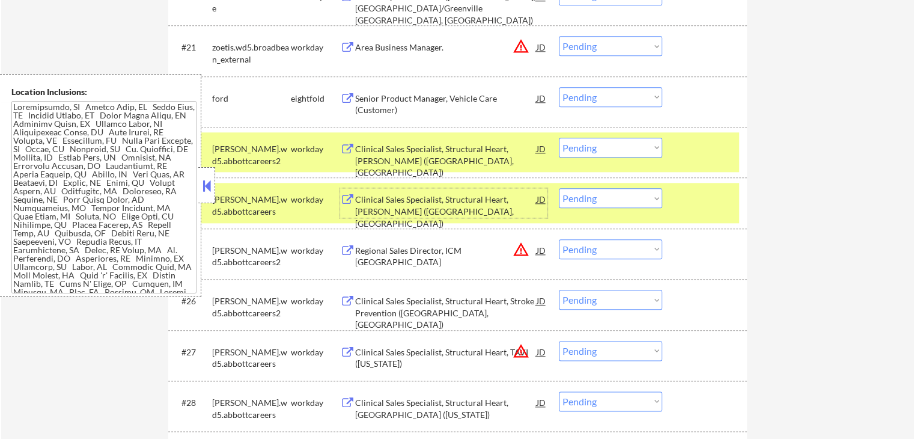
scroll to position [1376, 0]
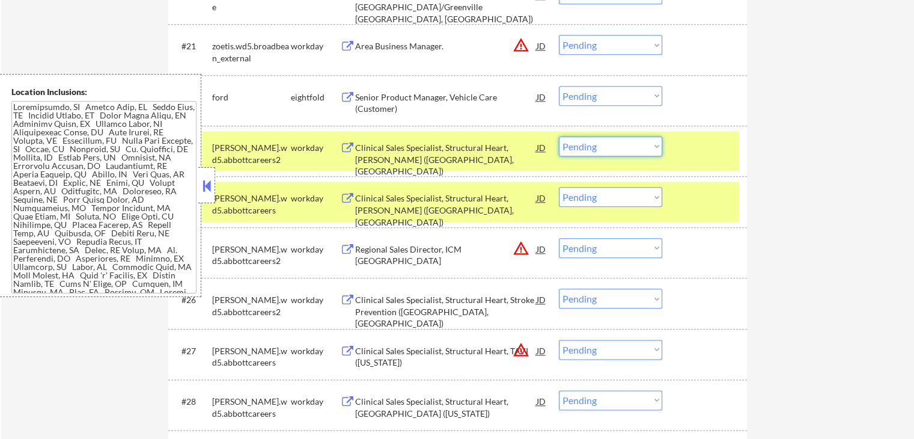
click at [611, 145] on select "Choose an option... Pending Applied Excluded (Questions) Excluded (Expired) Exc…" at bounding box center [610, 146] width 103 height 20
select select ""excluded__expired_""
click at [559, 136] on select "Choose an option... Pending Applied Excluded (Questions) Excluded (Expired) Exc…" at bounding box center [610, 146] width 103 height 20
click at [616, 198] on select "Choose an option... Pending Applied Excluded (Questions) Excluded (Expired) Exc…" at bounding box center [610, 197] width 103 height 20
select select ""excluded""
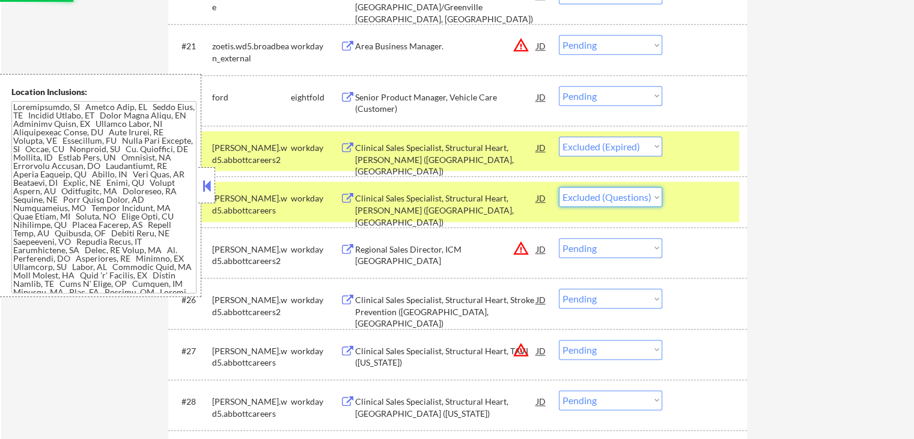
click at [559, 187] on select "Choose an option... Pending Applied Excluded (Questions) Excluded (Expired) Exc…" at bounding box center [610, 197] width 103 height 20
click at [627, 203] on select "Choose an option... Pending Applied Excluded (Questions) Excluded (Expired) Exc…" at bounding box center [610, 197] width 103 height 20
select select ""pending""
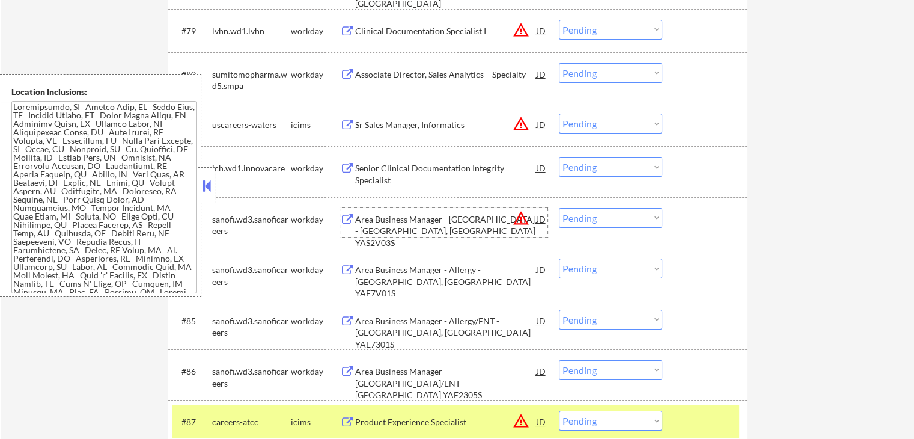
click at [464, 221] on div "Area Business Manager - Allergy - Macon, GA YAS2V03S" at bounding box center [445, 230] width 181 height 35
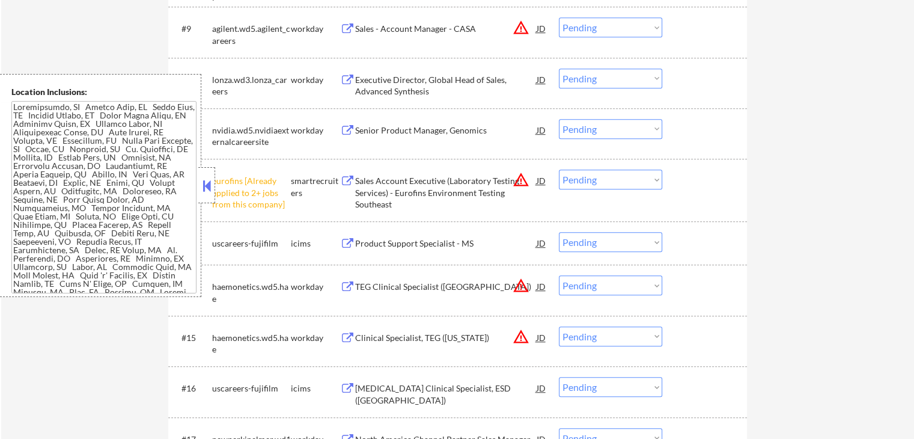
scroll to position [781, 0]
drag, startPoint x: 616, startPoint y: 175, endPoint x: 618, endPoint y: 184, distance: 9.8
click at [617, 175] on select "Choose an option... Pending Applied Excluded (Questions) Excluded (Expired) Exc…" at bounding box center [610, 179] width 103 height 20
click at [559, 169] on select "Choose an option... Pending Applied Excluded (Questions) Excluded (Expired) Exc…" at bounding box center [610, 179] width 103 height 20
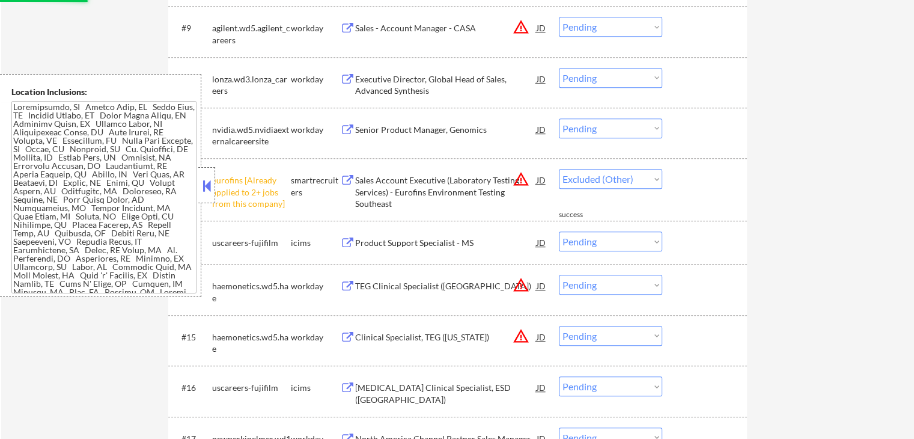
select select ""pending""
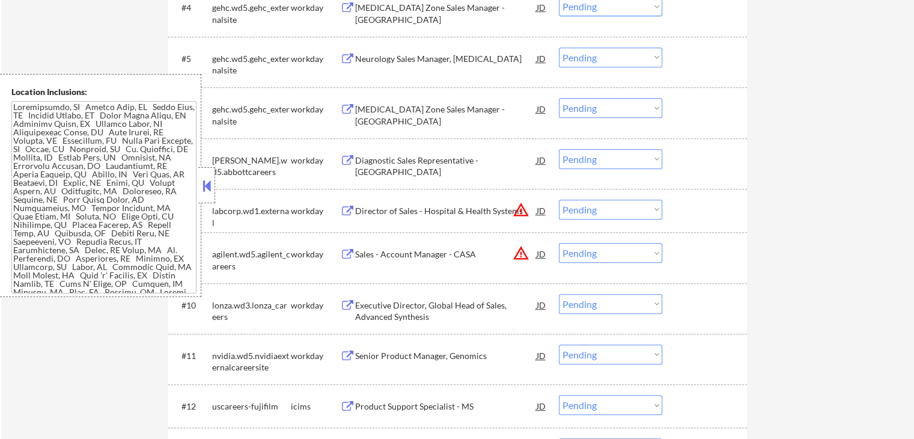
scroll to position [555, 0]
click at [417, 157] on div "Diagnostic Sales Representative - GA" at bounding box center [445, 165] width 181 height 23
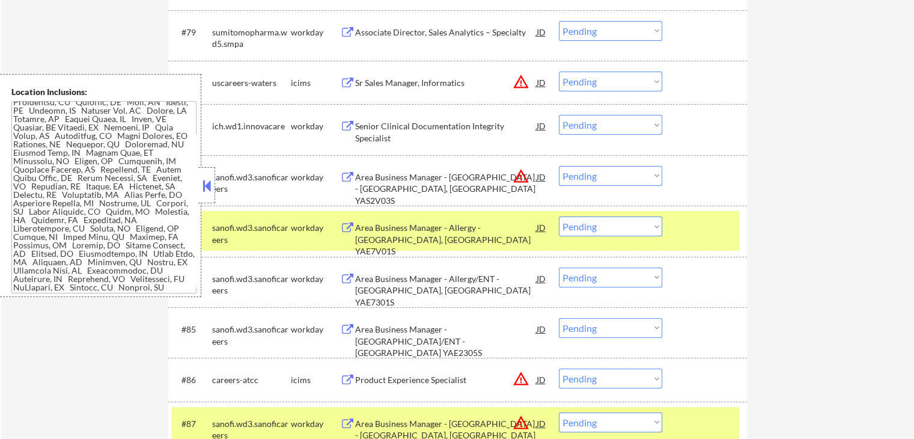
scroll to position [4302, 0]
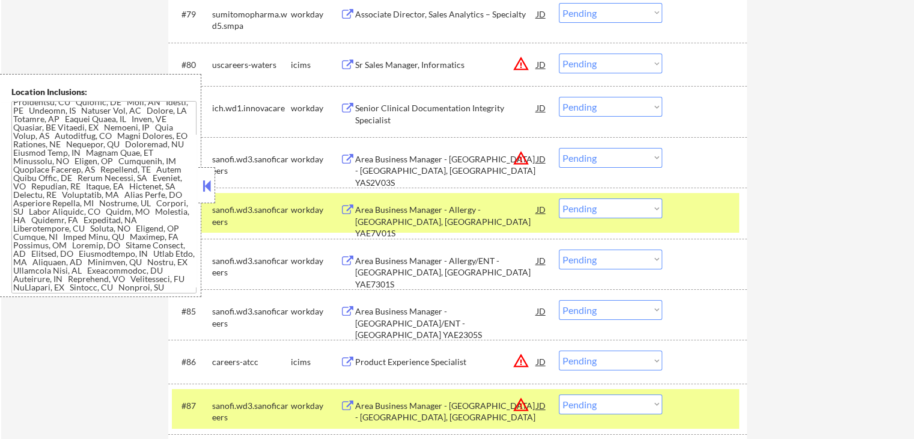
click at [595, 147] on div "#82 sanofi.wd3.sanoficareers workday Area Business Manager - Allergy - Macon, G…" at bounding box center [455, 162] width 567 height 40
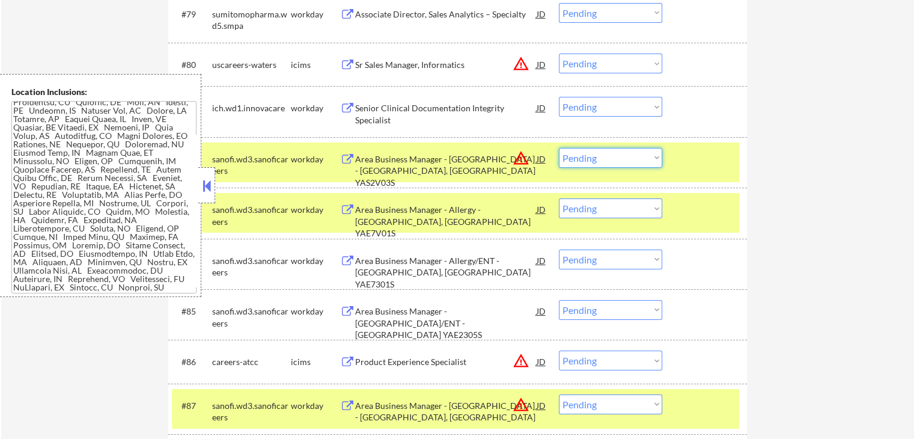
click at [599, 155] on select "Choose an option... Pending Applied Excluded (Questions) Excluded (Expired) Exc…" at bounding box center [610, 158] width 103 height 20
click at [559, 148] on select "Choose an option... Pending Applied Excluded (Questions) Excluded (Expired) Exc…" at bounding box center [610, 158] width 103 height 20
select select ""pending""
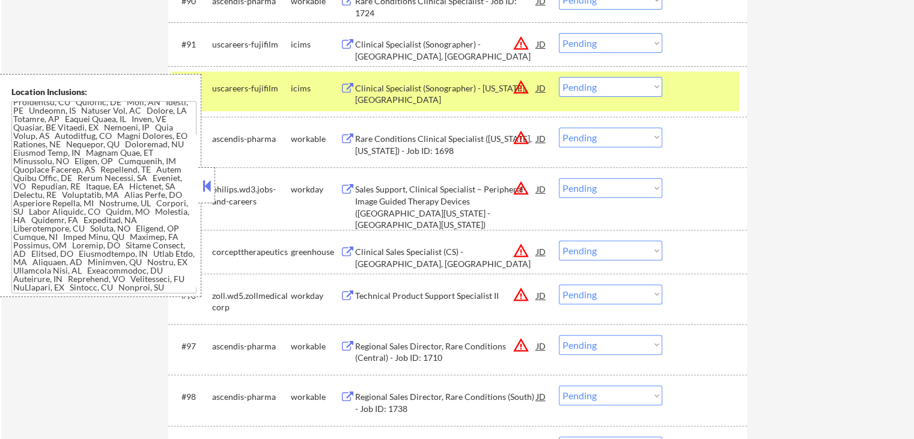
scroll to position [495, 0]
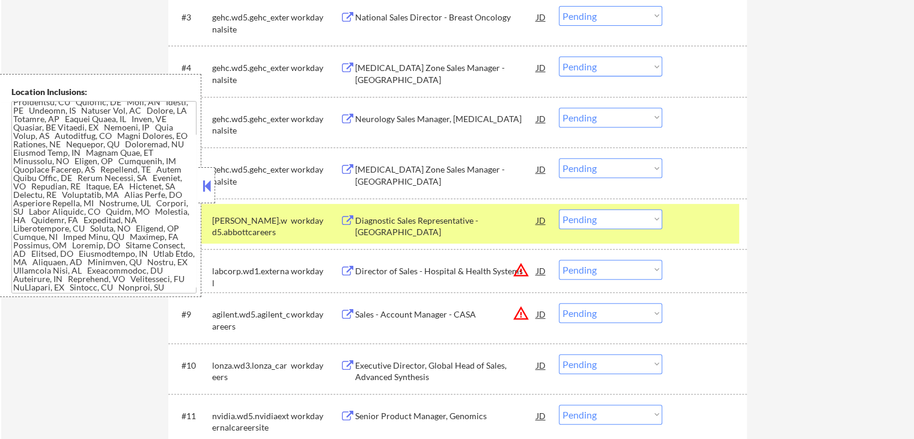
drag, startPoint x: 627, startPoint y: 217, endPoint x: 627, endPoint y: 227, distance: 9.6
click at [627, 219] on select "Choose an option... Pending Applied Excluded (Questions) Excluded (Expired) Exc…" at bounding box center [610, 219] width 103 height 20
click at [559, 209] on select "Choose an option... Pending Applied Excluded (Questions) Excluded (Expired) Exc…" at bounding box center [610, 219] width 103 height 20
select select ""pending""
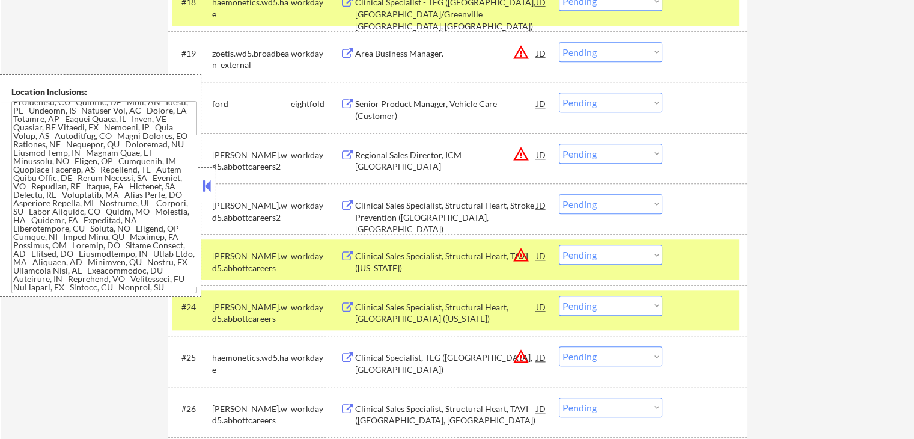
scroll to position [1276, 0]
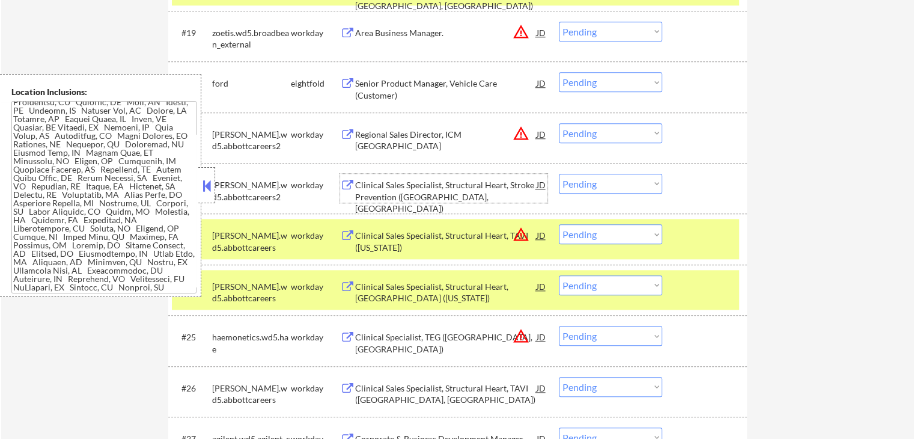
click at [432, 195] on div "Clinical Sales Specialist, Structural Heart, Stroke Prevention (Jacksonville, F…" at bounding box center [445, 196] width 181 height 35
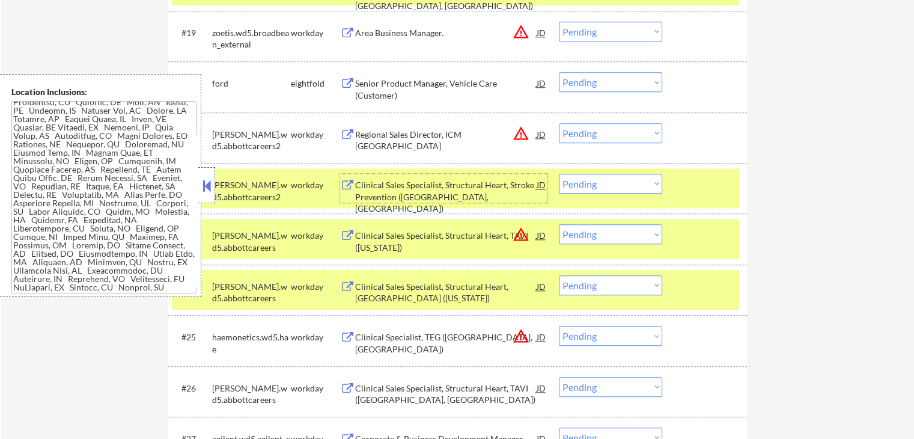
click at [609, 187] on select "Choose an option... Pending Applied Excluded (Questions) Excluded (Expired) Exc…" at bounding box center [610, 184] width 103 height 20
click at [559, 174] on select "Choose an option... Pending Applied Excluded (Questions) Excluded (Expired) Exc…" at bounding box center [610, 184] width 103 height 20
click at [446, 242] on div "Clinical Sales Specialist, Structural Heart, TAVI (Louisiana)" at bounding box center [445, 241] width 181 height 23
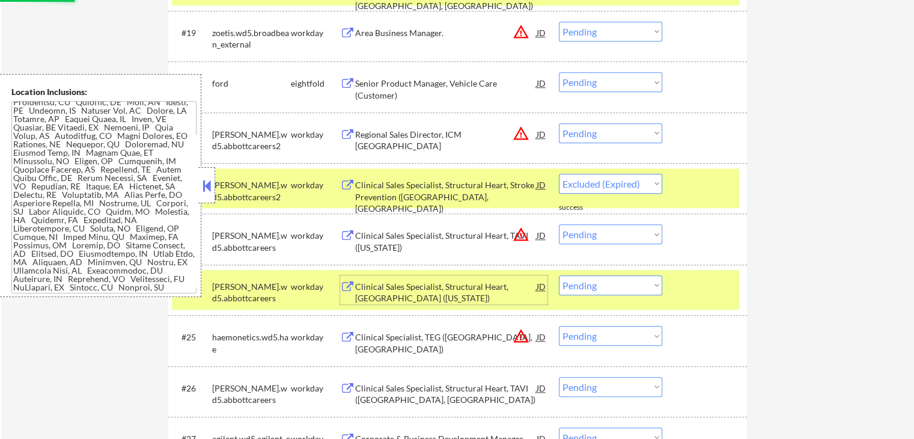
click at [427, 287] on div "Clinical Sales Specialist, Structural Heart, TAVI (Pennsylvania)" at bounding box center [445, 292] width 181 height 23
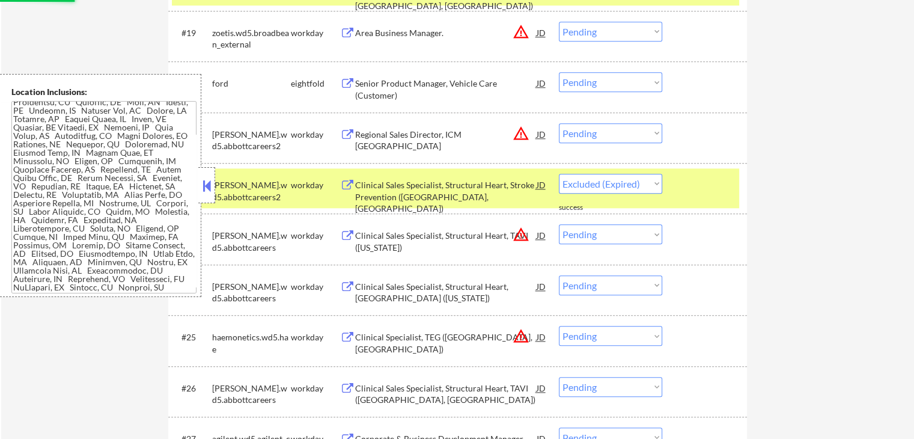
select select ""pending""
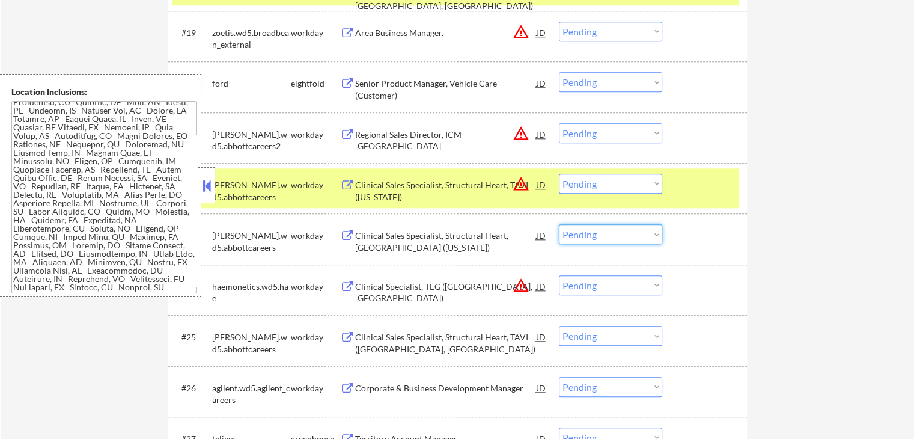
click at [582, 238] on select "Choose an option... Pending Applied Excluded (Questions) Excluded (Expired) Exc…" at bounding box center [610, 234] width 103 height 20
select select ""excluded__expired_""
click at [559, 224] on select "Choose an option... Pending Applied Excluded (Questions) Excluded (Expired) Exc…" at bounding box center [610, 234] width 103 height 20
click at [606, 178] on select "Choose an option... Pending Applied Excluded (Questions) Excluded (Expired) Exc…" at bounding box center [610, 184] width 103 height 20
select select ""excluded__expired_""
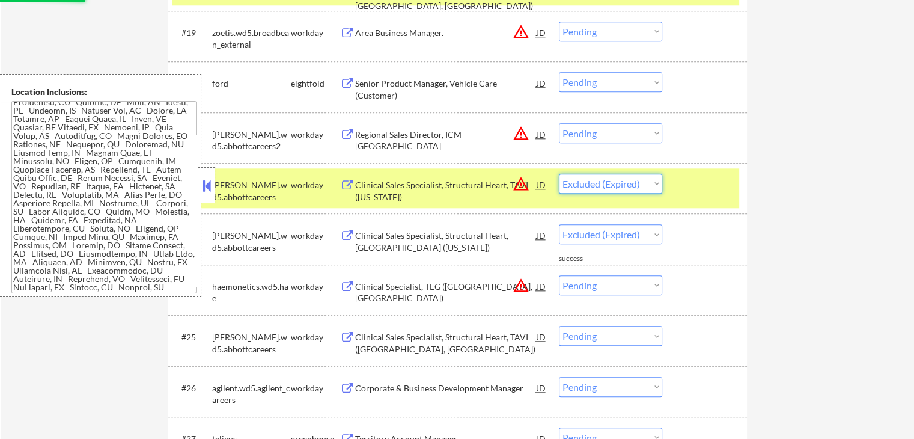
click at [559, 174] on select "Choose an option... Pending Applied Excluded (Questions) Excluded (Expired) Exc…" at bounding box center [610, 184] width 103 height 20
select select ""pending""
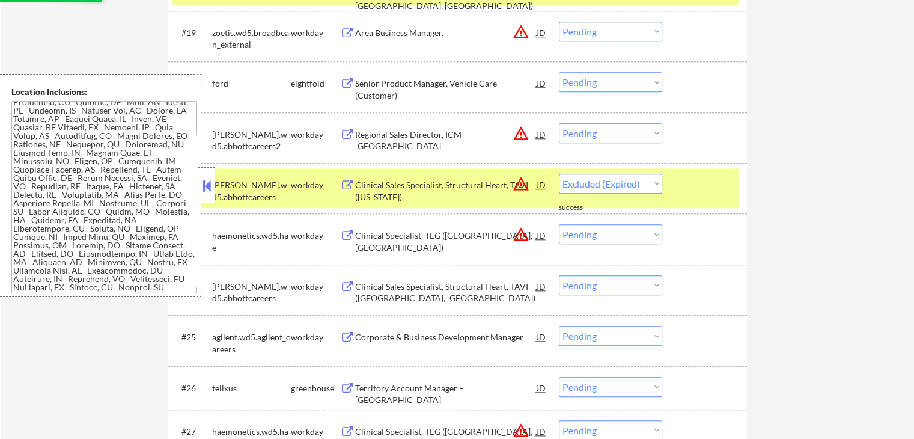
select select ""pending""
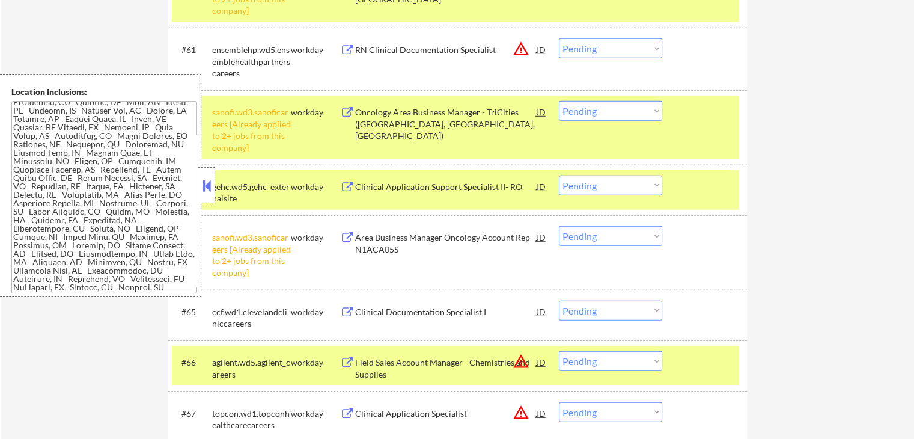
scroll to position [3440, 0]
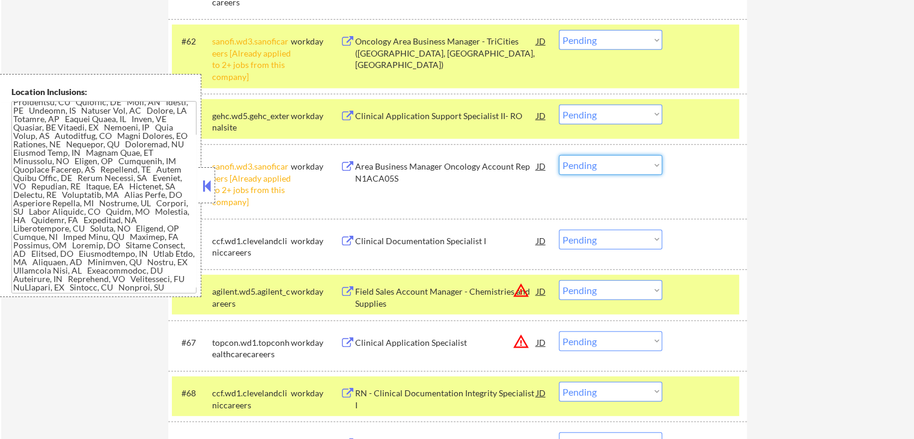
click at [609, 168] on select "Choose an option... Pending Applied Excluded (Questions) Excluded (Expired) Exc…" at bounding box center [610, 165] width 103 height 20
click at [559, 155] on select "Choose an option... Pending Applied Excluded (Questions) Excluded (Expired) Exc…" at bounding box center [610, 165] width 103 height 20
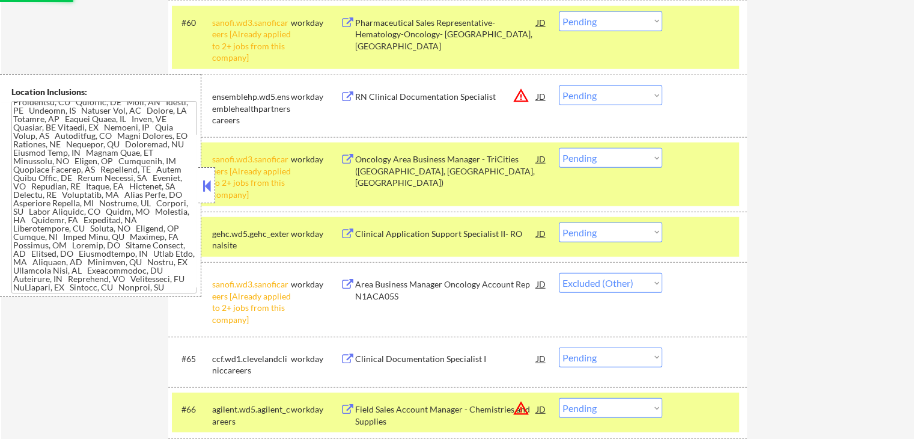
scroll to position [3319, 0]
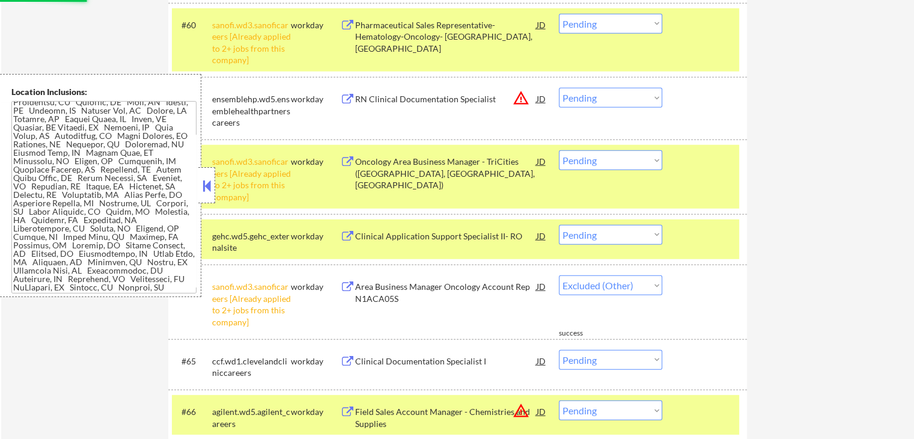
drag, startPoint x: 605, startPoint y: 159, endPoint x: 614, endPoint y: 167, distance: 11.5
click at [607, 159] on select "Choose an option... Pending Applied Excluded (Questions) Excluded (Expired) Exc…" at bounding box center [610, 160] width 103 height 20
select select ""pending""
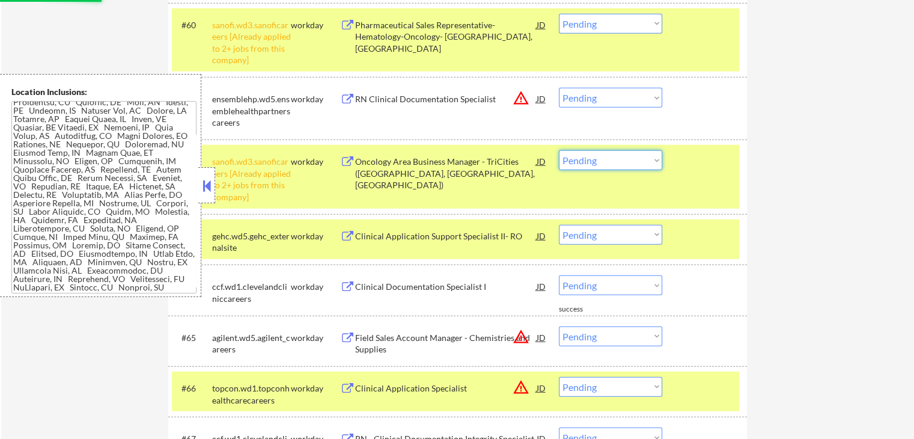
select select ""excluded__other_""
click at [559, 150] on select "Choose an option... Pending Applied Excluded (Questions) Excluded (Expired) Exc…" at bounding box center [610, 160] width 103 height 20
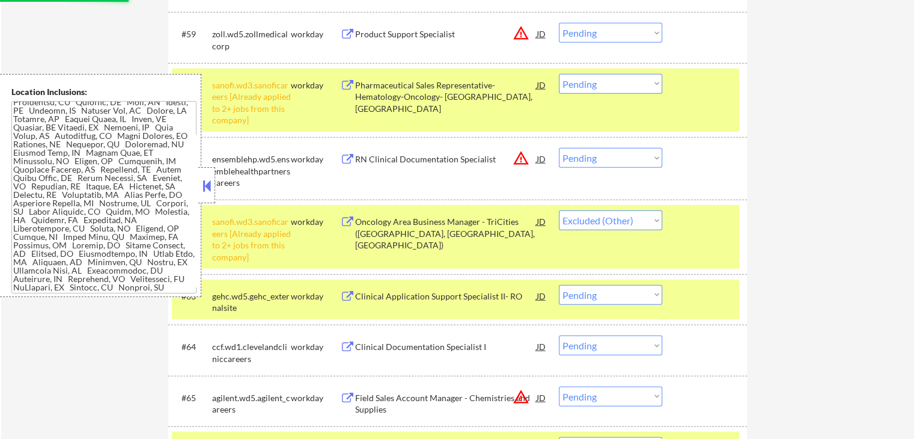
scroll to position [3199, 0]
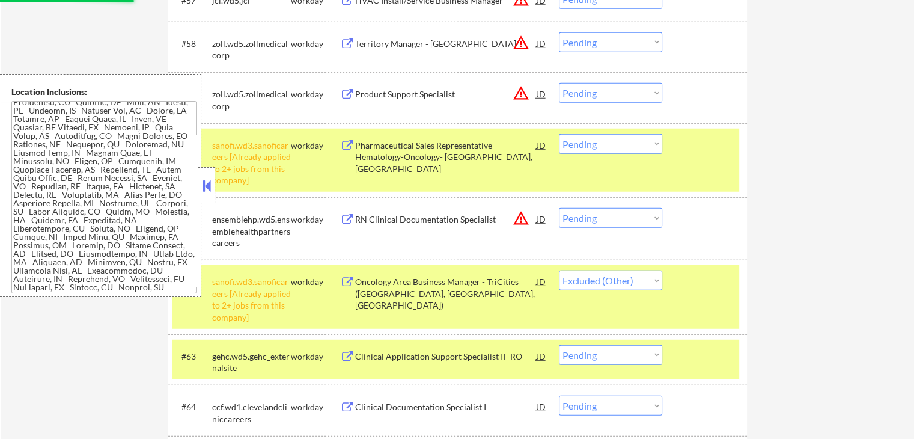
drag, startPoint x: 619, startPoint y: 144, endPoint x: 620, endPoint y: 150, distance: 6.1
click at [619, 144] on select "Choose an option... Pending Applied Excluded (Questions) Excluded (Expired) Exc…" at bounding box center [610, 144] width 103 height 20
click at [559, 134] on select "Choose an option... Pending Applied Excluded (Questions) Excluded (Expired) Exc…" at bounding box center [610, 144] width 103 height 20
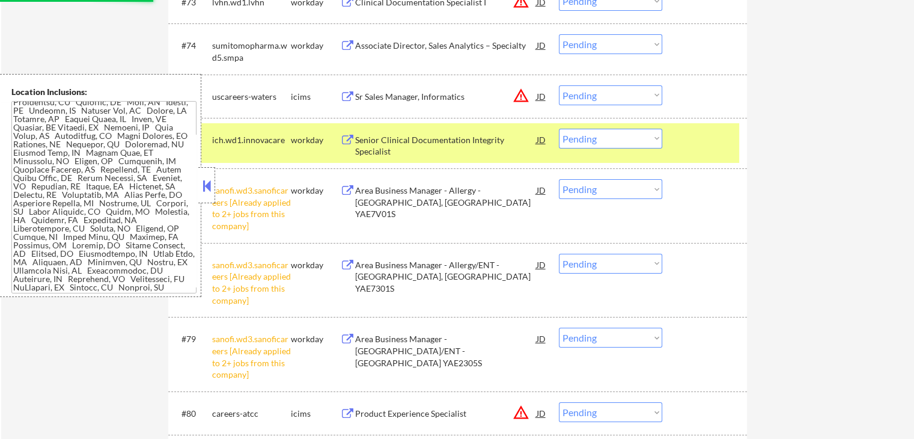
select select ""pending""
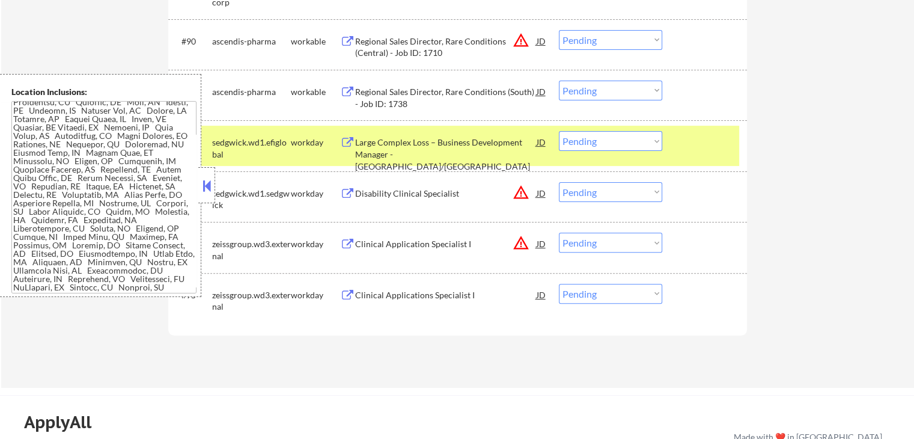
scroll to position [4882, 0]
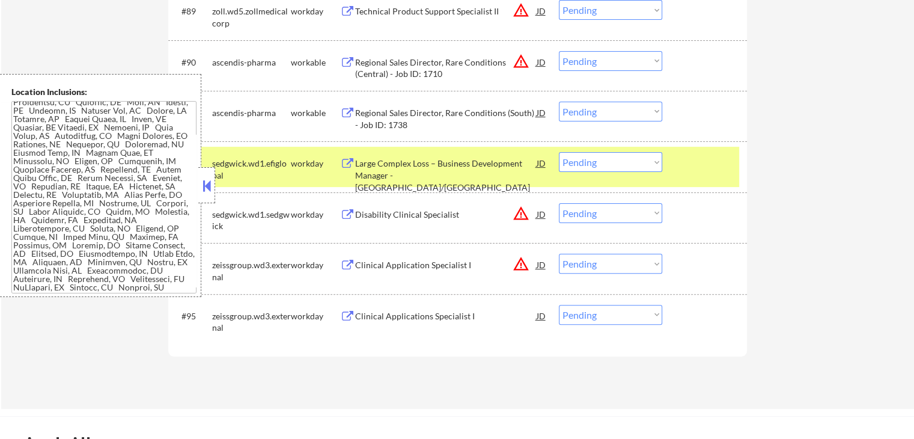
click at [717, 169] on div at bounding box center [706, 163] width 53 height 22
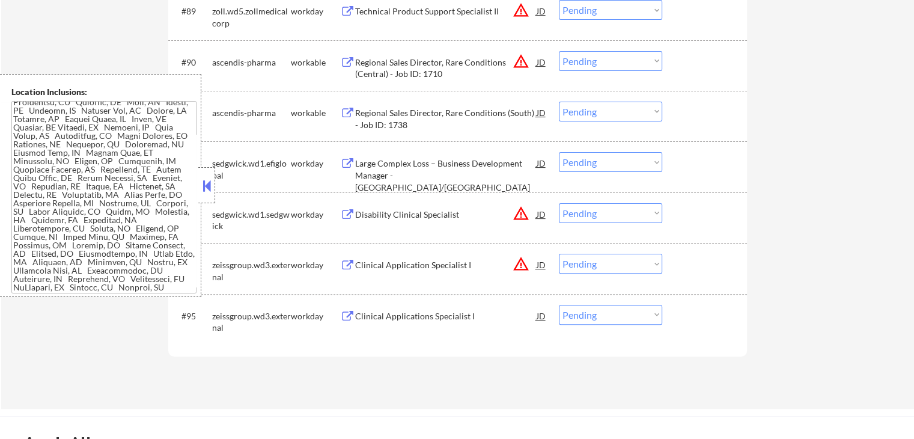
click at [205, 178] on button at bounding box center [206, 186] width 13 height 18
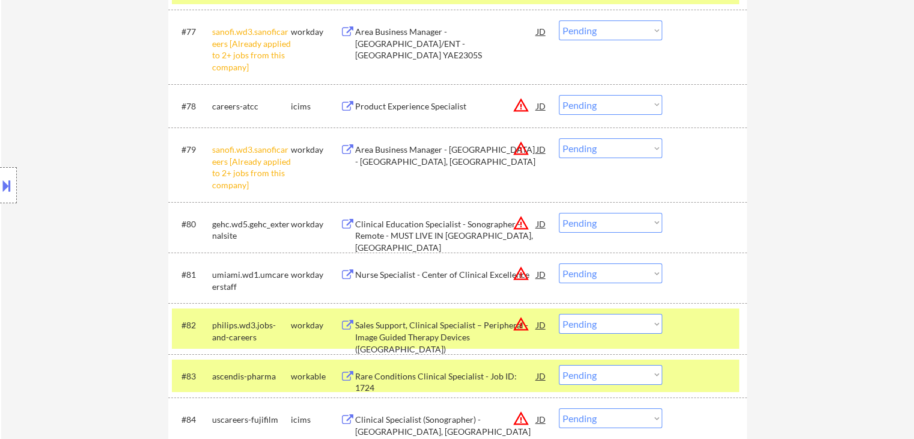
scroll to position [4161, 0]
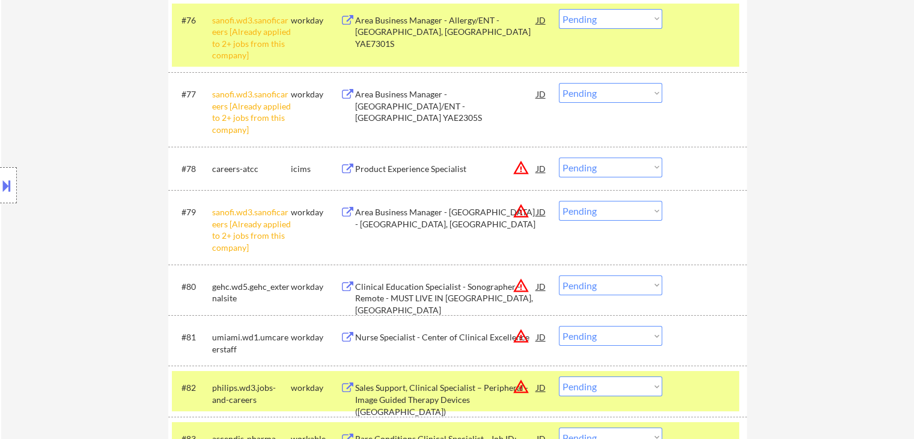
drag, startPoint x: 613, startPoint y: 206, endPoint x: 618, endPoint y: 215, distance: 9.7
click at [613, 206] on select "Choose an option... Pending Applied Excluded (Questions) Excluded (Expired) Exc…" at bounding box center [610, 211] width 103 height 20
click at [559, 201] on select "Choose an option... Pending Applied Excluded (Questions) Excluded (Expired) Exc…" at bounding box center [610, 211] width 103 height 20
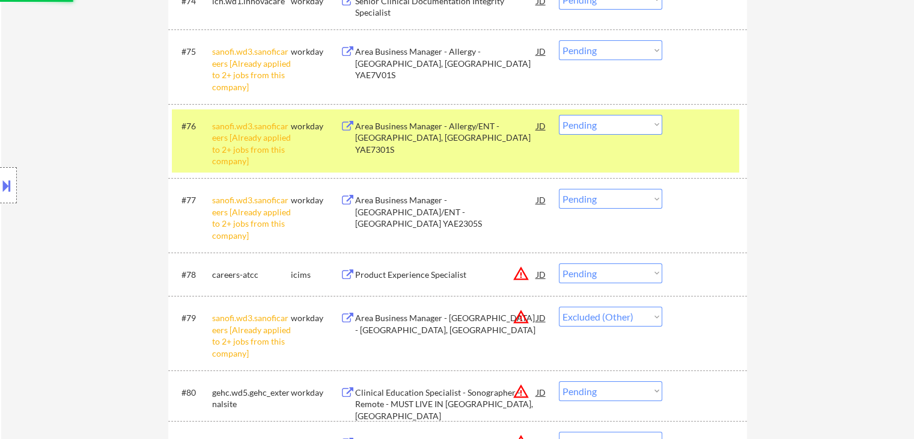
scroll to position [4040, 0]
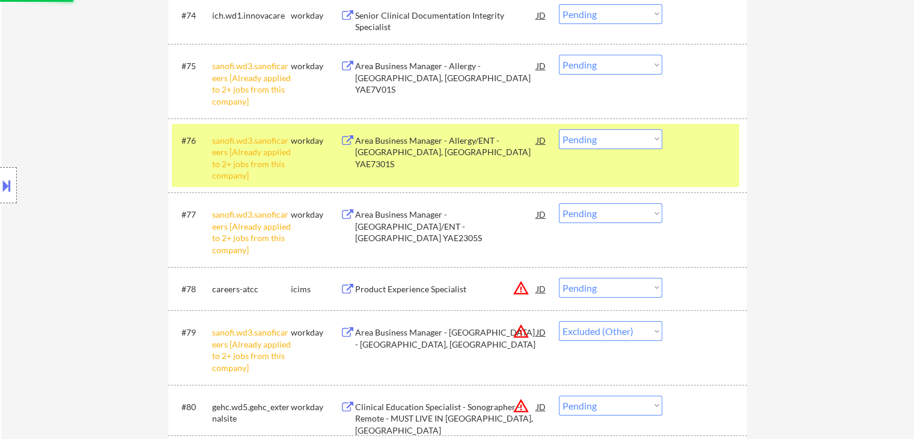
click at [618, 203] on select "Choose an option... Pending Applied Excluded (Questions) Excluded (Expired) Exc…" at bounding box center [610, 213] width 103 height 20
select select ""pending""
click at [559, 203] on select "Choose an option... Pending Applied Excluded (Questions) Excluded (Expired) Exc…" at bounding box center [610, 213] width 103 height 20
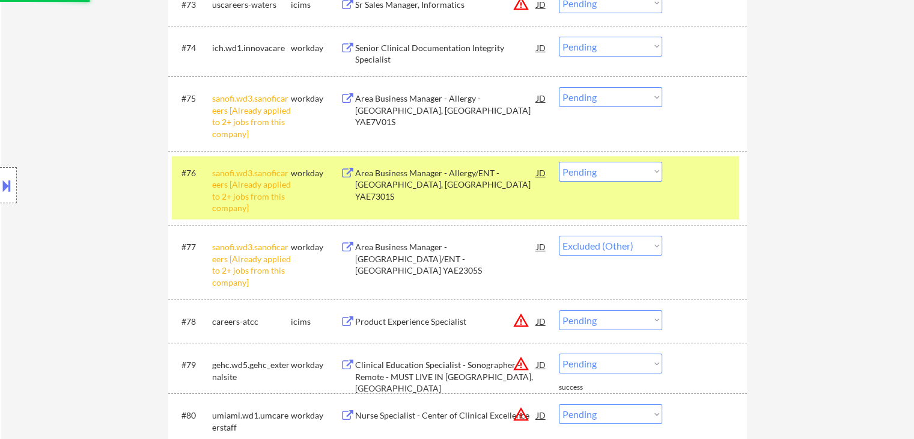
scroll to position [3980, 0]
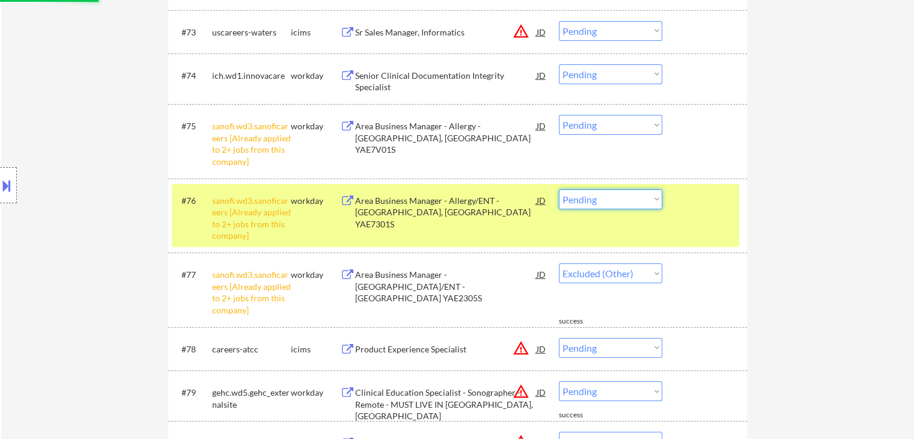
click at [611, 202] on select "Choose an option... Pending Applied Excluded (Questions) Excluded (Expired) Exc…" at bounding box center [610, 199] width 103 height 20
select select ""pending""
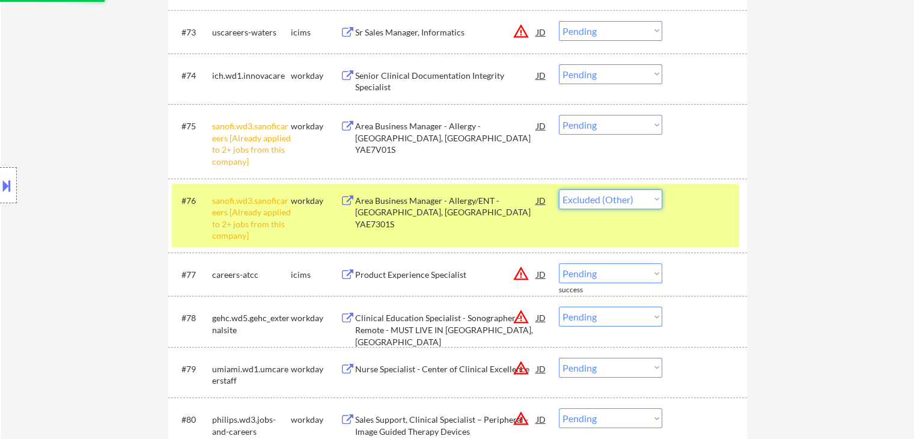
click at [559, 189] on select "Choose an option... Pending Applied Excluded (Questions) Excluded (Expired) Exc…" at bounding box center [610, 199] width 103 height 20
click at [608, 124] on select "Choose an option... Pending Applied Excluded (Questions) Excluded (Expired) Exc…" at bounding box center [610, 125] width 103 height 20
select select ""pending""
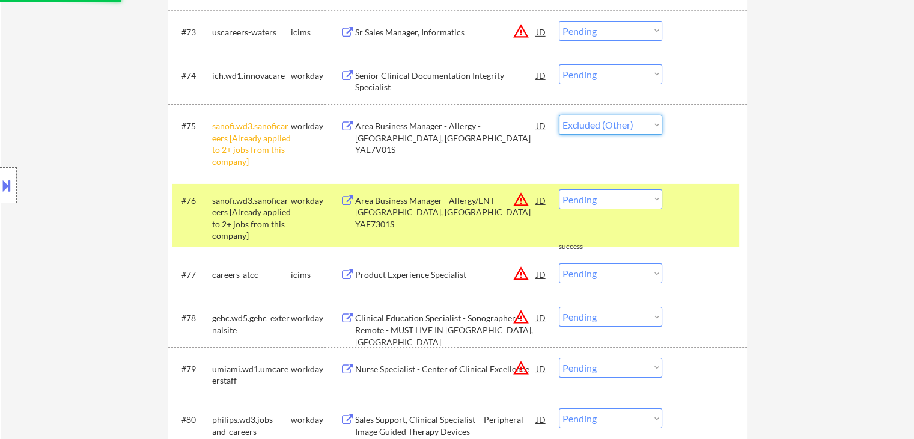
click at [559, 115] on select "Choose an option... Pending Applied Excluded (Questions) Excluded (Expired) Exc…" at bounding box center [610, 125] width 103 height 20
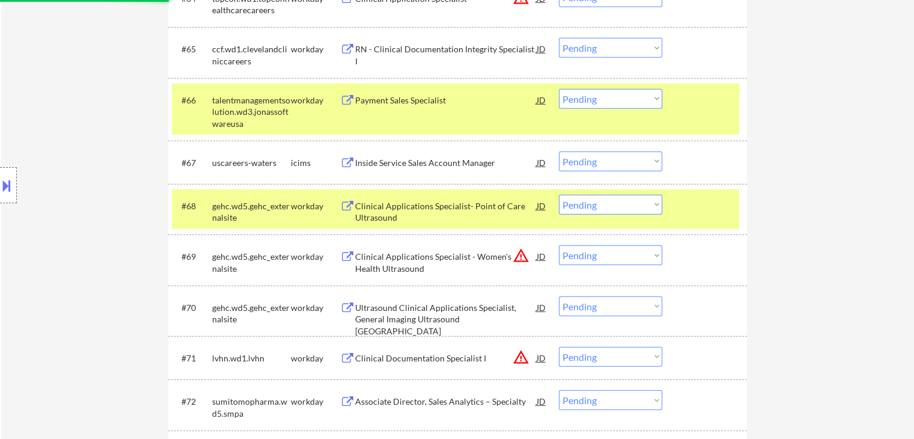
select select ""pending""
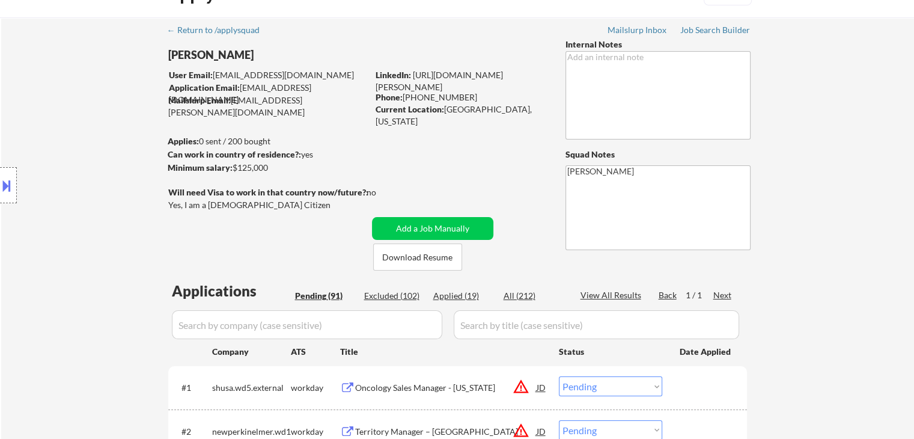
scroll to position [0, 0]
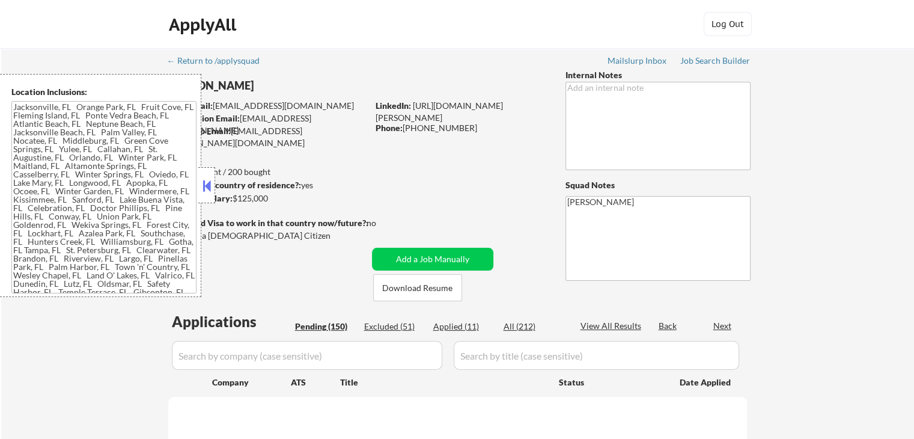
type textarea "[GEOGRAPHIC_DATA], [GEOGRAPHIC_DATA] [GEOGRAPHIC_DATA], [GEOGRAPHIC_DATA] [GEOG…"
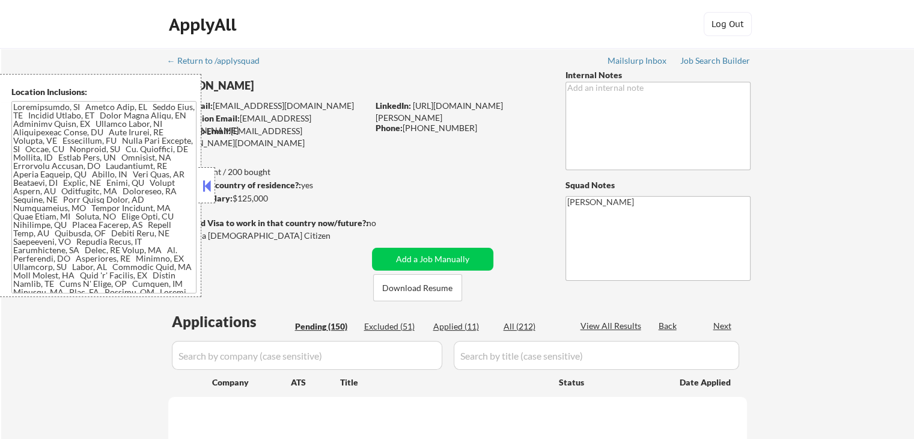
select select ""pending""
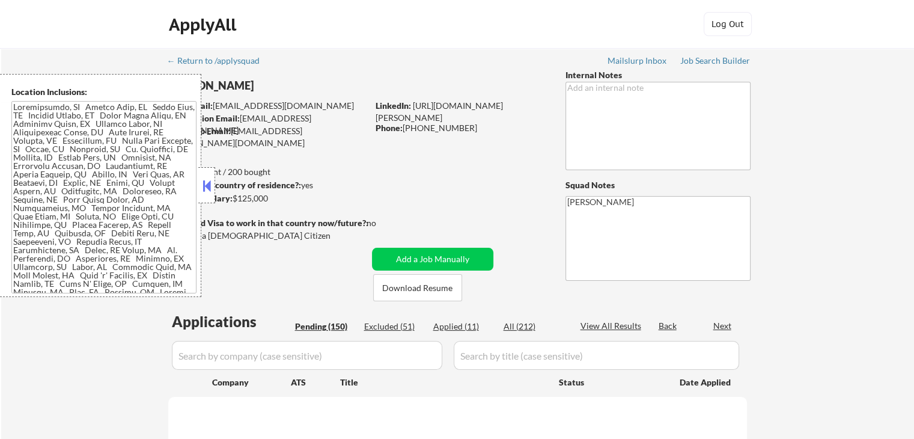
select select ""pending""
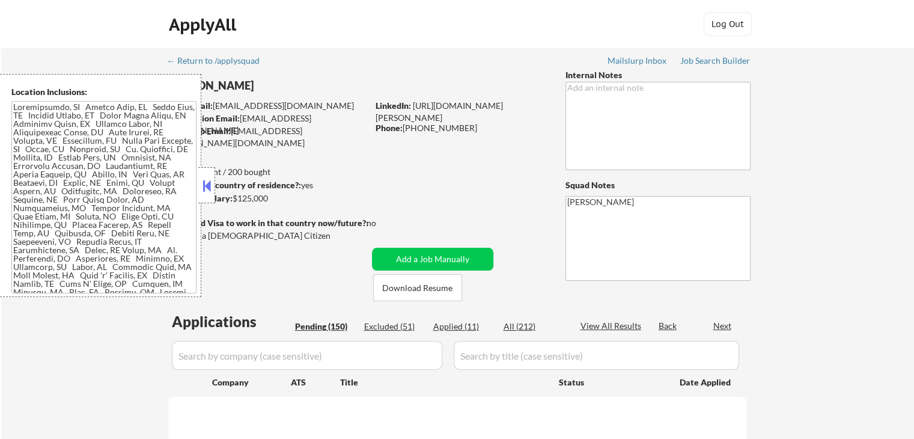
select select ""pending""
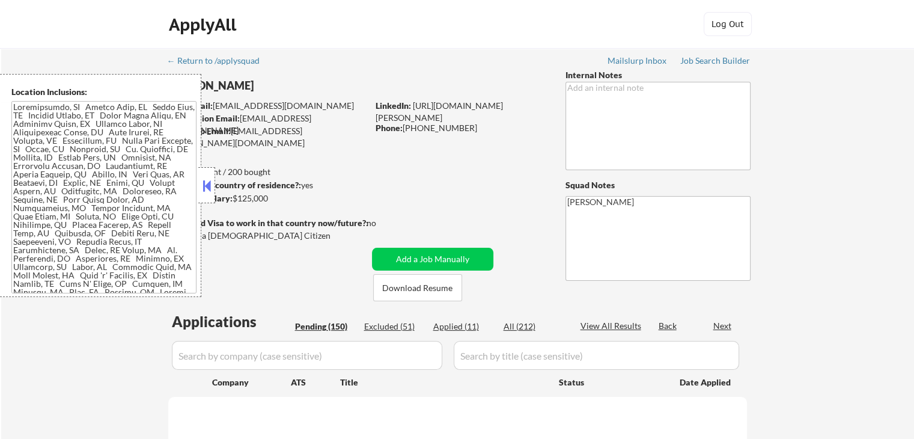
select select ""pending""
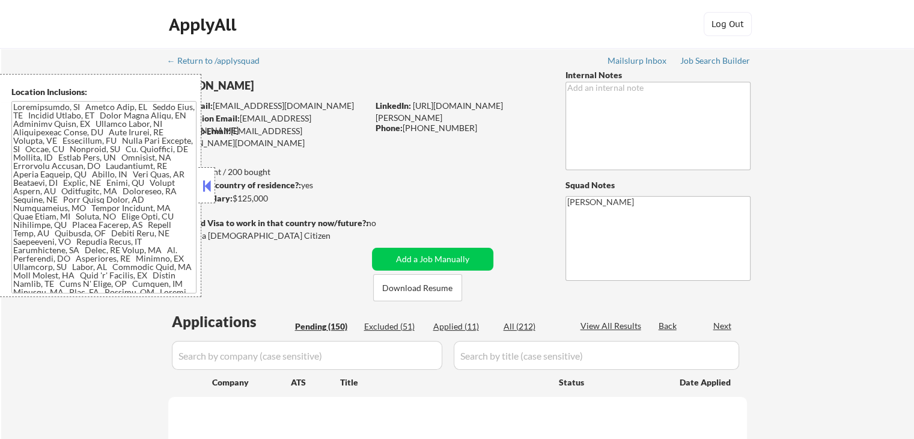
select select ""pending""
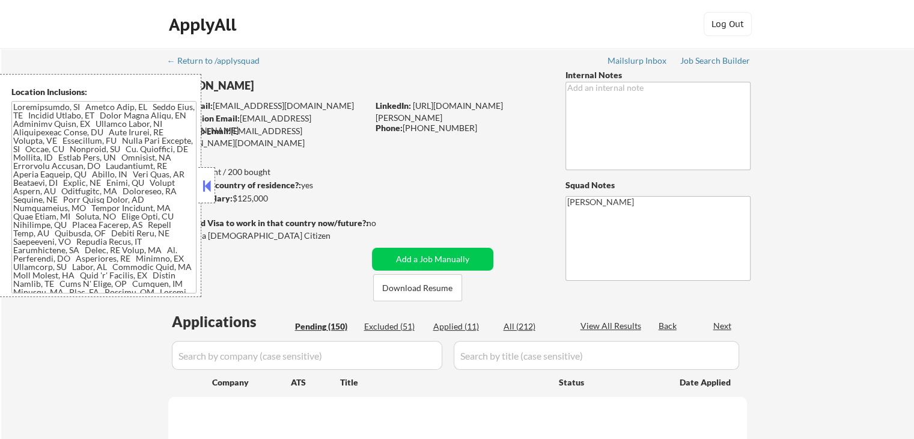
select select ""pending""
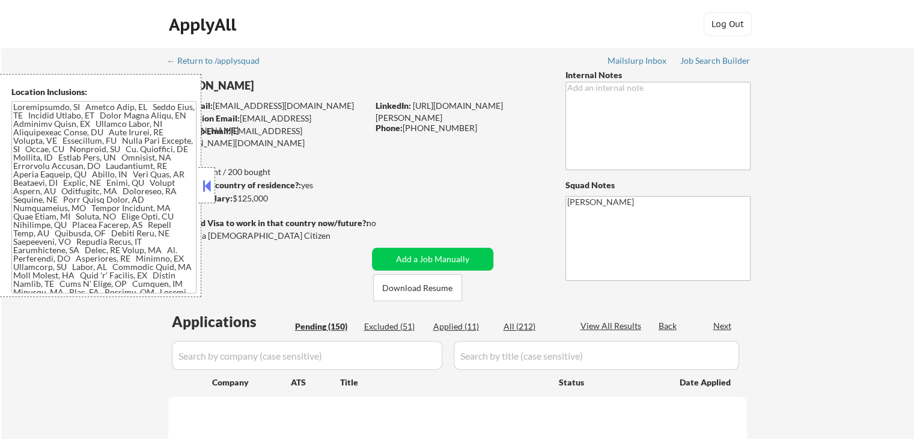
select select ""pending""
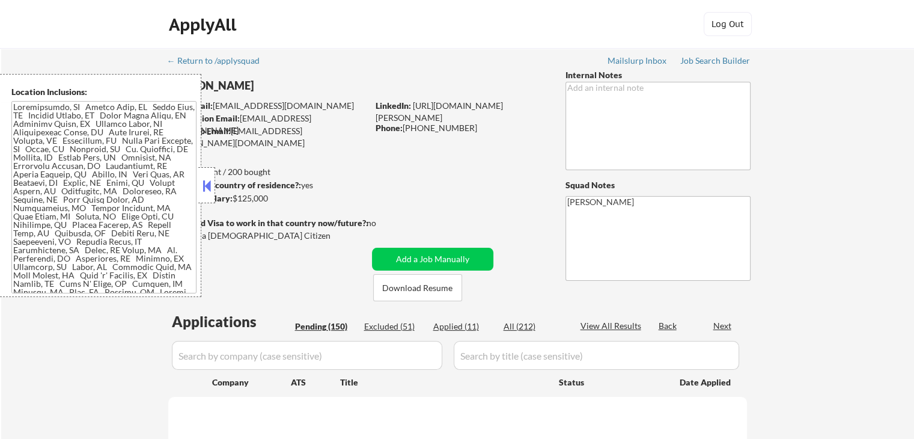
select select ""pending""
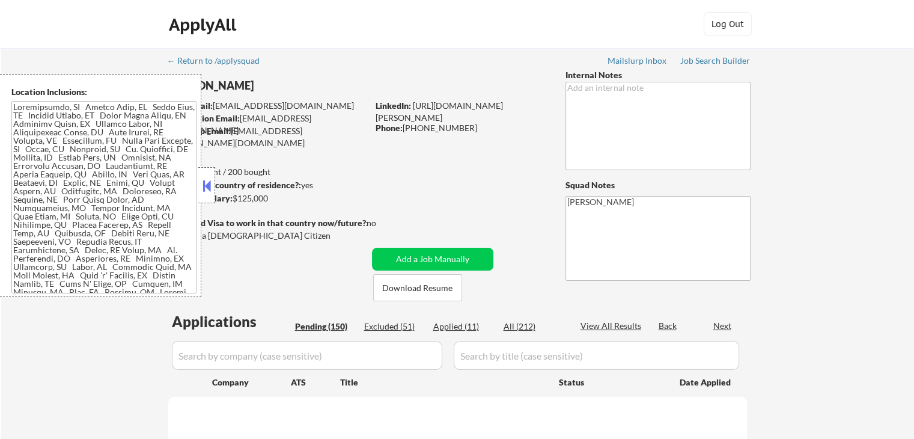
select select ""pending""
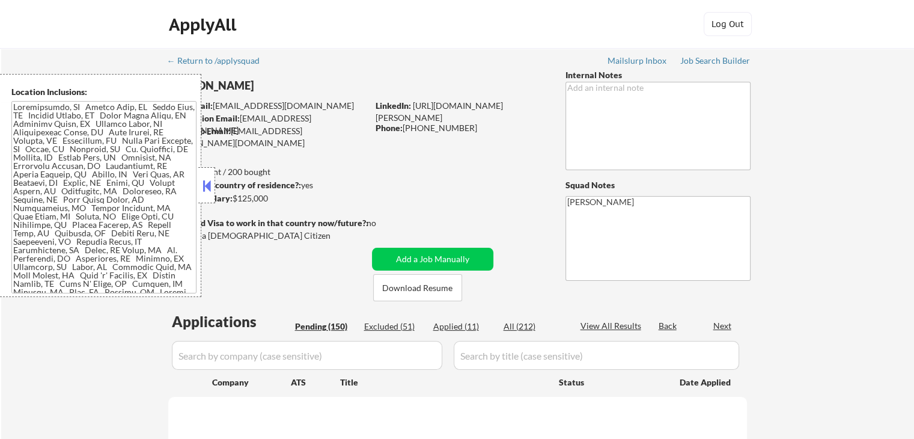
select select ""pending""
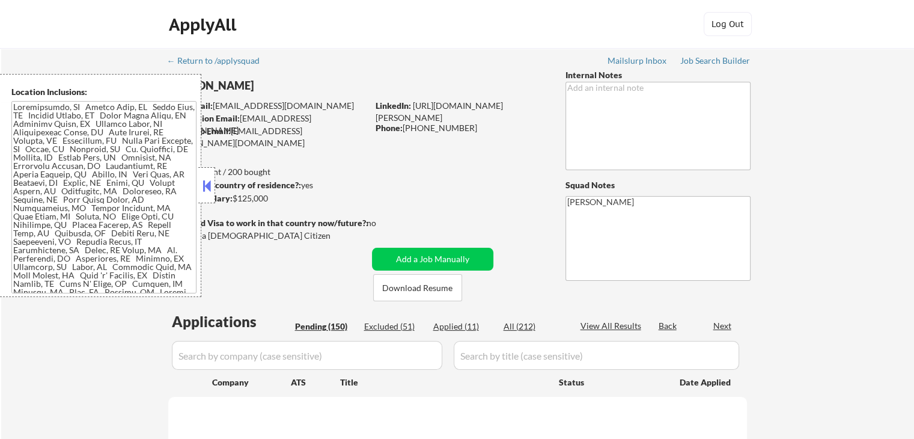
select select ""pending""
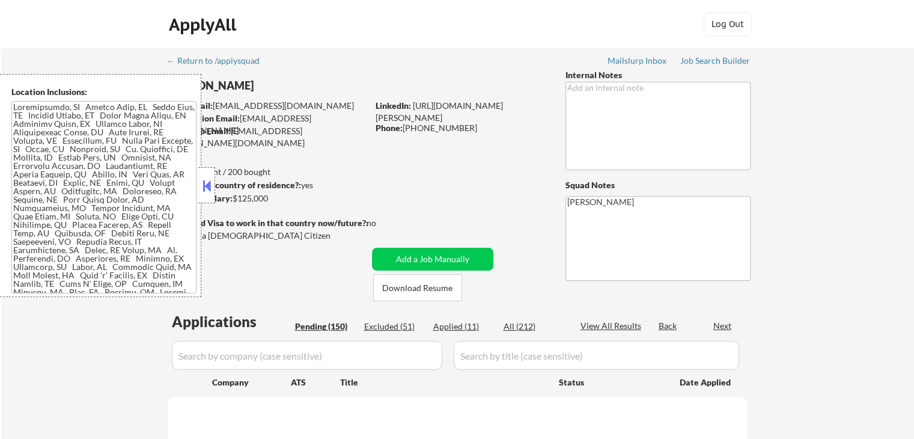
select select ""pending""
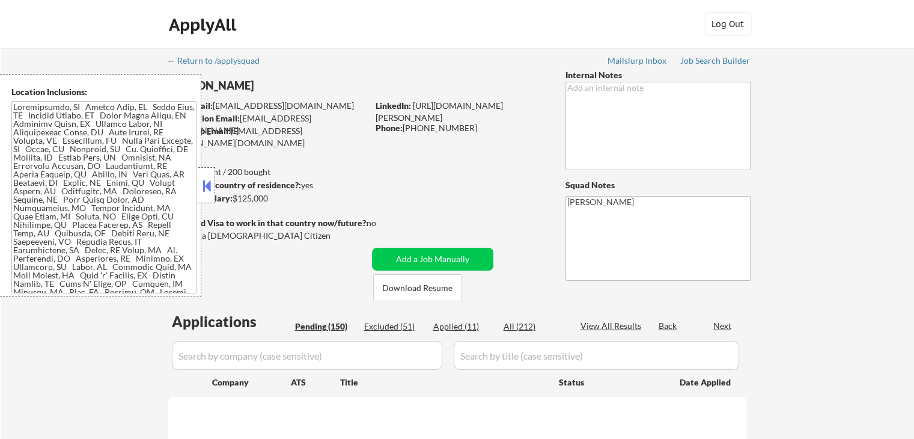
select select ""pending""
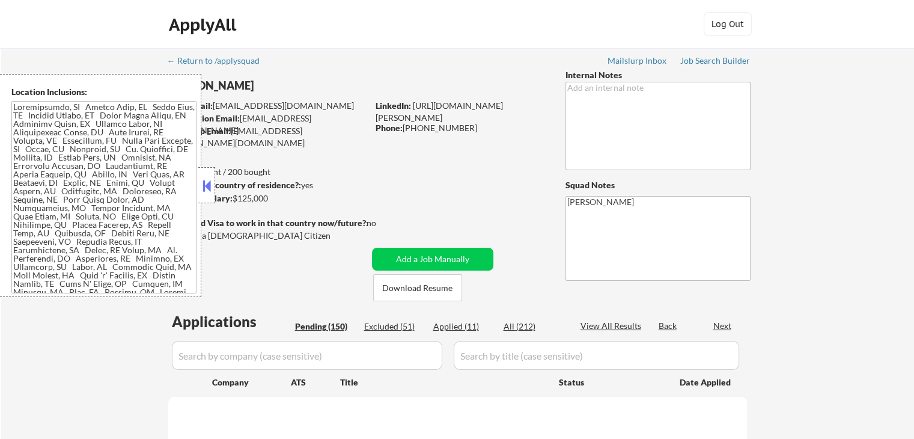
select select ""pending""
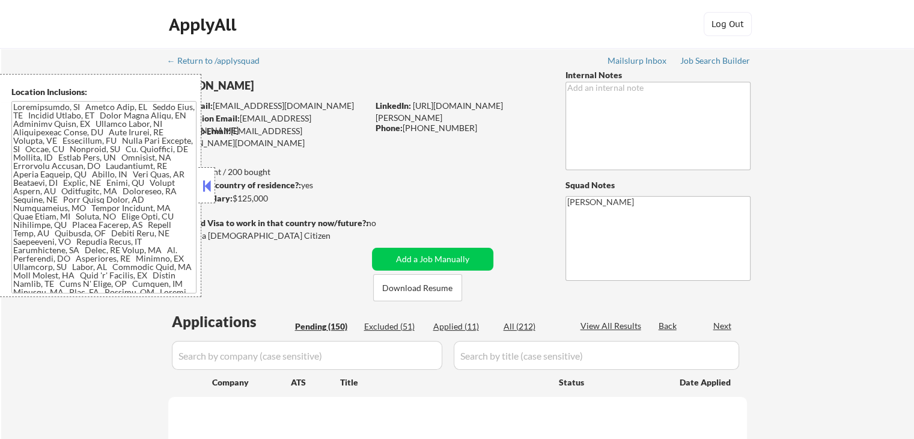
select select ""pending""
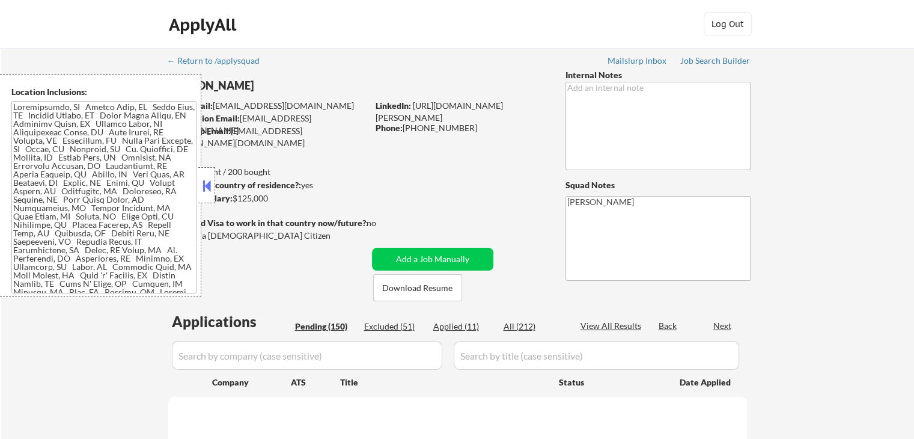
select select ""pending""
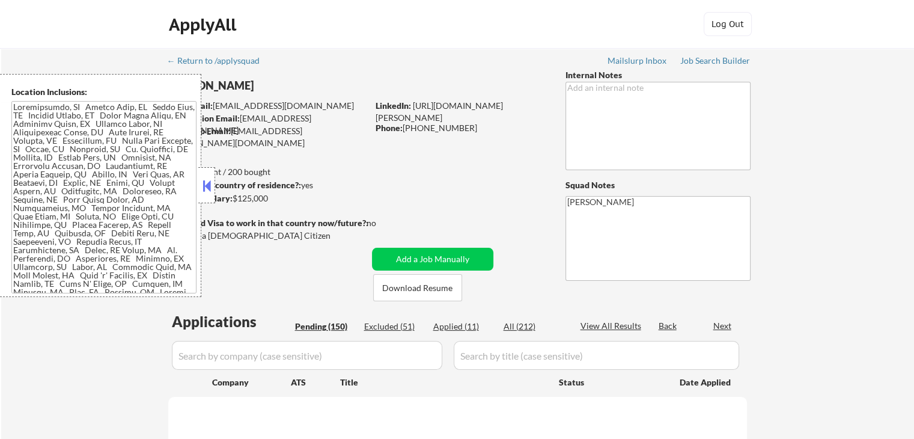
select select ""pending""
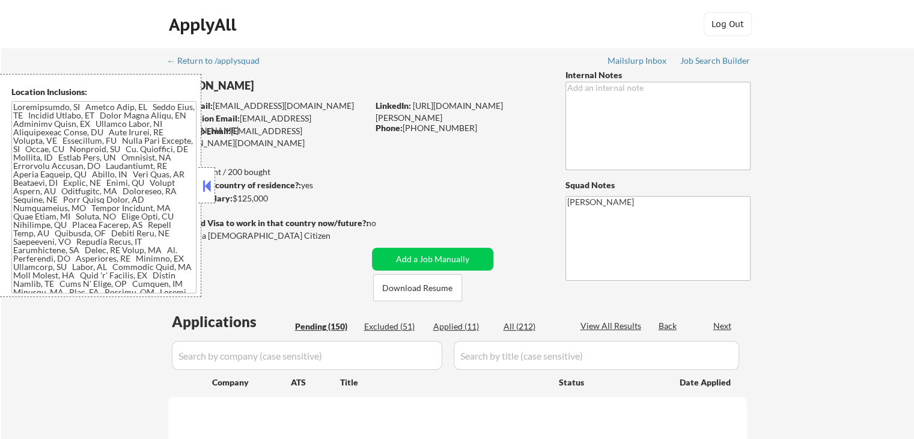
select select ""pending""
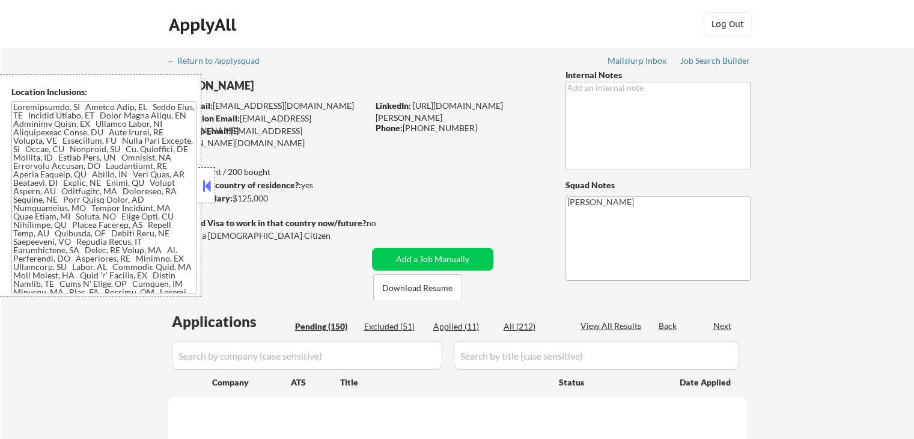
select select ""pending""
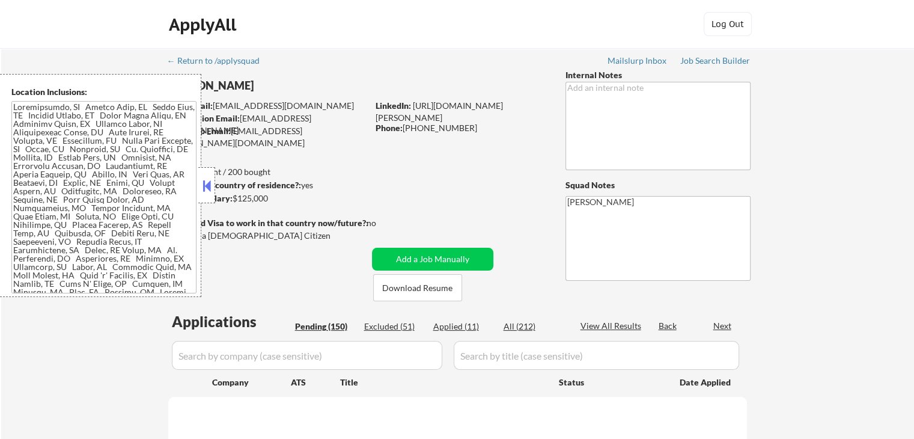
select select ""pending""
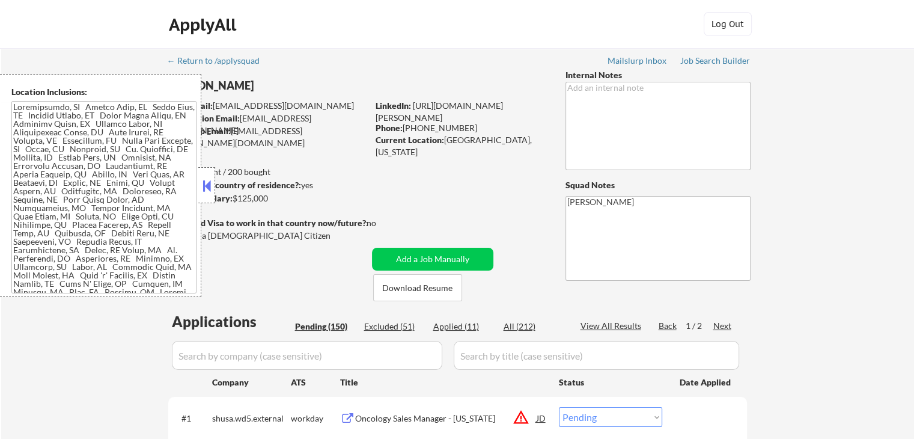
select select ""pending""
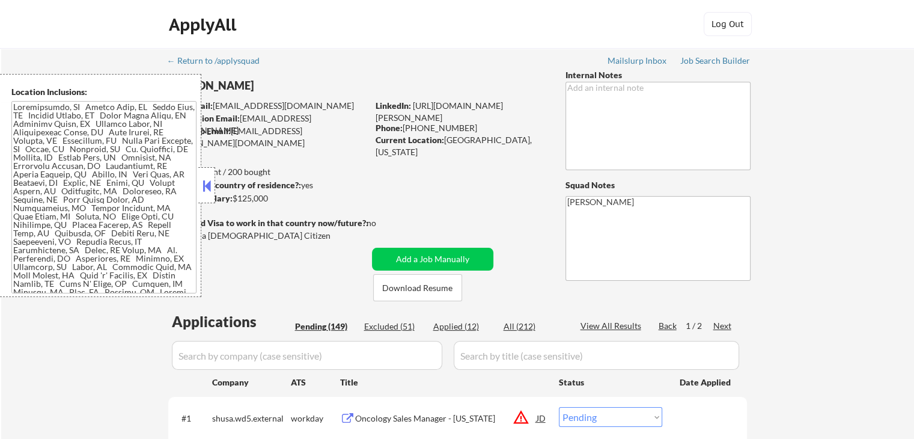
select select ""pending""
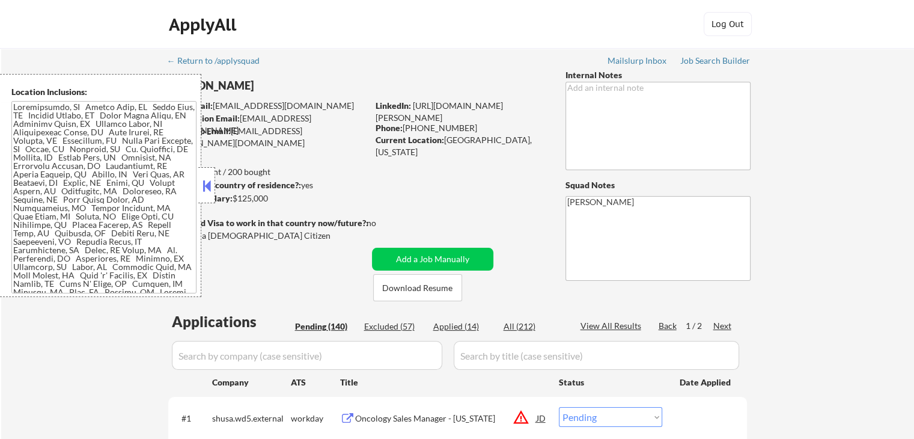
select select ""pending""
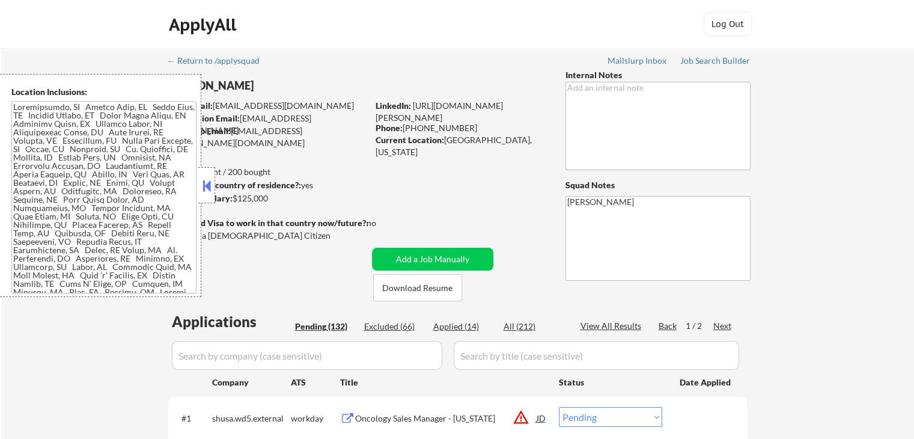
select select ""pending""
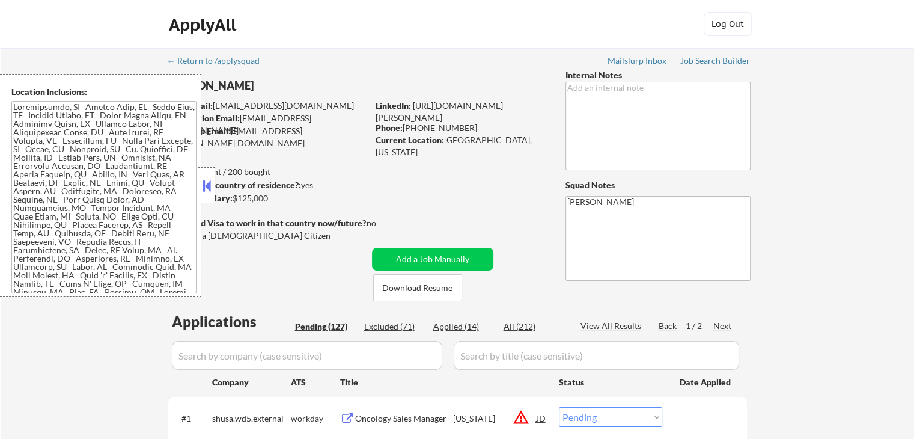
select select ""pending""
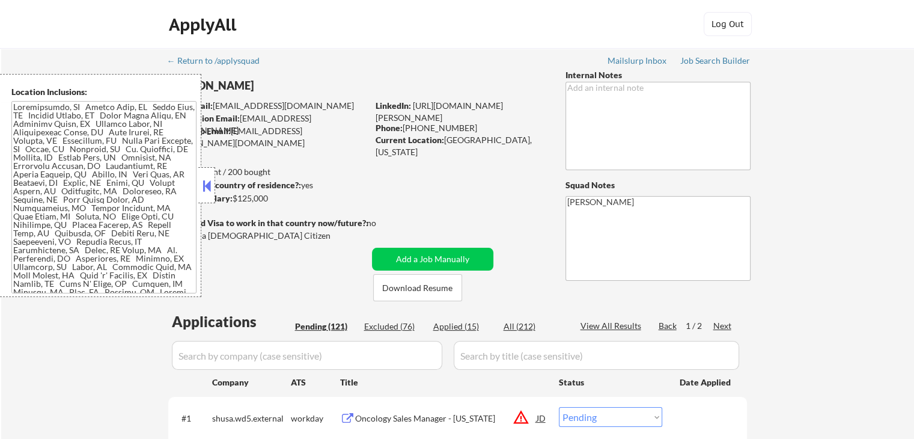
select select ""pending""
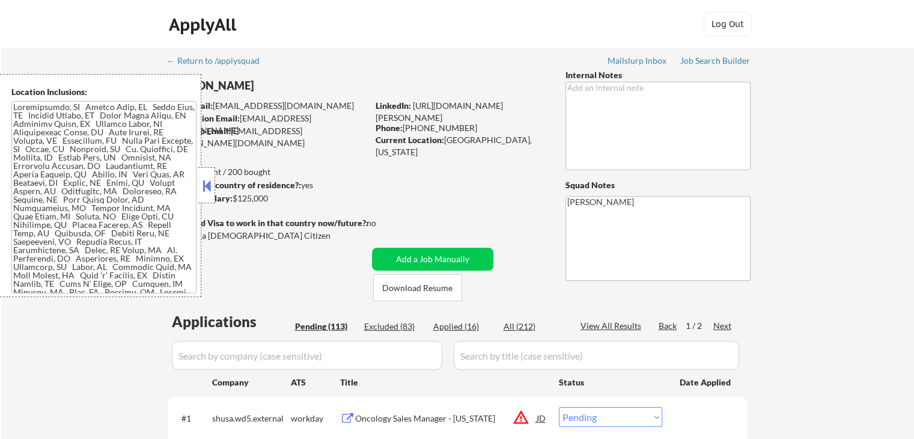
select select ""pending""
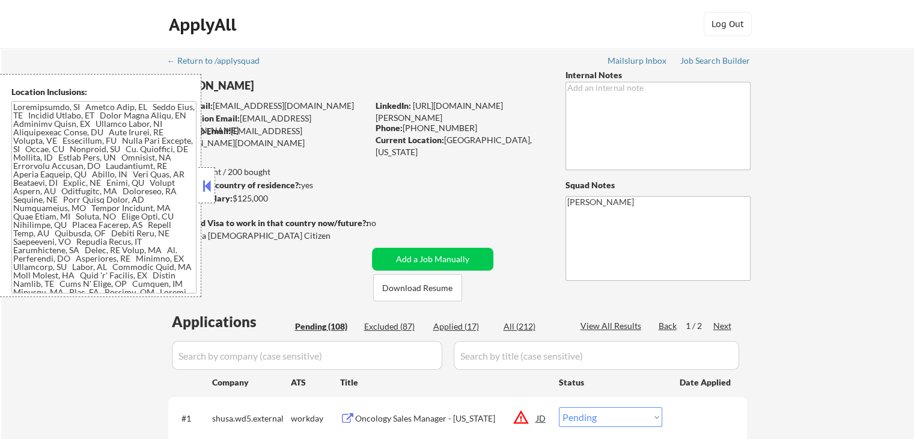
select select ""pending""
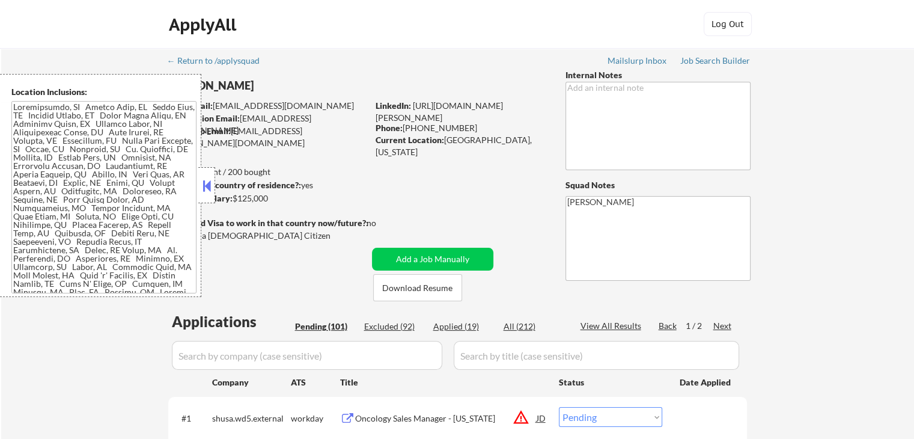
select select ""pending""
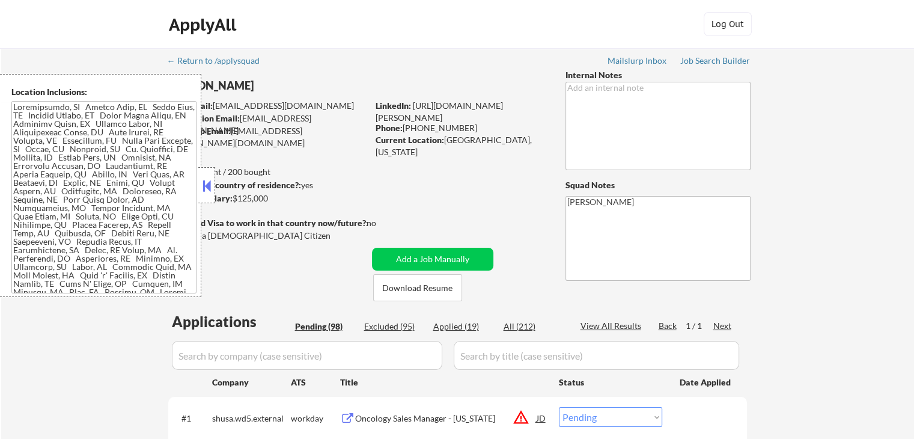
select select ""pending""
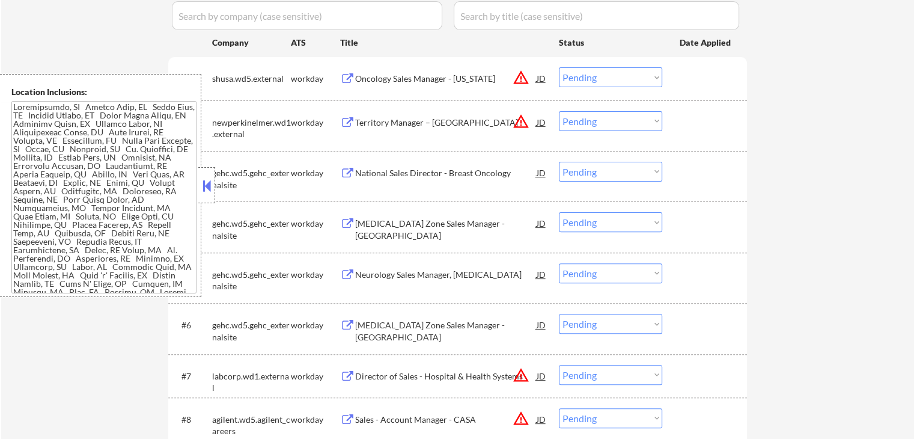
scroll to position [361, 0]
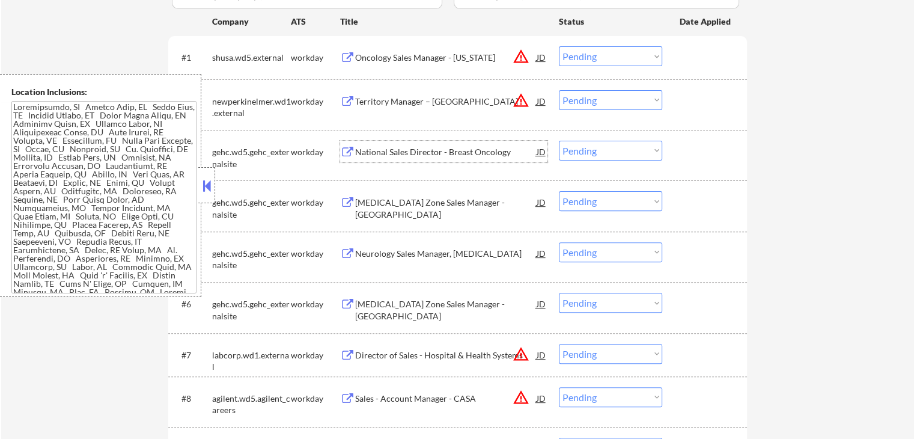
click at [439, 154] on div "National Sales Director - Breast Oncology" at bounding box center [445, 152] width 181 height 12
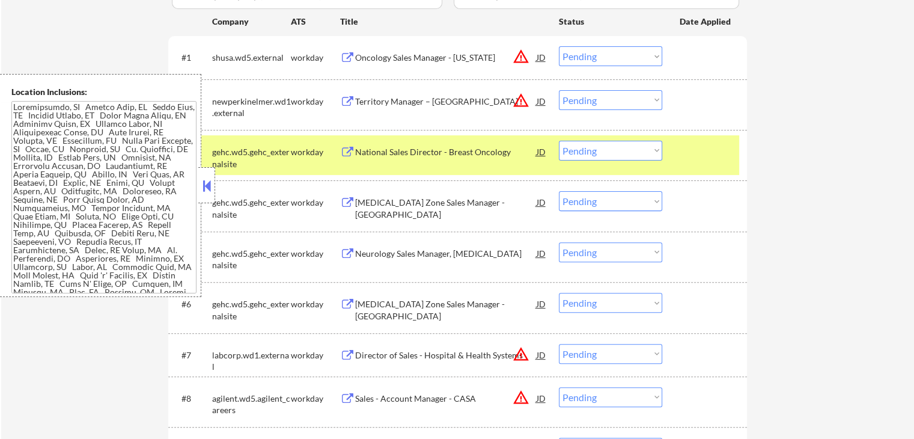
select select ""pending""
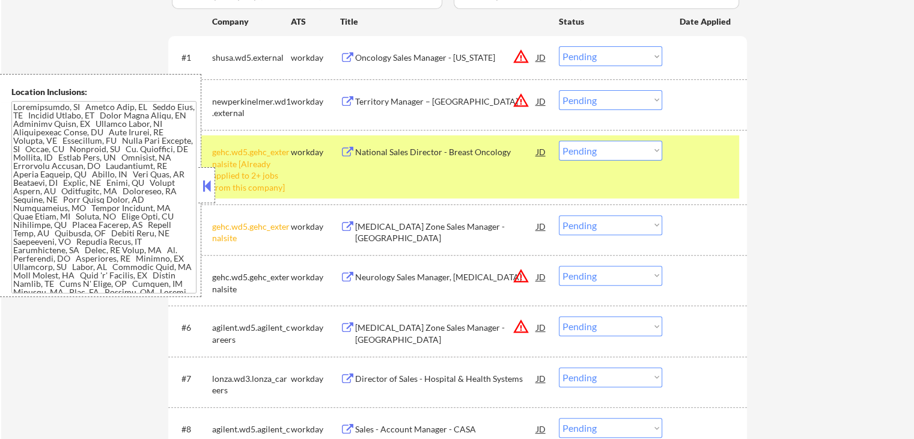
select select ""pending""
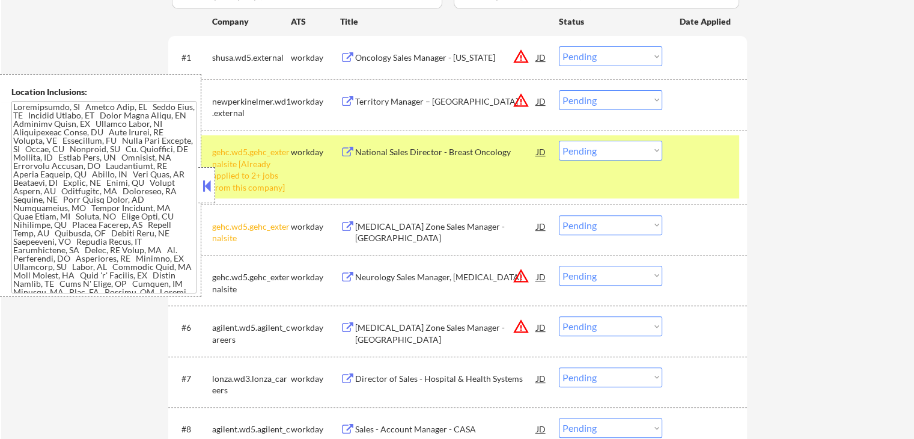
select select ""pending""
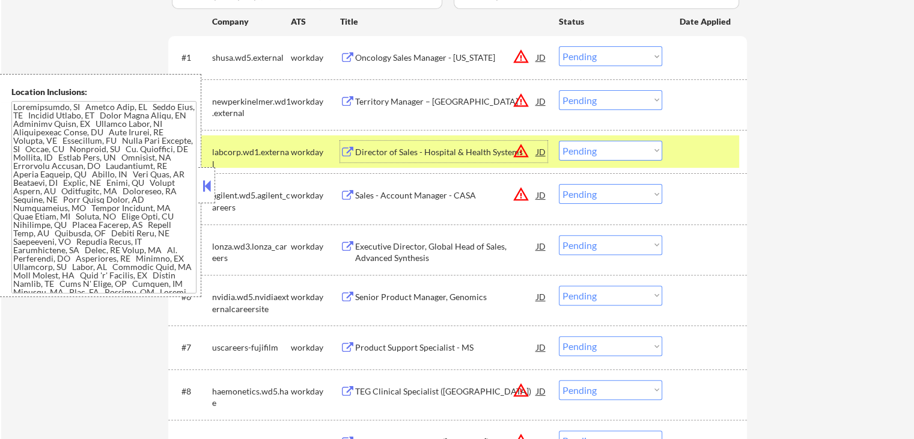
scroll to position [120, 0]
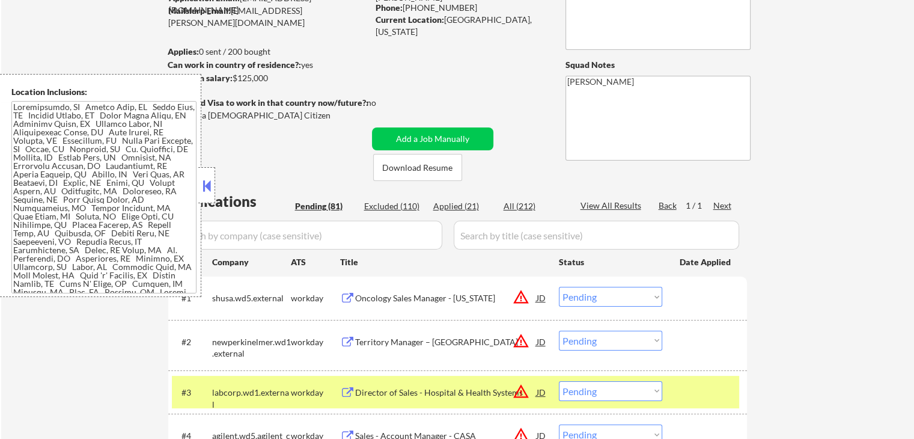
select select ""pending""
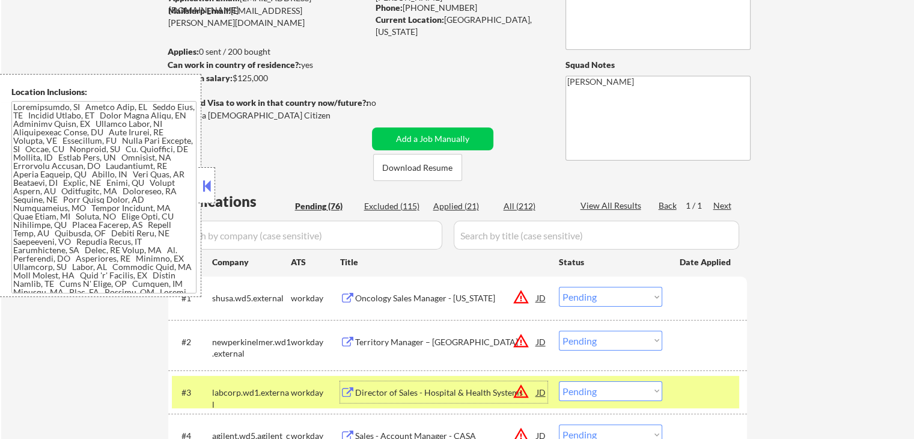
select select ""pending""
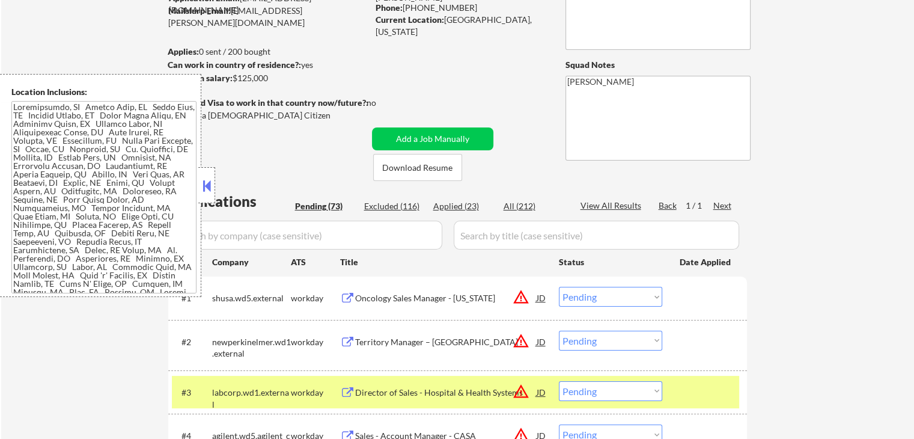
select select ""pending""
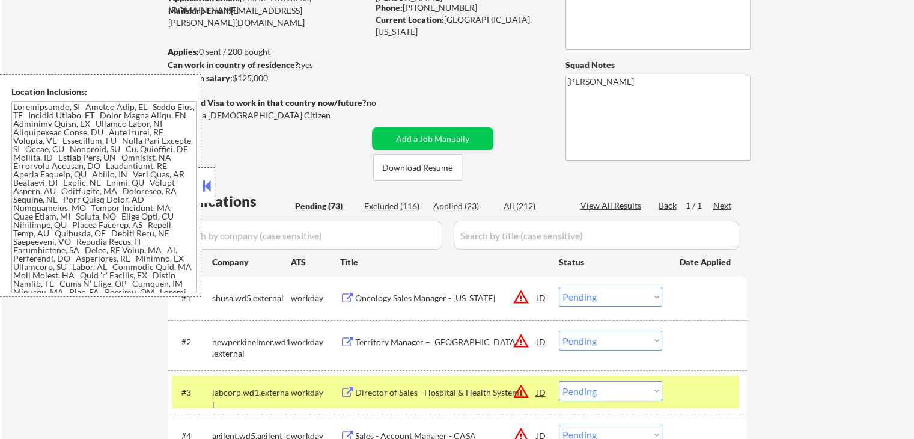
select select ""pending""
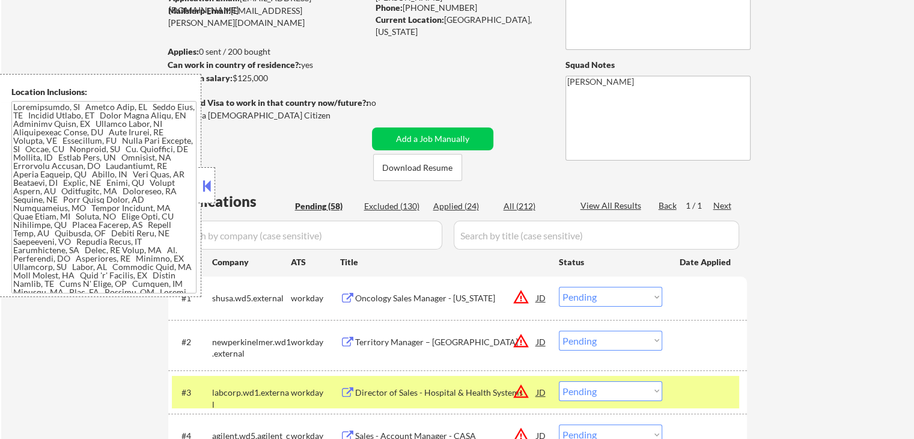
select select ""pending""
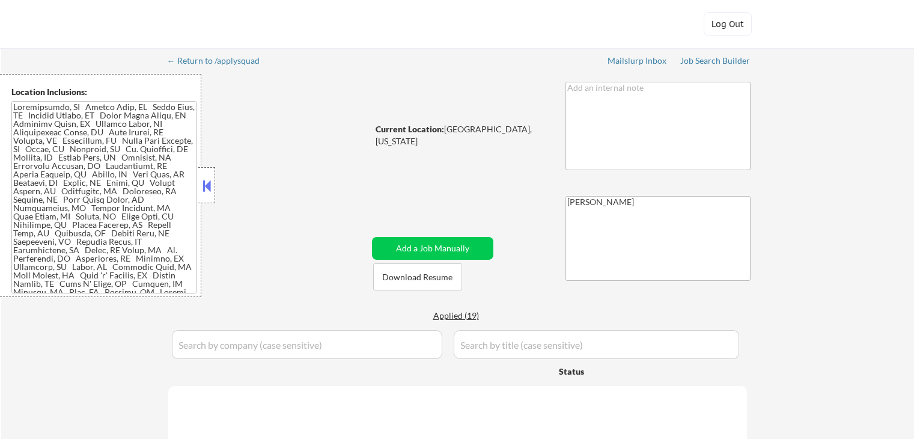
select select ""pending""
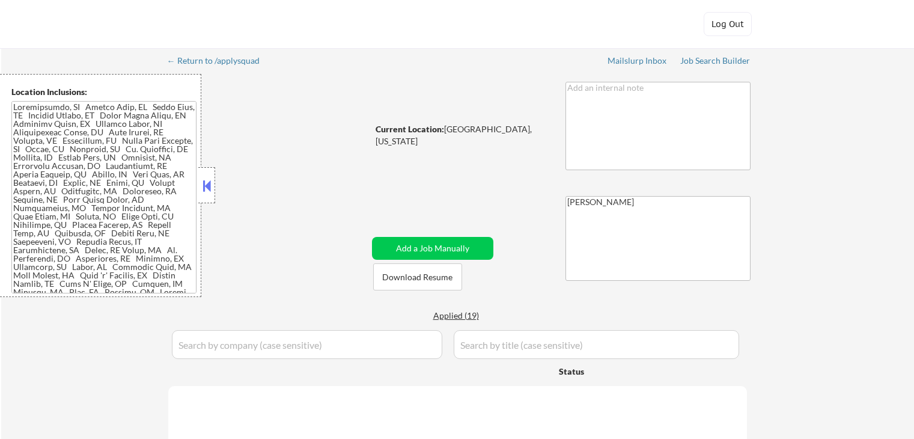
select select ""pending""
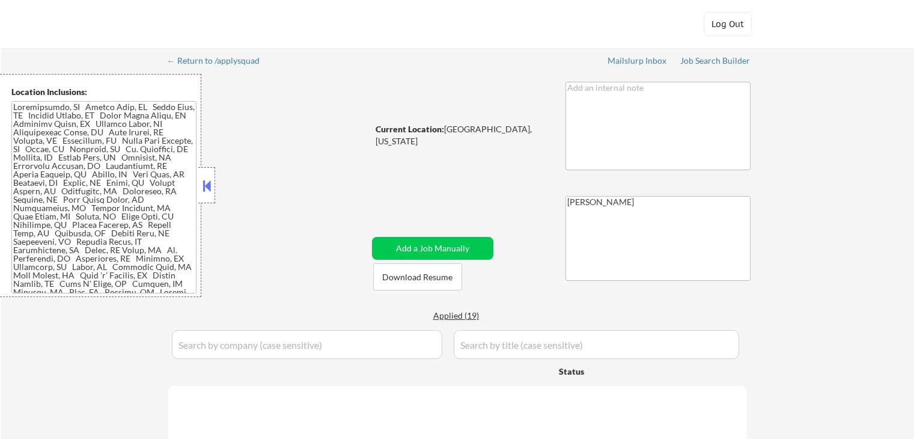
select select ""pending""
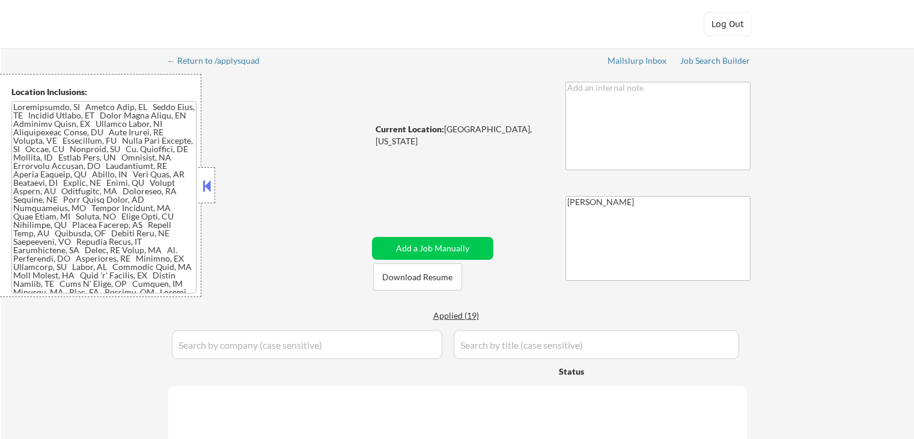
select select ""pending""
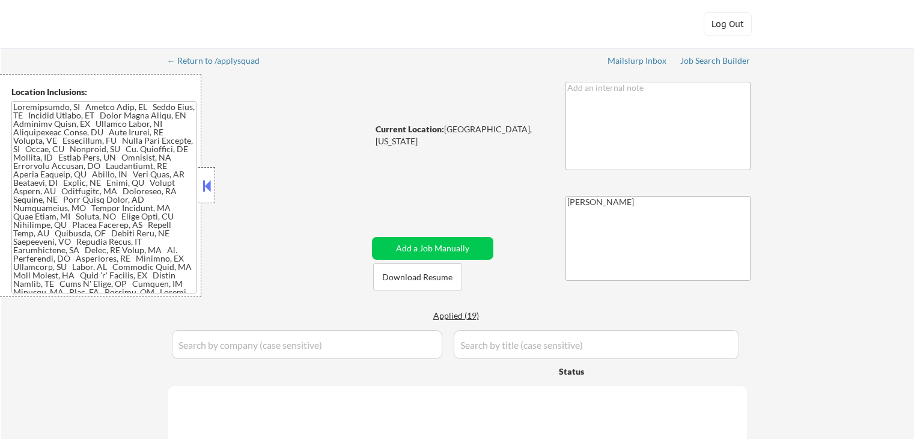
select select ""pending""
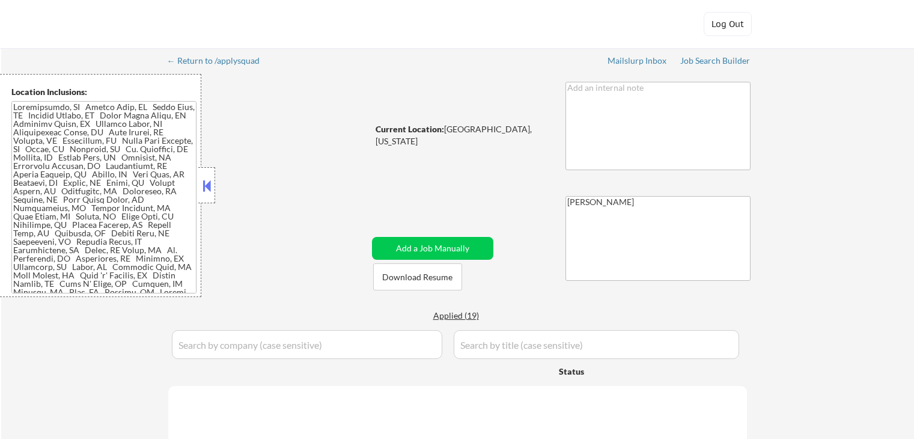
select select ""pending""
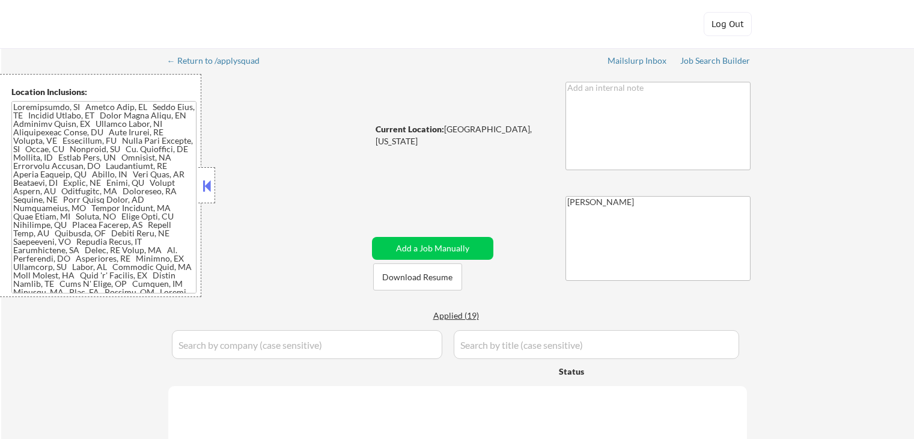
select select ""pending""
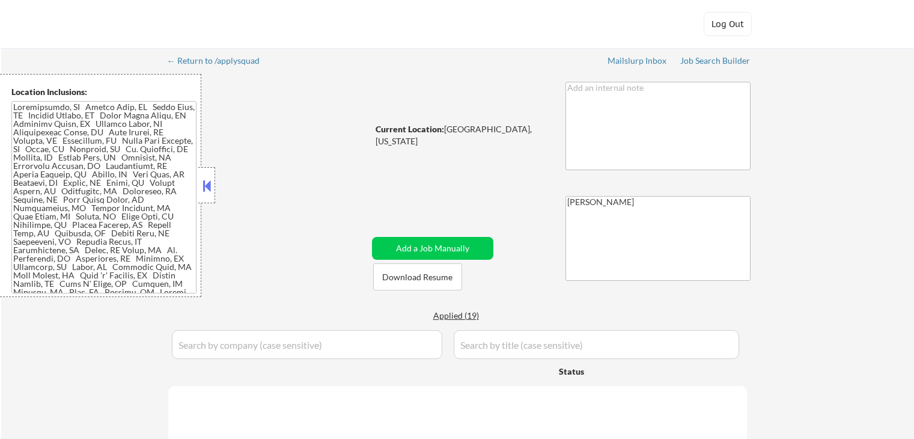
select select ""pending""
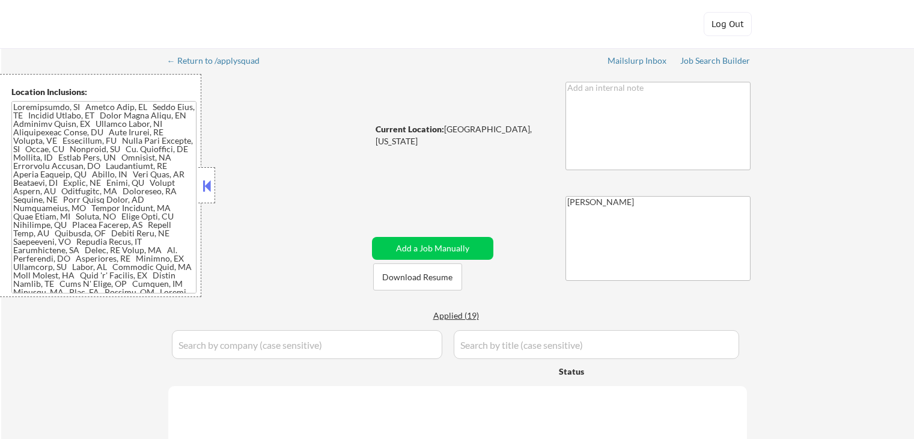
select select ""pending""
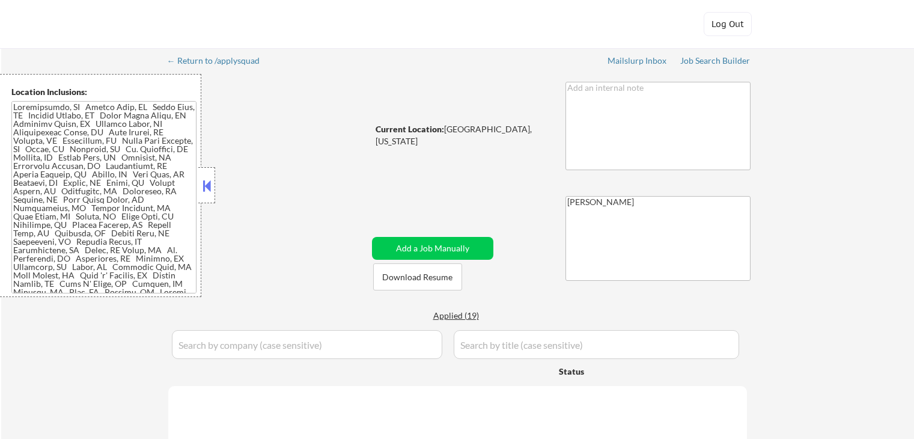
select select ""pending""
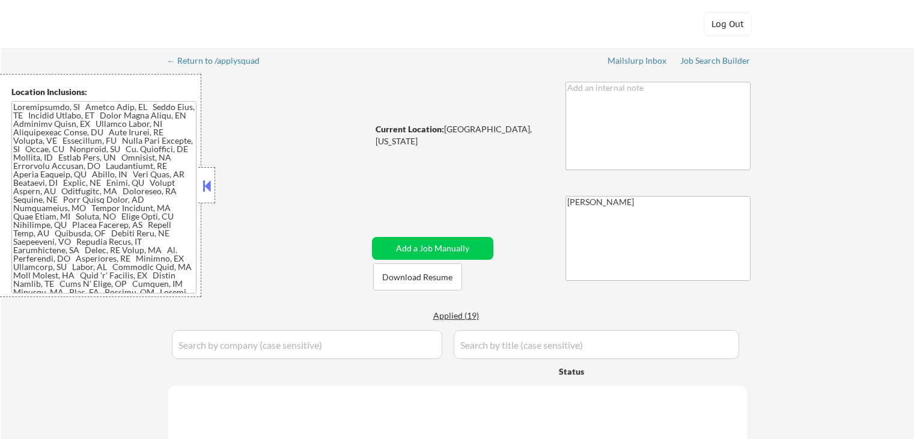
select select ""pending""
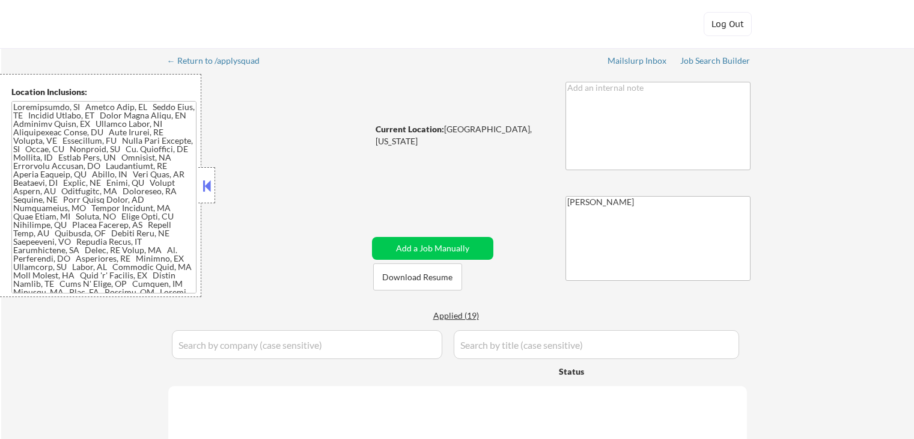
select select ""pending""
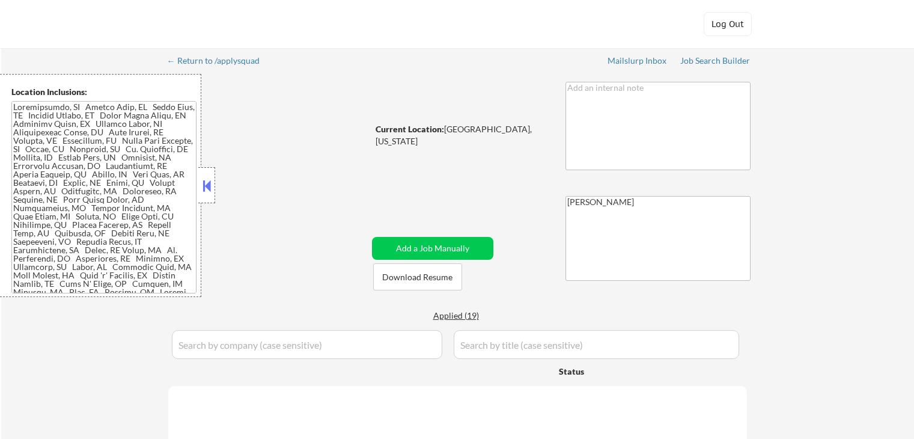
select select ""pending""
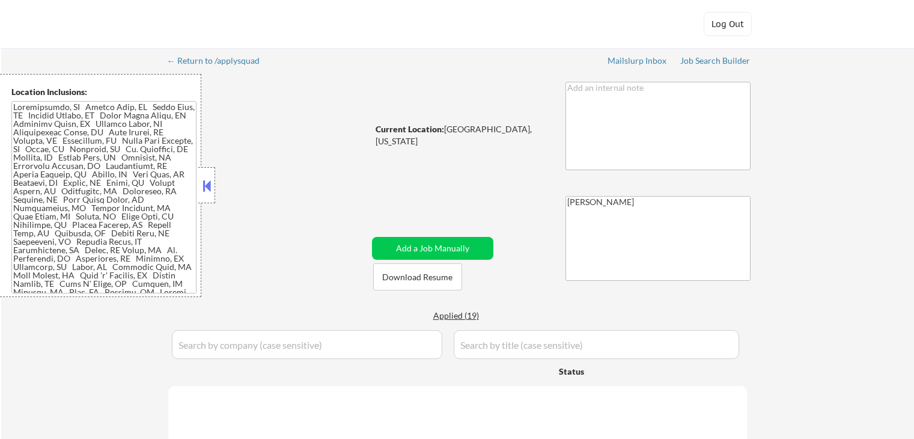
select select ""pending""
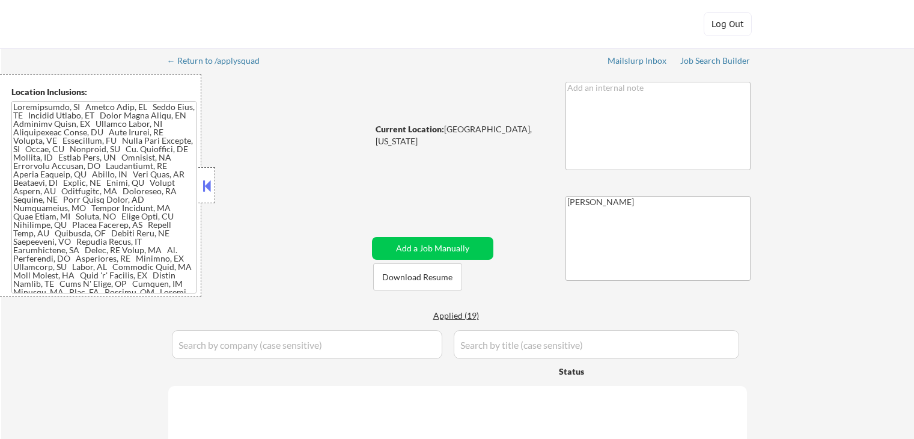
select select ""pending""
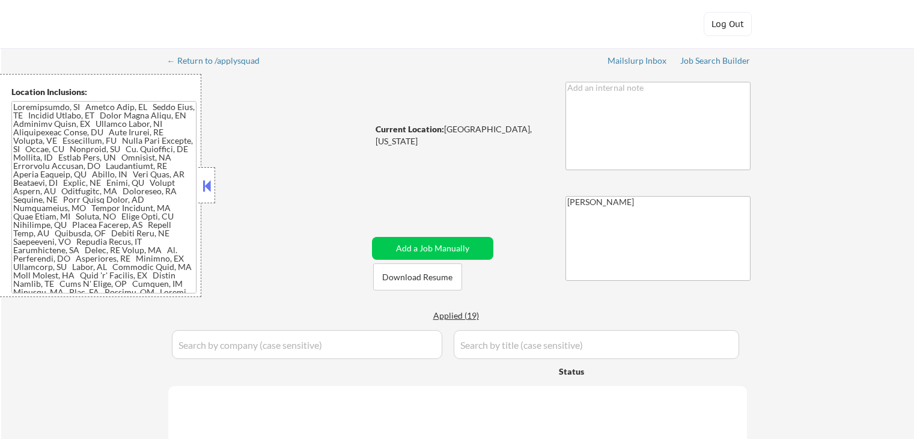
select select ""pending""
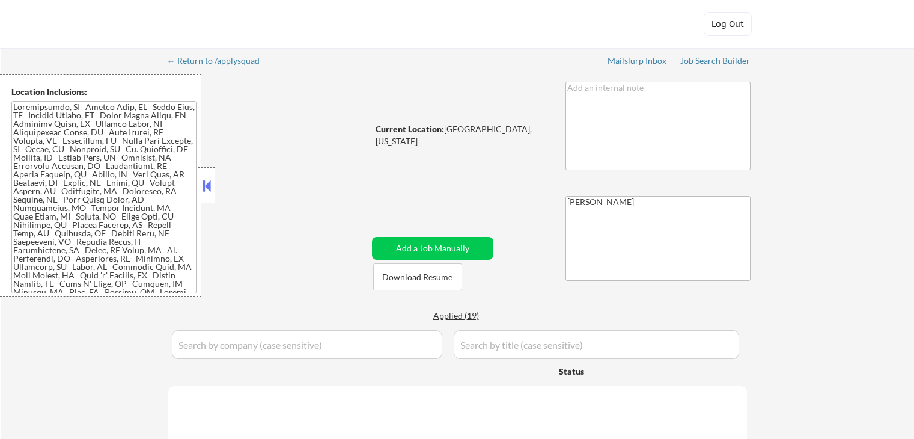
select select ""pending""
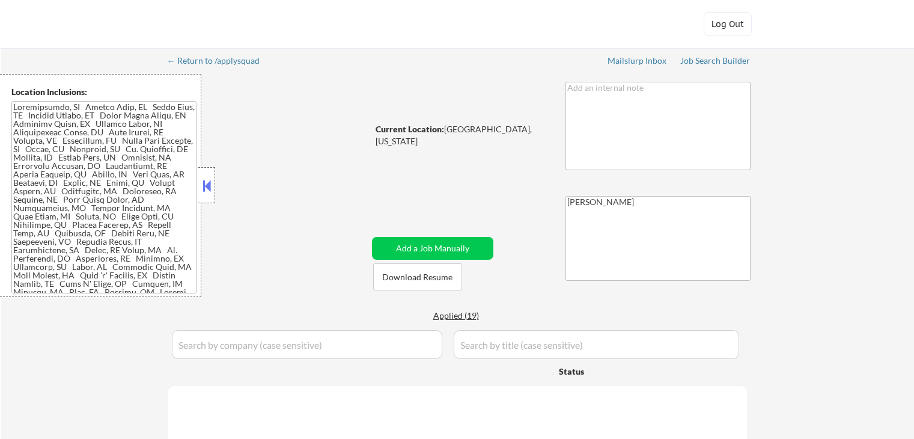
select select ""pending""
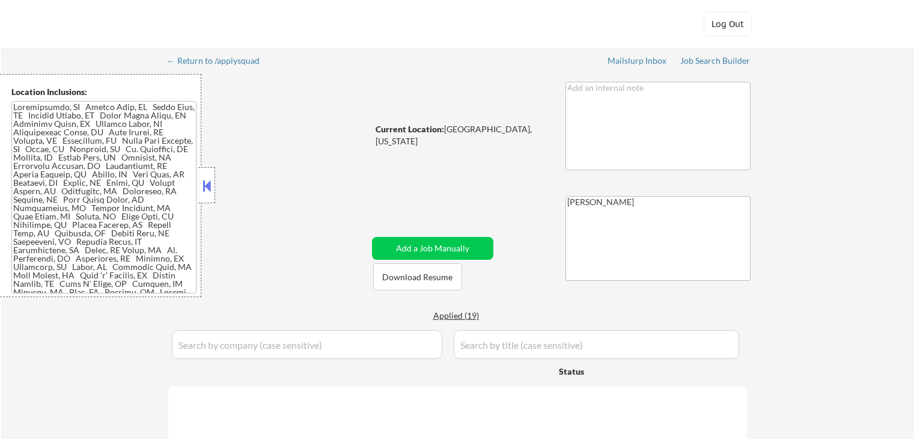
select select ""pending""
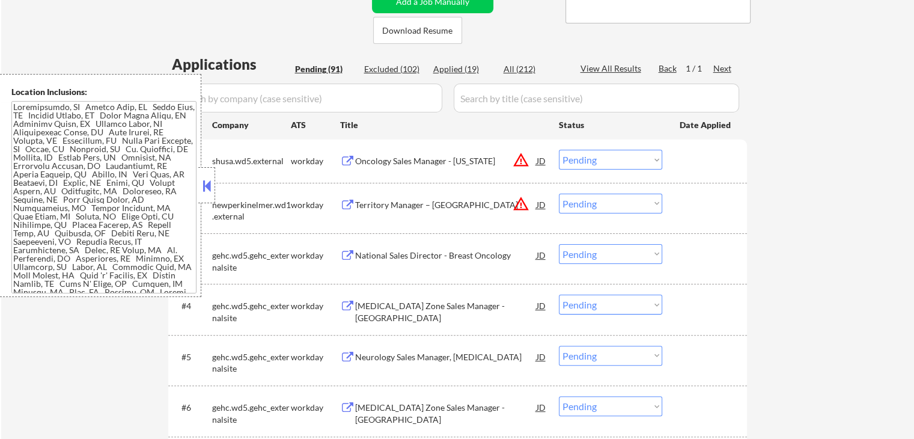
scroll to position [361, 0]
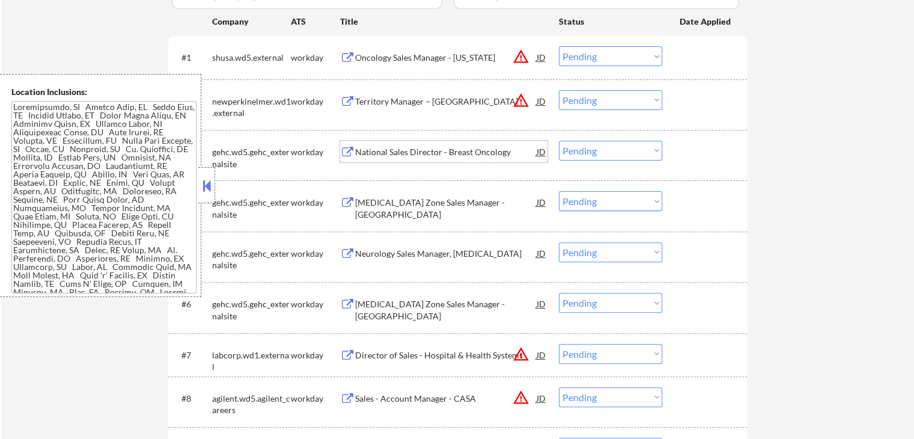
click at [439, 151] on div "National Sales Director - Breast Oncology" at bounding box center [445, 152] width 181 height 12
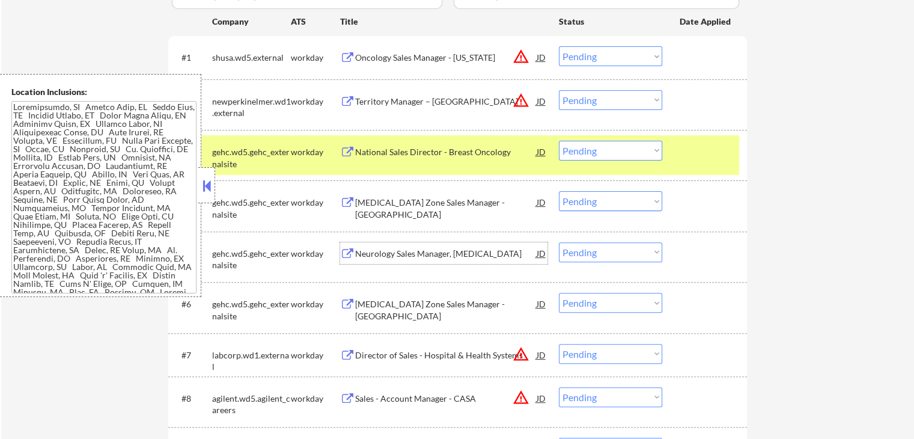
click at [416, 257] on div "Neurology Sales Manager, [MEDICAL_DATA]" at bounding box center [445, 254] width 181 height 12
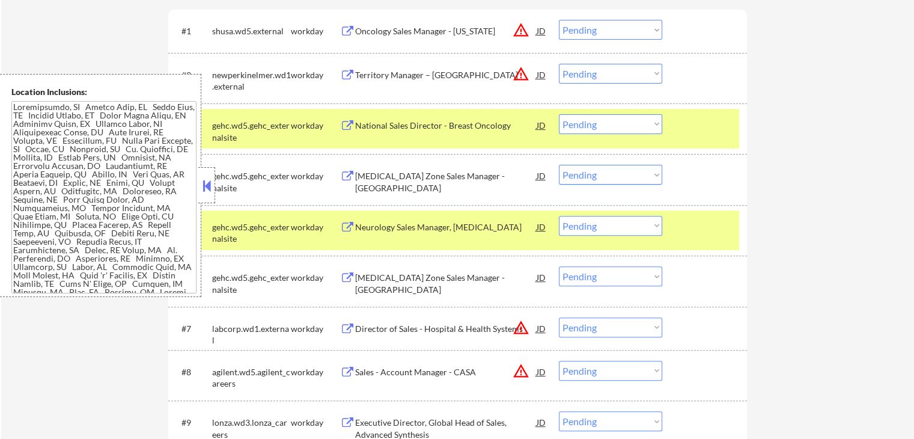
scroll to position [447, 0]
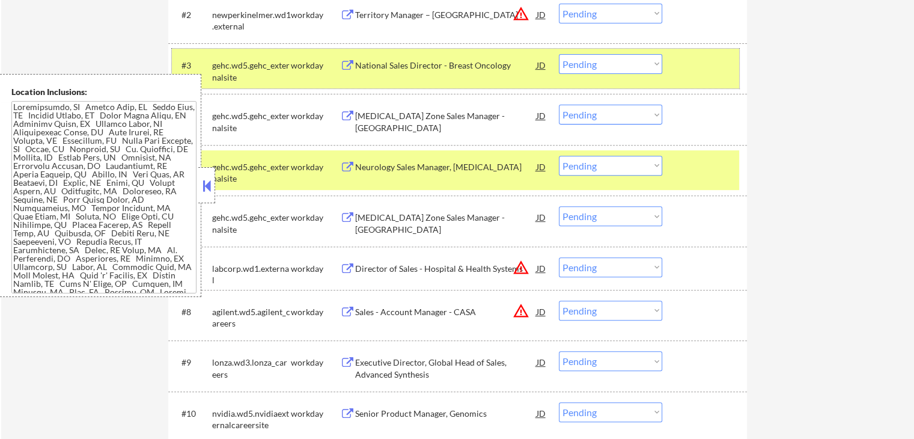
click at [596, 81] on div "#3 gehc.wd5.gehc_externalsite workday National Sales Director - Breast Oncology…" at bounding box center [455, 69] width 567 height 40
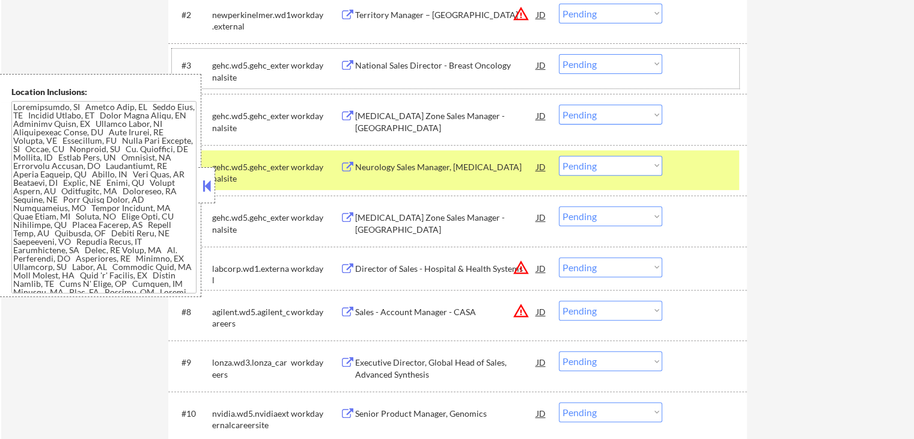
click at [600, 171] on select "Choose an option... Pending Applied Excluded (Questions) Excluded (Expired) Exc…" at bounding box center [610, 166] width 103 height 20
select select ""applied""
click at [559, 156] on select "Choose an option... Pending Applied Excluded (Questions) Excluded (Expired) Exc…" at bounding box center [610, 166] width 103 height 20
click at [617, 67] on select "Choose an option... Pending Applied Excluded (Questions) Excluded (Expired) Exc…" at bounding box center [610, 64] width 103 height 20
click at [559, 54] on select "Choose an option... Pending Applied Excluded (Questions) Excluded (Expired) Exc…" at bounding box center [610, 64] width 103 height 20
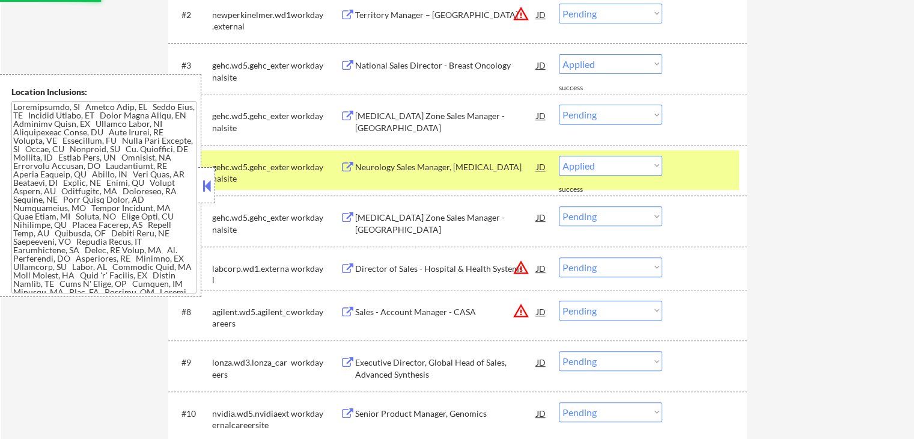
select select ""pending""
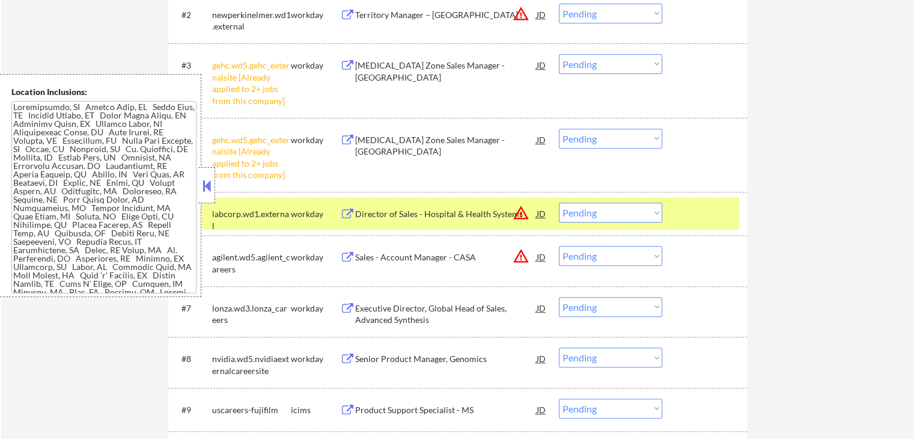
click at [608, 138] on select "Choose an option... Pending Applied Excluded (Questions) Excluded (Expired) Exc…" at bounding box center [610, 139] width 103 height 20
select select ""excluded__other_""
click at [559, 129] on select "Choose an option... Pending Applied Excluded (Questions) Excluded (Expired) Exc…" at bounding box center [610, 139] width 103 height 20
click at [605, 64] on select "Choose an option... Pending Applied Excluded (Questions) Excluded (Expired) Exc…" at bounding box center [610, 64] width 103 height 20
select select ""excluded__other_""
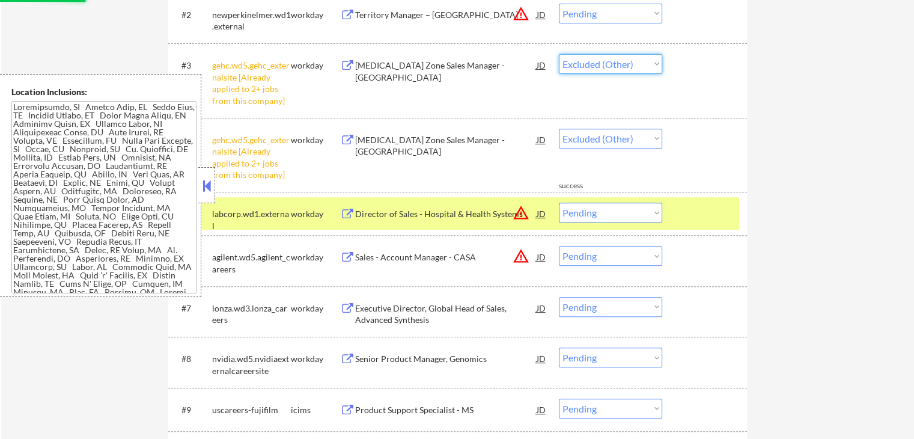
click at [559, 54] on select "Choose an option... Pending Applied Excluded (Questions) Excluded (Expired) Exc…" at bounding box center [610, 64] width 103 height 20
select select ""pending""
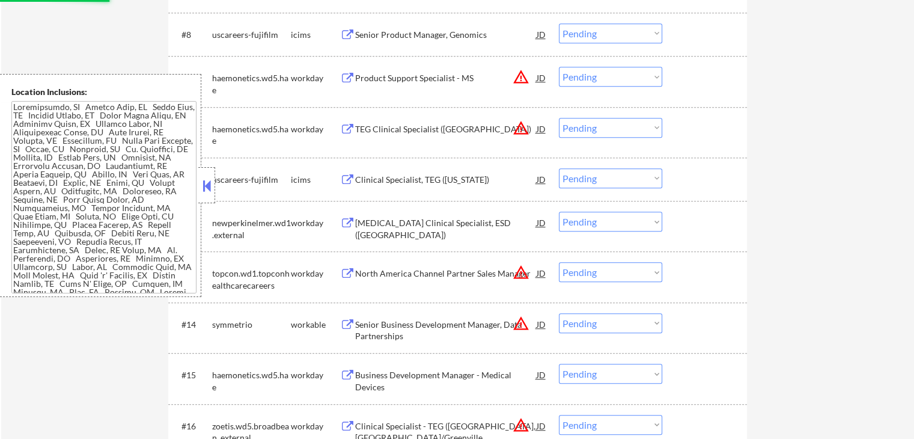
select select ""pending""
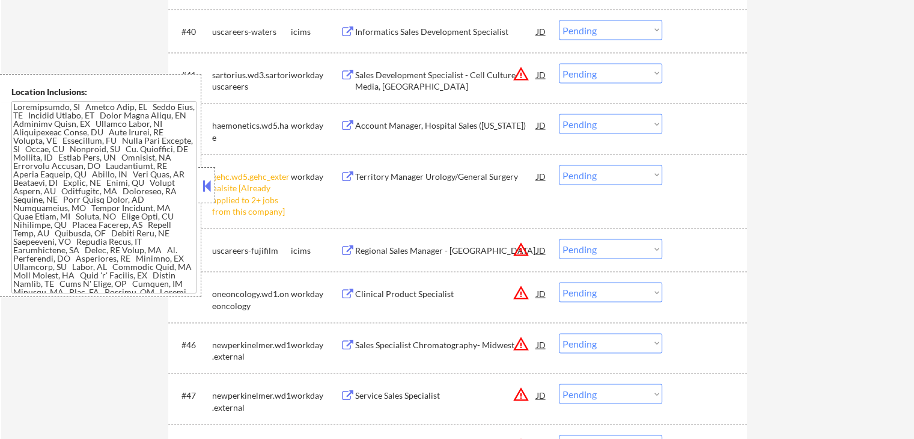
scroll to position [2430, 0]
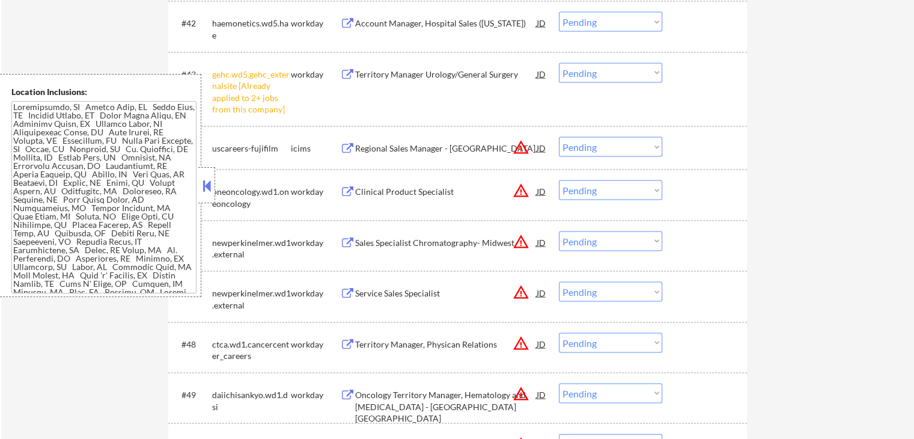
click at [619, 78] on select "Choose an option... Pending Applied Excluded (Questions) Excluded (Expired) Exc…" at bounding box center [610, 73] width 103 height 20
click at [559, 63] on select "Choose an option... Pending Applied Excluded (Questions) Excluded (Expired) Exc…" at bounding box center [610, 73] width 103 height 20
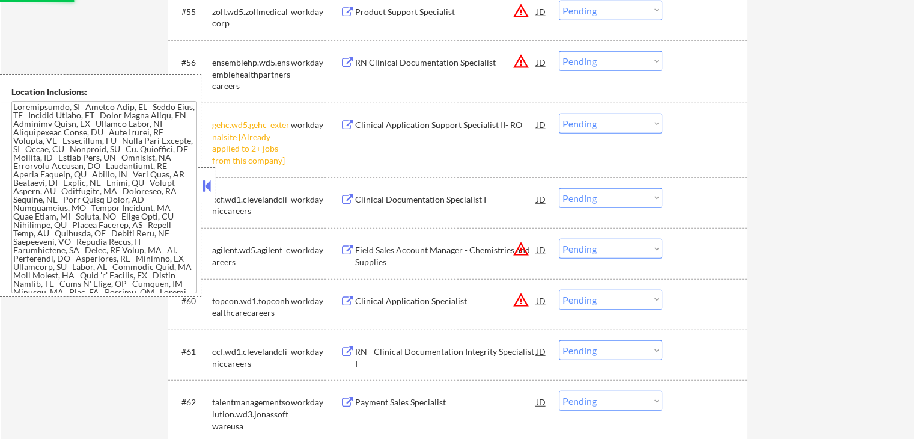
scroll to position [3151, 0]
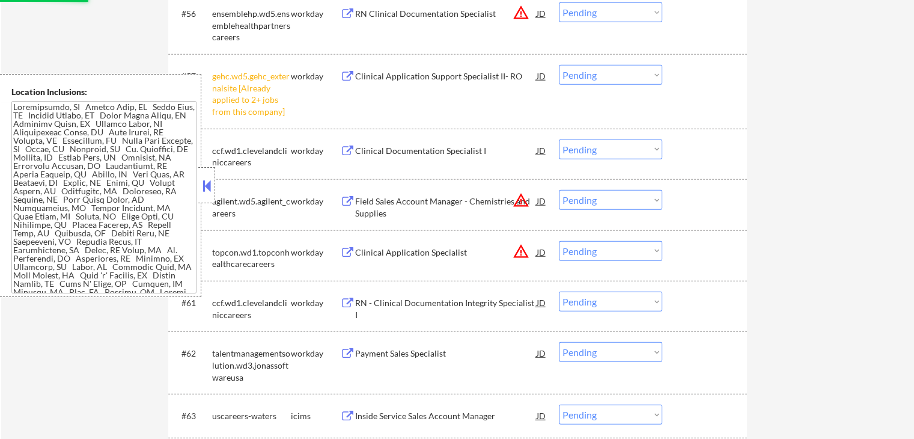
select select ""pending""
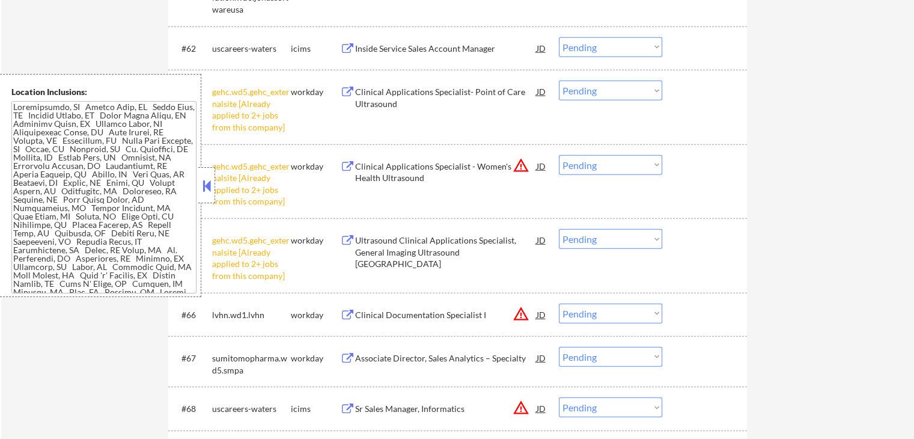
scroll to position [3452, 0]
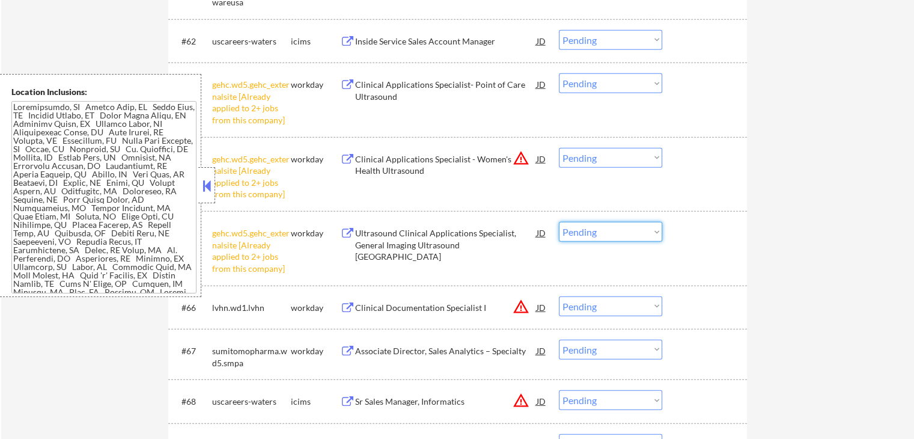
click at [614, 234] on select "Choose an option... Pending Applied Excluded (Questions) Excluded (Expired) Exc…" at bounding box center [610, 232] width 103 height 20
select select ""excluded__other_""
click at [559, 222] on select "Choose an option... Pending Applied Excluded (Questions) Excluded (Expired) Exc…" at bounding box center [610, 232] width 103 height 20
click at [591, 159] on select "Choose an option... Pending Applied Excluded (Questions) Excluded (Expired) Exc…" at bounding box center [610, 158] width 103 height 20
select select ""excluded__other_""
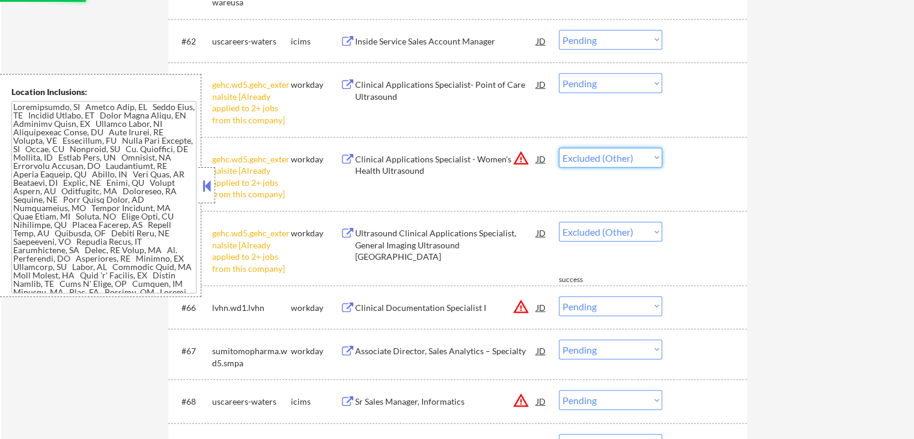
click at [559, 148] on select "Choose an option... Pending Applied Excluded (Questions) Excluded (Expired) Exc…" at bounding box center [610, 158] width 103 height 20
click at [601, 91] on select "Choose an option... Pending Applied Excluded (Questions) Excluded (Expired) Exc…" at bounding box center [610, 83] width 103 height 20
select select ""pending""
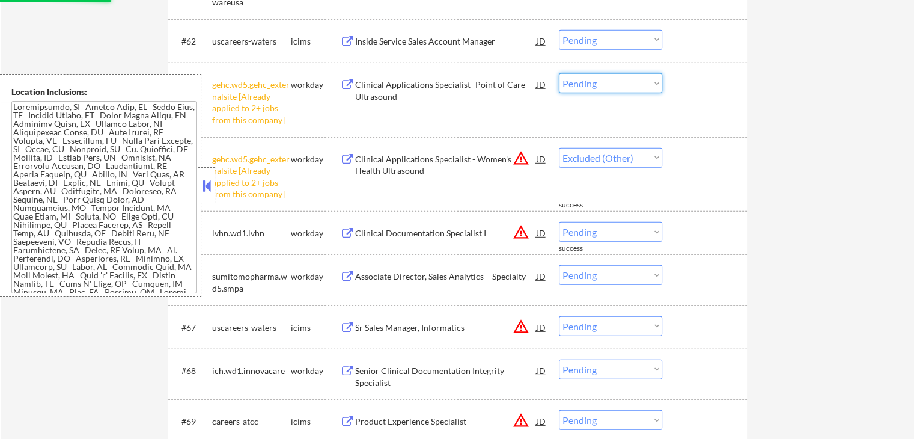
select select ""pending""
click at [559, 73] on select "Choose an option... Pending Applied Excluded (Questions) Excluded (Expired) Exc…" at bounding box center [610, 83] width 103 height 20
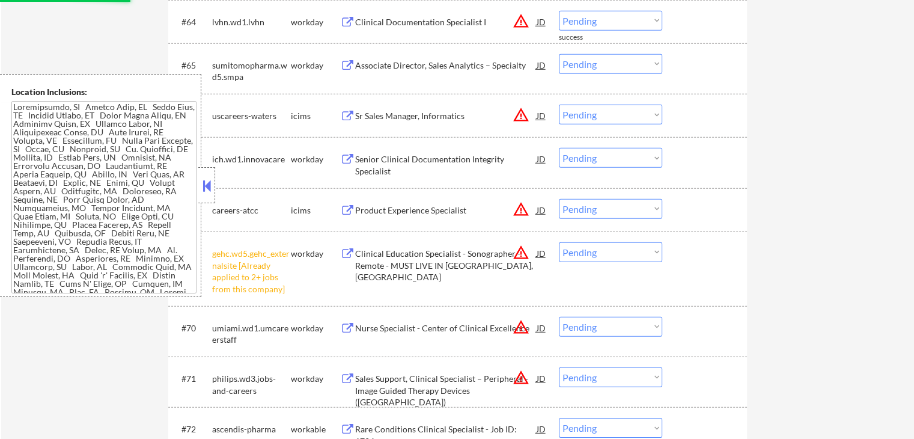
scroll to position [3692, 0]
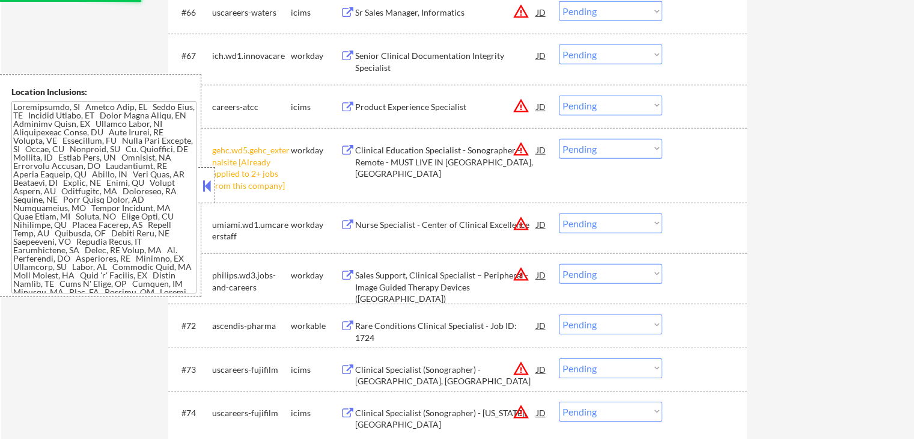
select select ""pending""
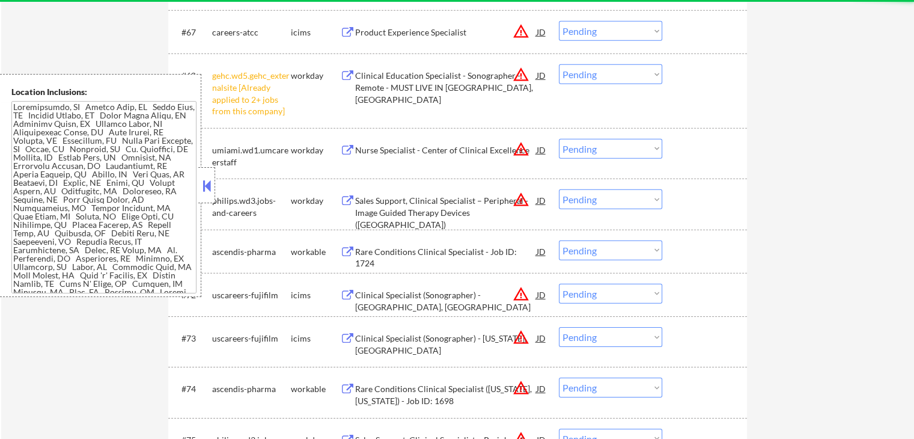
click at [598, 73] on select "Choose an option... Pending Applied Excluded (Questions) Excluded (Expired) Exc…" at bounding box center [610, 74] width 103 height 20
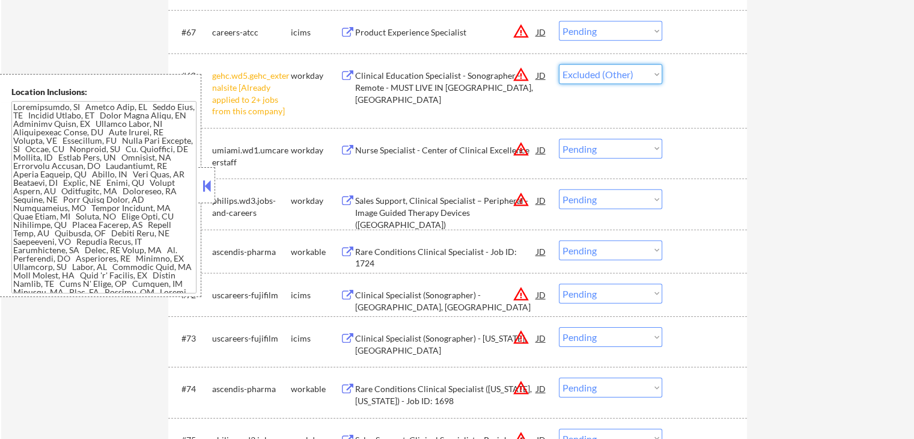
click at [559, 64] on select "Choose an option... Pending Applied Excluded (Questions) Excluded (Expired) Exc…" at bounding box center [610, 74] width 103 height 20
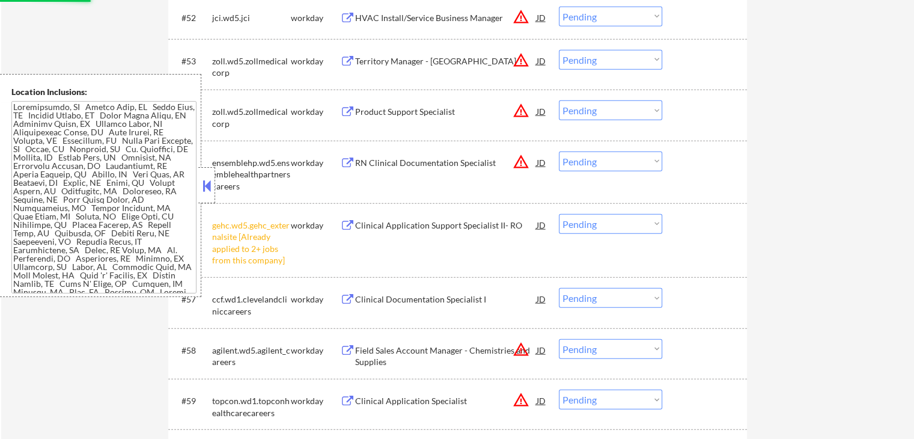
scroll to position [2971, 0]
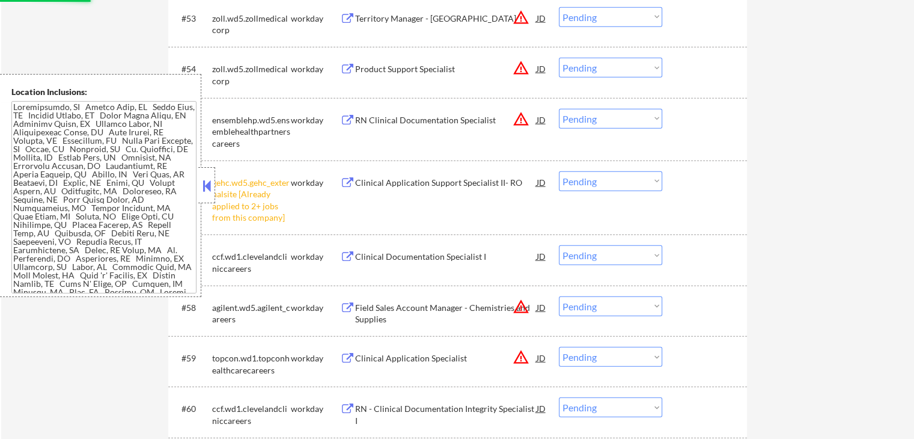
select select ""pending""
click at [586, 180] on select "Choose an option... Pending Applied Excluded (Questions) Excluded (Expired) Exc…" at bounding box center [610, 181] width 103 height 20
click at [559, 171] on select "Choose an option... Pending Applied Excluded (Questions) Excluded (Expired) Exc…" at bounding box center [610, 181] width 103 height 20
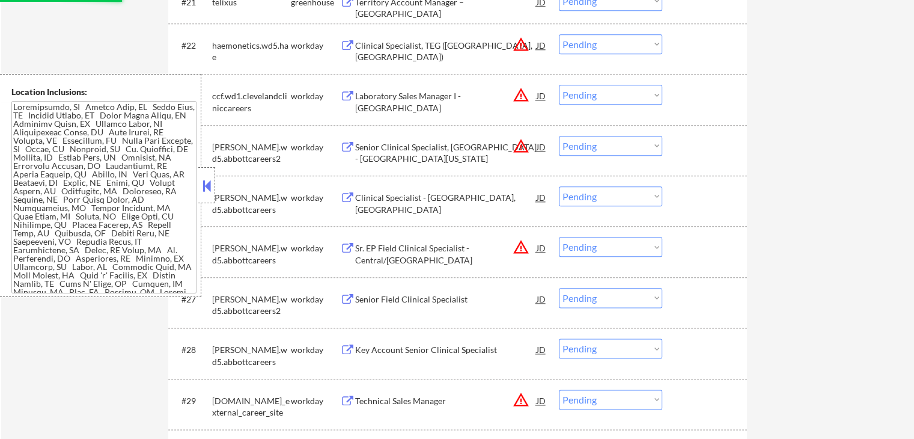
select select ""pending""
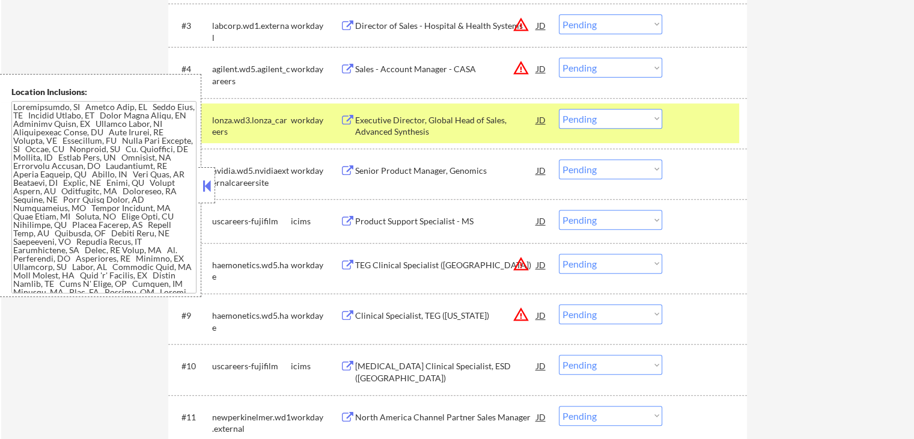
scroll to position [507, 0]
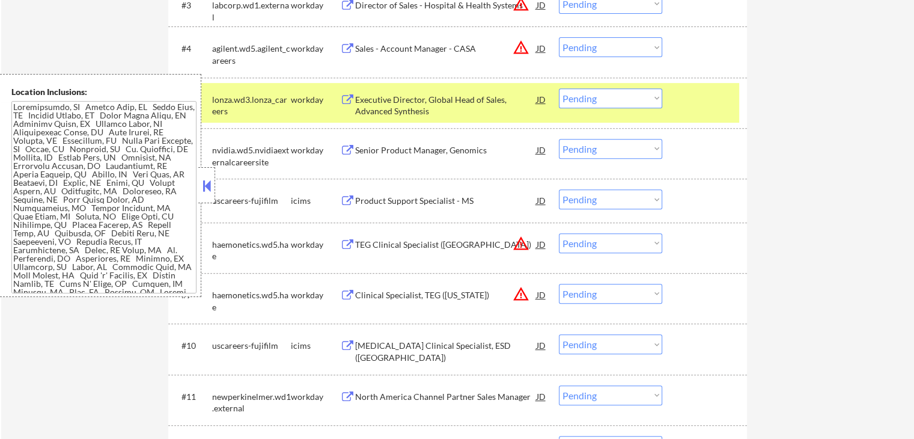
click at [399, 107] on div "Executive Director​, Global Head of Sales, Advanced Synthesis" at bounding box center [445, 105] width 181 height 23
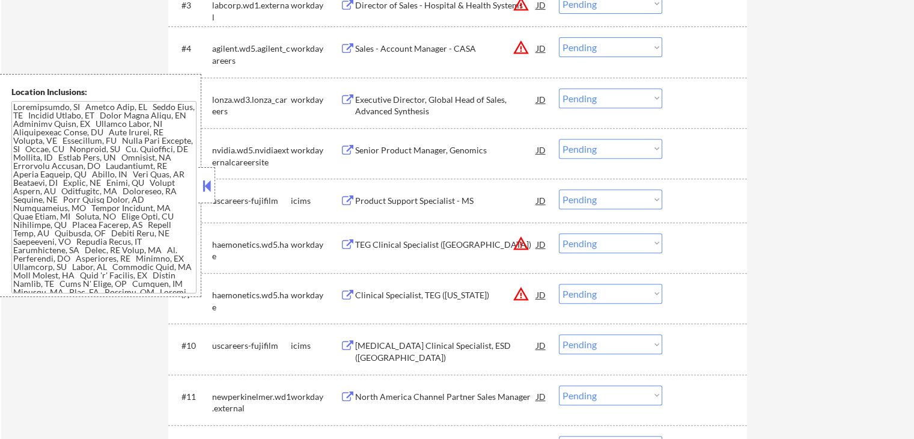
click at [385, 145] on div "Senior Product Manager, Genomics" at bounding box center [445, 150] width 181 height 12
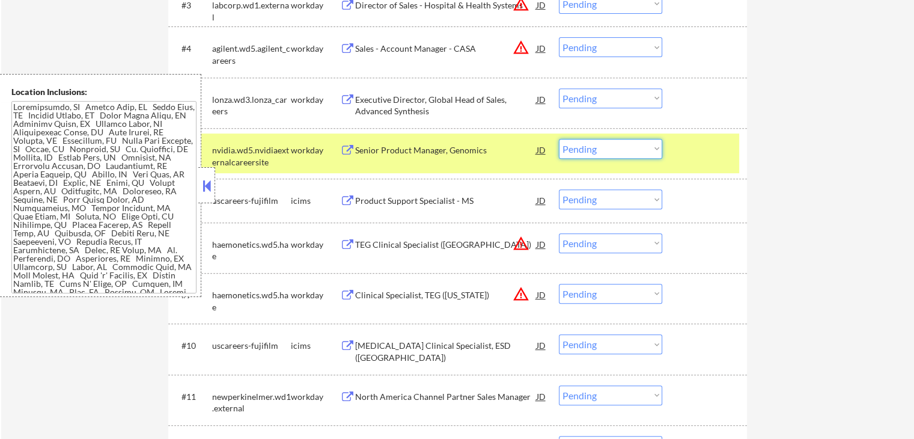
drag, startPoint x: 593, startPoint y: 150, endPoint x: 597, endPoint y: 155, distance: 6.9
click at [595, 153] on select "Choose an option... Pending Applied Excluded (Questions) Excluded (Expired) Exc…" at bounding box center [610, 149] width 103 height 20
click at [559, 139] on select "Choose an option... Pending Applied Excluded (Questions) Excluded (Expired) Exc…" at bounding box center [610, 149] width 103 height 20
select select ""pending""
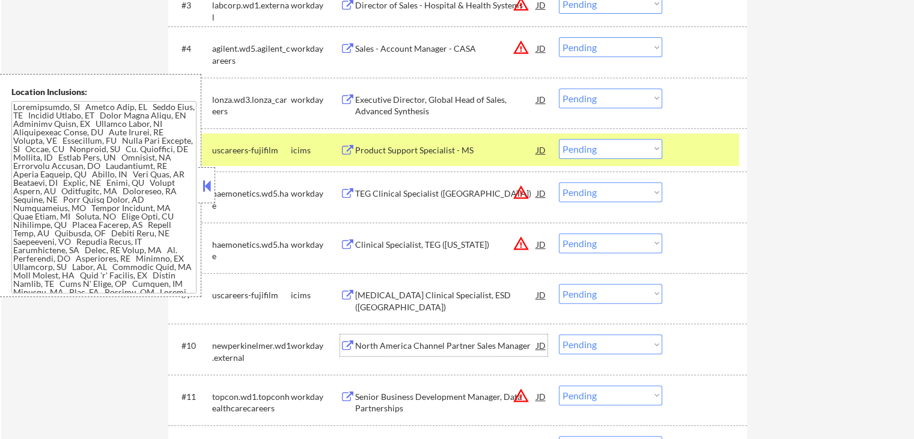
click at [389, 344] on div "North America Channel Partner Sales Manager" at bounding box center [445, 346] width 181 height 12
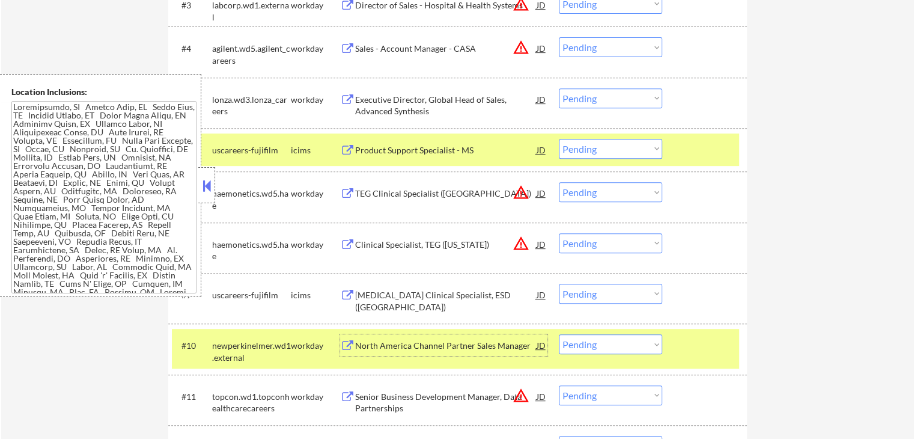
scroll to position [387, 0]
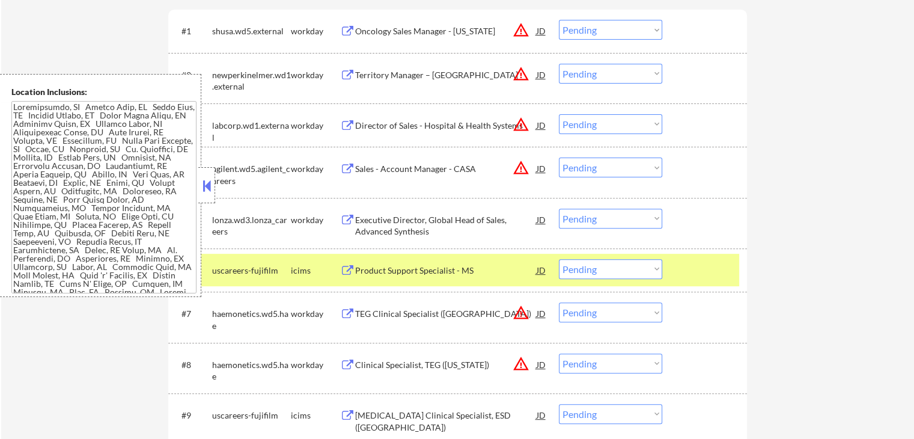
click at [607, 224] on select "Choose an option... Pending Applied Excluded (Questions) Excluded (Expired) Exc…" at bounding box center [610, 219] width 103 height 20
click at [559, 209] on select "Choose an option... Pending Applied Excluded (Questions) Excluded (Expired) Exc…" at bounding box center [610, 219] width 103 height 20
select select ""pending""
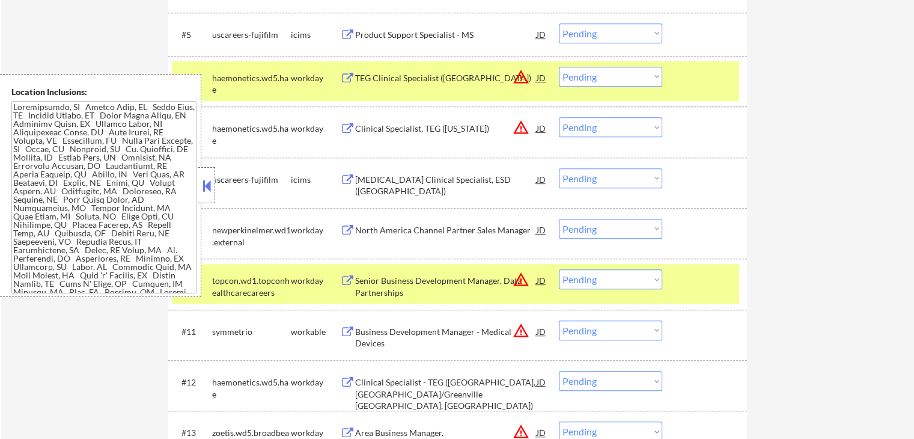
scroll to position [748, 0]
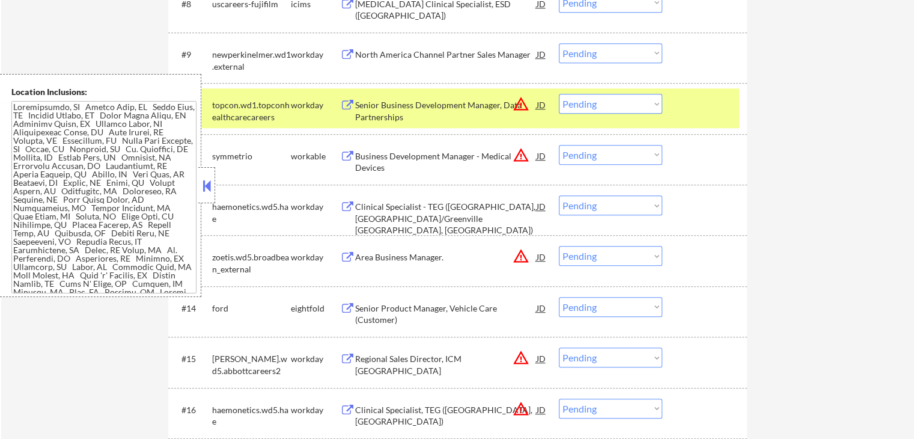
click at [389, 160] on div "Business Development Manager - Medical Devices" at bounding box center [445, 161] width 181 height 23
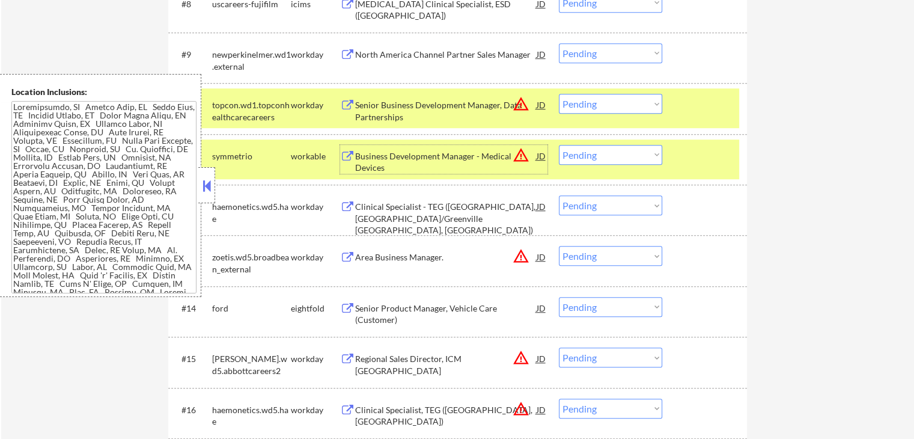
click at [461, 159] on div "Business Development Manager - Medical Devices" at bounding box center [445, 161] width 181 height 23
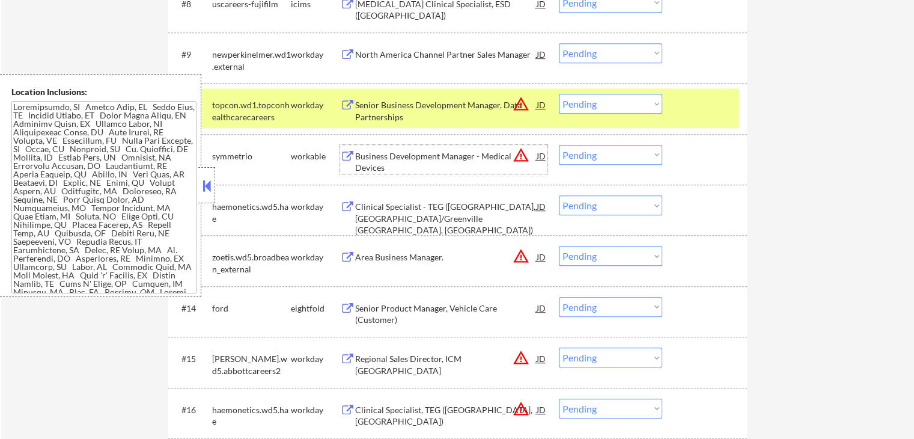
click at [625, 155] on select "Choose an option... Pending Applied Excluded (Questions) Excluded (Expired) Exc…" at bounding box center [610, 155] width 103 height 20
click at [559, 145] on select "Choose an option... Pending Applied Excluded (Questions) Excluded (Expired) Exc…" at bounding box center [610, 155] width 103 height 20
click at [442, 99] on div "Senior Business Development Manager, Data Partnerships" at bounding box center [445, 110] width 181 height 23
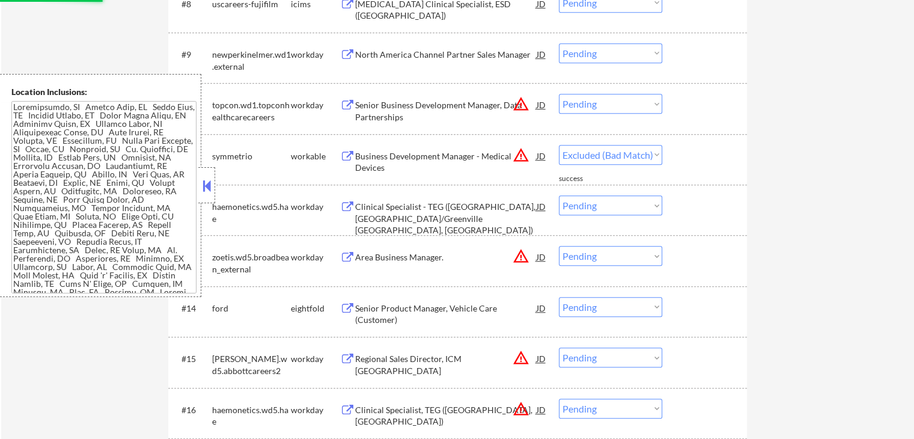
select select ""pending""
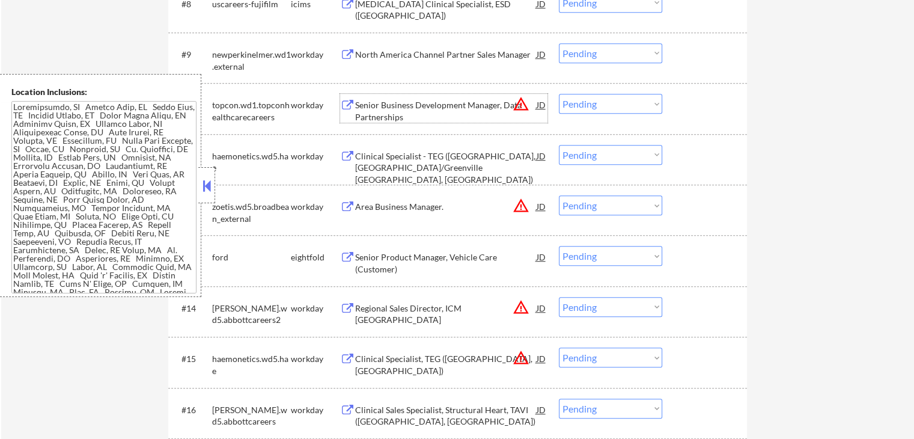
click at [608, 112] on select "Choose an option... Pending Applied Excluded (Questions) Excluded (Expired) Exc…" at bounding box center [610, 104] width 103 height 20
click at [559, 94] on select "Choose an option... Pending Applied Excluded (Questions) Excluded (Expired) Exc…" at bounding box center [610, 104] width 103 height 20
select select ""pending""
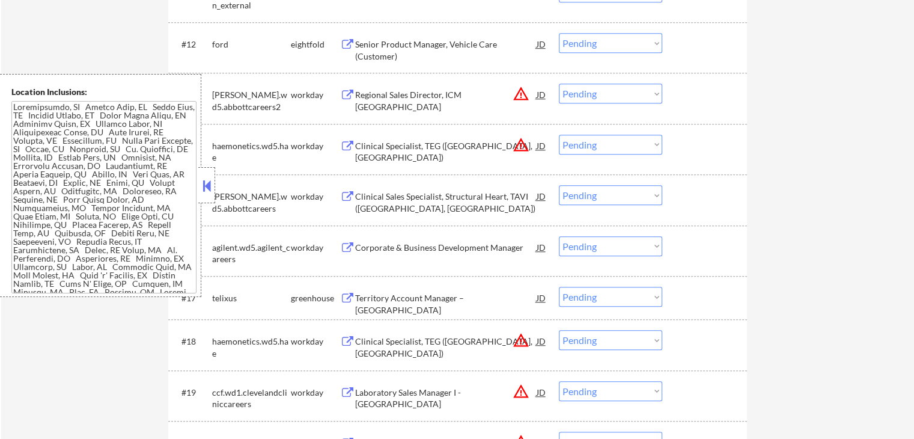
scroll to position [928, 0]
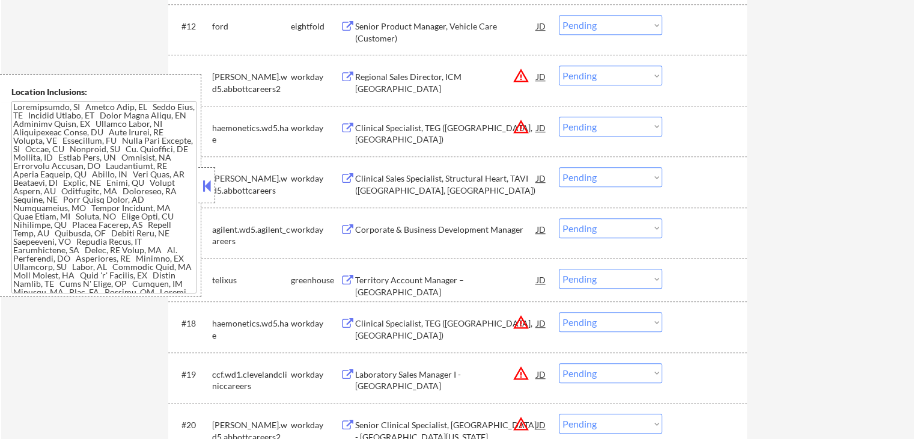
click at [436, 176] on div "Clinical Sales Specialist, Structural Heart, TAVI ([GEOGRAPHIC_DATA], [GEOGRAPH…" at bounding box center [445, 183] width 181 height 23
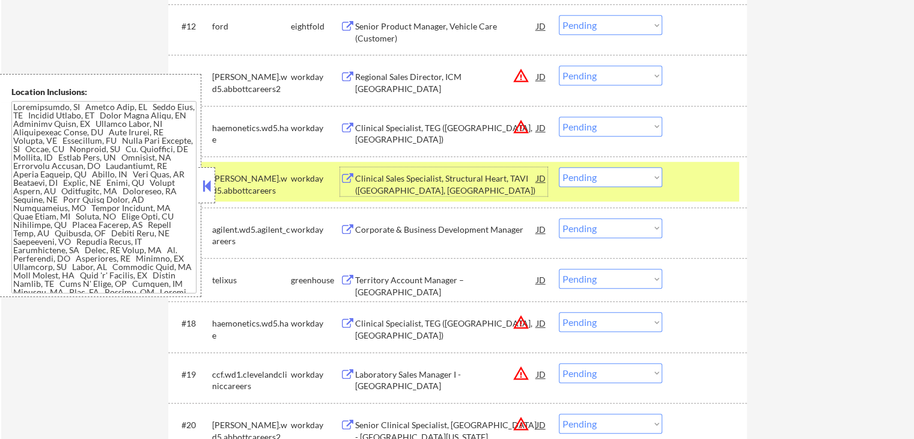
click at [438, 228] on div "Corporate & Business Development Manager" at bounding box center [445, 230] width 181 height 12
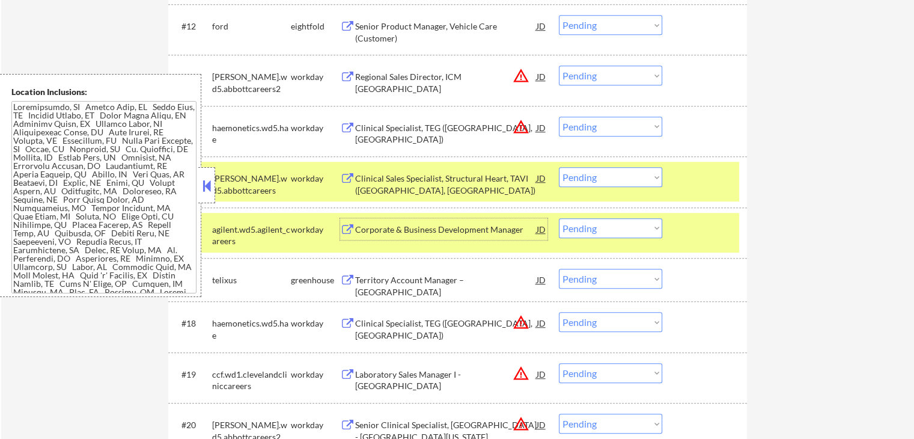
click at [405, 285] on div "Territory Account Manager – [GEOGRAPHIC_DATA]" at bounding box center [445, 280] width 181 height 22
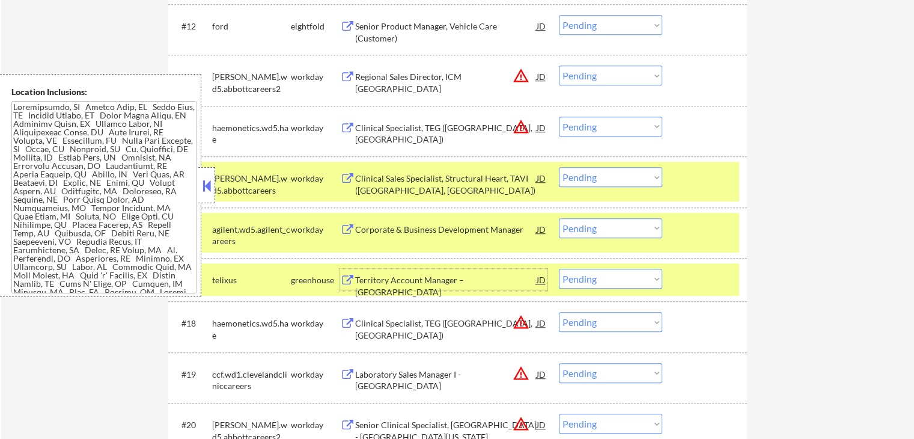
drag, startPoint x: 577, startPoint y: 175, endPoint x: 583, endPoint y: 184, distance: 10.7
click at [577, 175] on select "Choose an option... Pending Applied Excluded (Questions) Excluded (Expired) Exc…" at bounding box center [610, 177] width 103 height 20
click at [559, 167] on select "Choose an option... Pending Applied Excluded (Questions) Excluded (Expired) Exc…" at bounding box center [610, 177] width 103 height 20
click at [204, 184] on button at bounding box center [206, 186] width 13 height 18
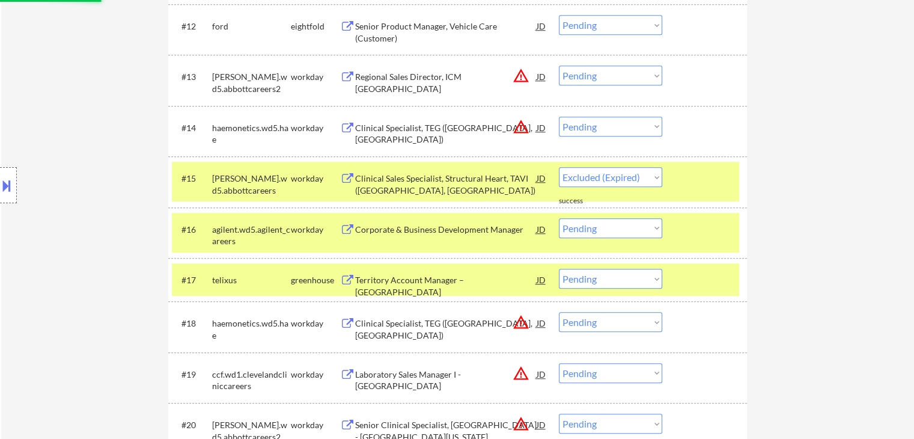
select select ""pending""
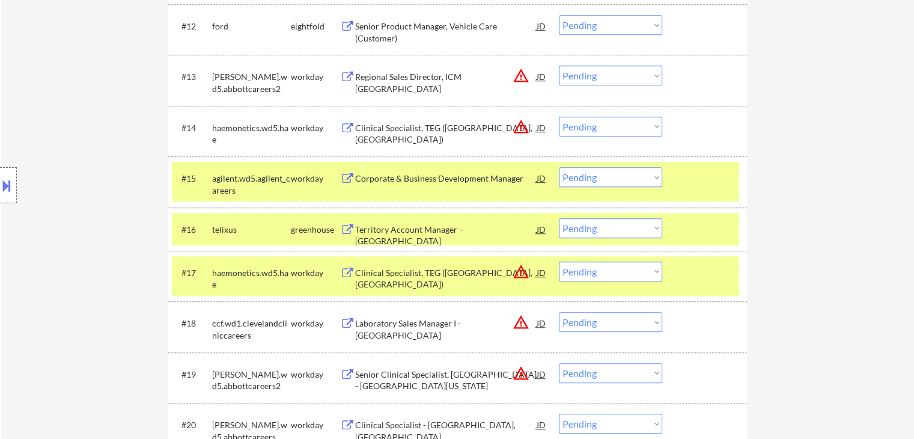
drag, startPoint x: 634, startPoint y: 224, endPoint x: 635, endPoint y: 234, distance: 10.2
click at [635, 224] on select "Choose an option... Pending Applied Excluded (Questions) Excluded (Expired) Exc…" at bounding box center [610, 228] width 103 height 20
click at [559, 218] on select "Choose an option... Pending Applied Excluded (Questions) Excluded (Expired) Exc…" at bounding box center [610, 228] width 103 height 20
select select ""pending""
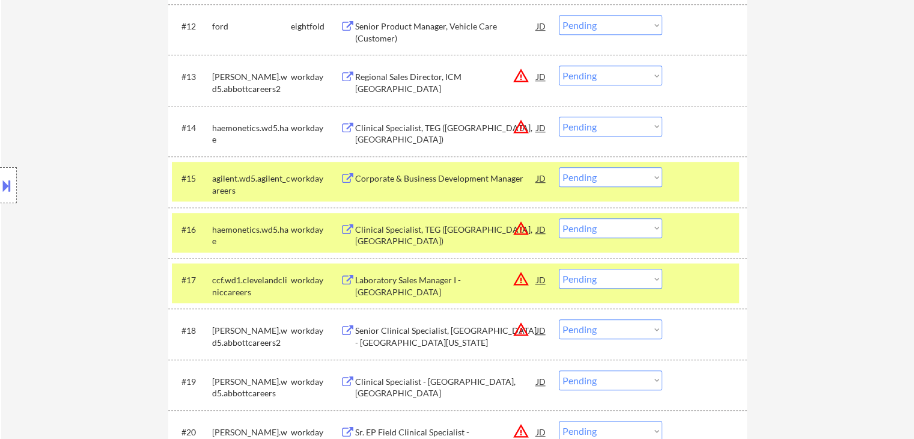
click at [381, 330] on div "Senior Clinical Specialist, [GEOGRAPHIC_DATA] - [GEOGRAPHIC_DATA][US_STATE]" at bounding box center [445, 335] width 181 height 23
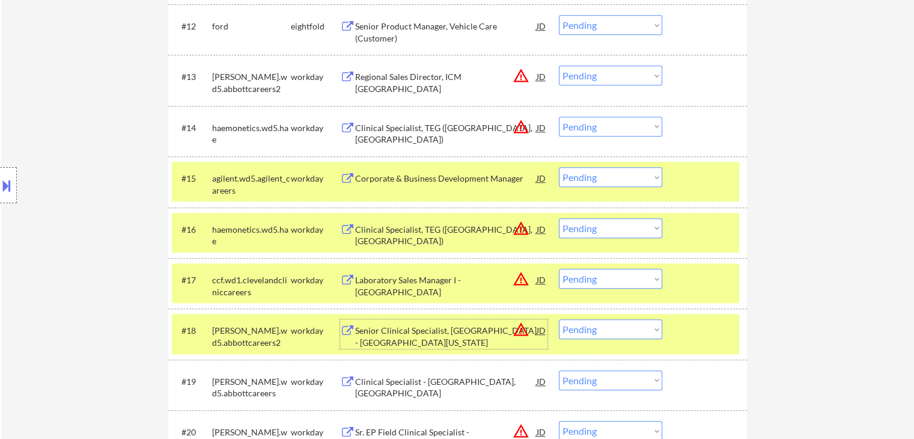
scroll to position [1048, 0]
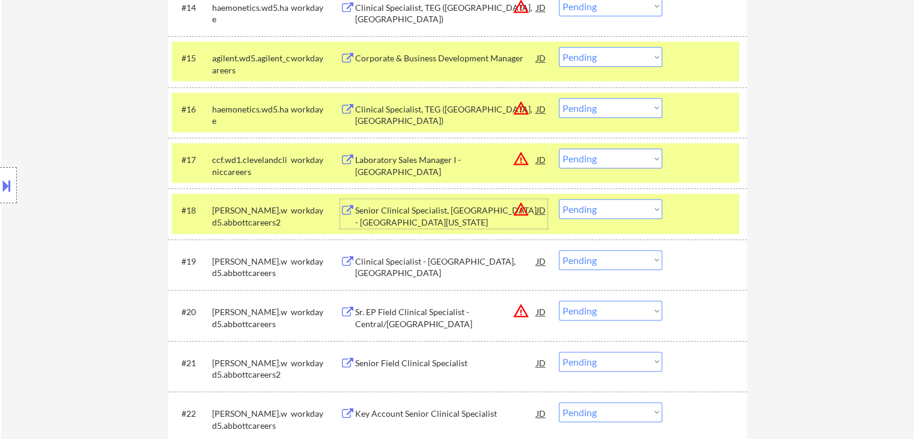
drag, startPoint x: 595, startPoint y: 206, endPoint x: 597, endPoint y: 215, distance: 9.8
click at [595, 206] on select "Choose an option... Pending Applied Excluded (Questions) Excluded (Expired) Exc…" at bounding box center [610, 209] width 103 height 20
click at [559, 199] on select "Choose an option... Pending Applied Excluded (Questions) Excluded (Expired) Exc…" at bounding box center [610, 209] width 103 height 20
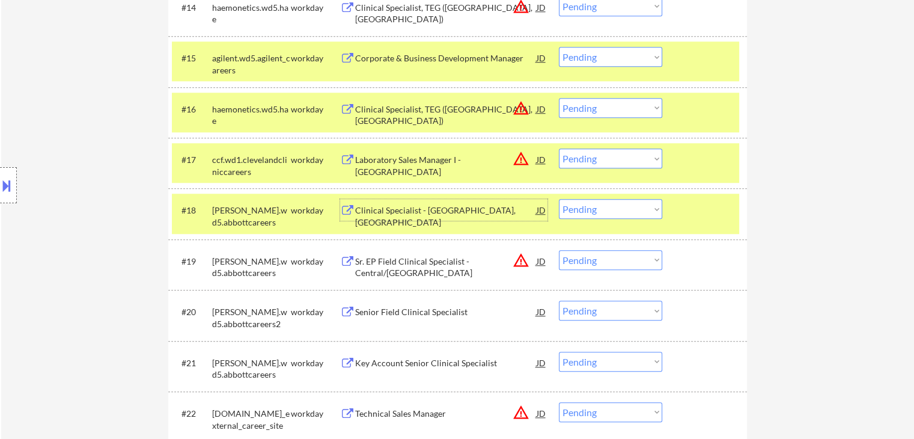
click at [438, 209] on div "Clinical Specialist - [GEOGRAPHIC_DATA], [GEOGRAPHIC_DATA]" at bounding box center [445, 215] width 181 height 23
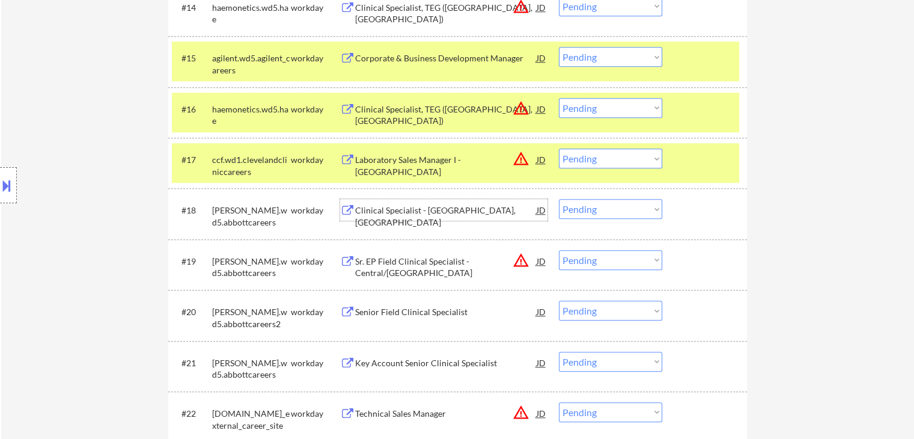
click at [598, 214] on select "Choose an option... Pending Applied Excluded (Questions) Excluded (Expired) Exc…" at bounding box center [610, 209] width 103 height 20
click at [559, 199] on select "Choose an option... Pending Applied Excluded (Questions) Excluded (Expired) Exc…" at bounding box center [610, 209] width 103 height 20
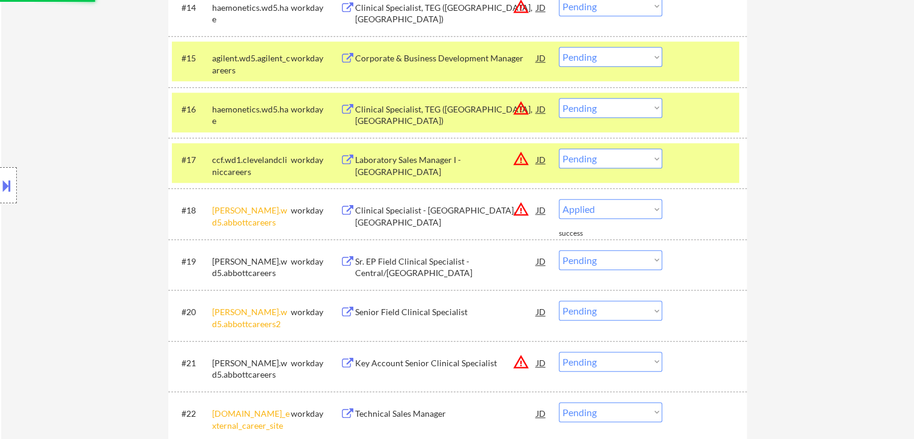
select select ""pending""
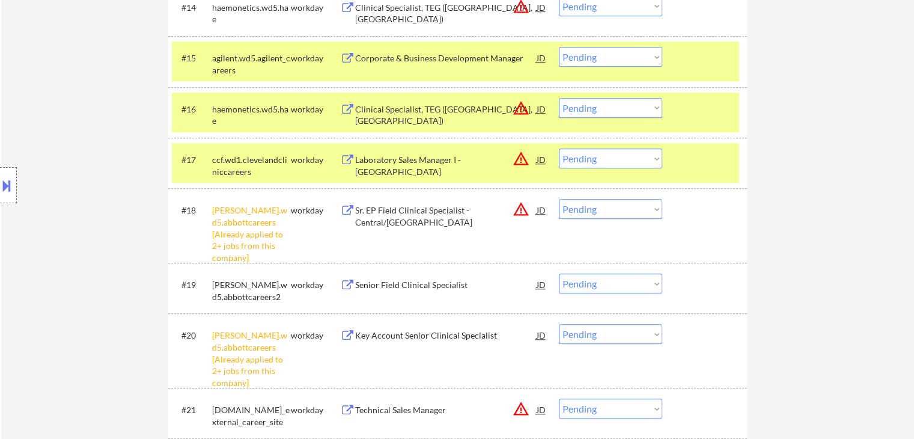
click at [596, 53] on select "Choose an option... Pending Applied Excluded (Questions) Excluded (Expired) Exc…" at bounding box center [610, 57] width 103 height 20
click at [559, 47] on select "Choose an option... Pending Applied Excluded (Questions) Excluded (Expired) Exc…" at bounding box center [610, 57] width 103 height 20
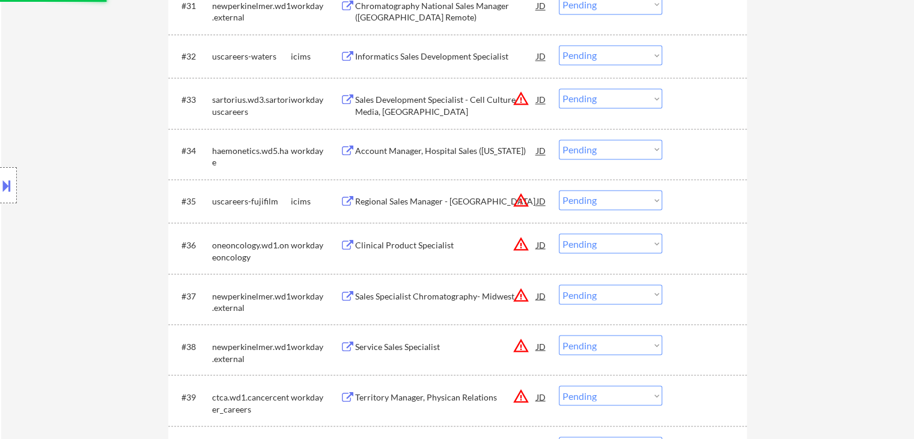
select select ""pending""
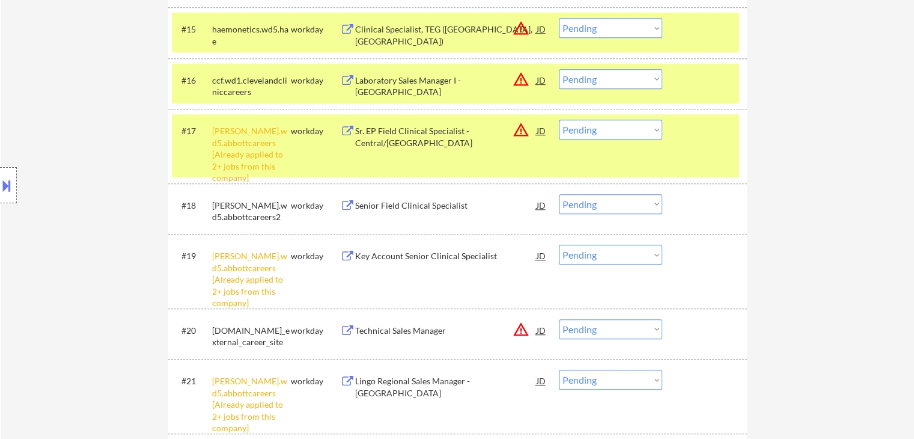
scroll to position [1082, 0]
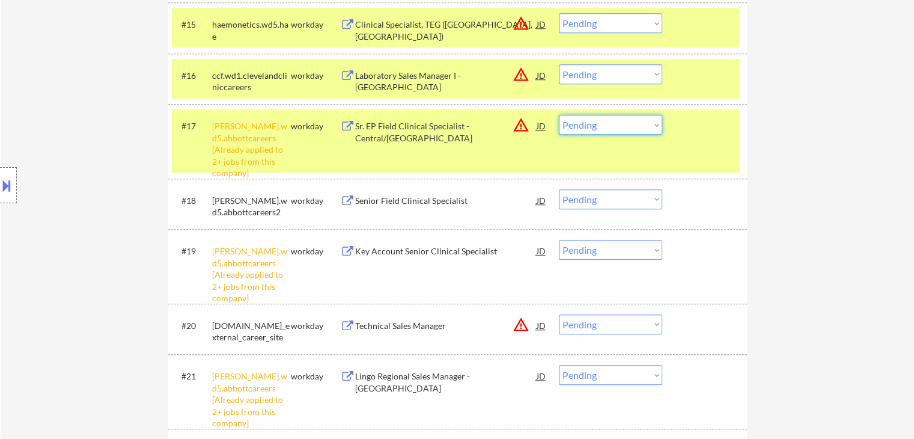
click at [598, 124] on select "Choose an option... Pending Applied Excluded (Questions) Excluded (Expired) Exc…" at bounding box center [610, 125] width 103 height 20
click at [559, 115] on select "Choose an option... Pending Applied Excluded (Questions) Excluded (Expired) Exc…" at bounding box center [610, 125] width 103 height 20
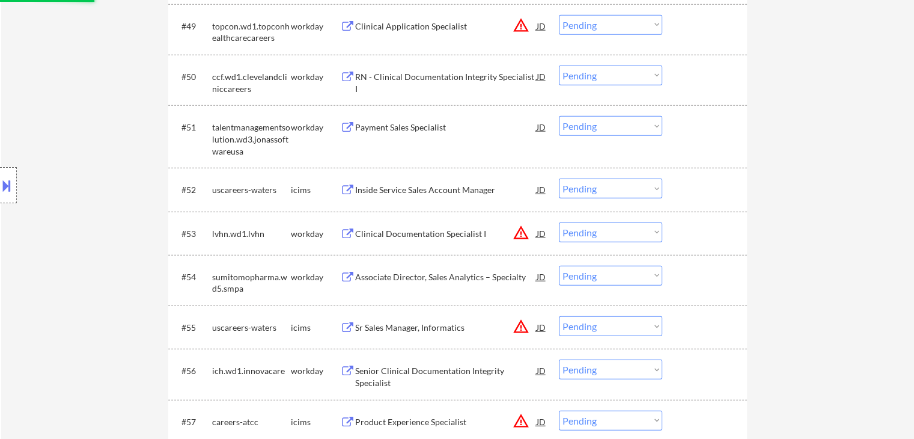
select select ""pending""
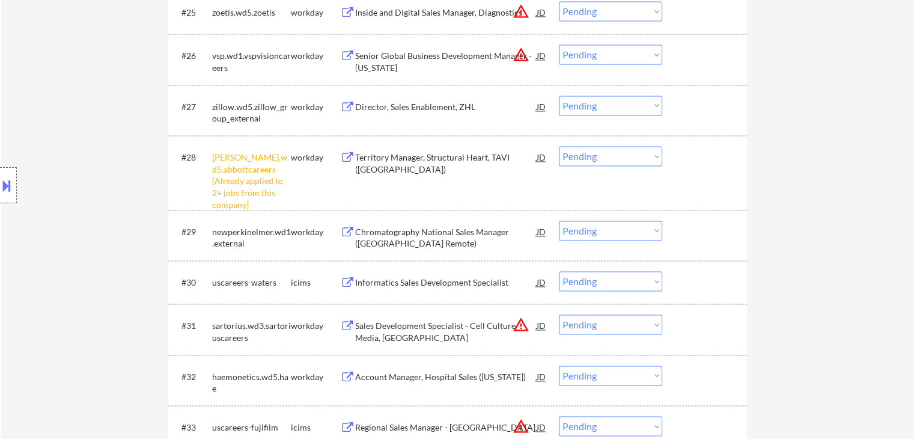
scroll to position [1622, 0]
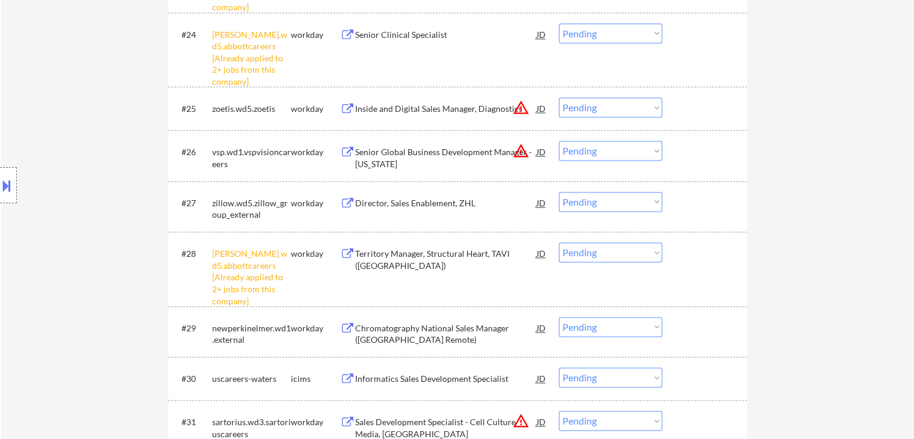
drag, startPoint x: 601, startPoint y: 251, endPoint x: 606, endPoint y: 260, distance: 10.5
click at [603, 253] on select "Choose an option... Pending Applied Excluded (Questions) Excluded (Expired) Exc…" at bounding box center [610, 252] width 103 height 20
select select ""excluded__other_""
click at [559, 242] on select "Choose an option... Pending Applied Excluded (Questions) Excluded (Expired) Exc…" at bounding box center [610, 252] width 103 height 20
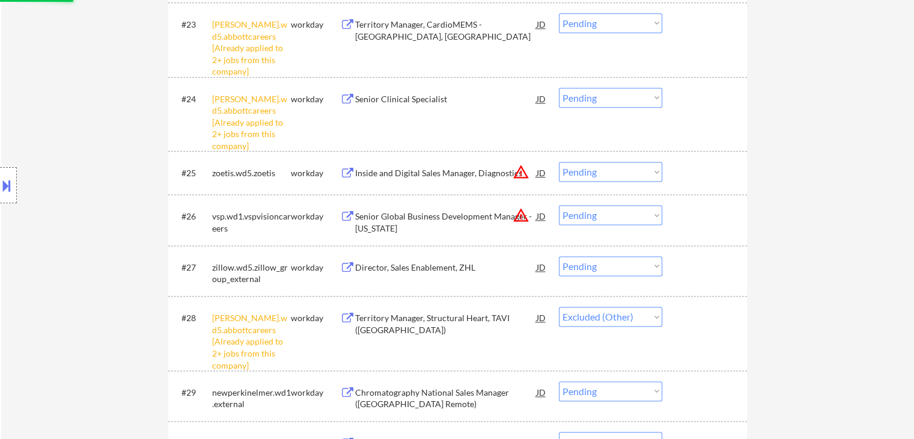
scroll to position [1442, 0]
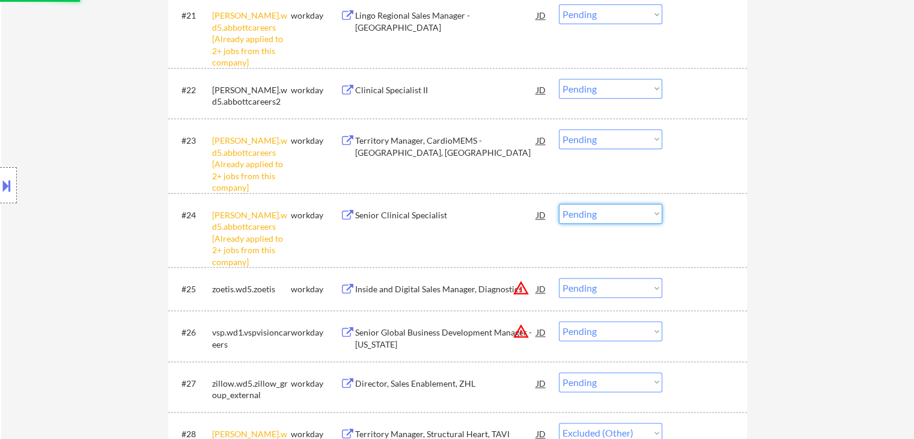
click at [607, 217] on select "Choose an option... Pending Applied Excluded (Questions) Excluded (Expired) Exc…" at bounding box center [610, 214] width 103 height 20
click at [559, 204] on select "Choose an option... Pending Applied Excluded (Questions) Excluded (Expired) Exc…" at bounding box center [610, 214] width 103 height 20
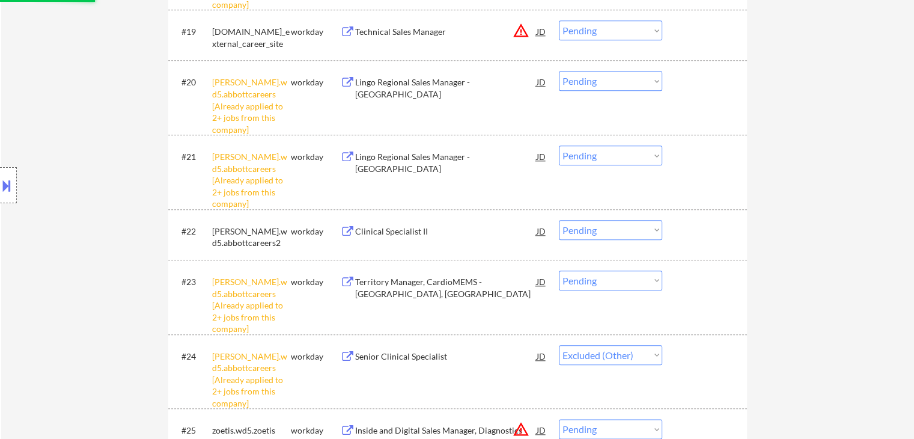
scroll to position [1322, 0]
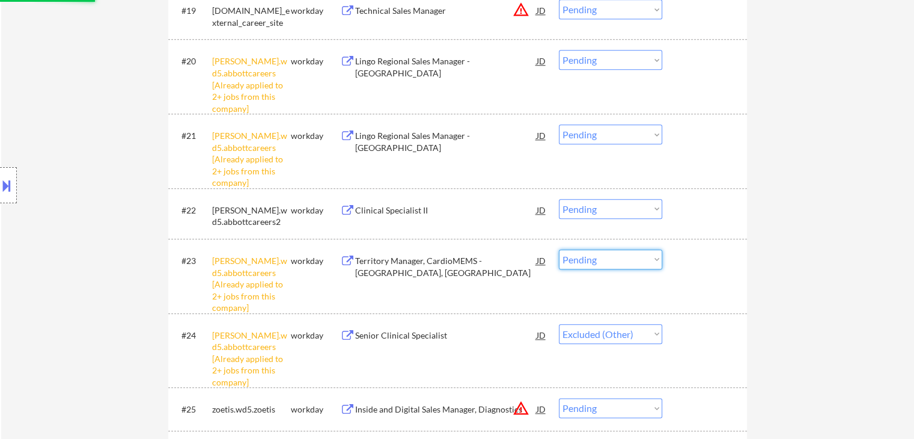
click at [603, 266] on select "Choose an option... Pending Applied Excluded (Questions) Excluded (Expired) Exc…" at bounding box center [610, 259] width 103 height 20
select select ""pending""
select select ""excluded__other_""
click at [559, 249] on select "Choose an option... Pending Applied Excluded (Questions) Excluded (Expired) Exc…" at bounding box center [610, 259] width 103 height 20
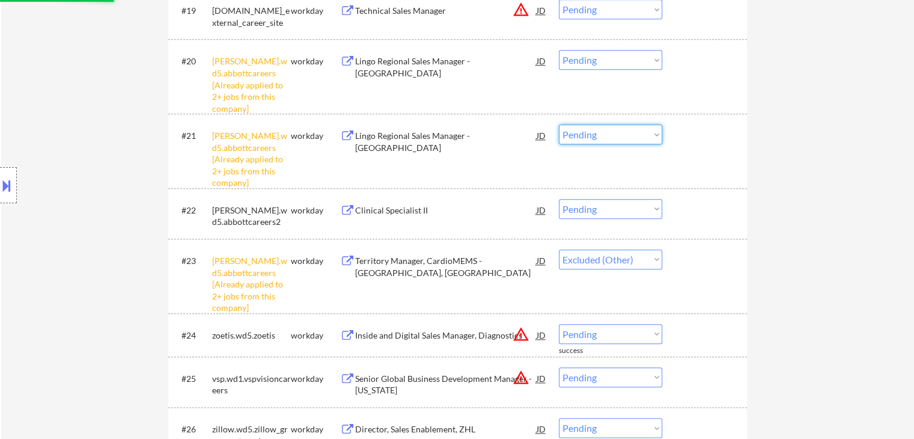
click at [597, 132] on select "Choose an option... Pending Applied Excluded (Questions) Excluded (Expired) Exc…" at bounding box center [610, 134] width 103 height 20
select select ""excluded__other_""
click at [559, 124] on select "Choose an option... Pending Applied Excluded (Questions) Excluded (Expired) Exc…" at bounding box center [610, 134] width 103 height 20
click at [600, 62] on select "Choose an option... Pending Applied Excluded (Questions) Excluded (Expired) Exc…" at bounding box center [610, 60] width 103 height 20
select select ""pending""
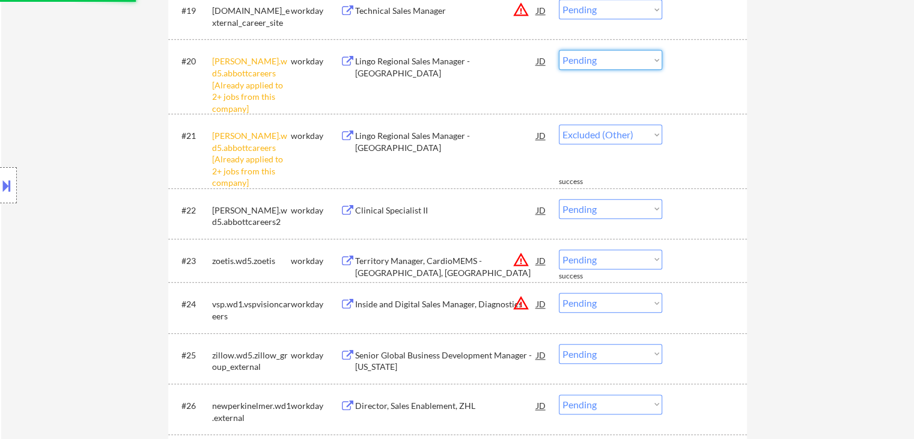
select select ""excluded__other_""
click at [559, 50] on select "Choose an option... Pending Applied Excluded (Questions) Excluded (Expired) Exc…" at bounding box center [610, 60] width 103 height 20
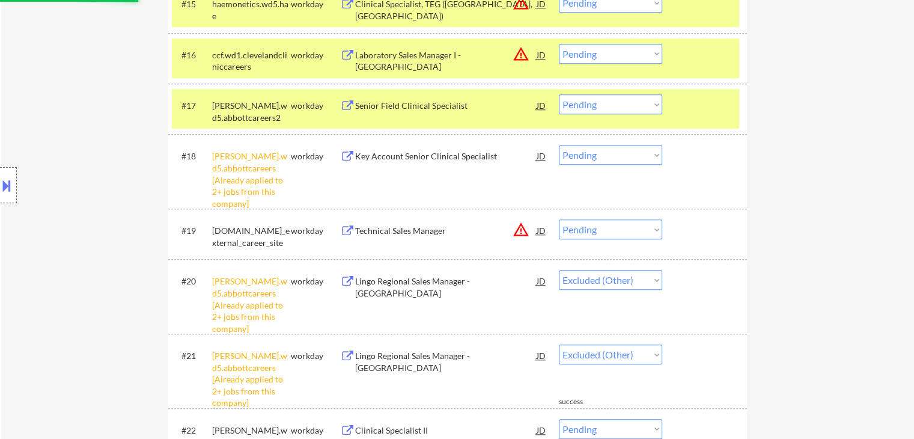
scroll to position [1082, 0]
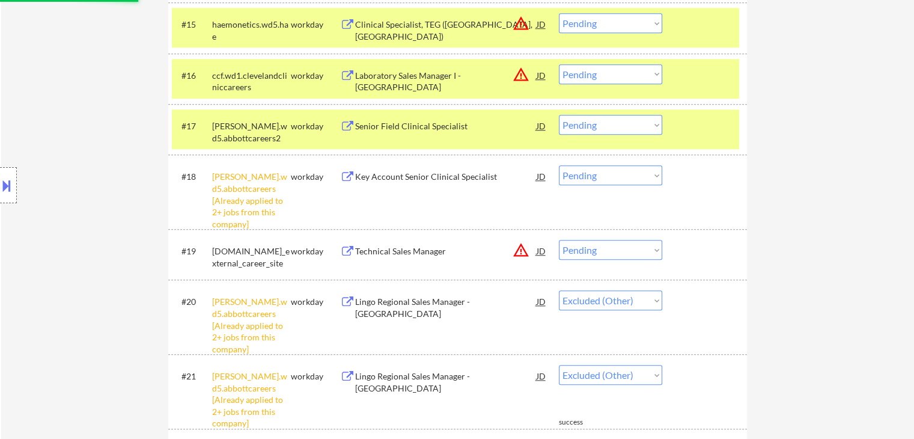
select select ""pending""
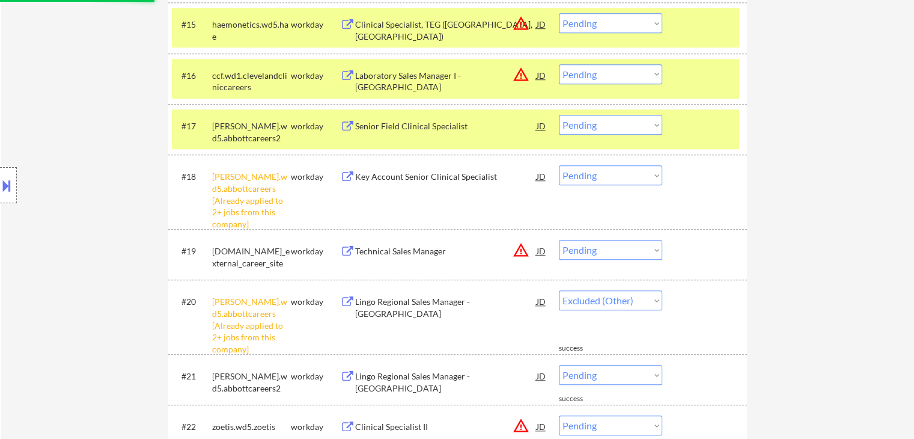
select select ""pending""
click at [594, 171] on select "Choose an option... Pending Applied Excluded (Questions) Excluded (Expired) Exc…" at bounding box center [610, 175] width 103 height 20
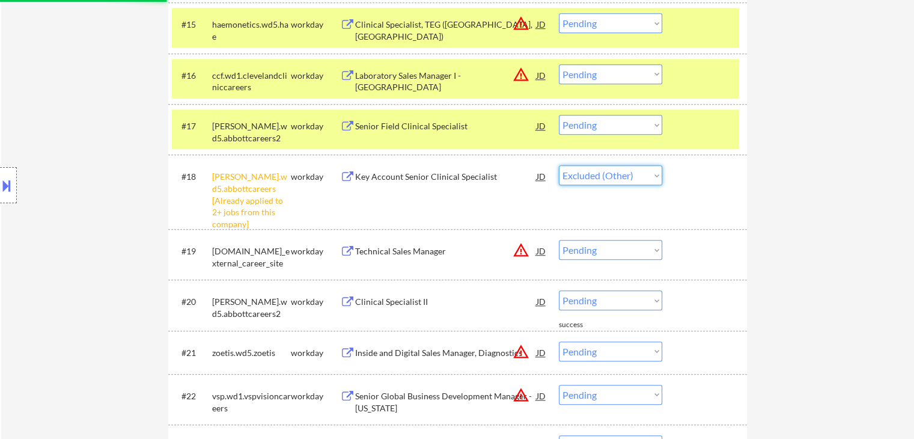
click at [559, 165] on select "Choose an option... Pending Applied Excluded (Questions) Excluded (Expired) Exc…" at bounding box center [610, 175] width 103 height 20
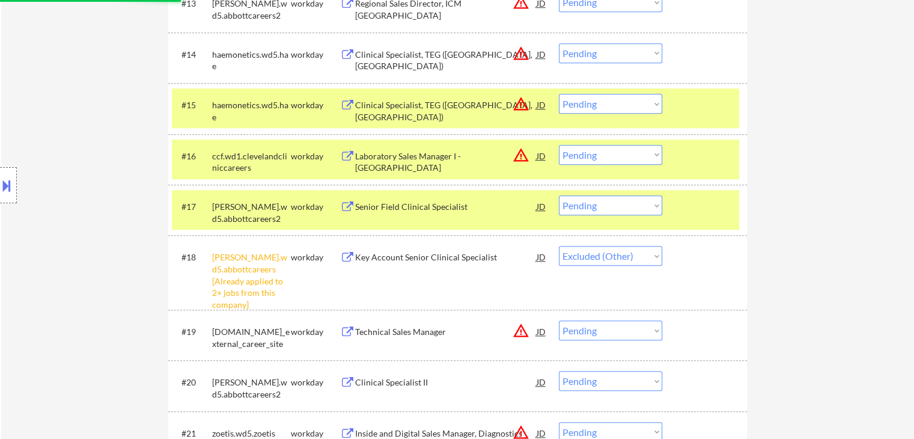
scroll to position [901, 0]
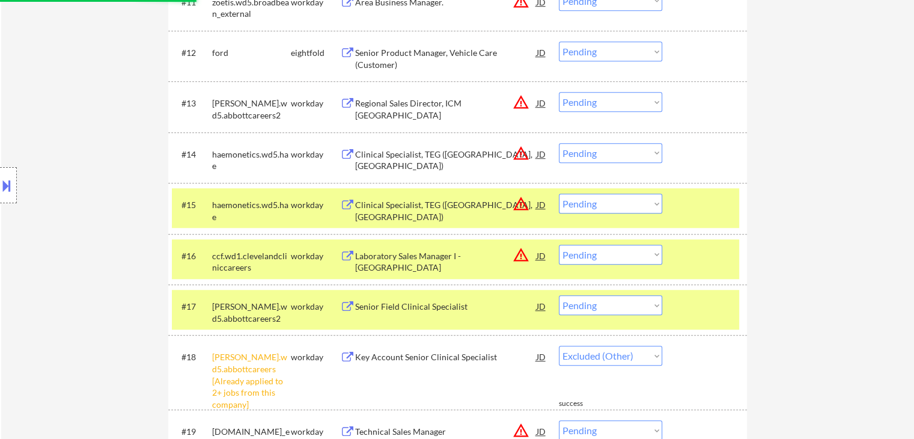
select select ""pending""
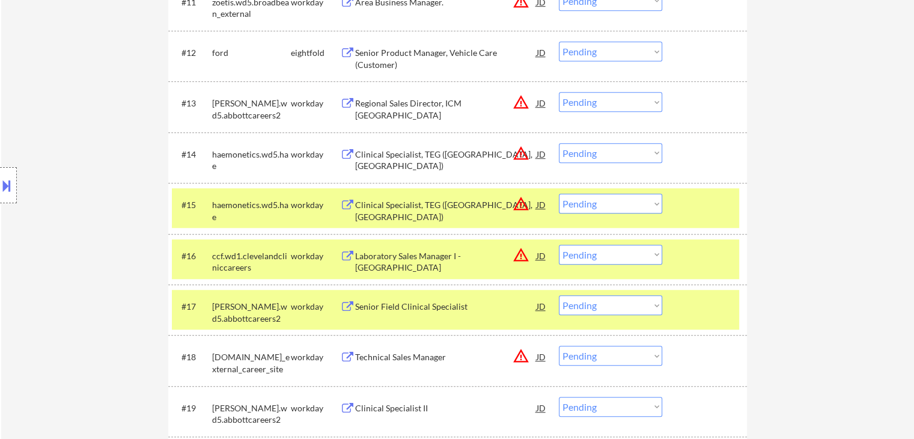
click at [600, 212] on select "Choose an option... Pending Applied Excluded (Questions) Excluded (Expired) Exc…" at bounding box center [610, 203] width 103 height 20
select select ""excluded__location_""
click at [559, 193] on select "Choose an option... Pending Applied Excluded (Questions) Excluded (Expired) Exc…" at bounding box center [610, 203] width 103 height 20
click at [597, 158] on select "Choose an option... Pending Applied Excluded (Questions) Excluded (Expired) Exc…" at bounding box center [610, 153] width 103 height 20
select select ""excluded__location_""
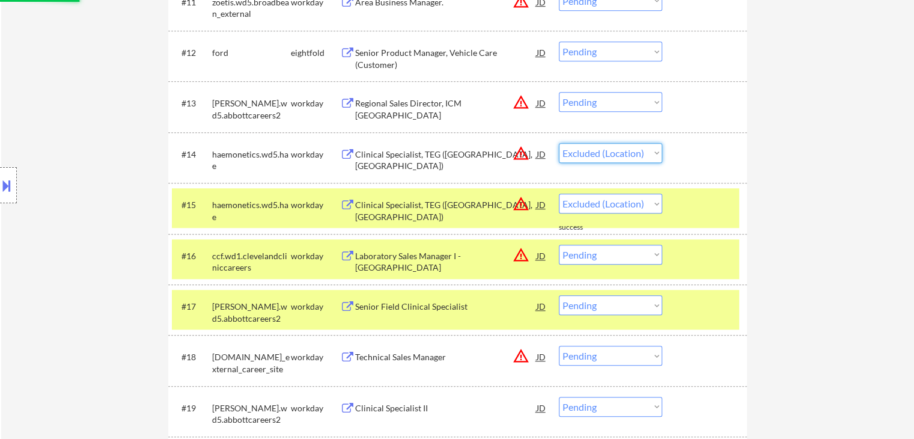
click at [559, 143] on select "Choose an option... Pending Applied Excluded (Questions) Excluded (Expired) Exc…" at bounding box center [610, 153] width 103 height 20
select select ""pending""
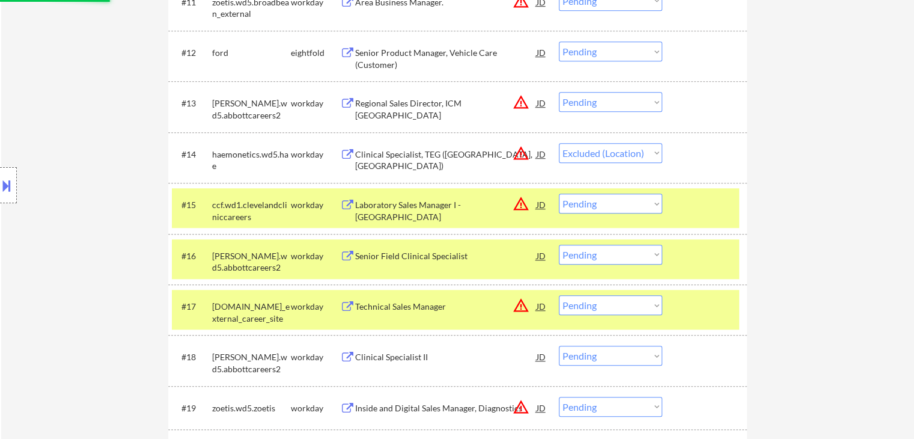
select select ""pending""
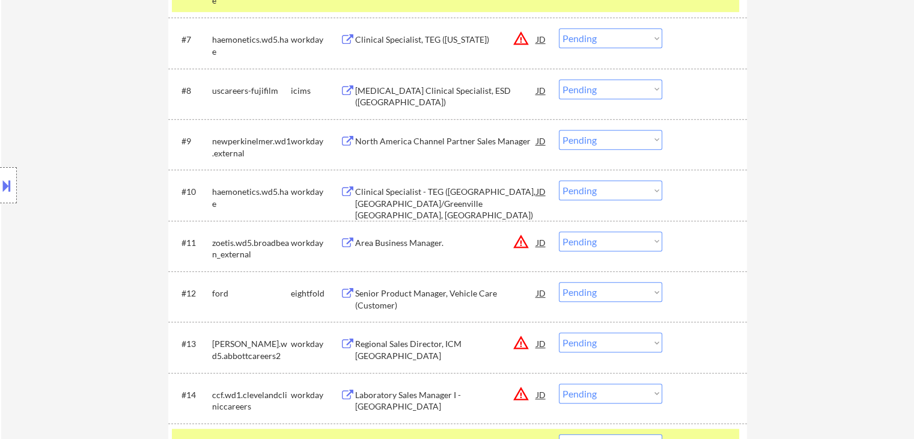
scroll to position [541, 0]
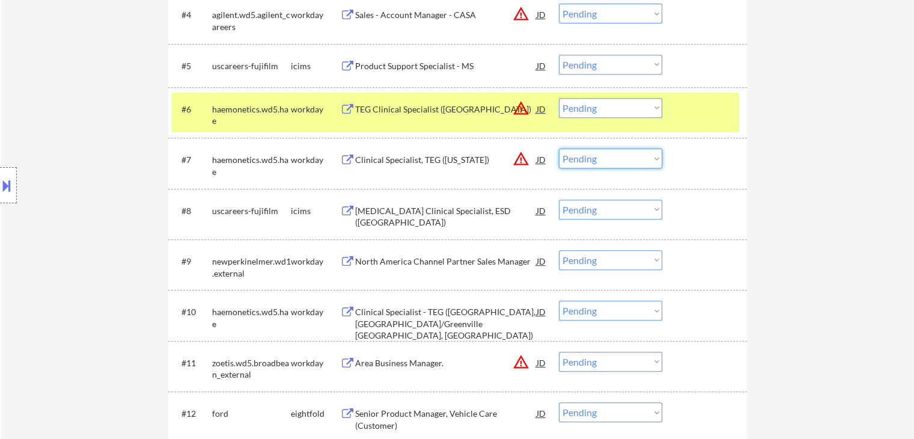
click at [612, 166] on select "Choose an option... Pending Applied Excluded (Questions) Excluded (Expired) Exc…" at bounding box center [610, 158] width 103 height 20
select select ""excluded__location_""
click at [559, 148] on select "Choose an option... Pending Applied Excluded (Questions) Excluded (Expired) Exc…" at bounding box center [610, 158] width 103 height 20
click at [607, 108] on select "Choose an option... Pending Applied Excluded (Questions) Excluded (Expired) Exc…" at bounding box center [610, 108] width 103 height 20
select select ""excluded__location_""
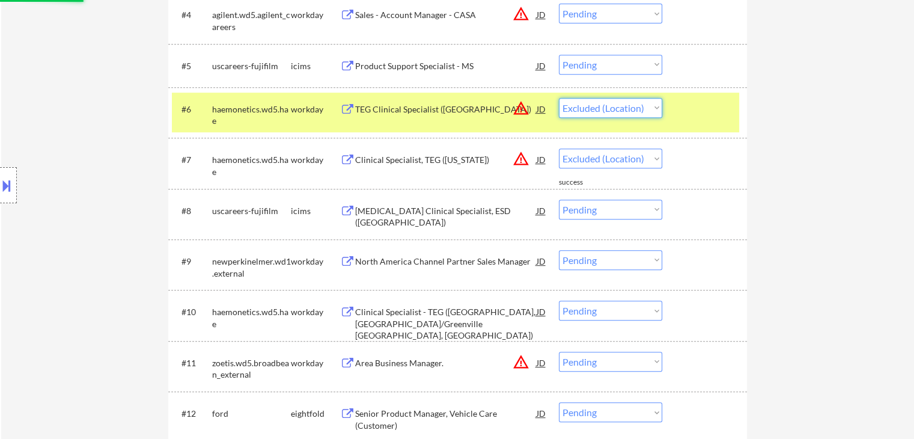
click at [559, 98] on select "Choose an option... Pending Applied Excluded (Questions) Excluded (Expired) Exc…" at bounding box center [610, 108] width 103 height 20
select select ""pending""
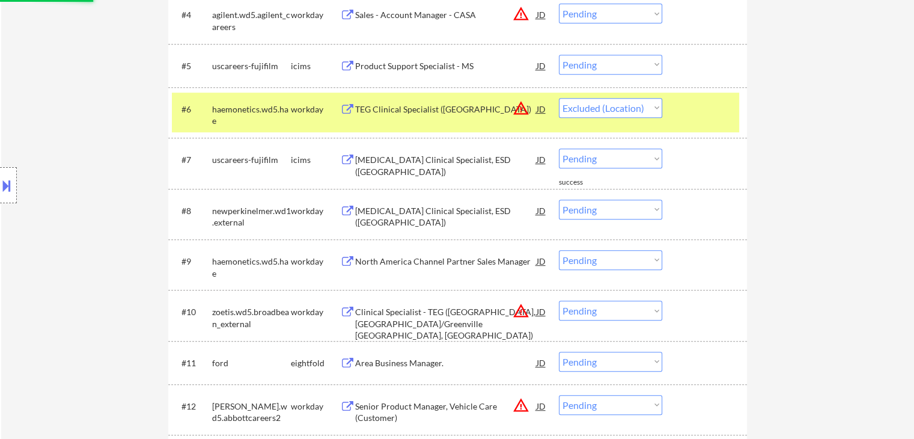
scroll to position [421, 0]
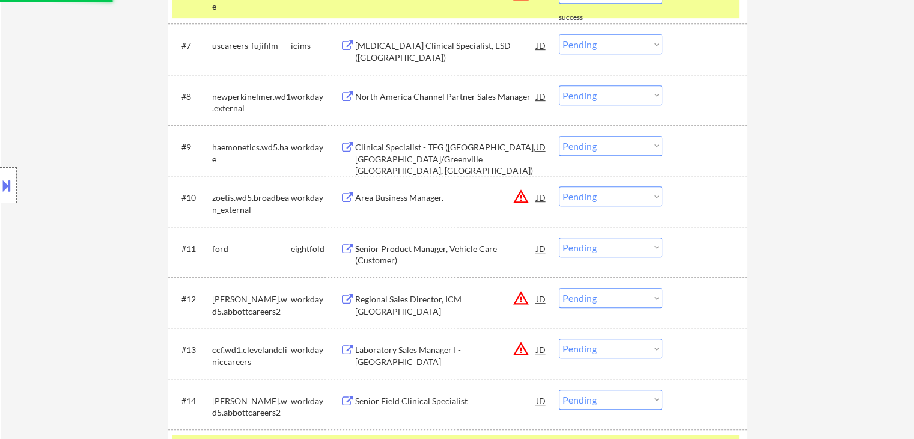
select select ""pending""
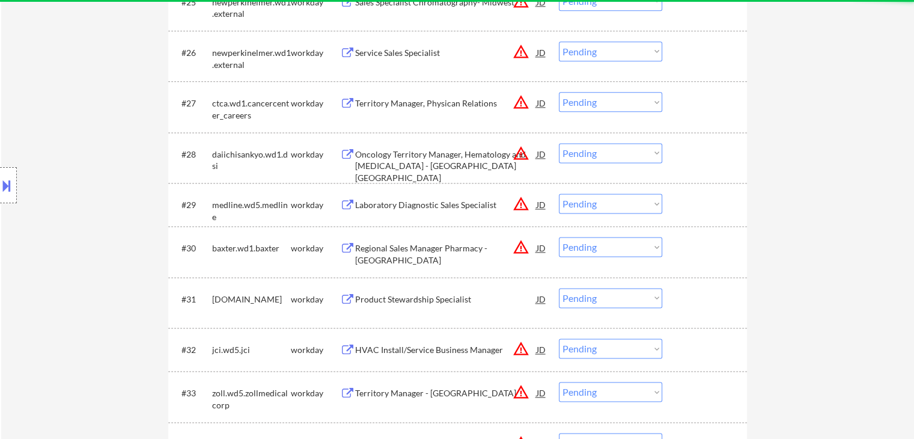
scroll to position [1683, 0]
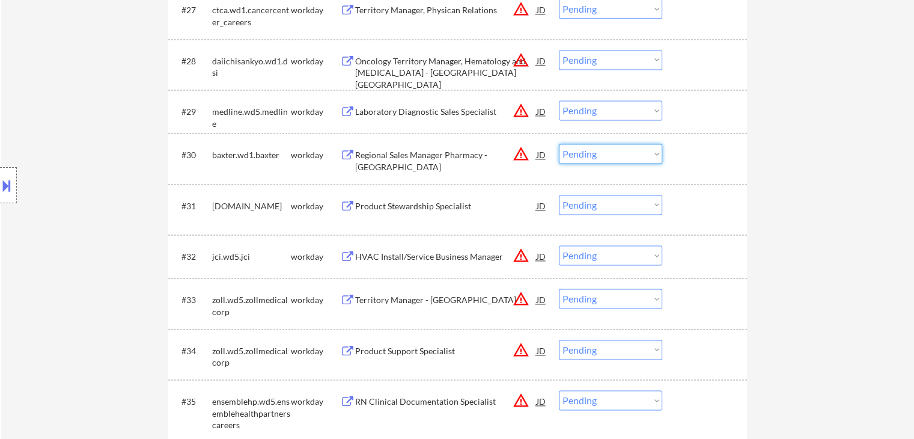
click at [598, 155] on select "Choose an option... Pending Applied Excluded (Questions) Excluded (Expired) Exc…" at bounding box center [610, 154] width 103 height 20
click at [559, 144] on select "Choose an option... Pending Applied Excluded (Questions) Excluded (Expired) Exc…" at bounding box center [610, 154] width 103 height 20
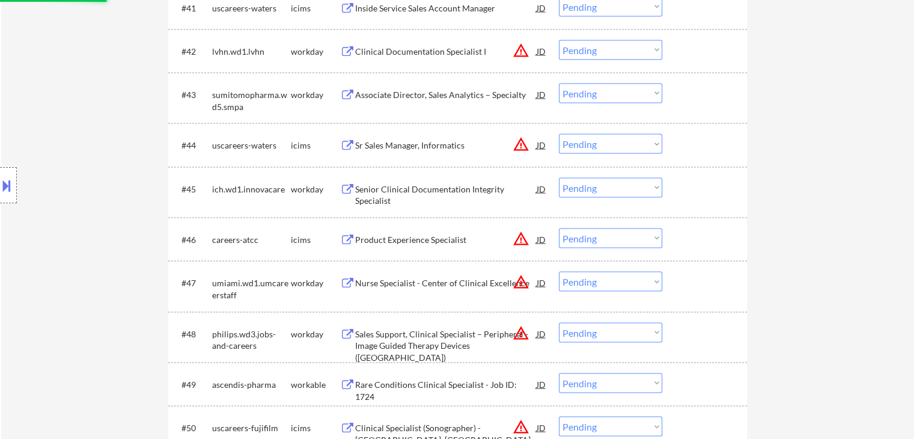
select select ""pending""
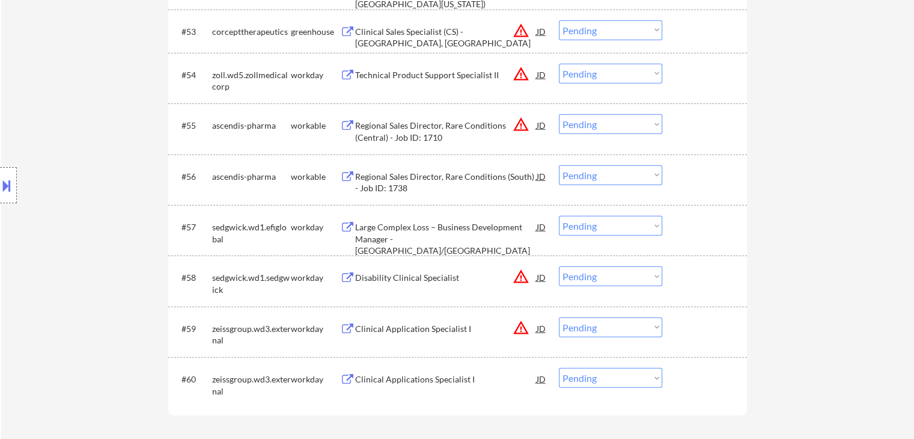
scroll to position [2884, 0]
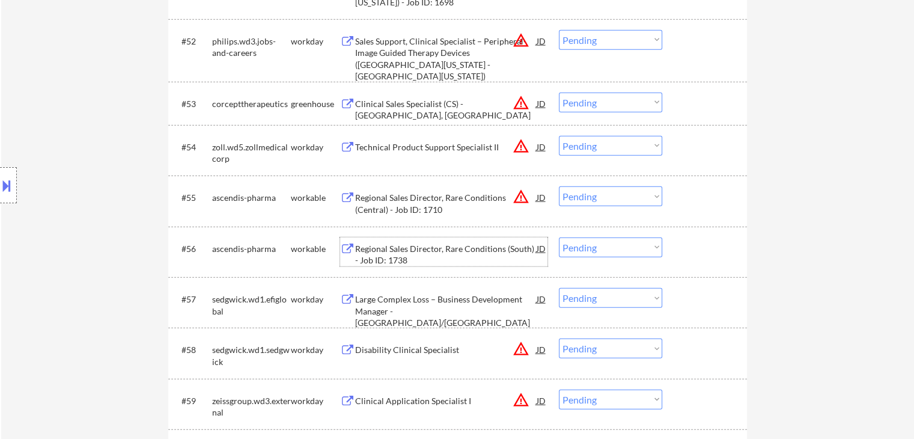
click at [402, 252] on div "Regional Sales Director, Rare Conditions (South) - Job ID: 1738" at bounding box center [445, 254] width 181 height 23
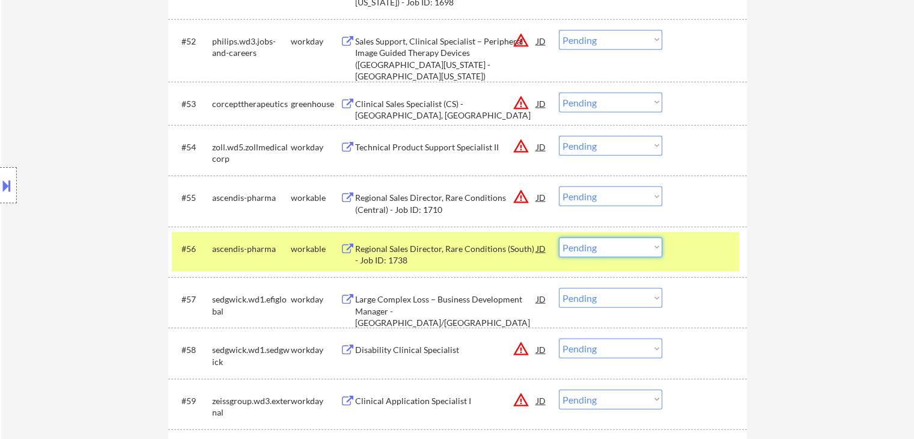
drag, startPoint x: 605, startPoint y: 248, endPoint x: 608, endPoint y: 255, distance: 8.2
click at [606, 249] on select "Choose an option... Pending Applied Excluded (Questions) Excluded (Expired) Exc…" at bounding box center [610, 247] width 103 height 20
click at [559, 237] on select "Choose an option... Pending Applied Excluded (Questions) Excluded (Expired) Exc…" at bounding box center [610, 247] width 103 height 20
select select ""pending""
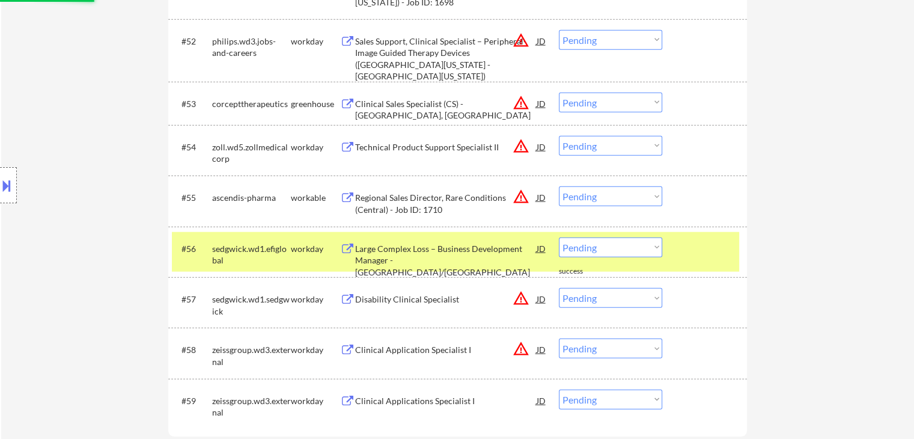
click at [430, 195] on div "Regional Sales Director, Rare Conditions (Central) - Job ID: 1710" at bounding box center [445, 203] width 181 height 23
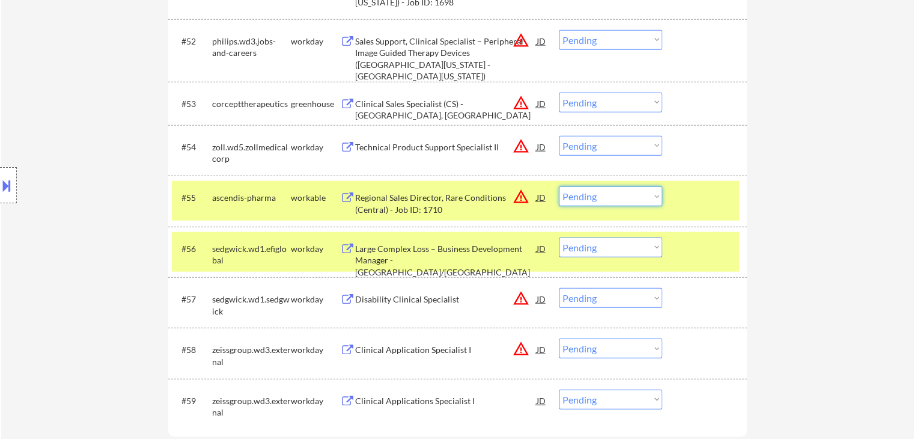
drag, startPoint x: 606, startPoint y: 192, endPoint x: 609, endPoint y: 204, distance: 13.0
click at [606, 193] on select "Choose an option... Pending Applied Excluded (Questions) Excluded (Expired) Exc…" at bounding box center [610, 196] width 103 height 20
click at [559, 186] on select "Choose an option... Pending Applied Excluded (Questions) Excluded (Expired) Exc…" at bounding box center [610, 196] width 103 height 20
click at [400, 102] on div "Clinical Sales Specialist (CS) - [GEOGRAPHIC_DATA], [GEOGRAPHIC_DATA]" at bounding box center [445, 109] width 181 height 23
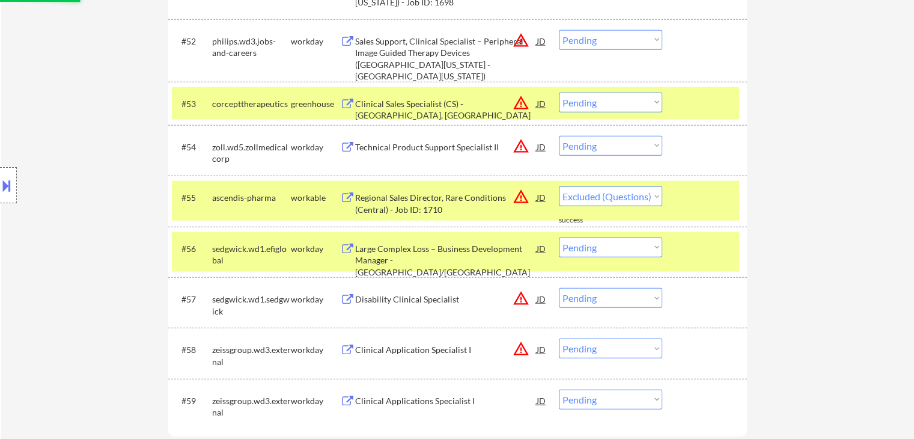
select select ""pending""
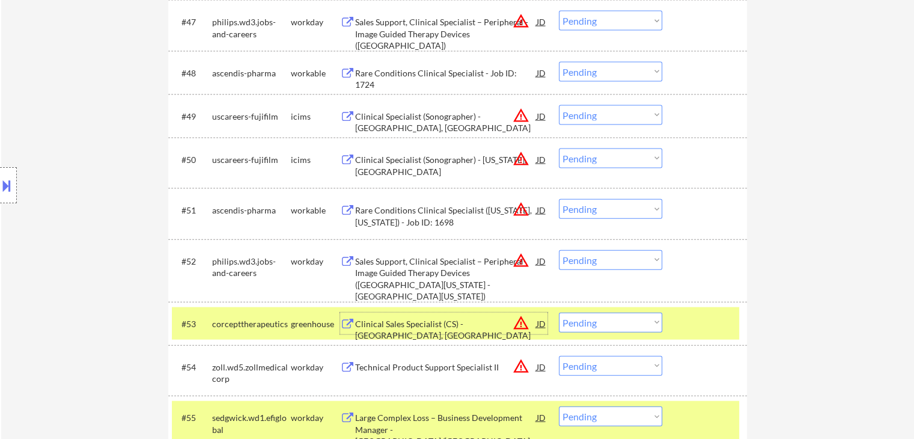
scroll to position [2644, 0]
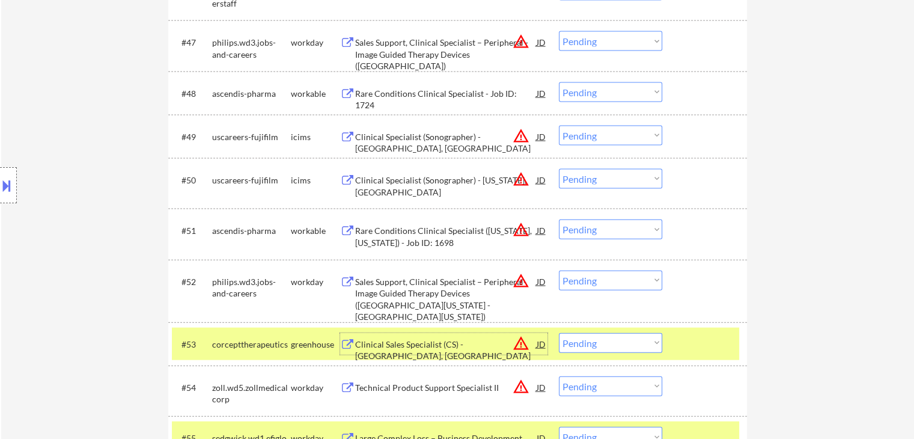
click at [386, 233] on div "Rare Conditions Clinical Specialist ([US_STATE], [US_STATE]) - Job ID: 1698" at bounding box center [445, 236] width 181 height 23
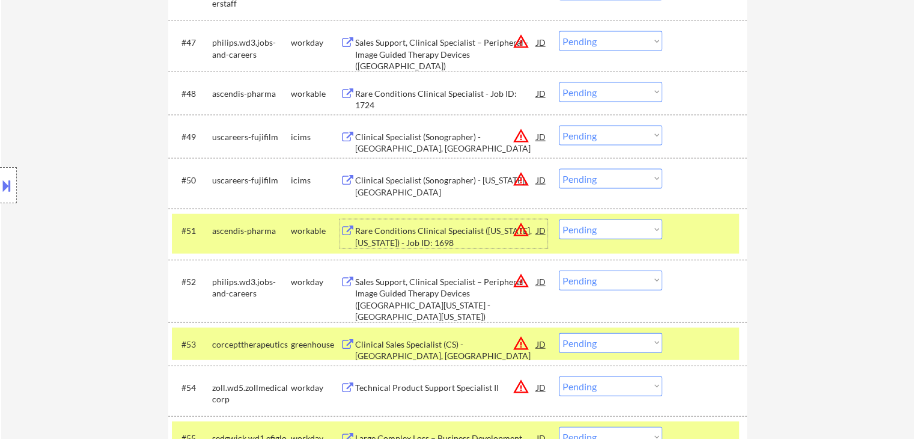
click at [601, 174] on select "Choose an option... Pending Applied Excluded (Questions) Excluded (Expired) Exc…" at bounding box center [610, 179] width 103 height 20
click at [559, 169] on select "Choose an option... Pending Applied Excluded (Questions) Excluded (Expired) Exc…" at bounding box center [610, 179] width 103 height 20
select select ""pending""
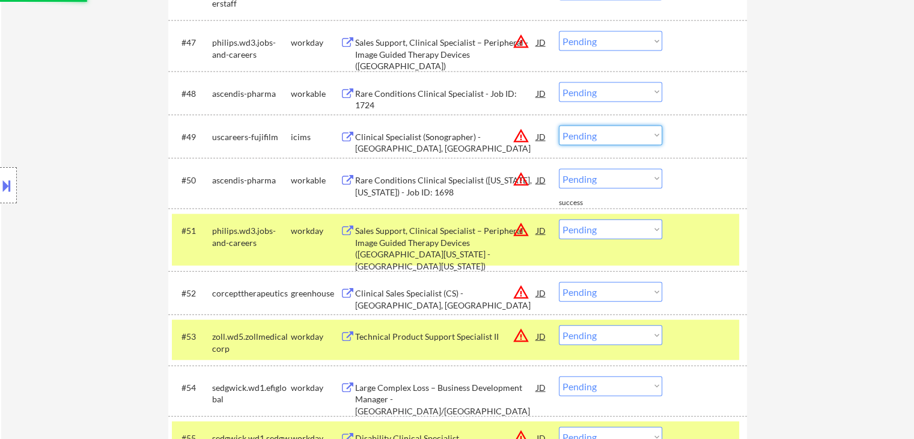
click at [600, 135] on select "Choose an option... Pending Applied Excluded (Questions) Excluded (Expired) Exc…" at bounding box center [610, 136] width 103 height 20
click at [559, 126] on select "Choose an option... Pending Applied Excluded (Questions) Excluded (Expired) Exc…" at bounding box center [610, 136] width 103 height 20
select select ""pending""
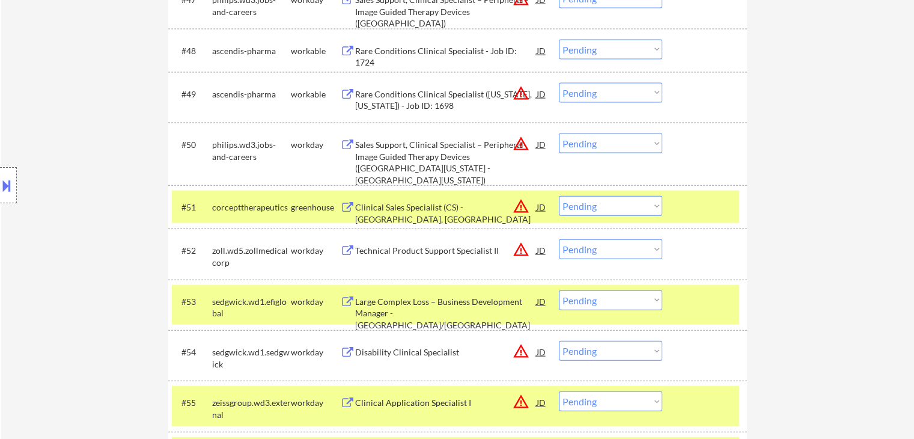
scroll to position [2704, 0]
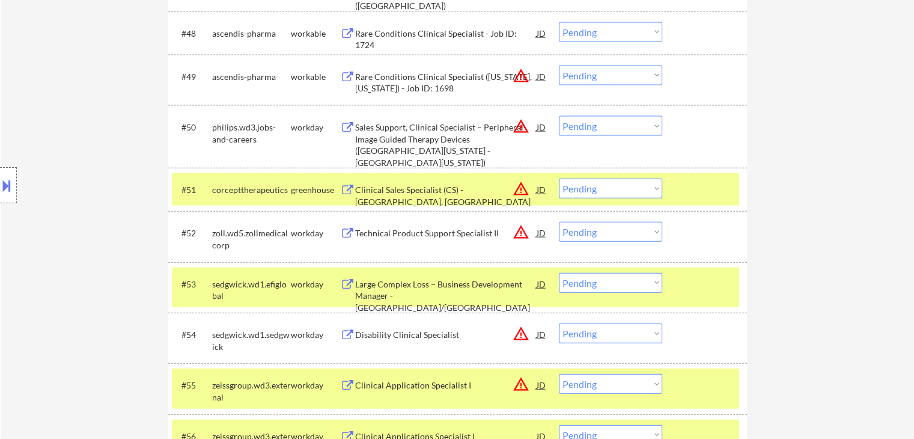
drag, startPoint x: 615, startPoint y: 186, endPoint x: 618, endPoint y: 197, distance: 11.2
click at [616, 190] on select "Choose an option... Pending Applied Excluded (Questions) Excluded (Expired) Exc…" at bounding box center [610, 188] width 103 height 20
click at [559, 178] on select "Choose an option... Pending Applied Excluded (Questions) Excluded (Expired) Exc…" at bounding box center [610, 188] width 103 height 20
select select ""pending""
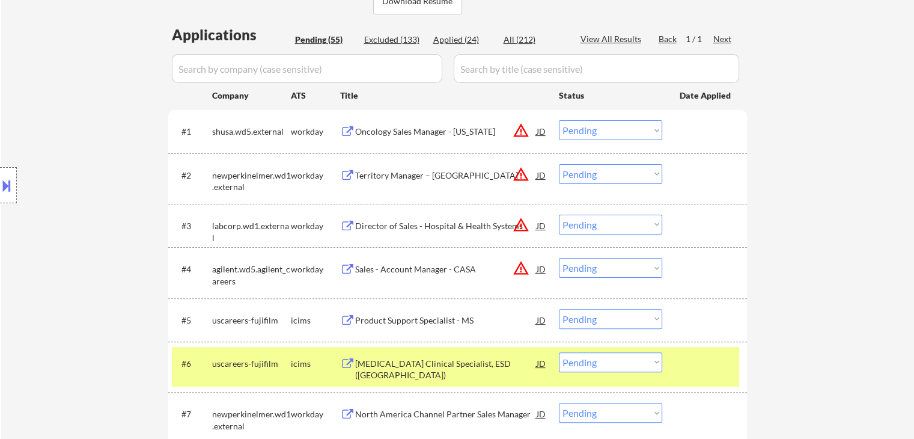
scroll to position [300, 0]
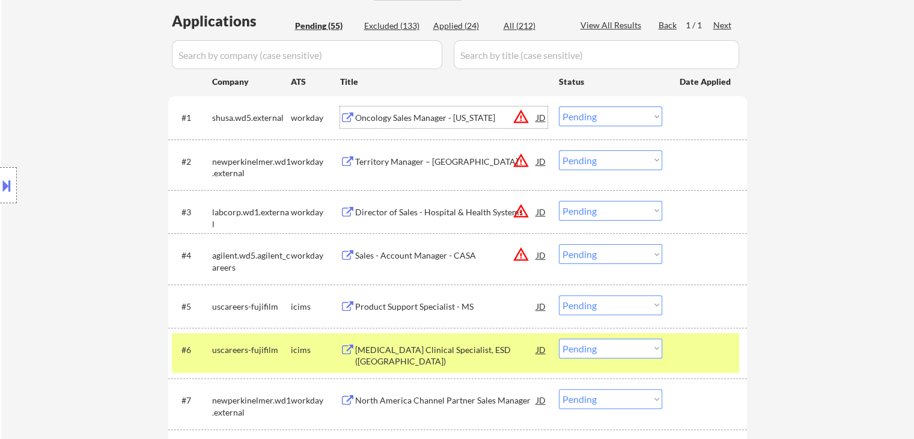
click at [377, 126] on div "Oncology Sales Manager - [US_STATE]" at bounding box center [445, 117] width 181 height 22
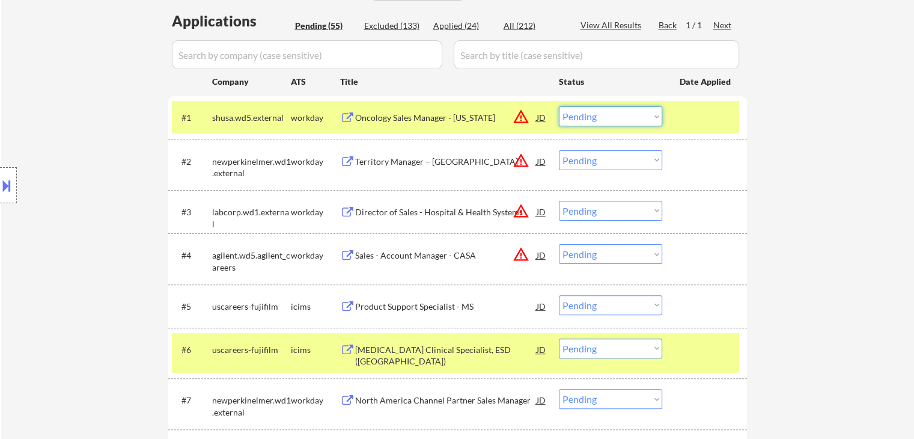
drag, startPoint x: 597, startPoint y: 114, endPoint x: 597, endPoint y: 126, distance: 12.0
click at [597, 114] on select "Choose an option... Pending Applied Excluded (Questions) Excluded (Expired) Exc…" at bounding box center [610, 116] width 103 height 20
click at [559, 106] on select "Choose an option... Pending Applied Excluded (Questions) Excluded (Expired) Exc…" at bounding box center [610, 116] width 103 height 20
select select ""pending""
